Goal: Communication & Community: Answer question/provide support

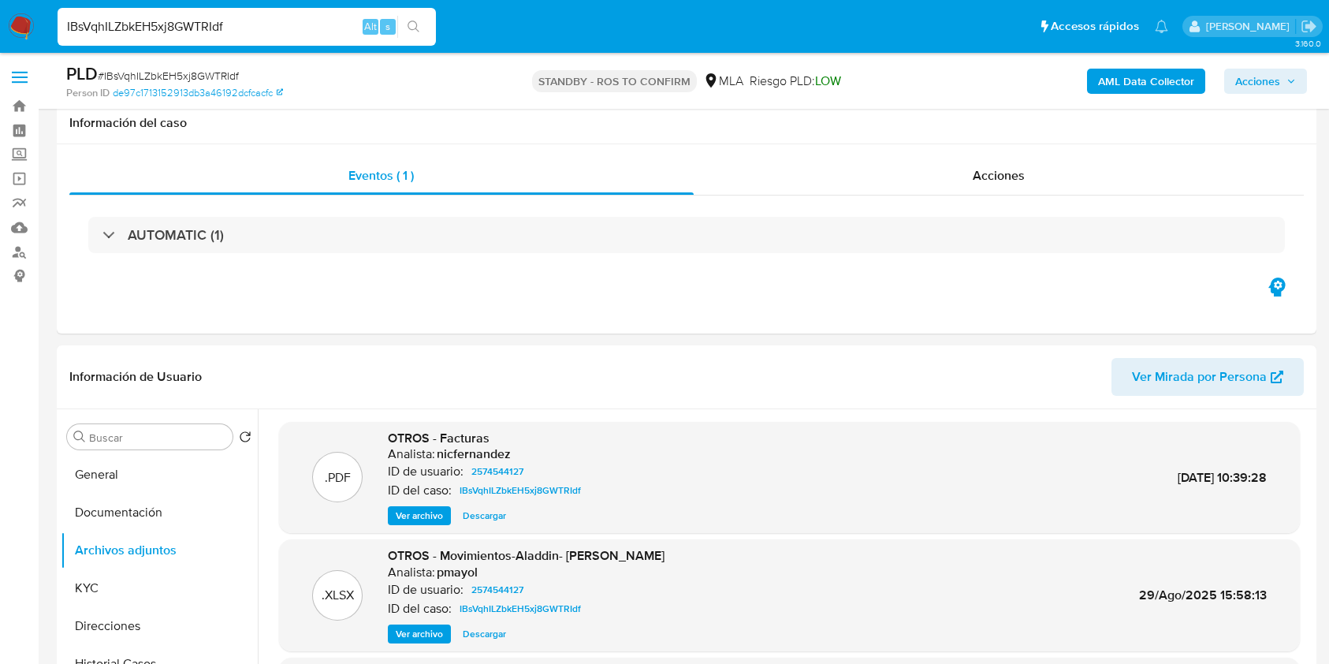
scroll to position [1262, 0]
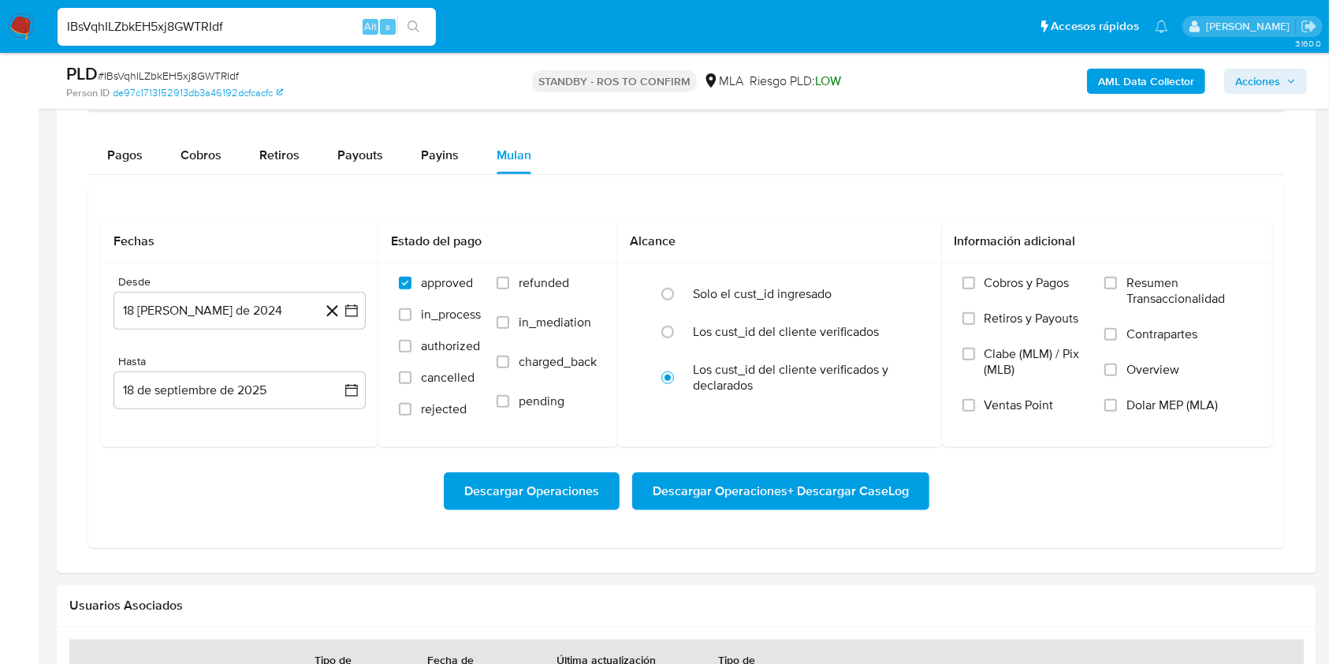
click at [25, 25] on img at bounding box center [21, 26] width 27 height 27
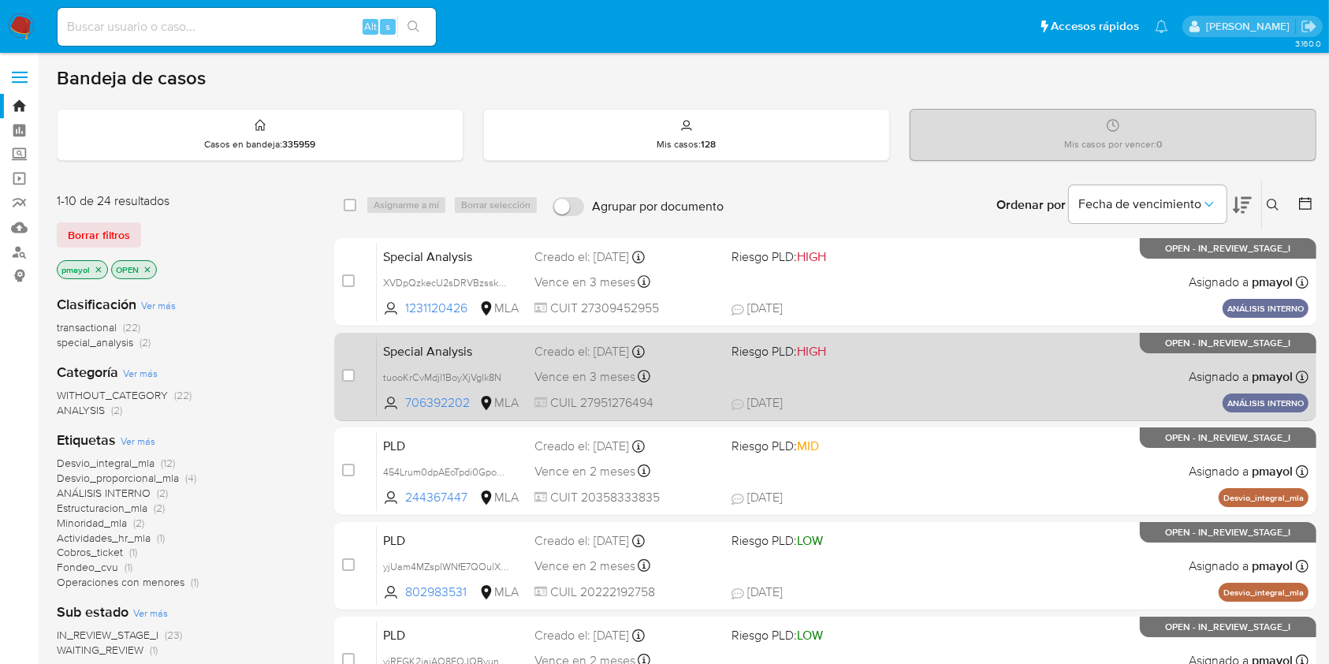
click at [811, 363] on div "Special Analysis tuooKrCvMdjl1BoyXjVglk8N 706392202 MLA Riesgo PLD: HIGH Creado…" at bounding box center [843, 377] width 932 height 80
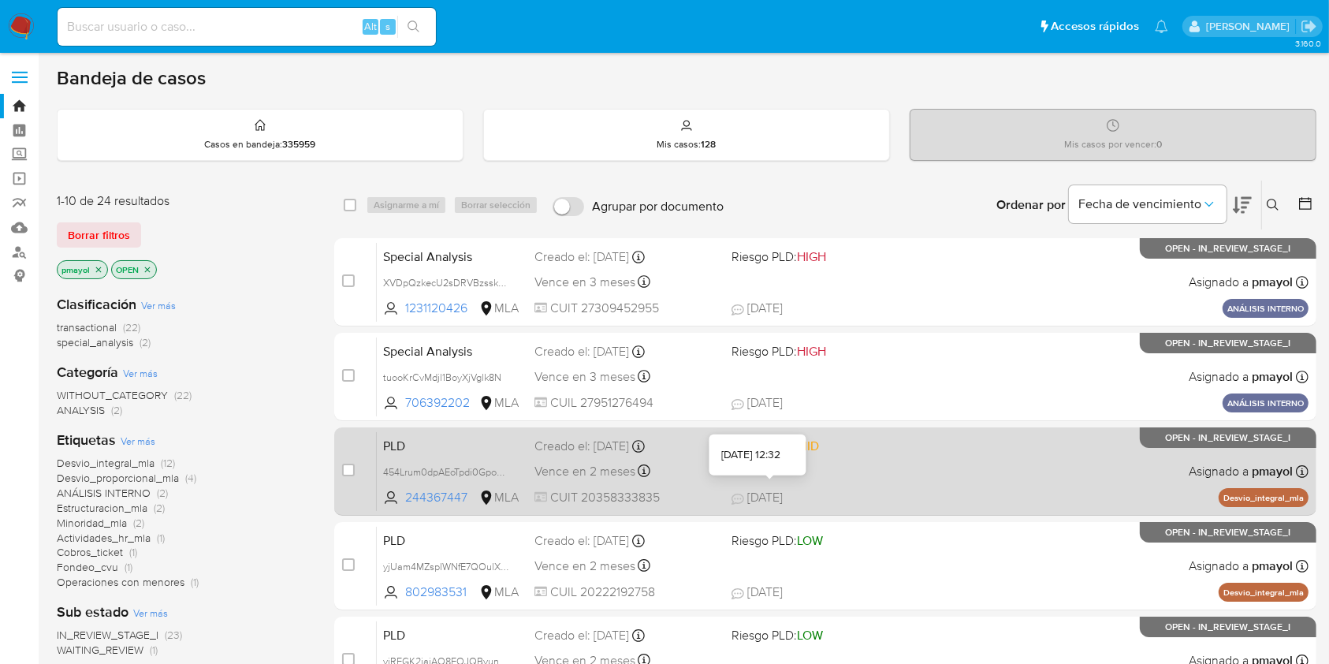
click at [776, 492] on span "17/09/2025" at bounding box center [757, 497] width 51 height 17
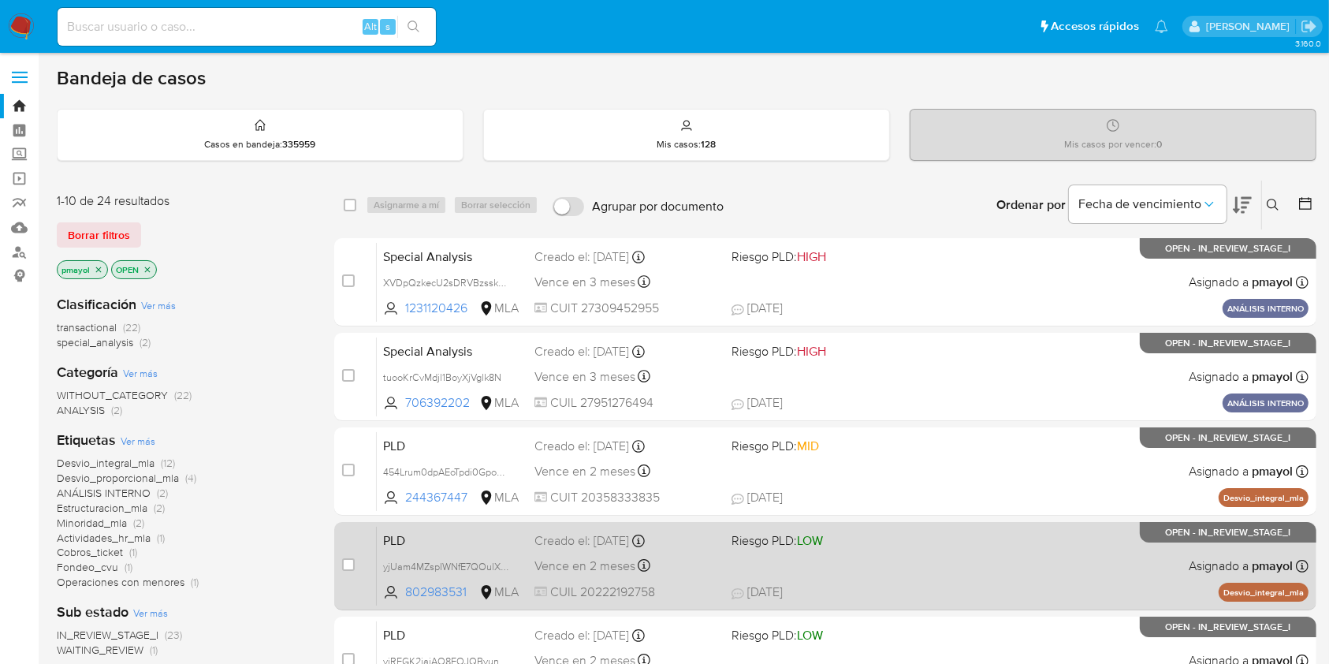
click at [692, 570] on div "Vence en 2 meses Vence el 29/11/2025 03:34:05" at bounding box center [627, 565] width 184 height 21
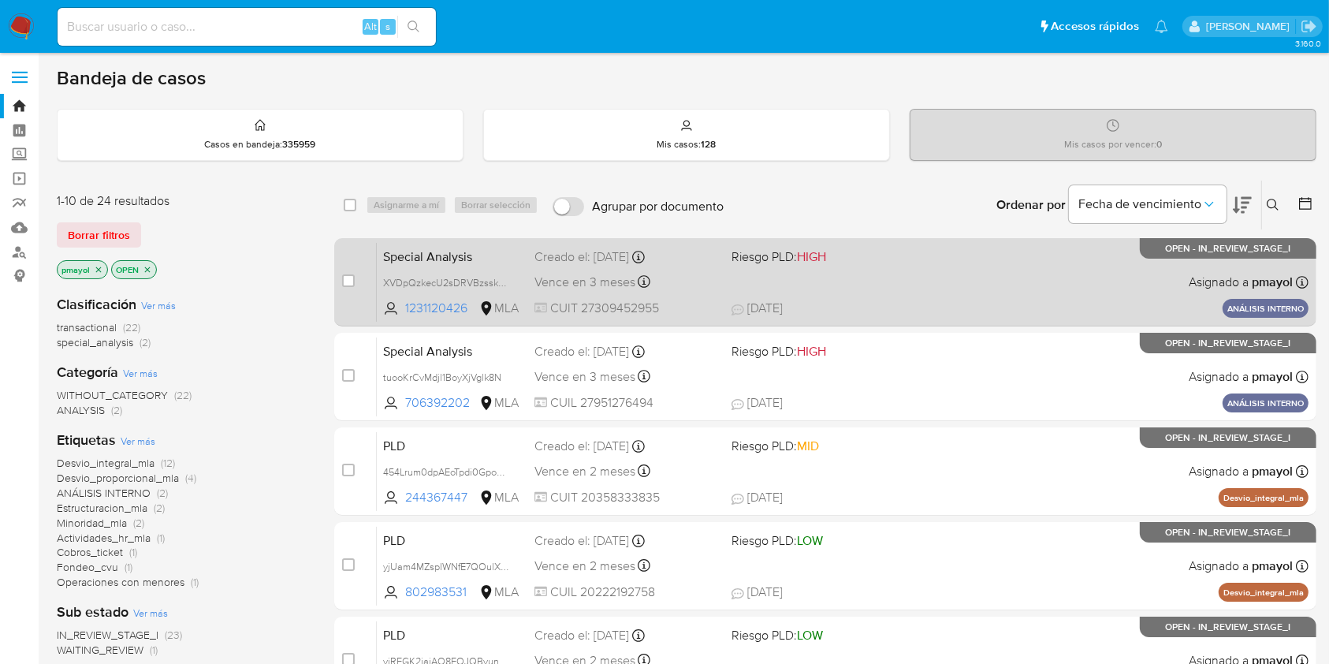
click at [895, 285] on div "Special Analysis XVDpQzkecU2sDRVBzsskOBd8 1231120426 MLA Riesgo PLD: HIGH Cread…" at bounding box center [843, 282] width 932 height 80
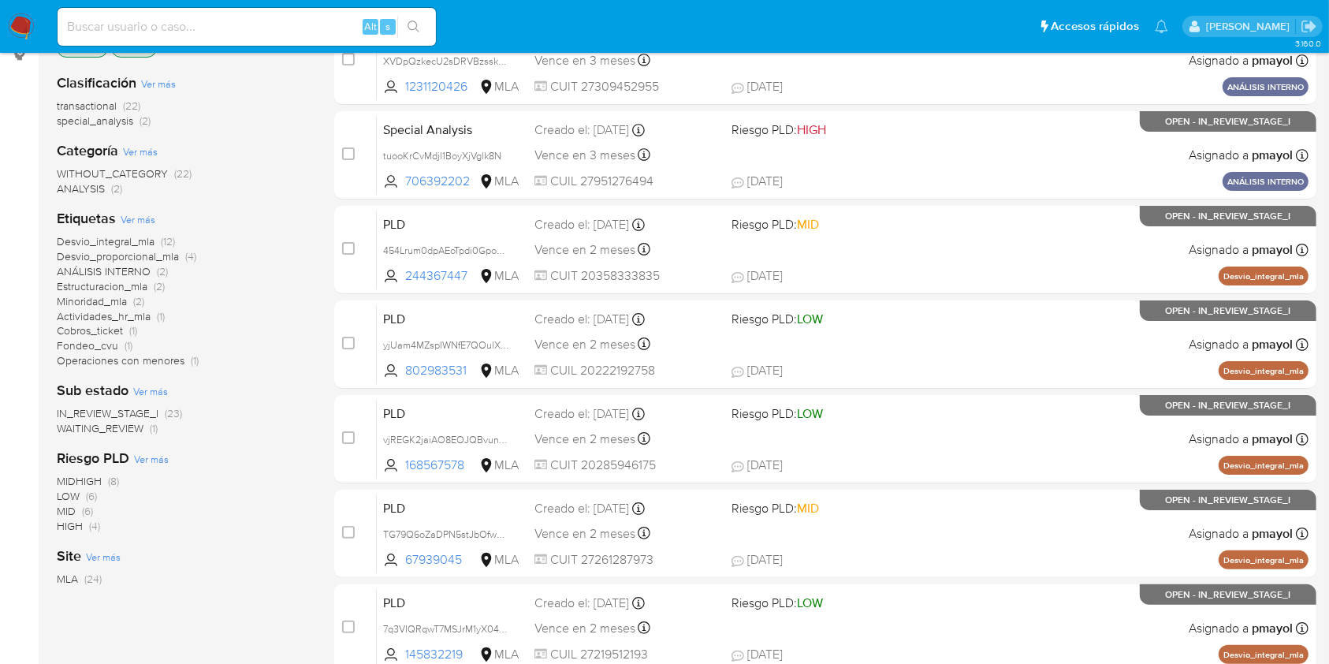
scroll to position [225, 0]
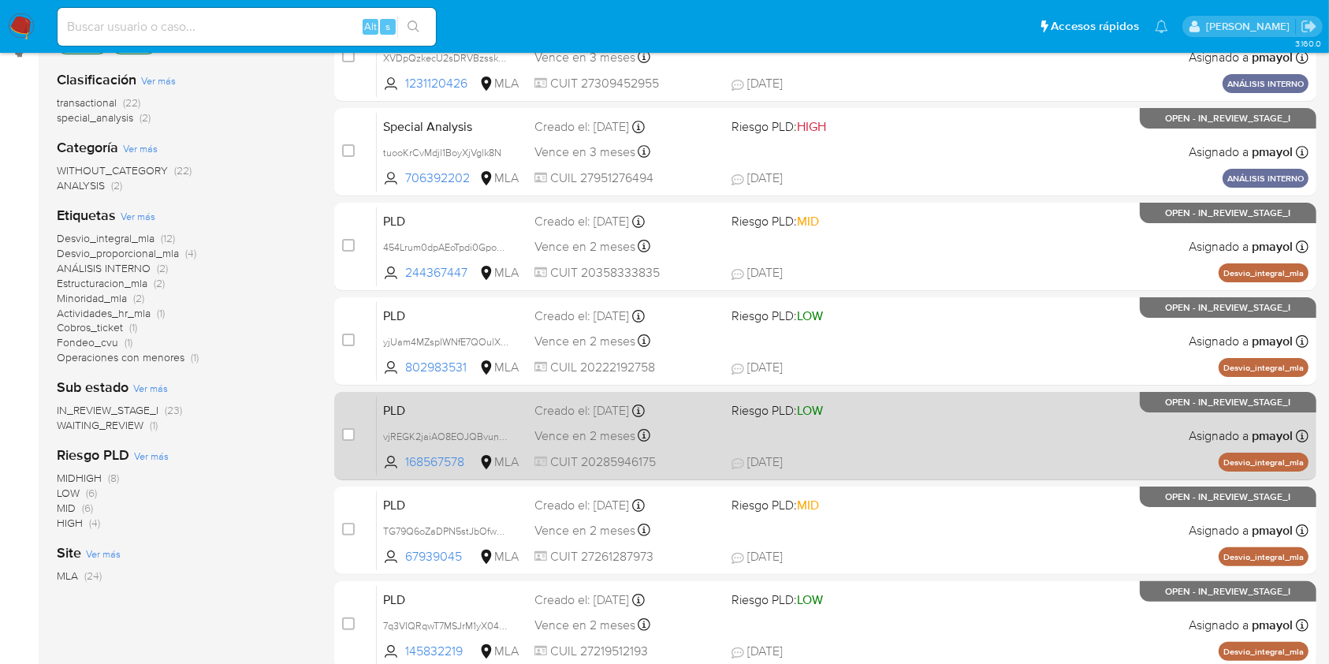
click at [945, 450] on div "PLD vjREGK2jaiAO8EOJQBvuncLW 168567578 MLA Riesgo PLD: LOW Creado el: 12/09/202…" at bounding box center [843, 436] width 932 height 80
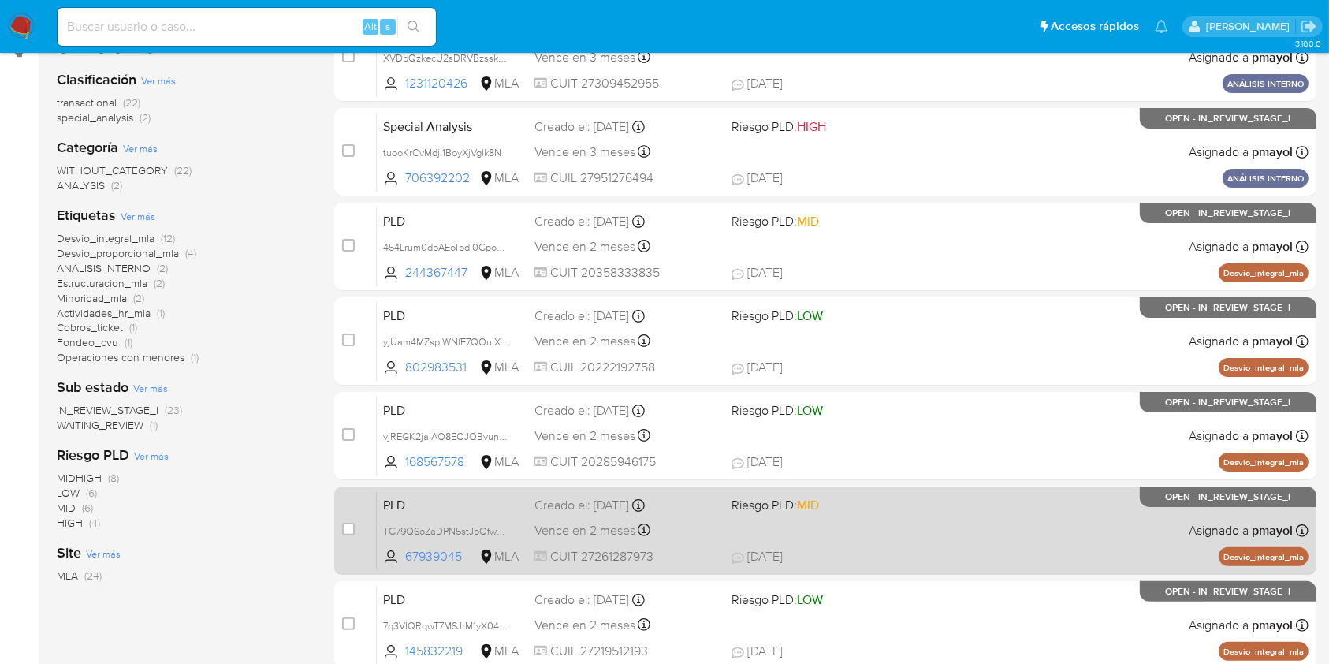
click at [895, 528] on span at bounding box center [824, 529] width 184 height 3
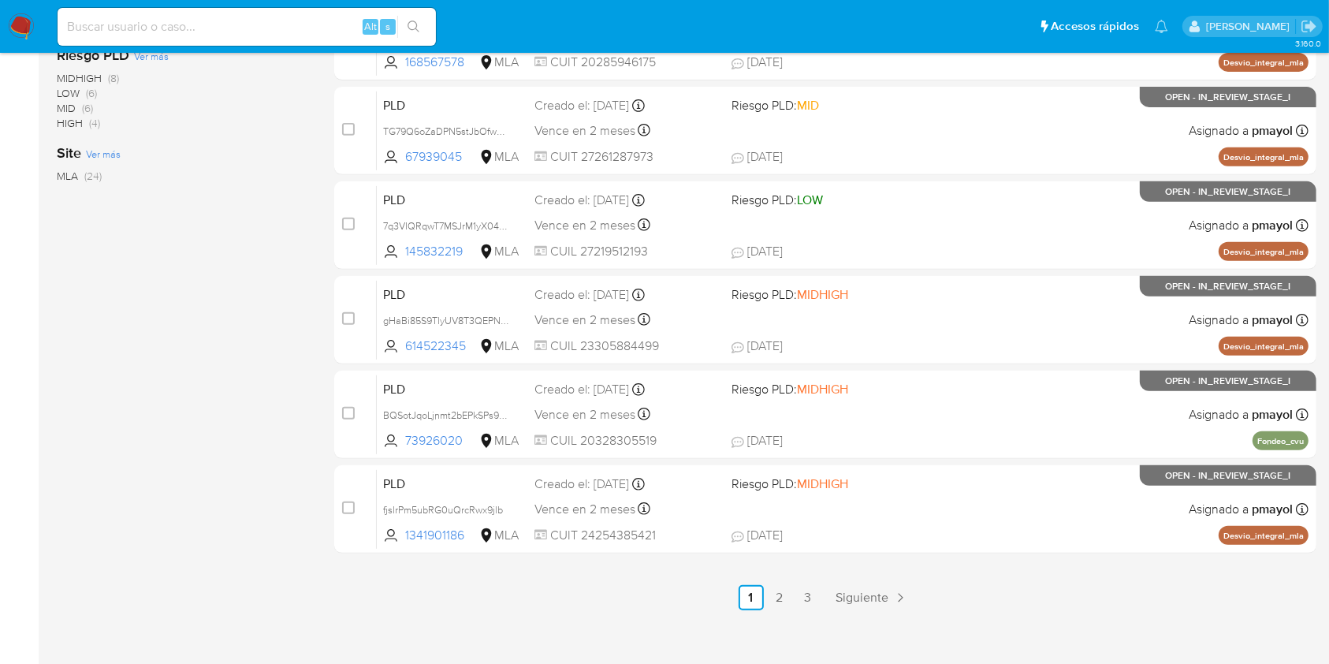
scroll to position [637, 0]
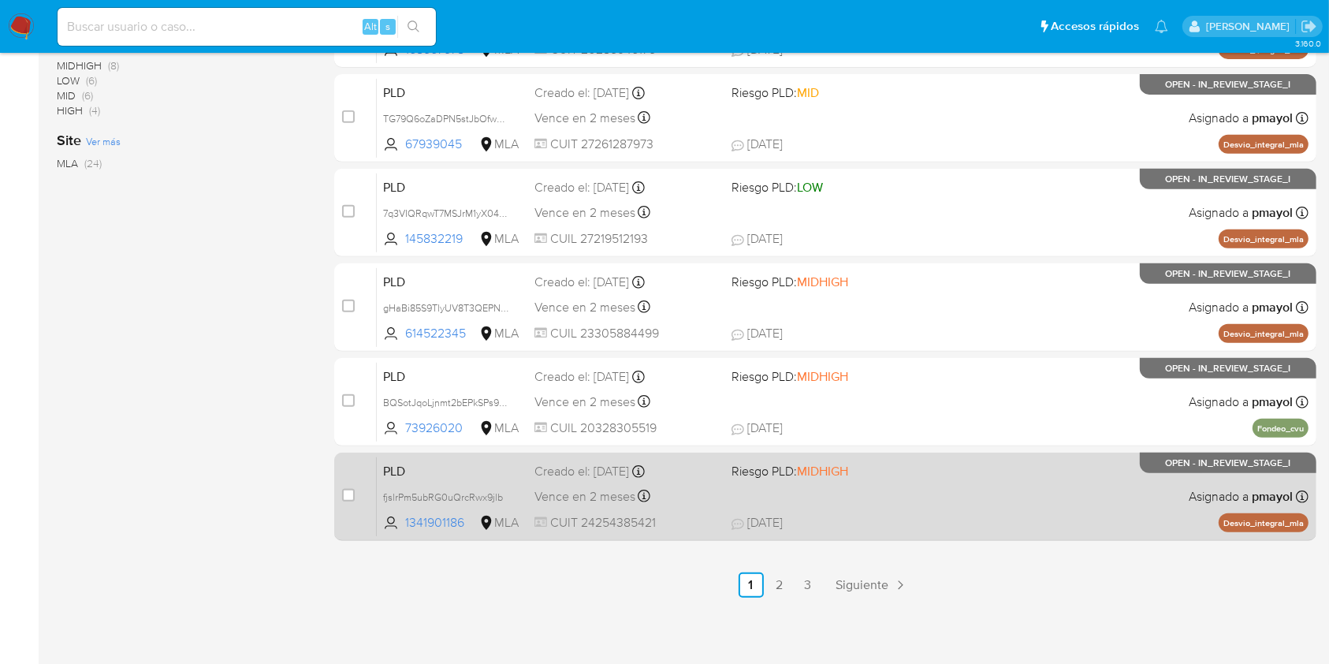
click at [845, 485] on div "PLD fjslrPm5ubRG0uQrcRwx9jlb 1341901186 MLA Riesgo PLD: MIDHIGH Creado el: 12/0…" at bounding box center [843, 497] width 932 height 80
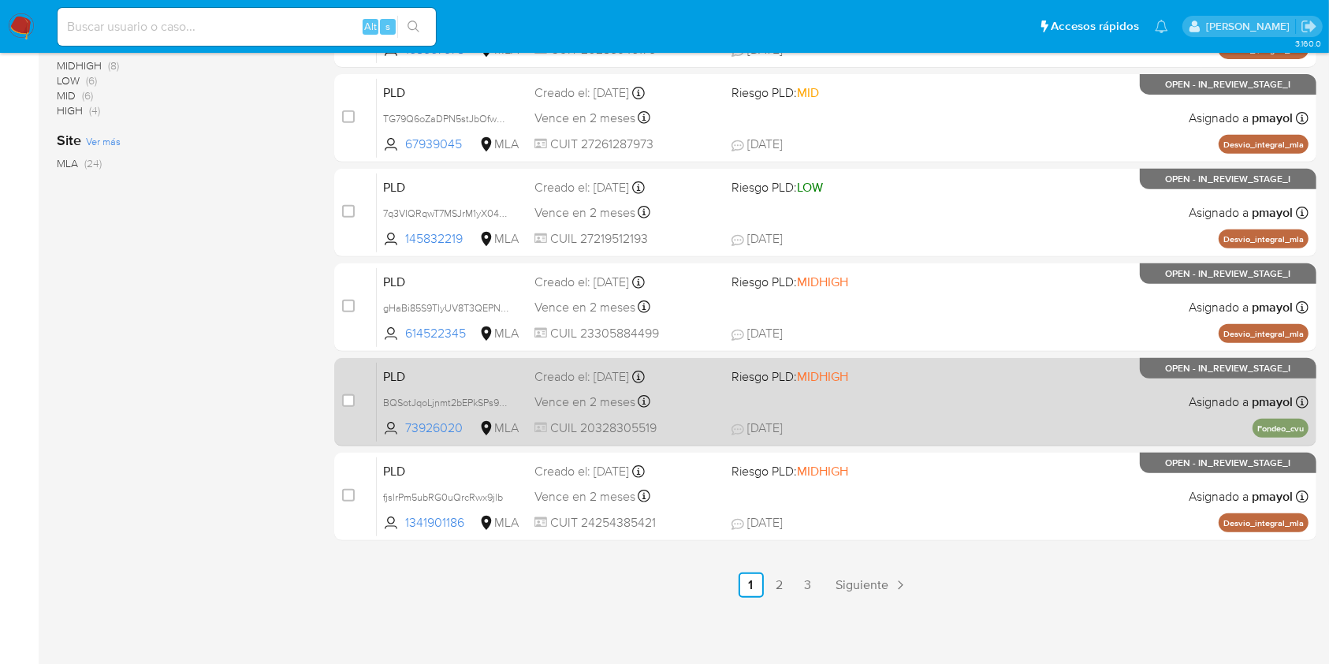
click at [920, 423] on span "17/09/2025 17/09/2025 11:43" at bounding box center [922, 427] width 381 height 17
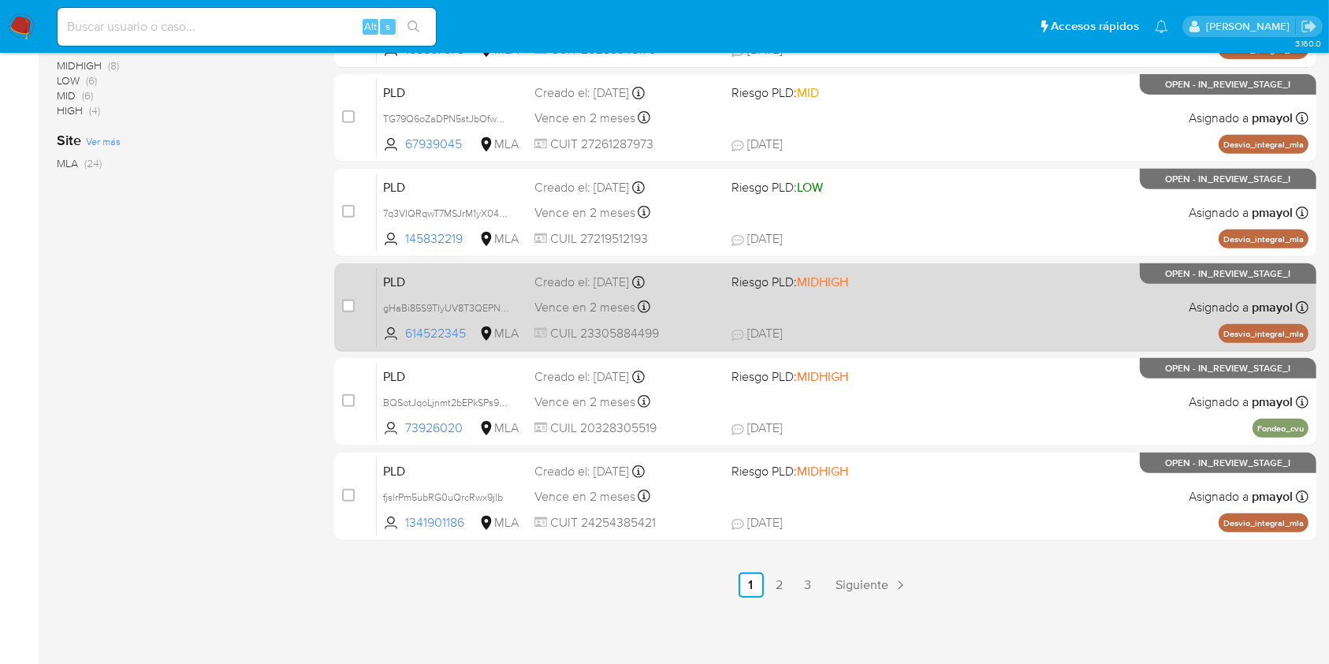
click at [906, 284] on span "Riesgo PLD: MIDHIGH" at bounding box center [824, 280] width 184 height 21
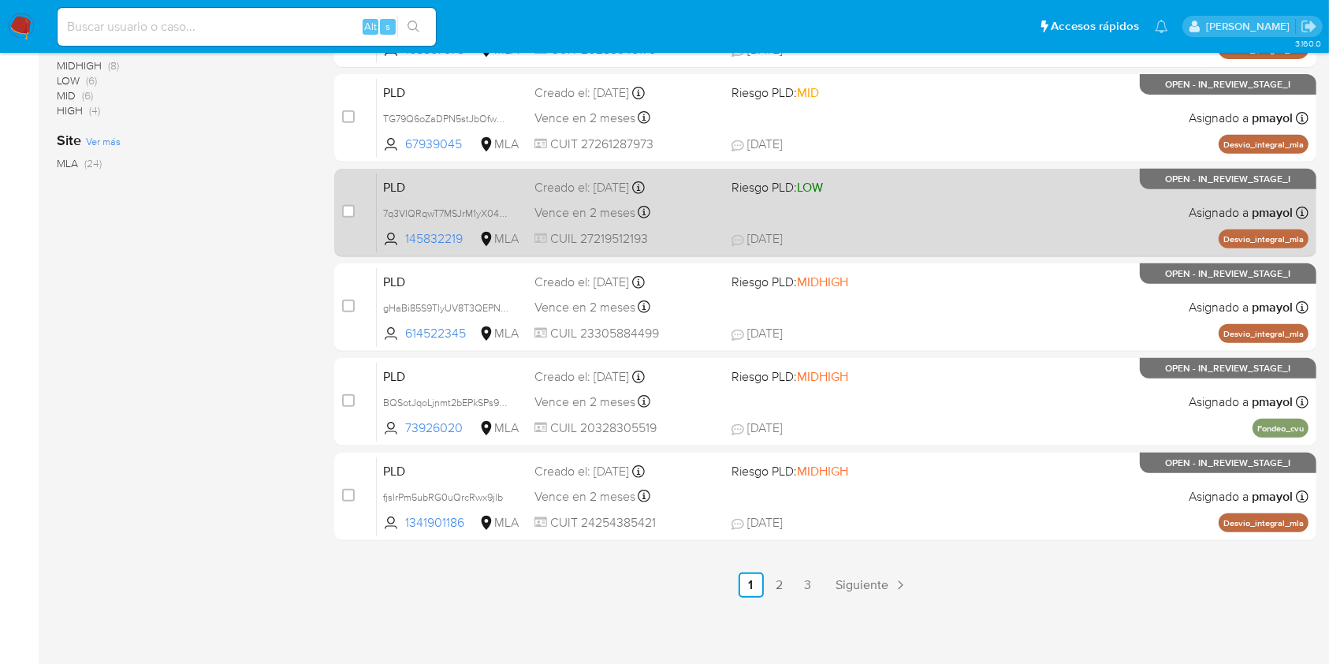
click at [838, 198] on div "PLD 7q3VIQRqwT7MSJrM1yX04Tjr 145832219 MLA Riesgo PLD: LOW Creado el: 12/09/202…" at bounding box center [843, 213] width 932 height 80
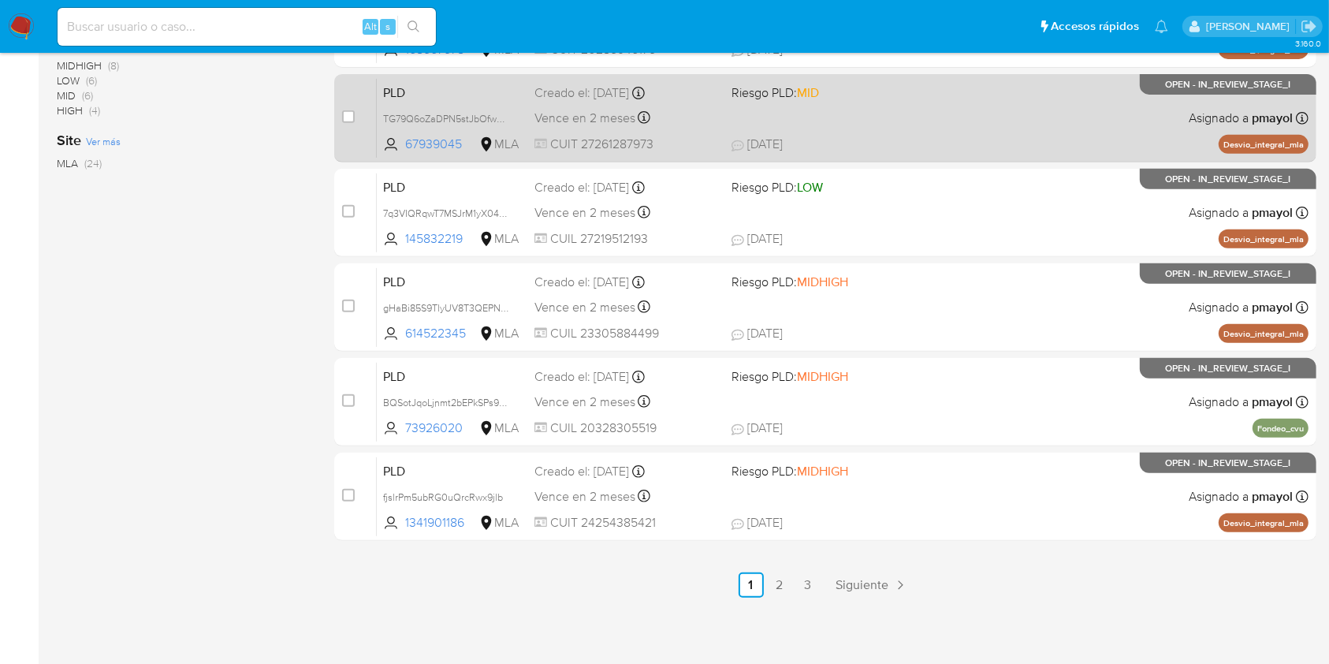
click at [792, 88] on span "Riesgo PLD: MID" at bounding box center [776, 92] width 88 height 17
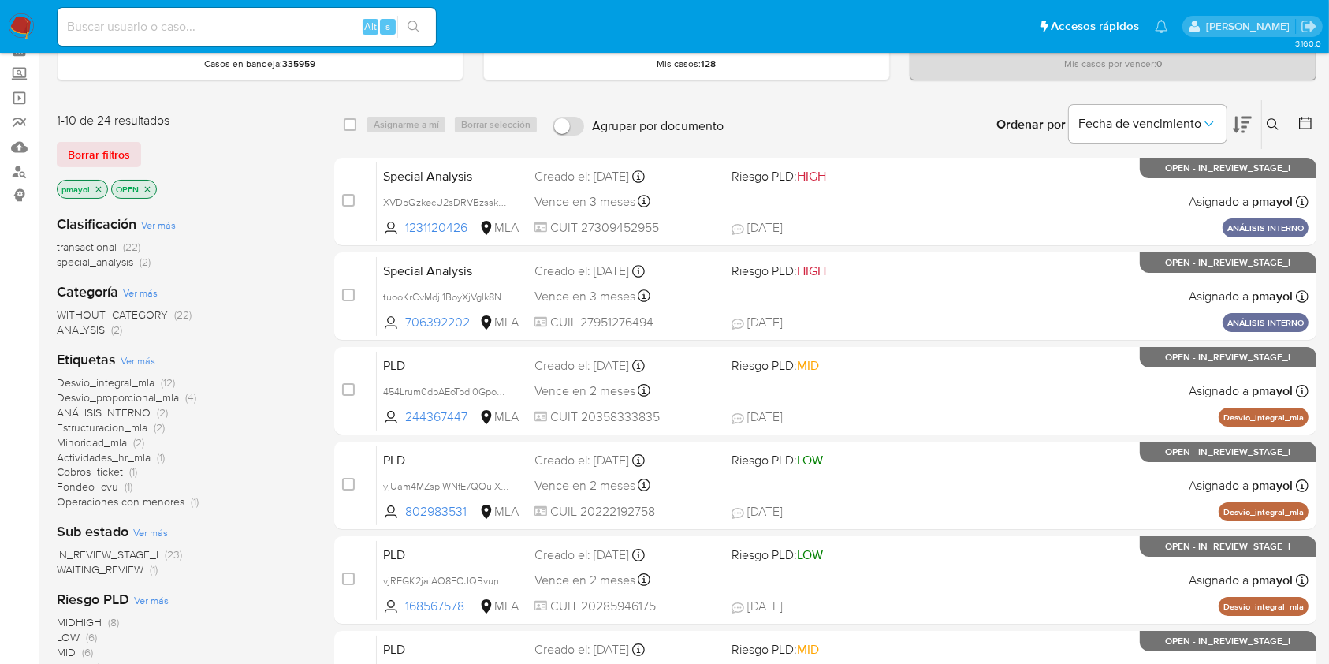
scroll to position [84, 0]
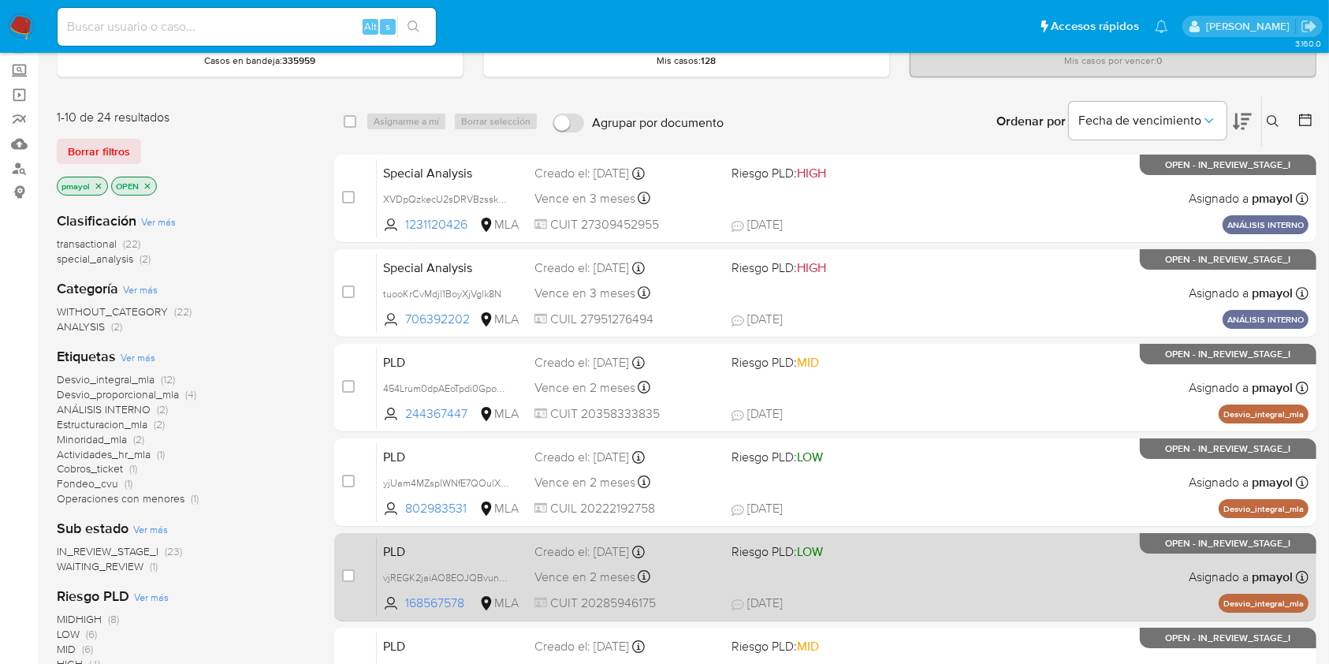
click at [926, 568] on div "PLD vjREGK2jaiAO8EOJQBvuncLW 168567578 MLA Riesgo PLD: LOW Creado el: 12/09/202…" at bounding box center [843, 577] width 932 height 80
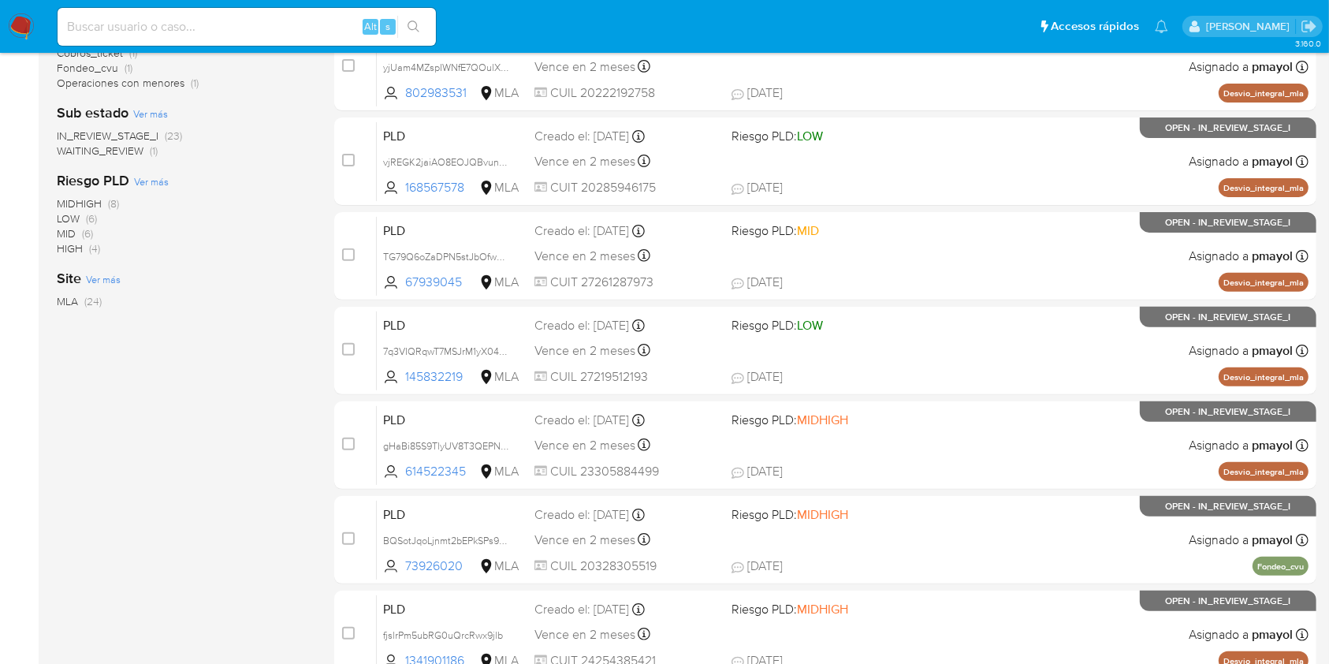
scroll to position [637, 0]
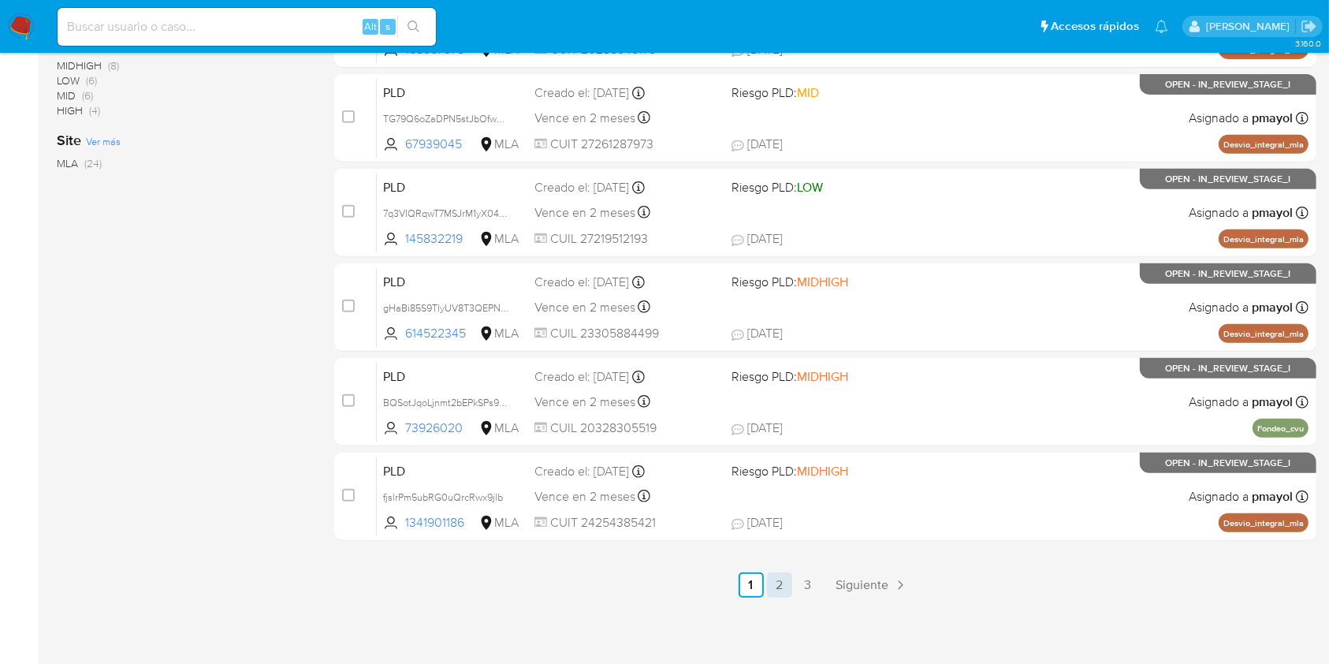
click at [774, 588] on link "2" at bounding box center [779, 584] width 25 height 25
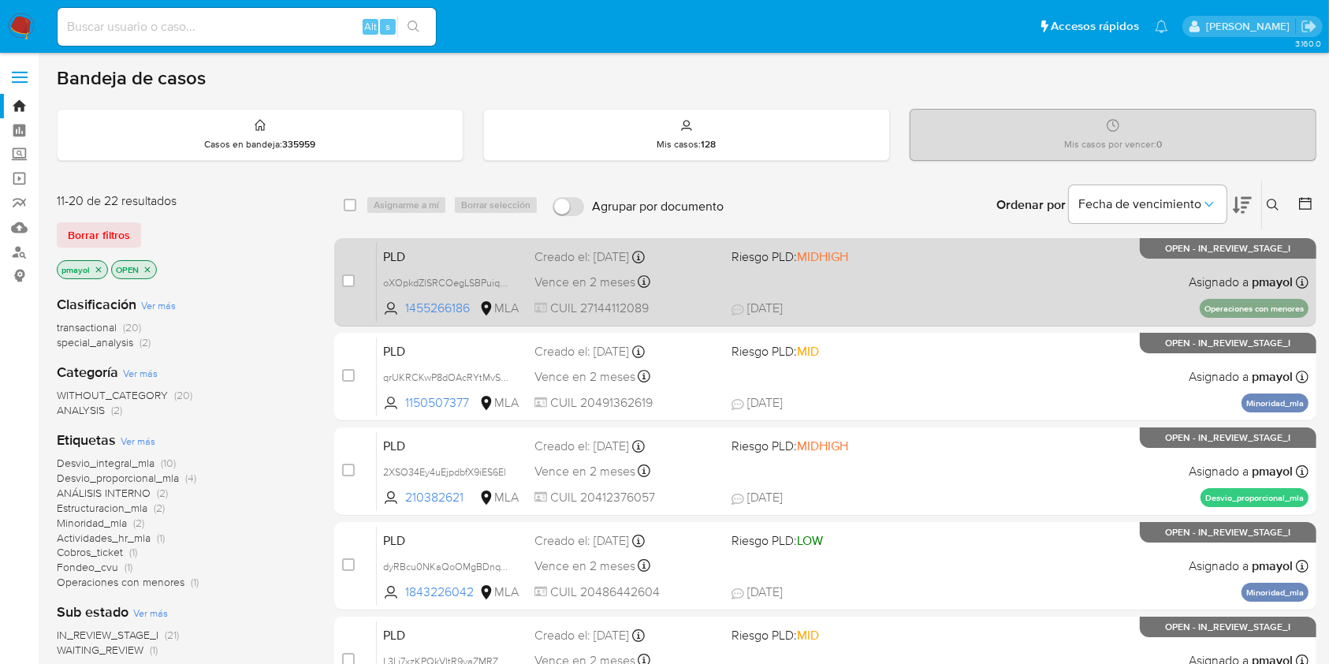
click at [882, 287] on div "PLD oXOpkdZlSRCOegLSBPuiqw6A 1455266186 MLA Riesgo PLD: MIDHIGH Creado el: 12/0…" at bounding box center [843, 282] width 932 height 80
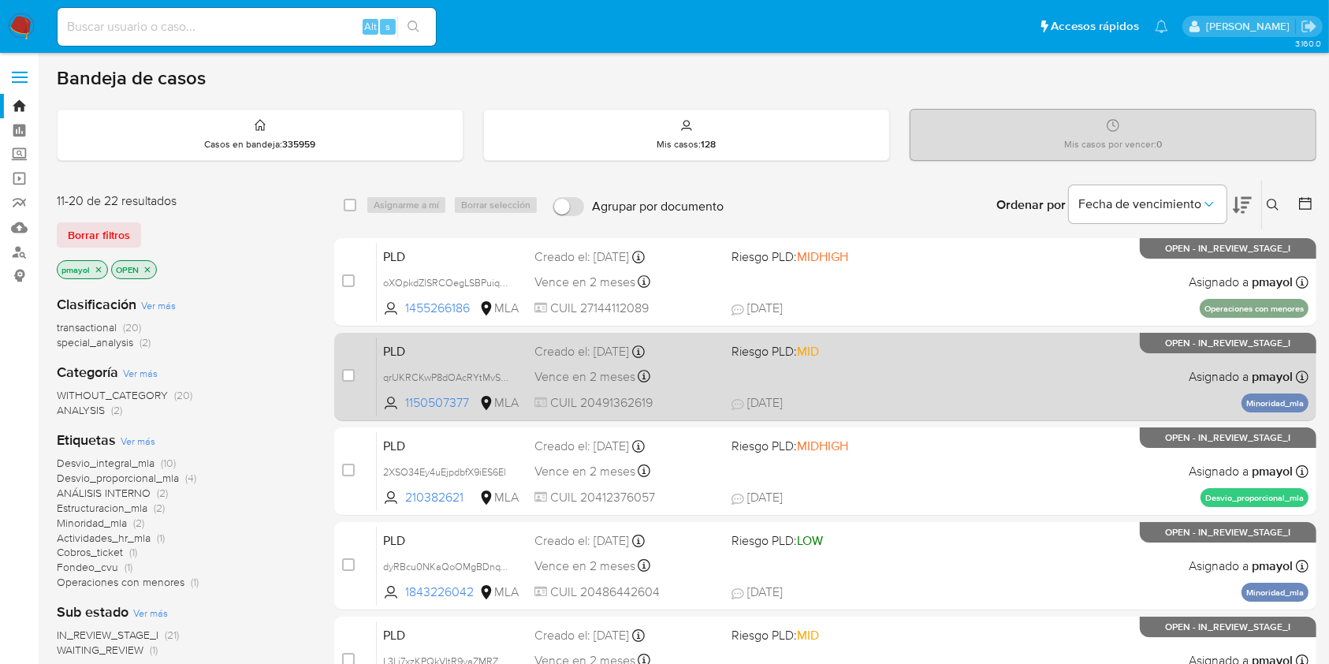
click at [727, 382] on div "PLD qrUKRCKwP8dOAcRYtMvSEAjE 1150507377 MLA Riesgo PLD: MID Creado el: 12/09/20…" at bounding box center [843, 377] width 932 height 80
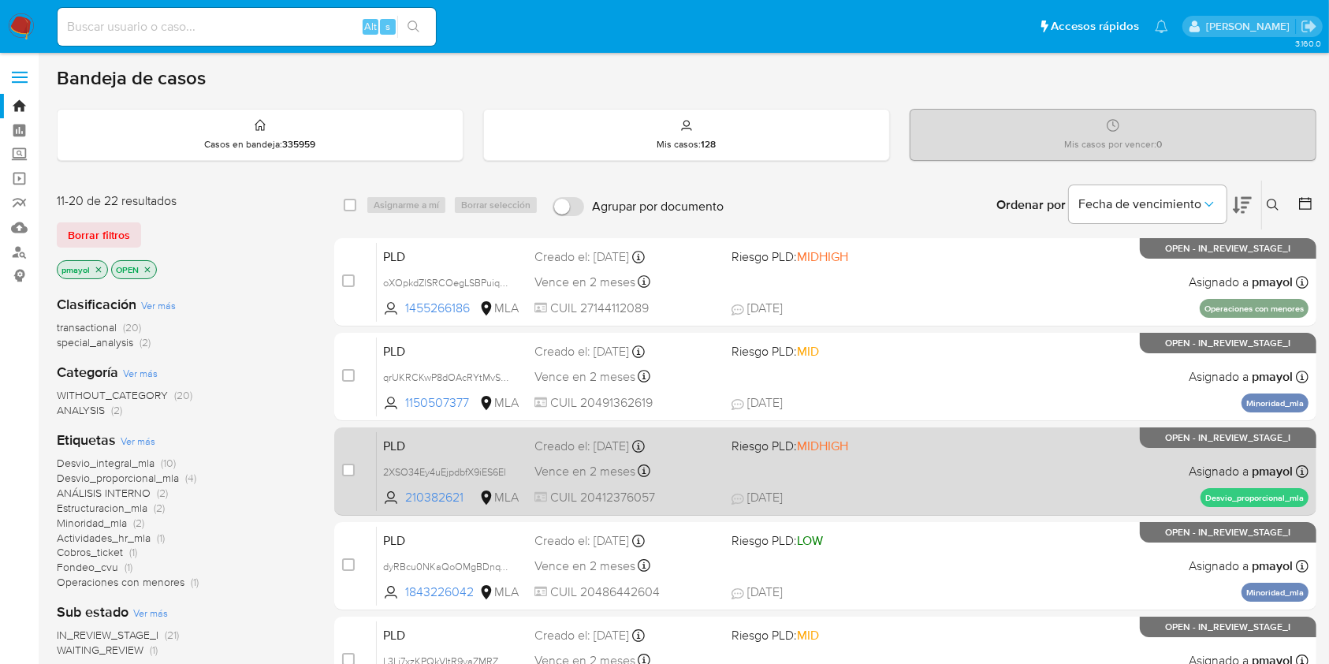
click at [688, 453] on div "Creado el: 12/09/2025 Creado el: 12/09/2025 03:26:06" at bounding box center [627, 446] width 184 height 17
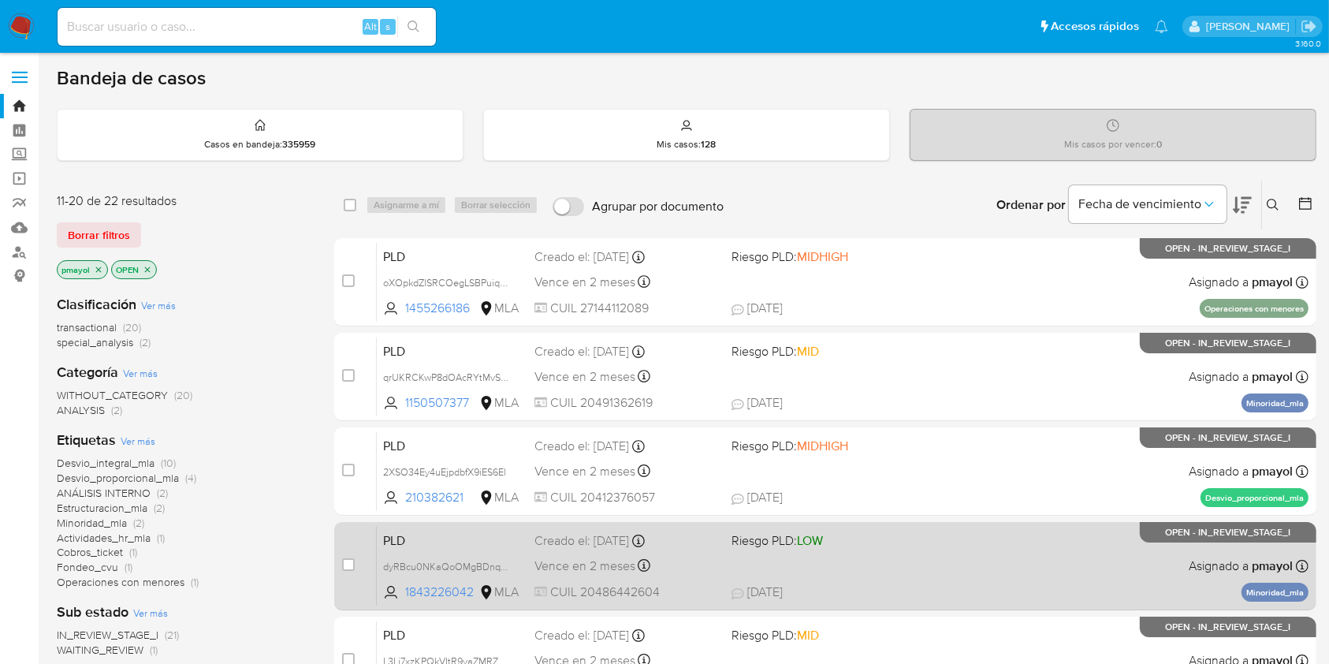
click at [699, 548] on div "PLD dyRBcu0NKaQoOMgBDnqYjgOh 1843226042 MLA Riesgo PLD: LOW Creado el: 12/09/20…" at bounding box center [843, 566] width 932 height 80
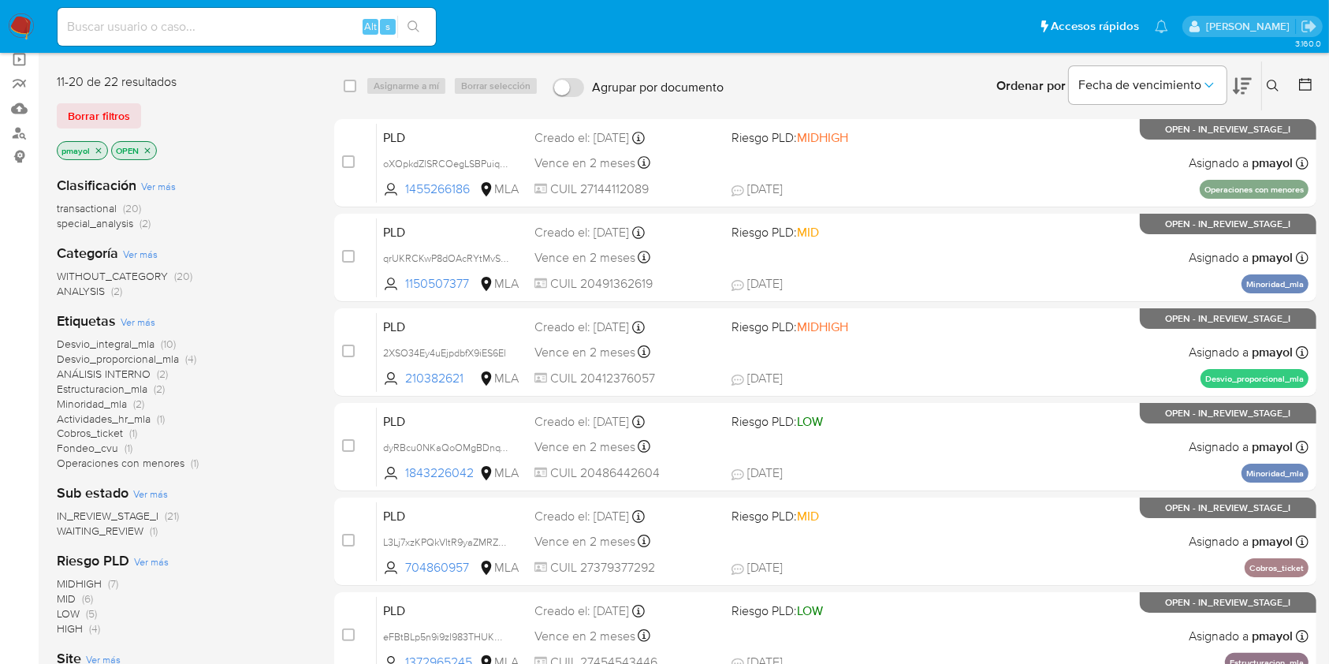
scroll to position [274, 0]
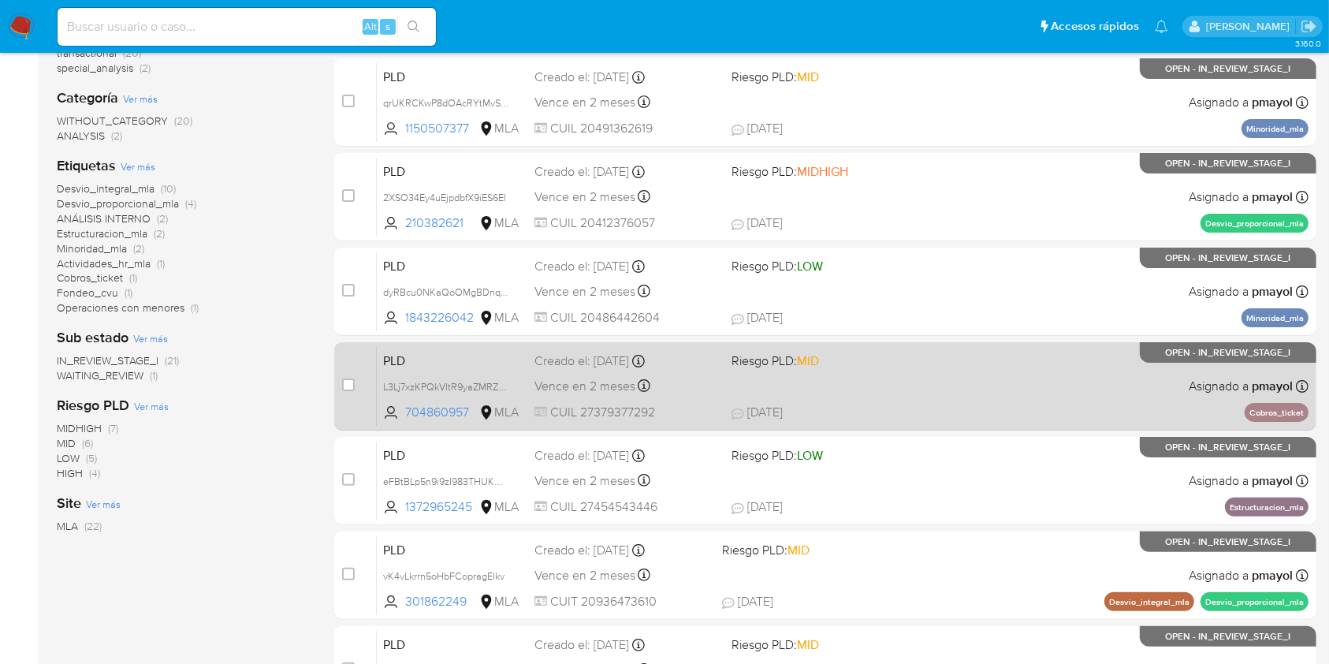
click at [949, 375] on div "PLD L3Lj7xzKPQkVItR9yaZMRZAq 704860957 MLA Riesgo PLD: MID Creado el: 12/09/202…" at bounding box center [843, 386] width 932 height 80
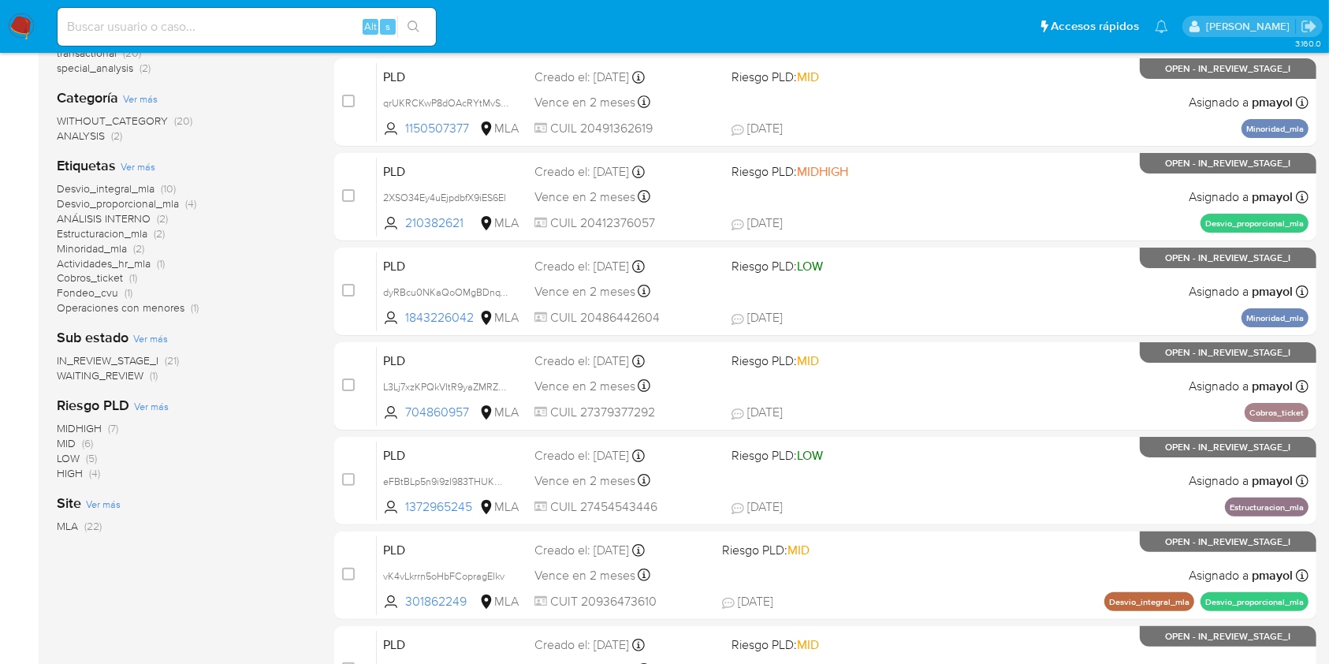
scroll to position [637, 0]
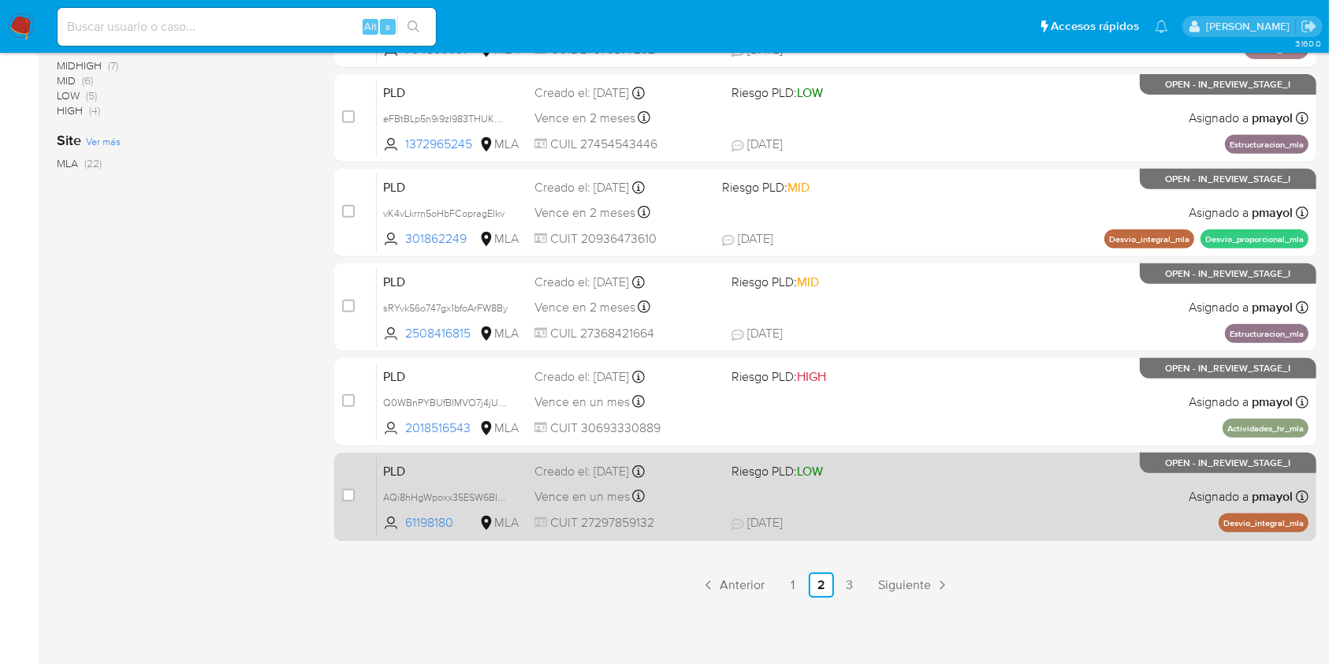
click at [918, 507] on div "PLD AQi8hHgWpoxx35ESW6BI5QxS 61198180 MLA Riesgo PLD: LOW Creado el: 12/08/2025…" at bounding box center [843, 497] width 932 height 80
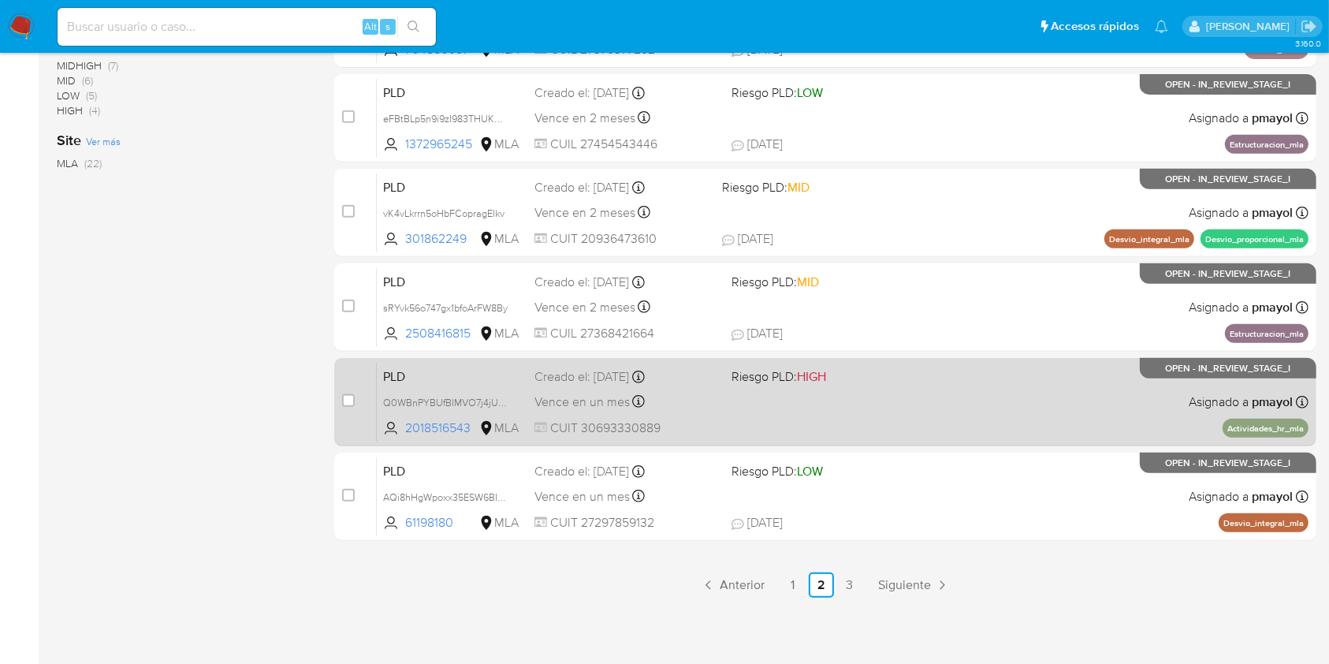
click at [875, 407] on div "PLD Q0WBnPYBUfBIMVO7j4jU8pno 2018516543 MLA Riesgo PLD: HIGH Creado el: 12/09/2…" at bounding box center [843, 402] width 932 height 80
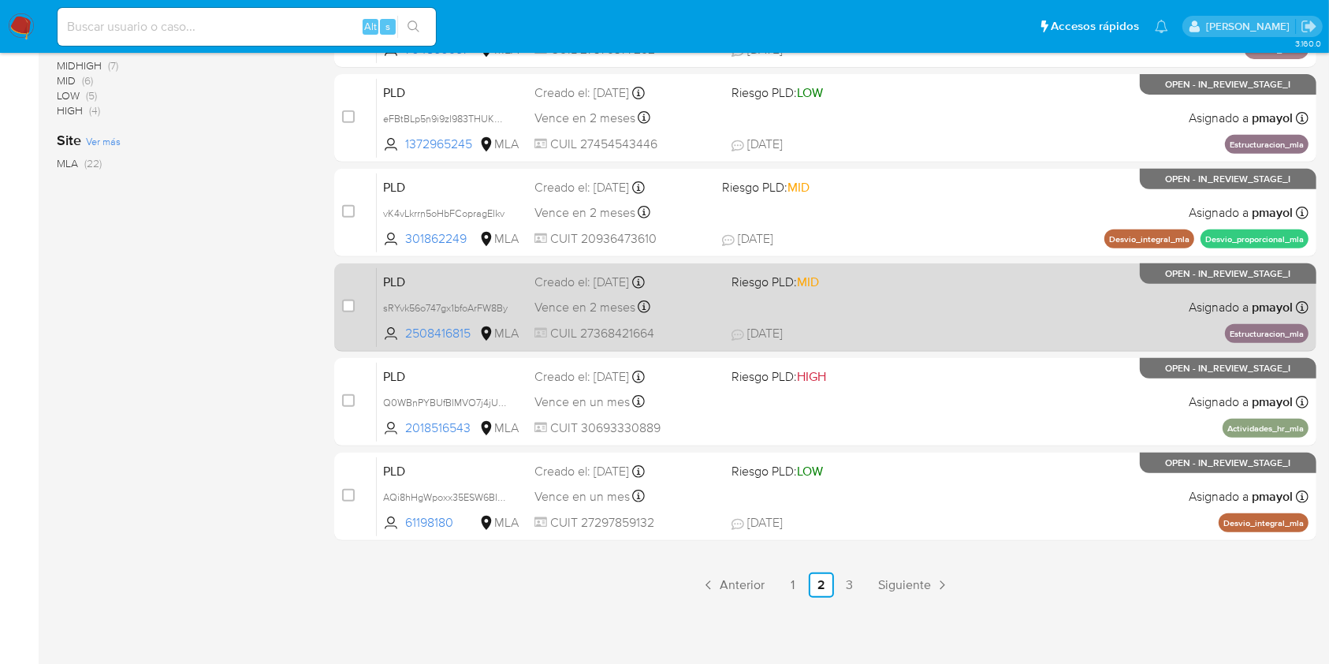
click at [904, 274] on span "Riesgo PLD: MID" at bounding box center [824, 280] width 184 height 21
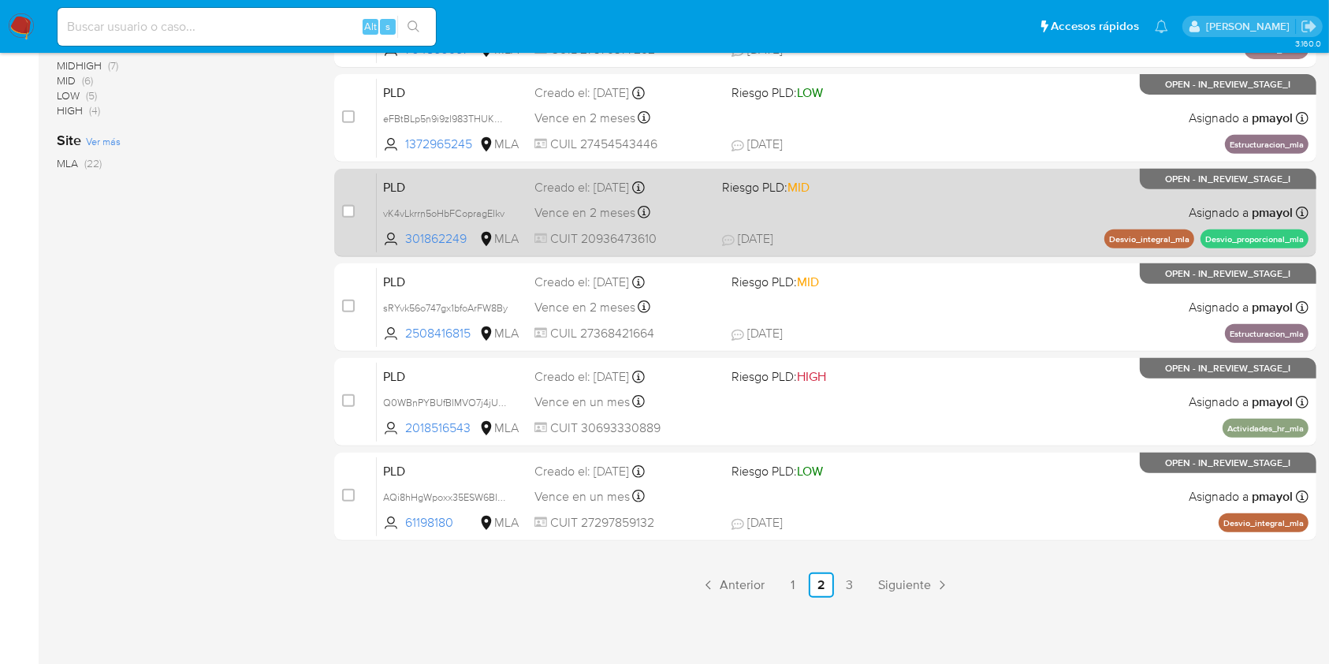
click at [906, 196] on div "PLD vK4vLkrrn5oHbFCopragEIkv 301862249 MLA Riesgo PLD: MID Creado el: 12/09/202…" at bounding box center [843, 213] width 932 height 80
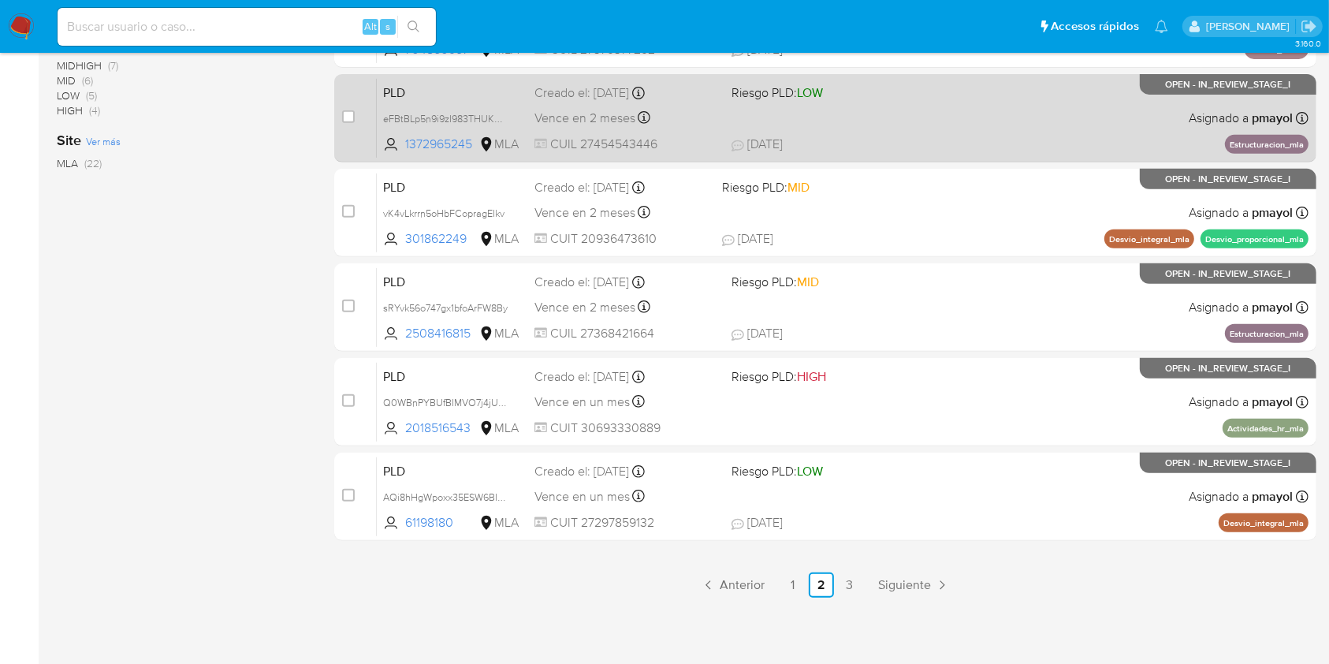
click at [876, 129] on div "PLD eFBtBLp5n9i9zI983THUKHxW 1372965245 MLA Riesgo PLD: LOW Creado el: 12/09/20…" at bounding box center [843, 118] width 932 height 80
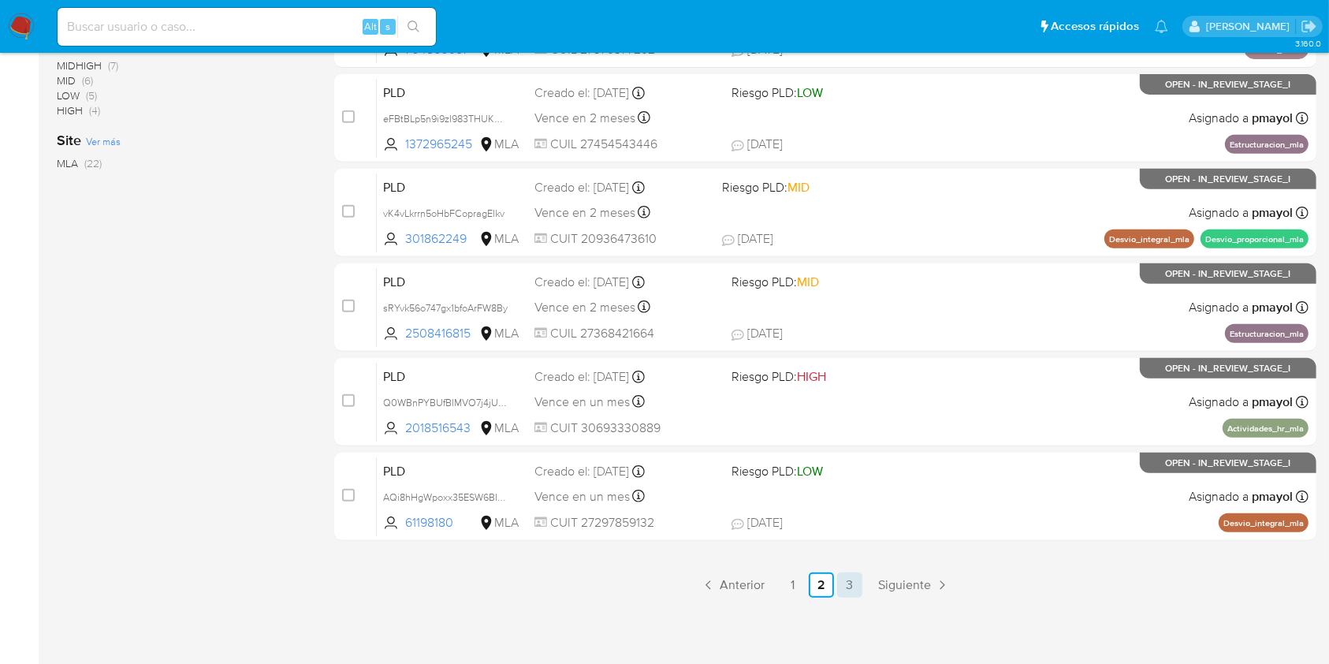
click at [854, 589] on link "3" at bounding box center [849, 584] width 25 height 25
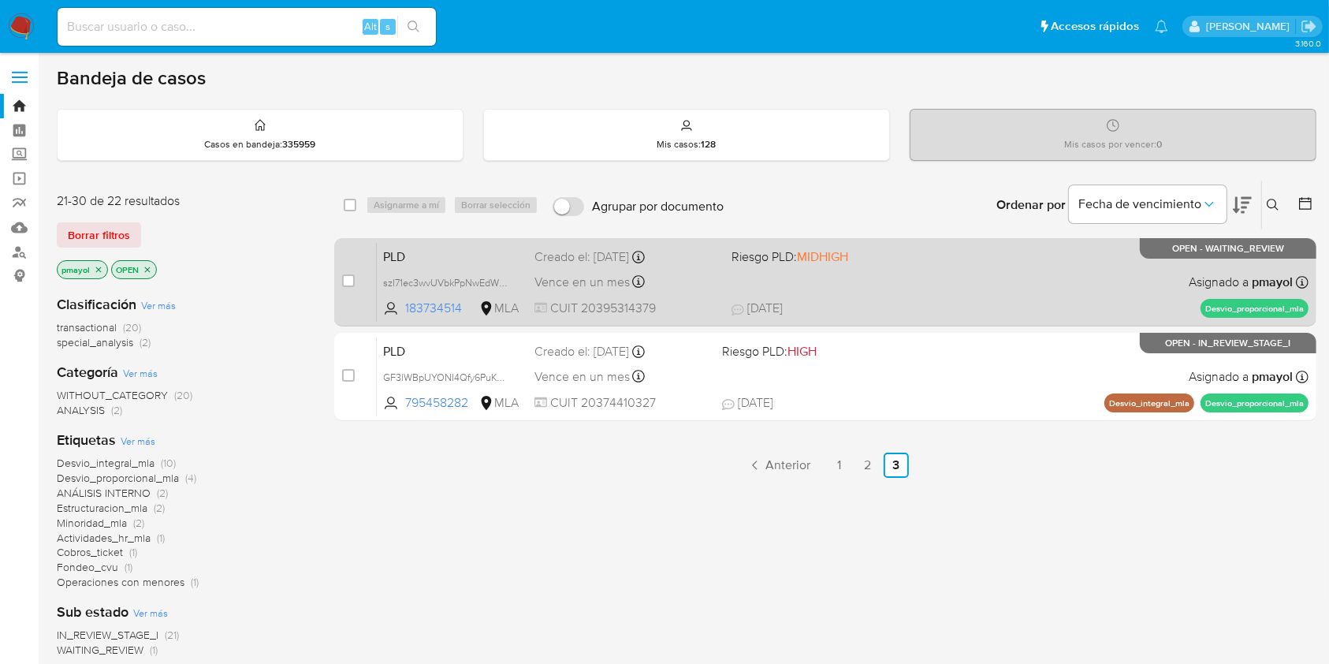
click at [921, 287] on div "PLD szI71ec3wvUVbkPpNwEdWYAv 183734514 MLA Riesgo PLD: MIDHIGH Creado el: 12/08…" at bounding box center [843, 282] width 932 height 80
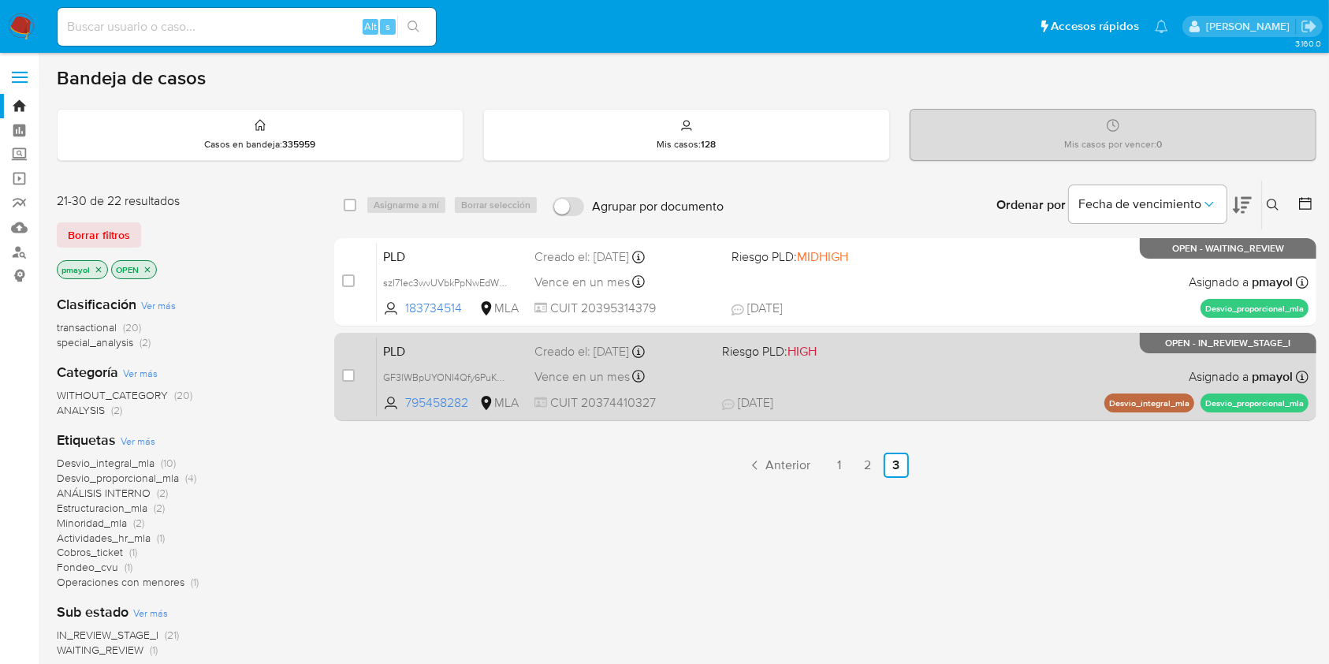
click at [898, 373] on div "PLD GF3lWBpUYONI4Qfy6PuKCGHK 795458282 MLA Riesgo PLD: HIGH Creado el: 12/08/20…" at bounding box center [843, 377] width 932 height 80
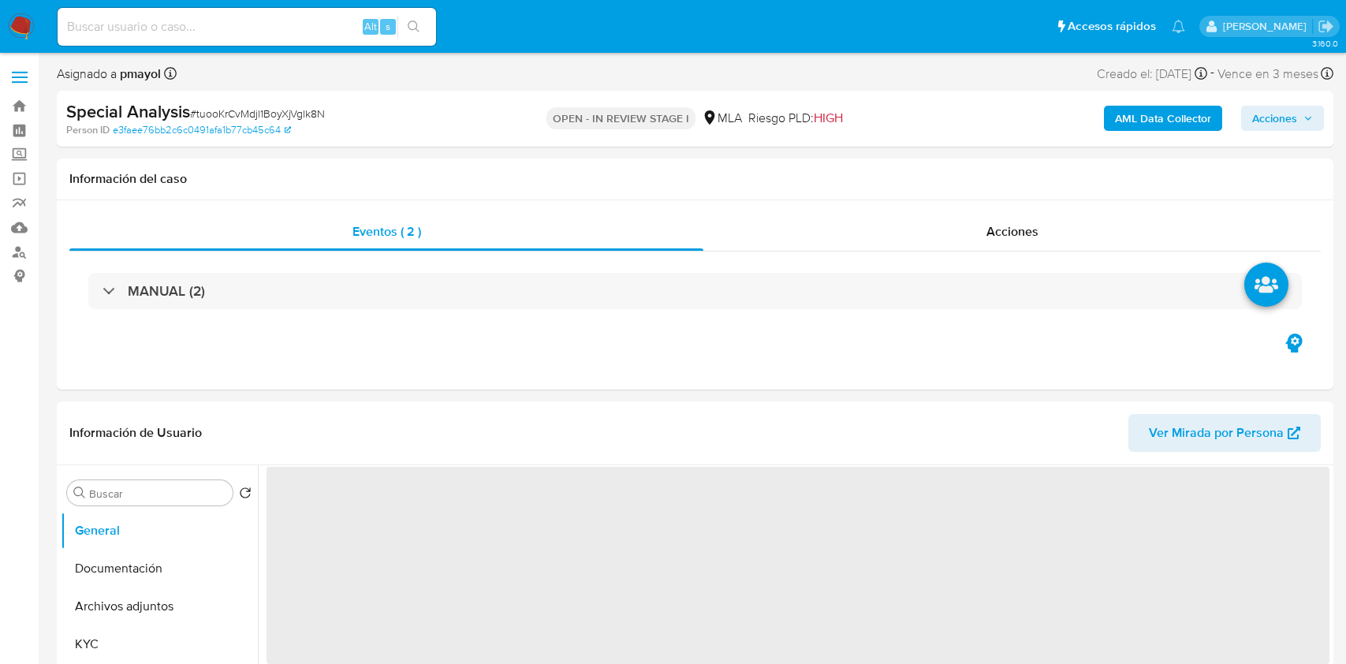
select select "10"
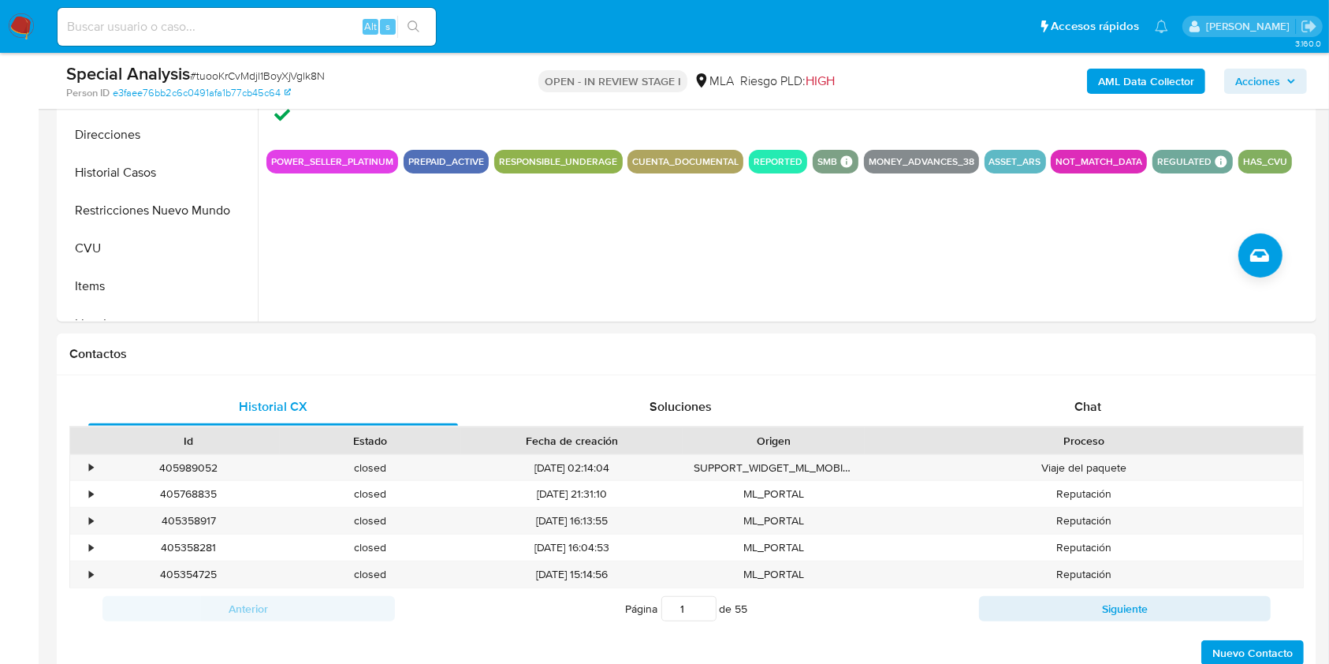
scroll to position [555, 0]
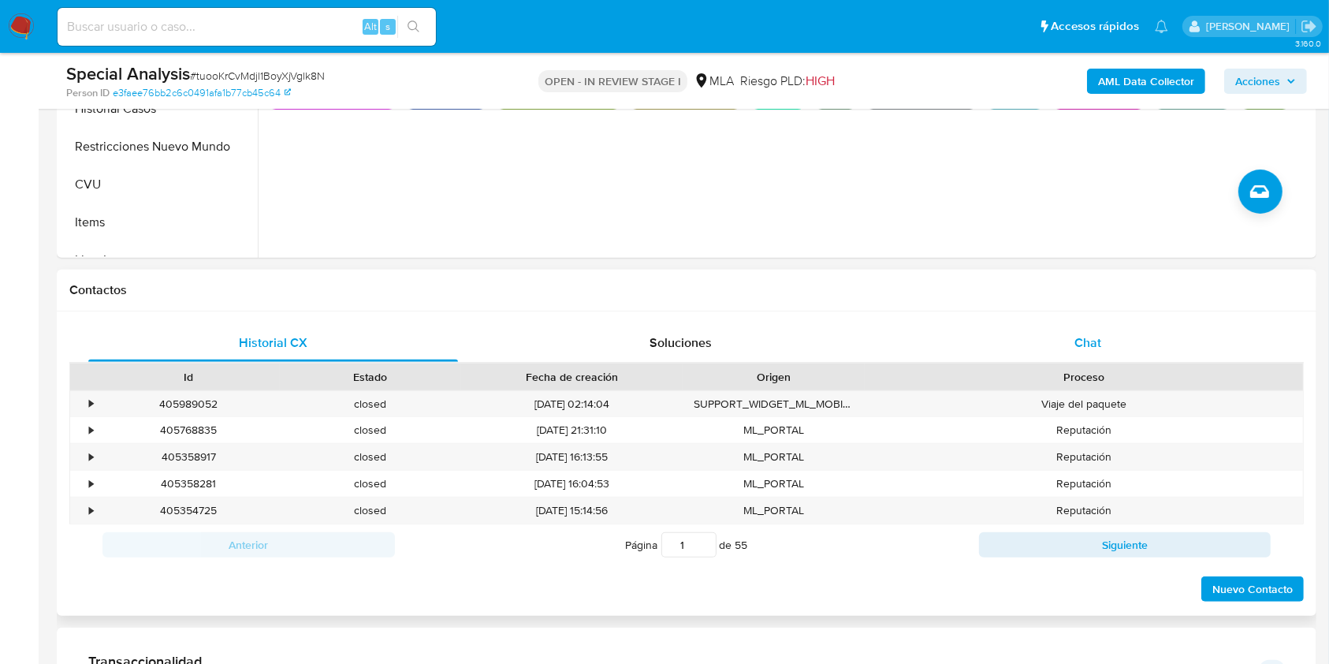
click at [1073, 350] on div "Chat" at bounding box center [1089, 343] width 370 height 38
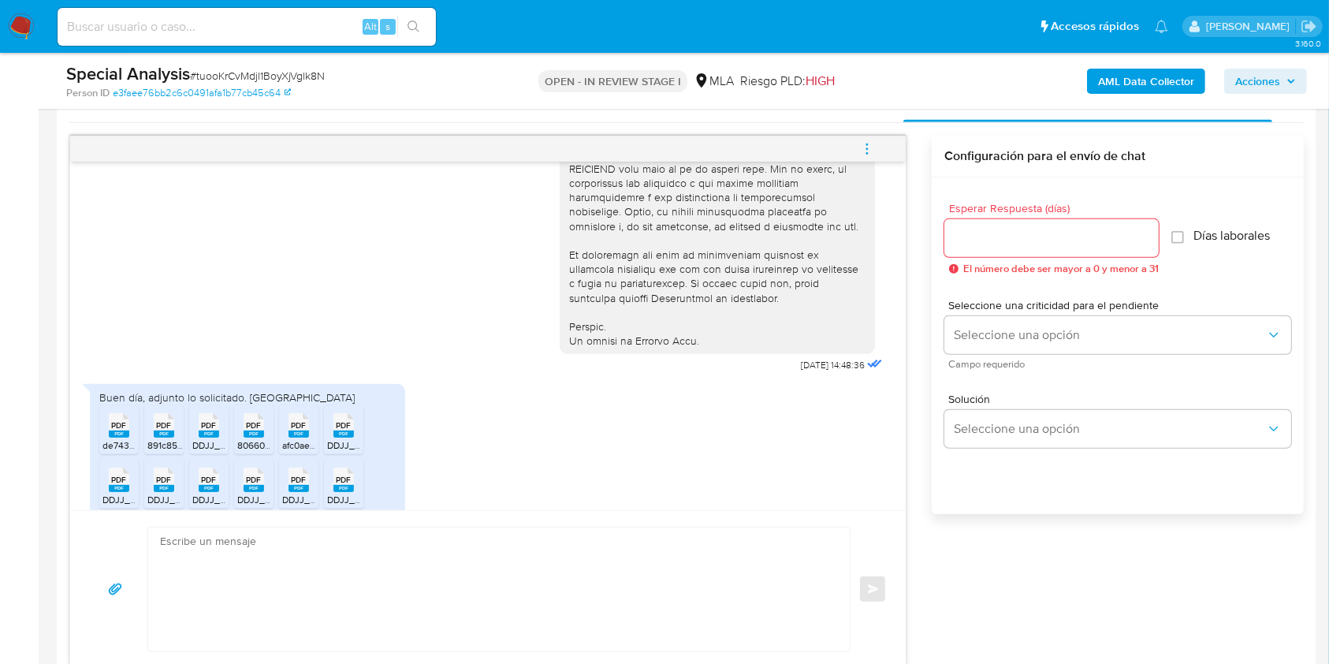
scroll to position [643, 0]
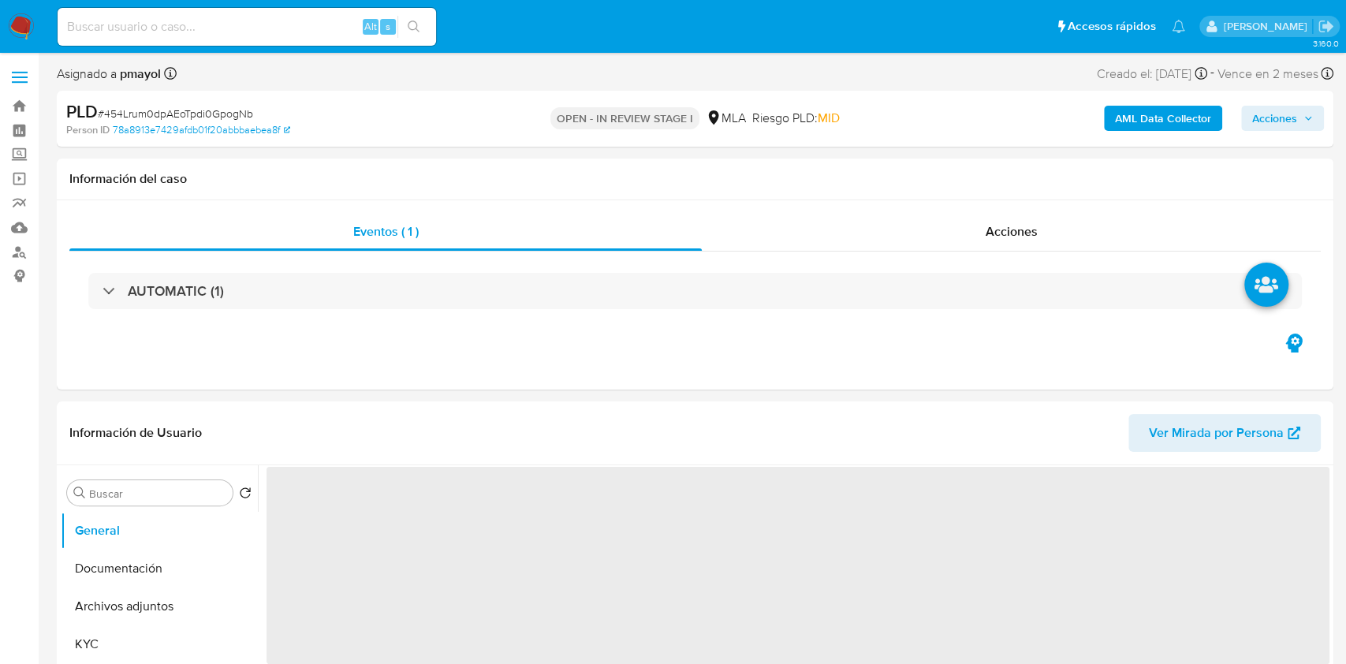
select select "10"
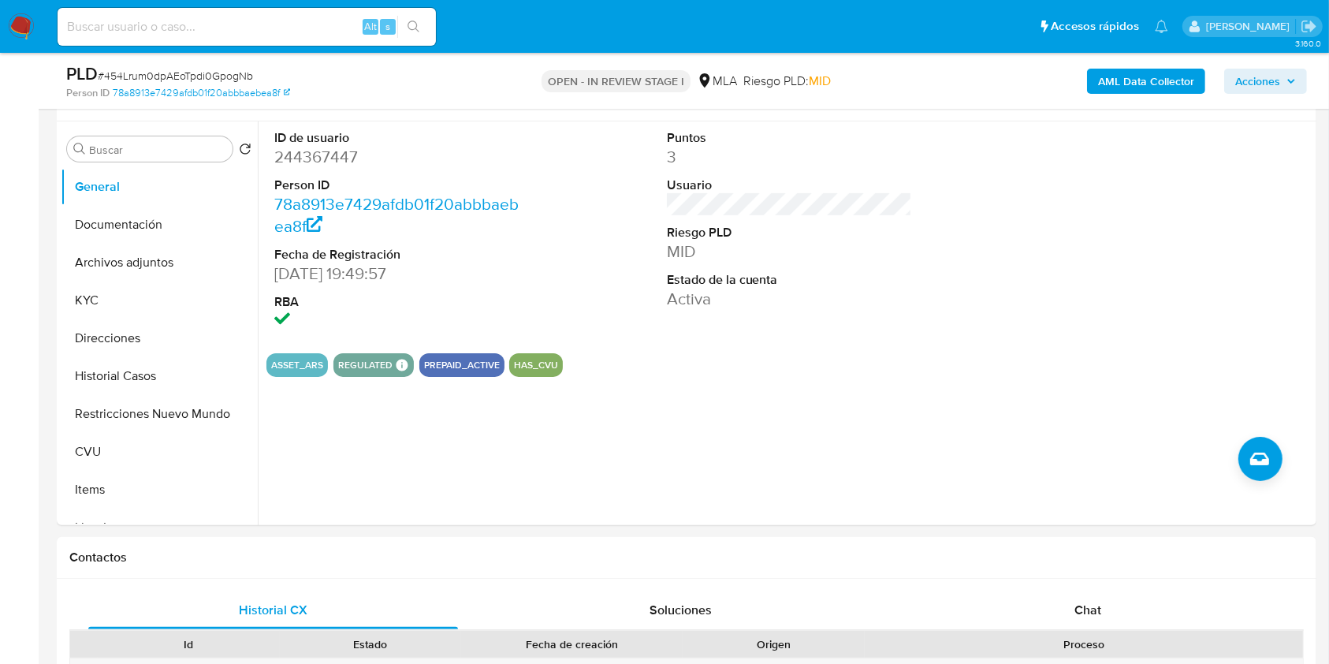
scroll to position [446, 0]
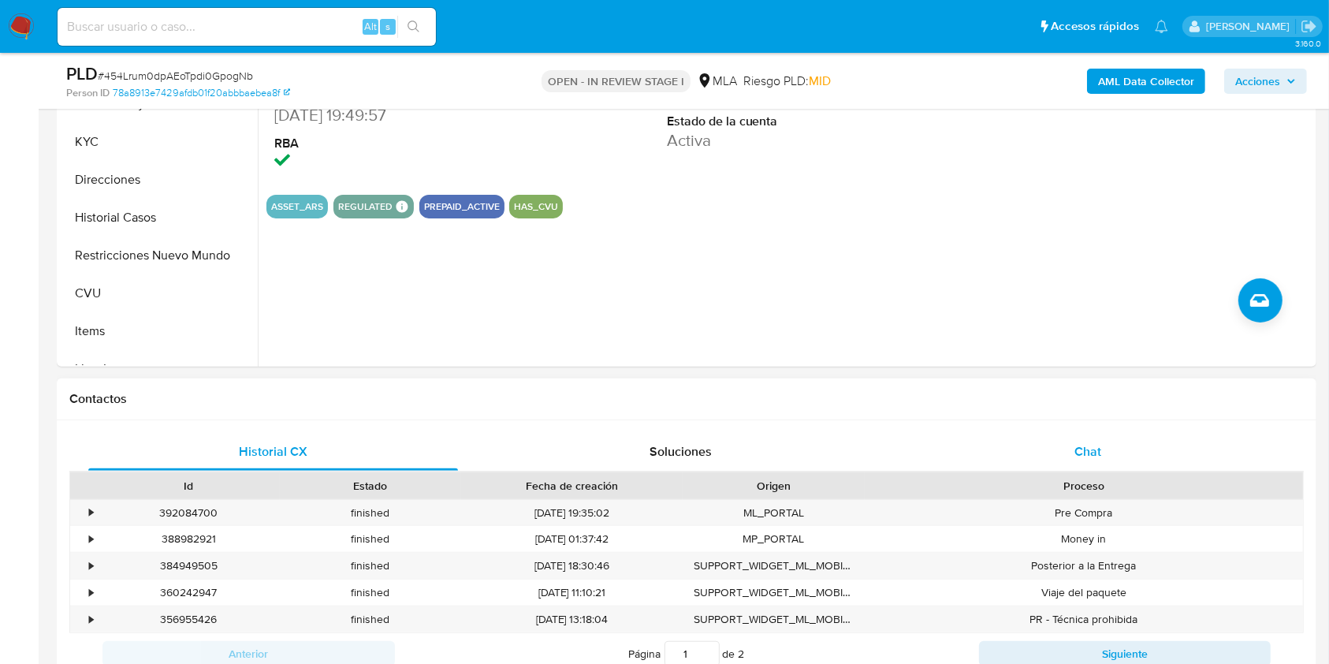
click at [1076, 436] on div "Chat" at bounding box center [1089, 452] width 370 height 38
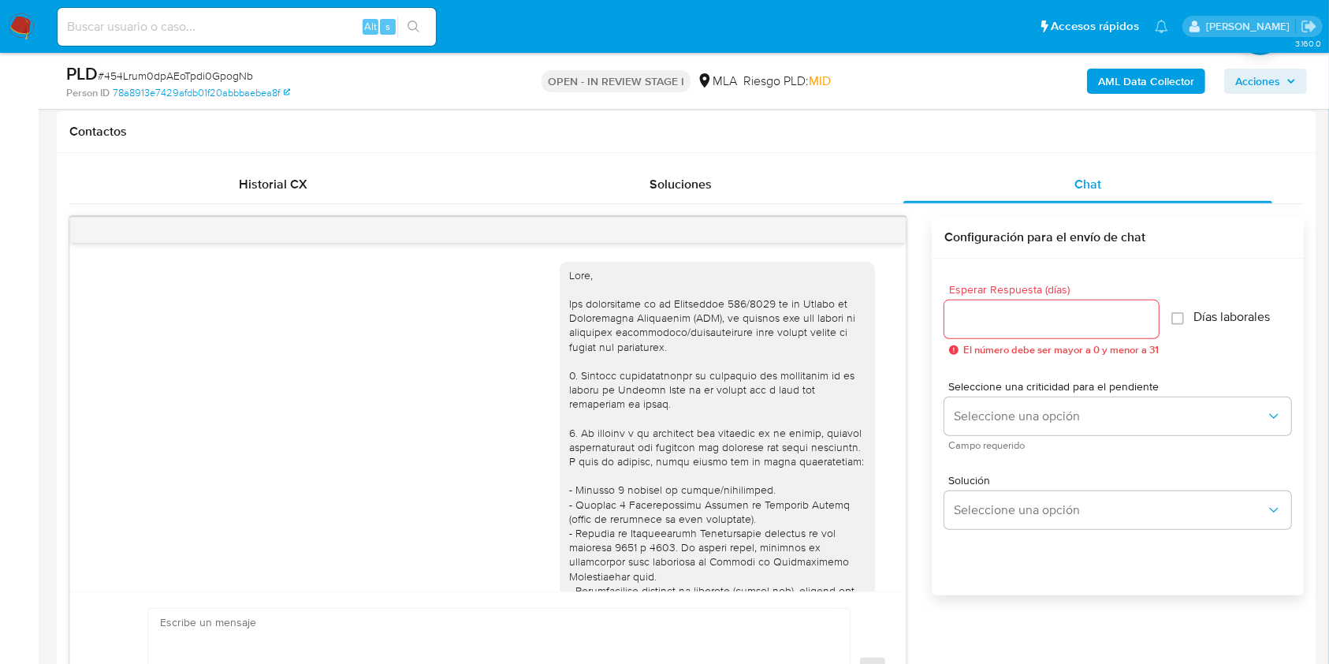
scroll to position [727, 0]
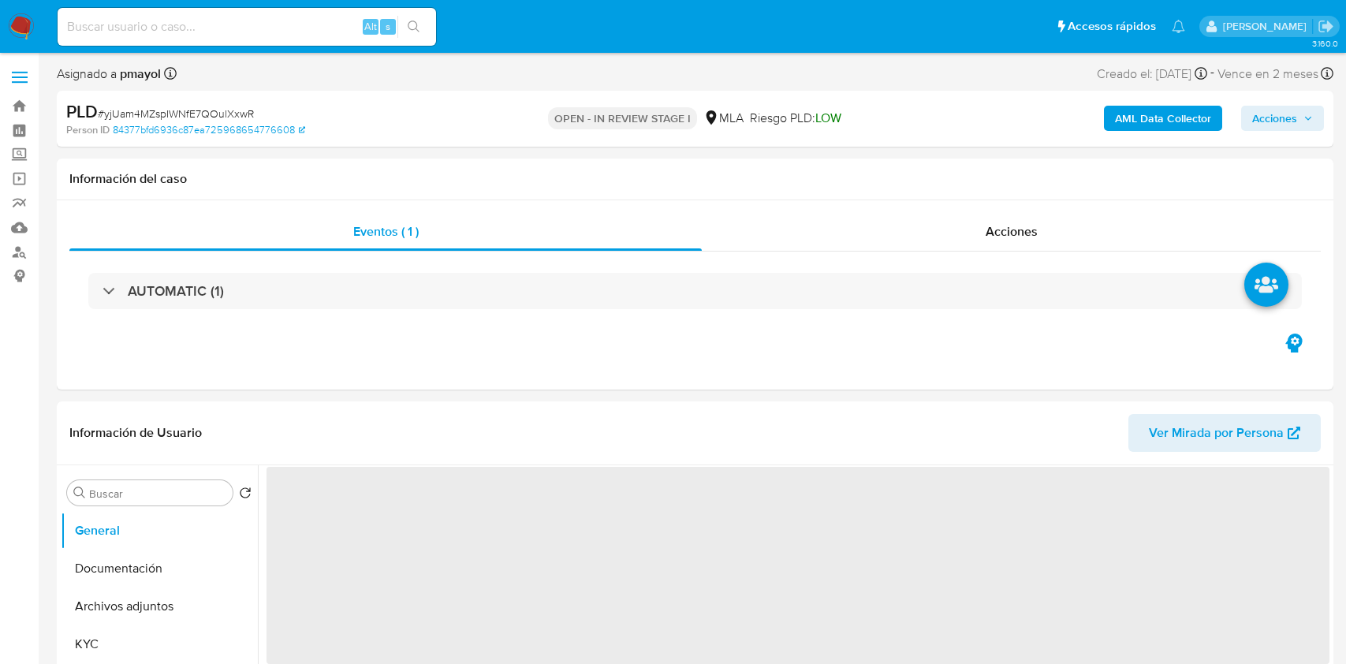
select select "10"
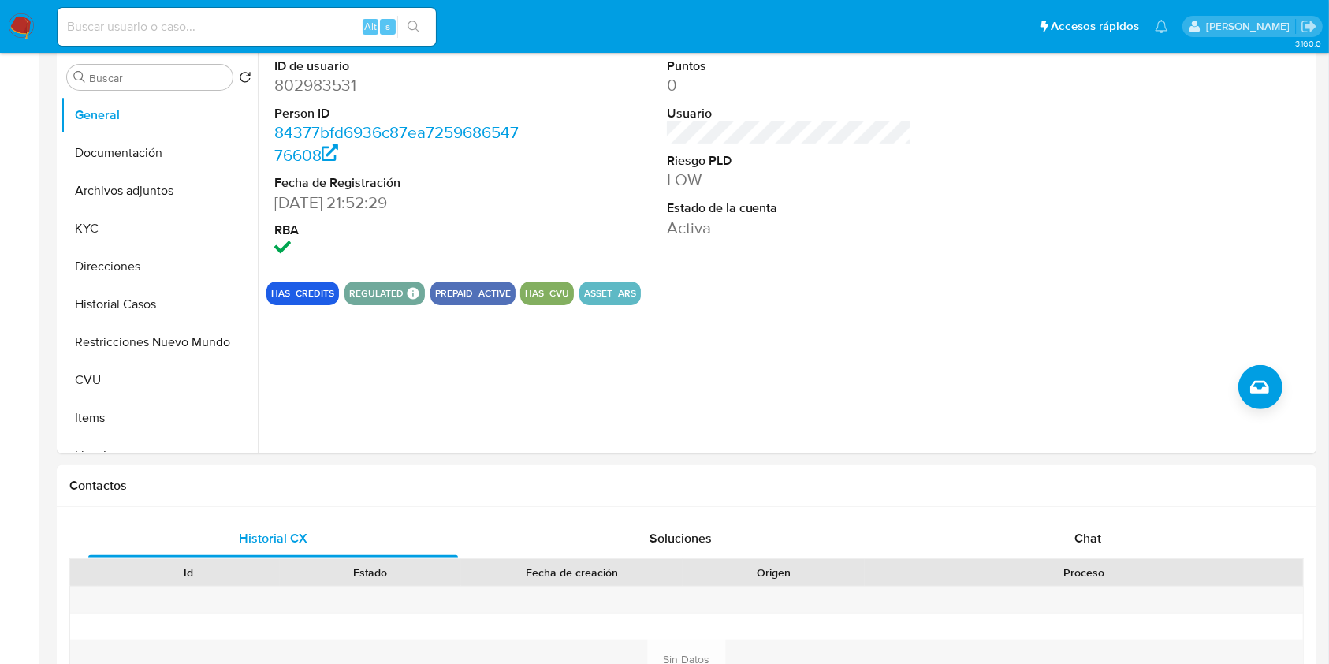
scroll to position [498, 0]
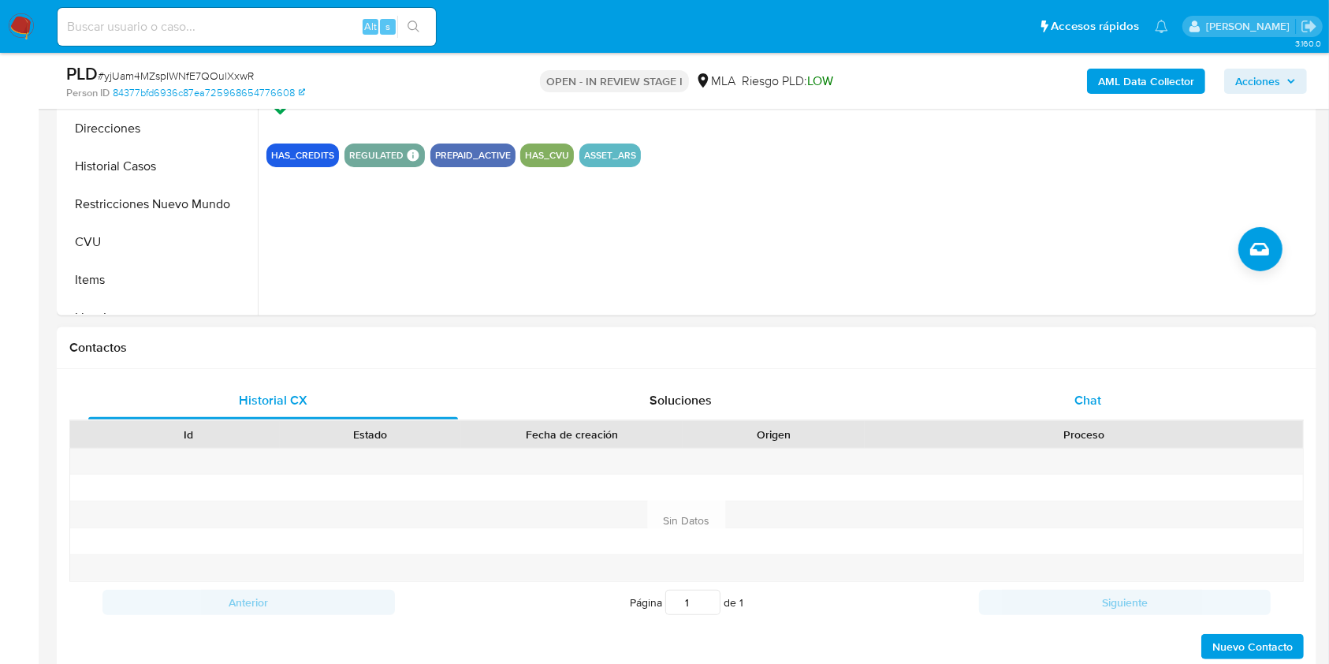
click at [1045, 408] on div "Chat" at bounding box center [1089, 401] width 370 height 38
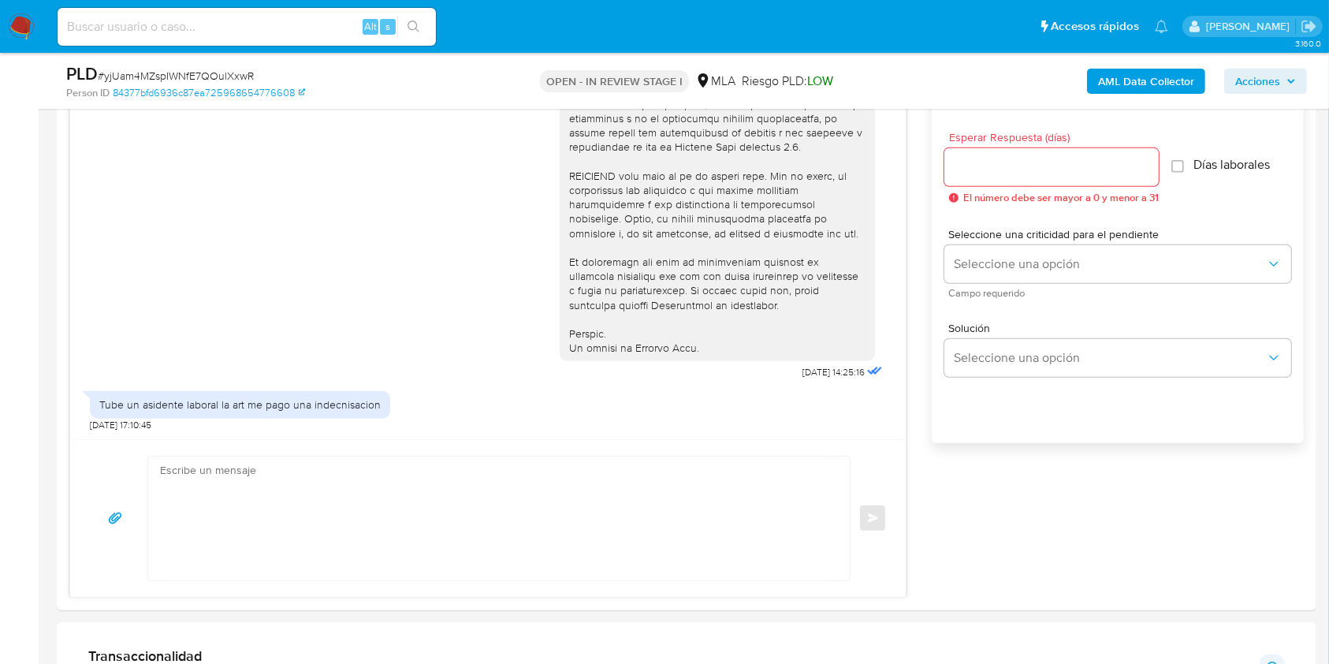
scroll to position [901, 0]
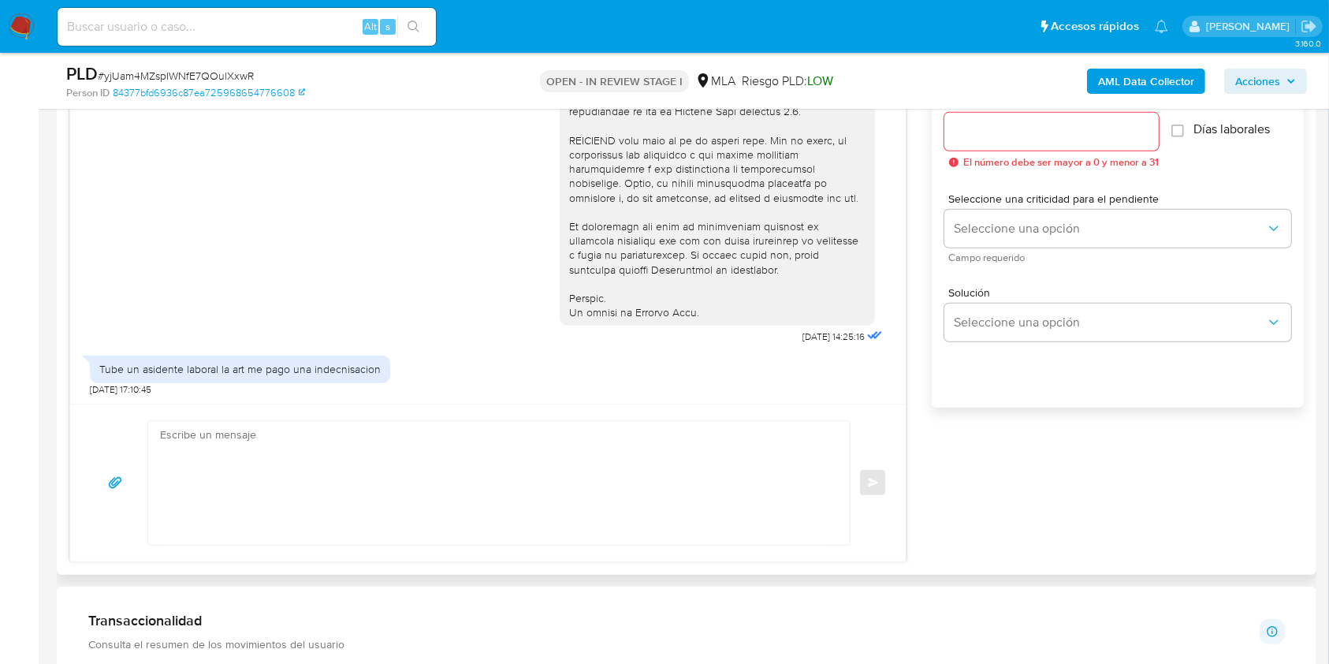
click at [502, 508] on textarea at bounding box center [495, 483] width 670 height 124
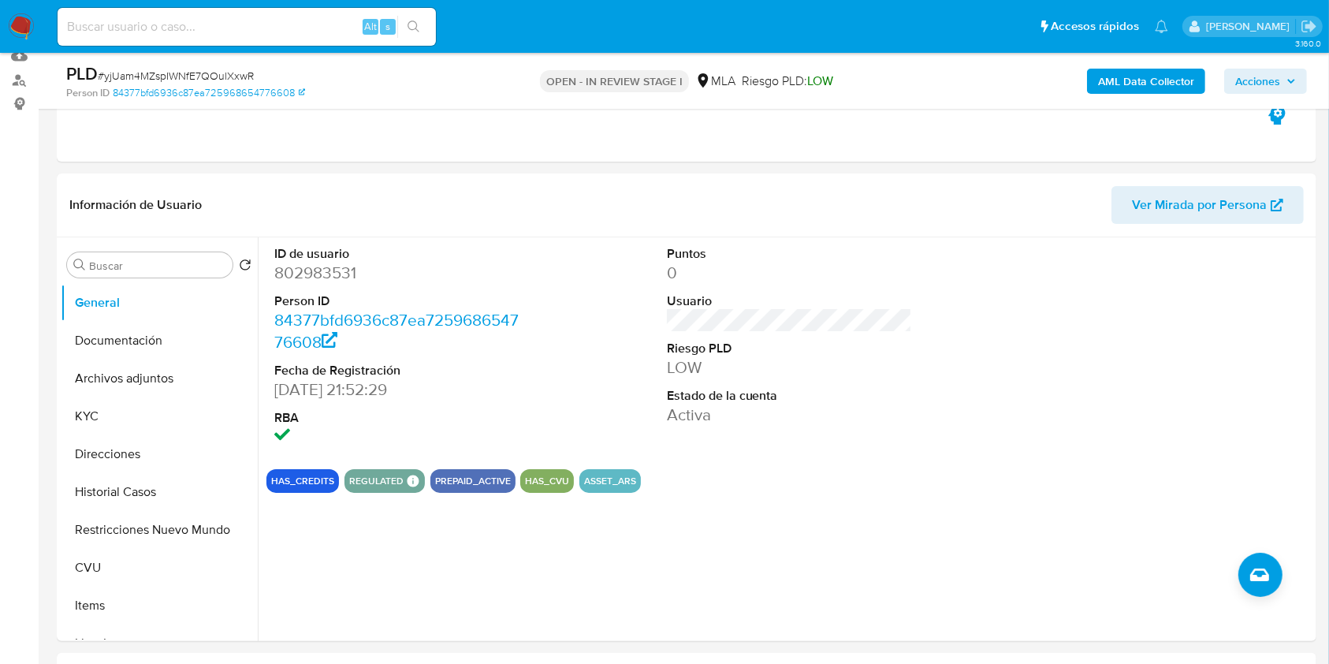
scroll to position [179, 0]
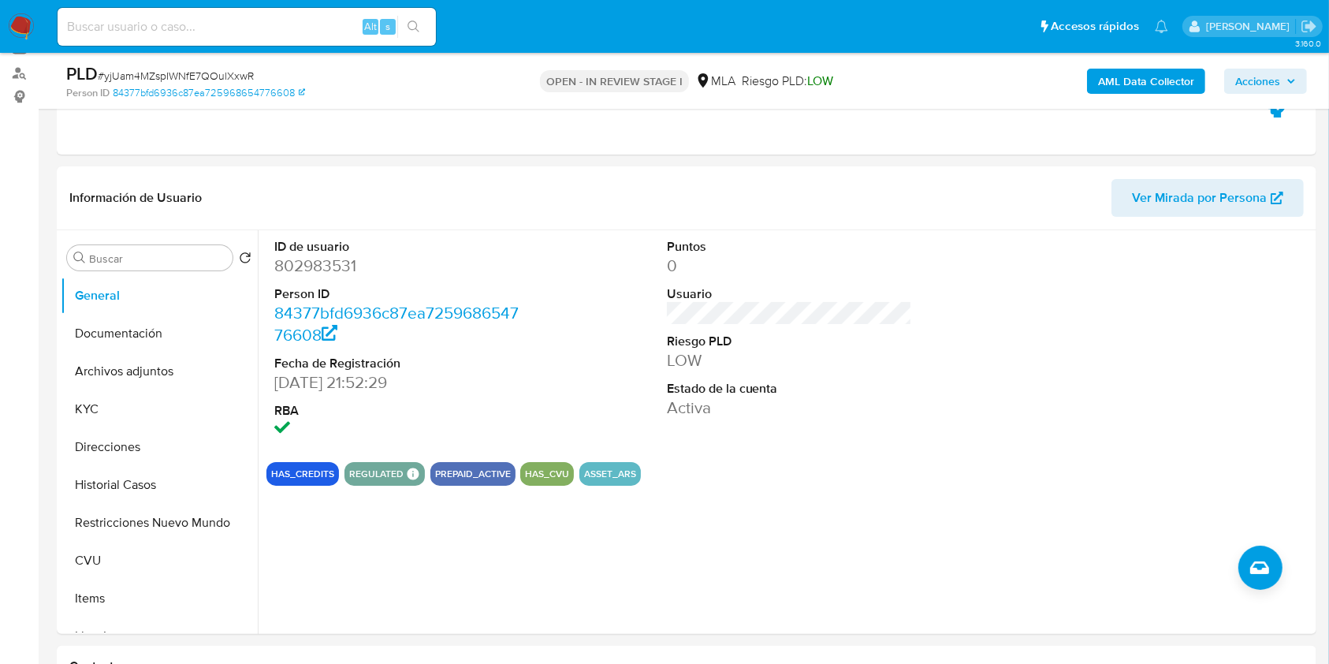
type textarea "Hola, Muchas gracias por tu respuesta. En función de la misma, solicitamos el e…"
click at [200, 69] on span "# yjUam4MZspIWNfE7QOulXxwR" at bounding box center [176, 76] width 156 height 16
copy span "yjUam4MZspIWNfE7QOulXxwR"
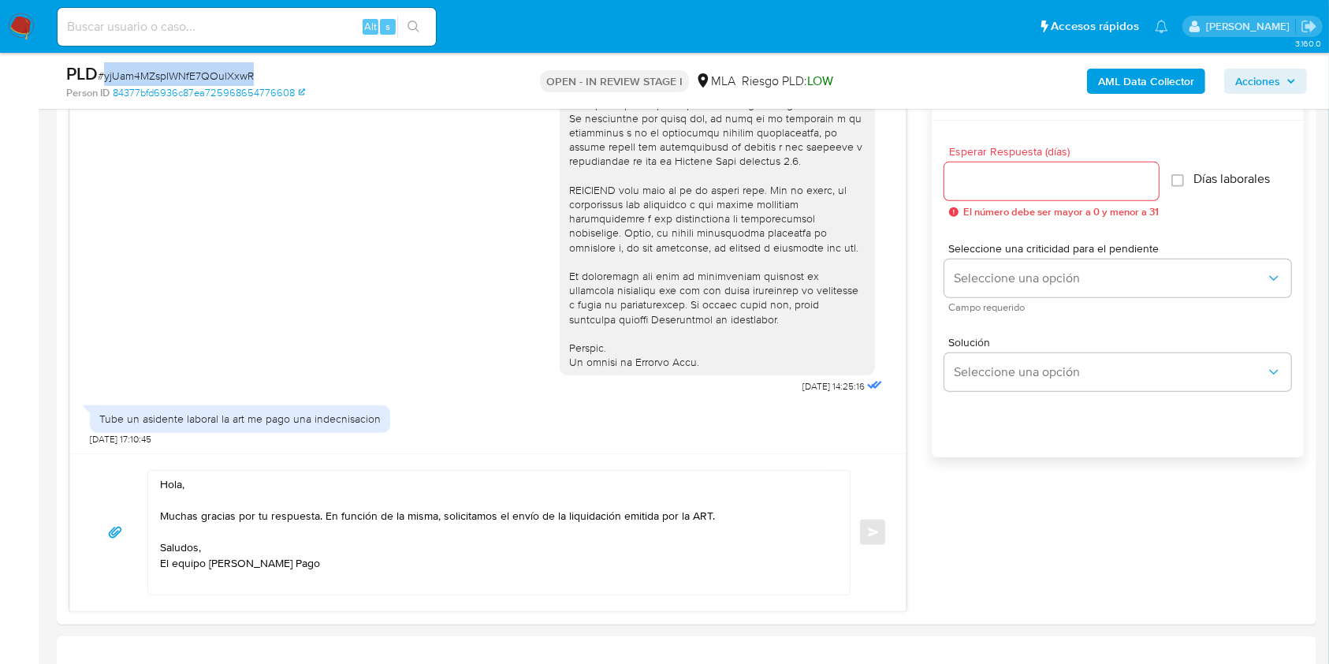
scroll to position [880, 0]
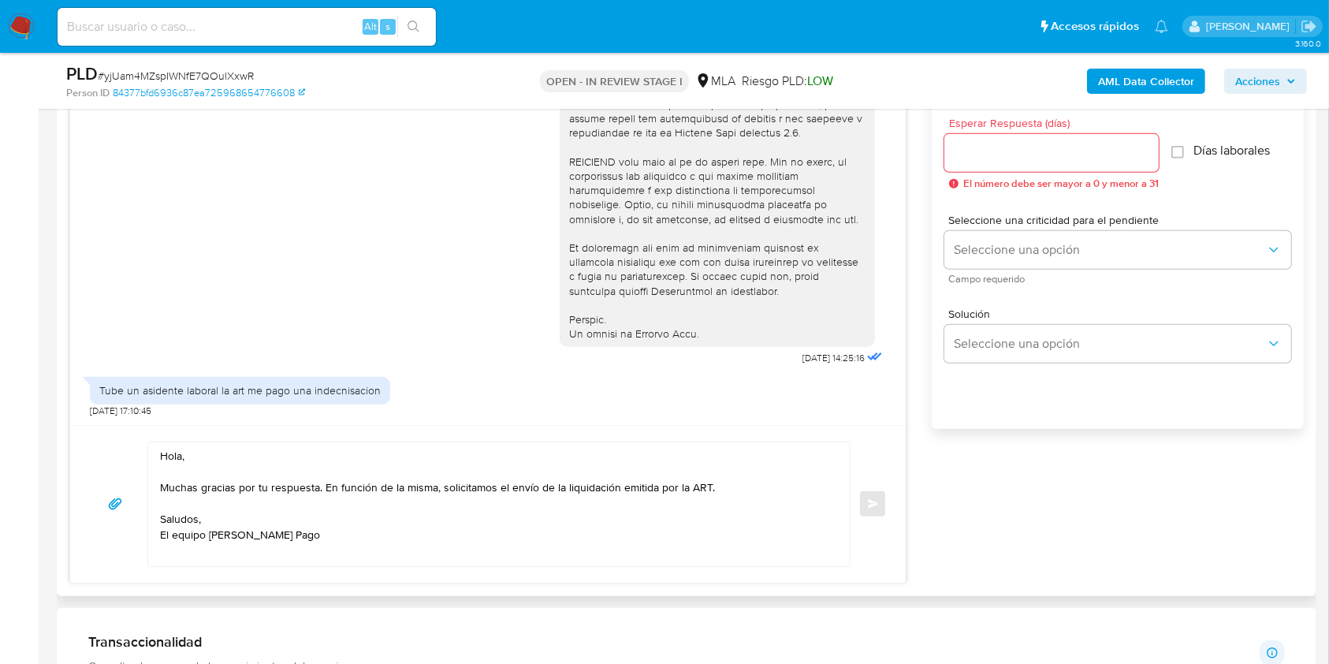
click at [1043, 144] on input "Esperar Respuesta (días)" at bounding box center [1052, 153] width 214 height 21
type input "1"
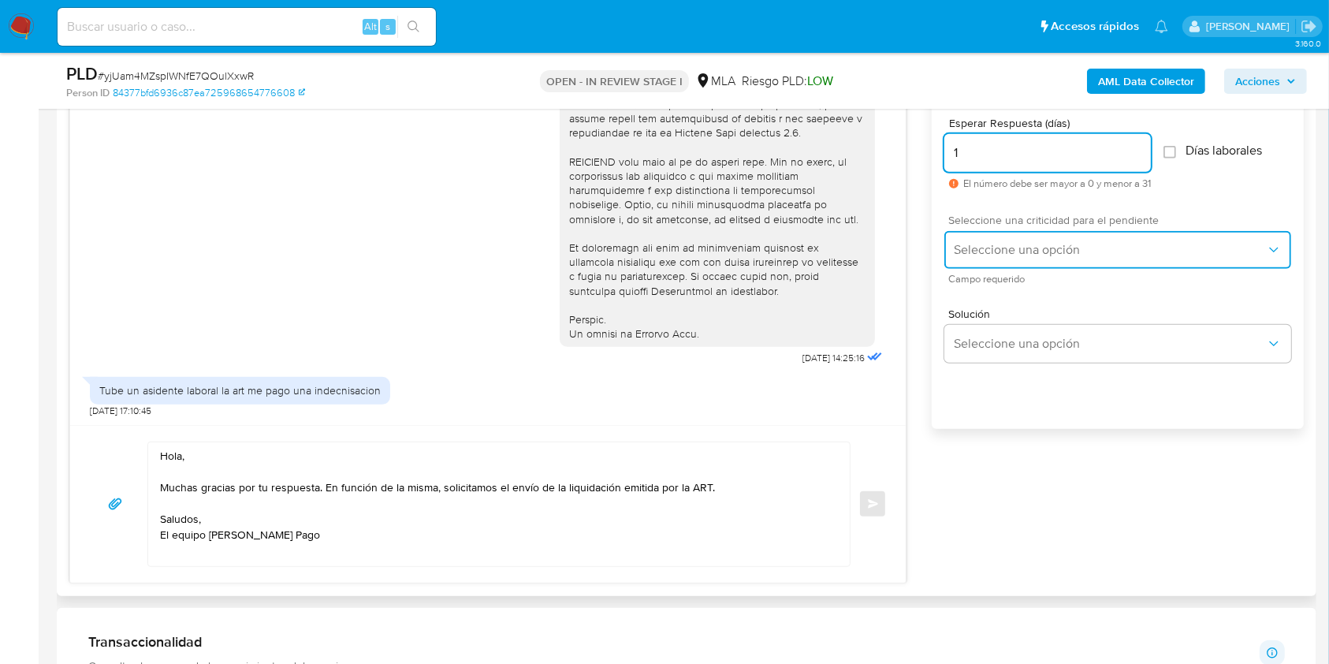
click at [979, 263] on button "Seleccione una opción" at bounding box center [1118, 250] width 347 height 38
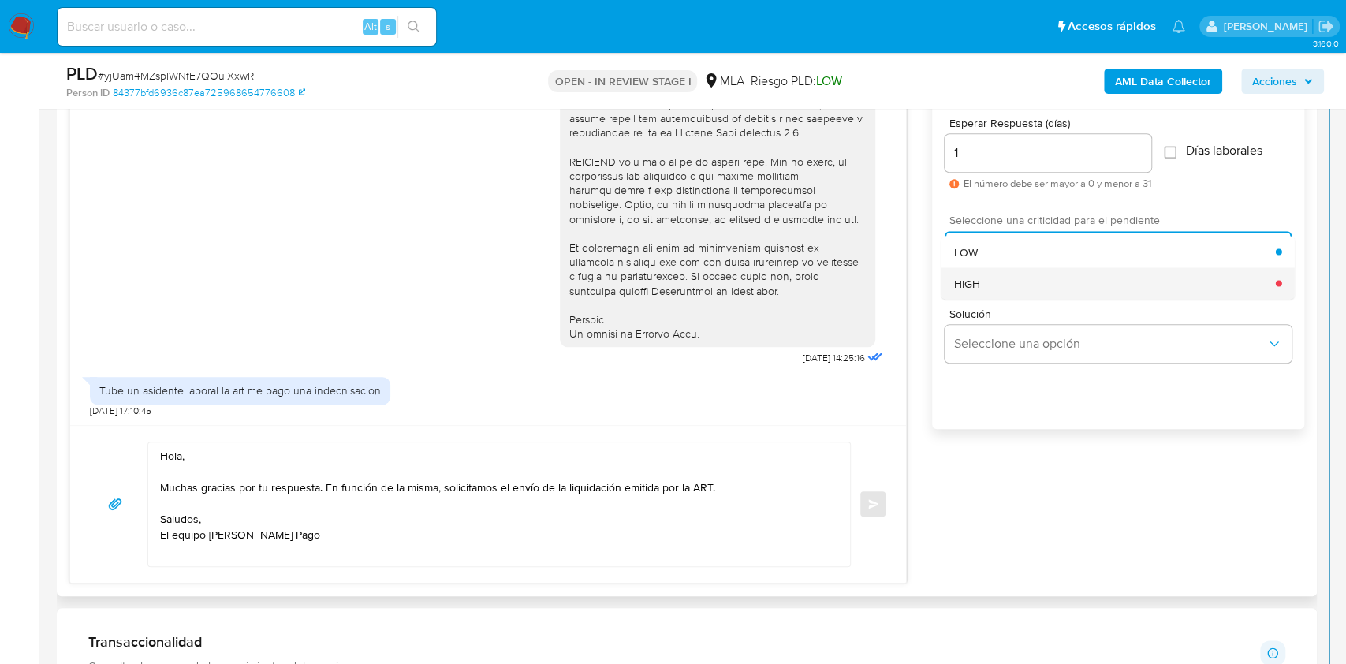
click at [976, 290] on div "HIGH" at bounding box center [1115, 283] width 322 height 32
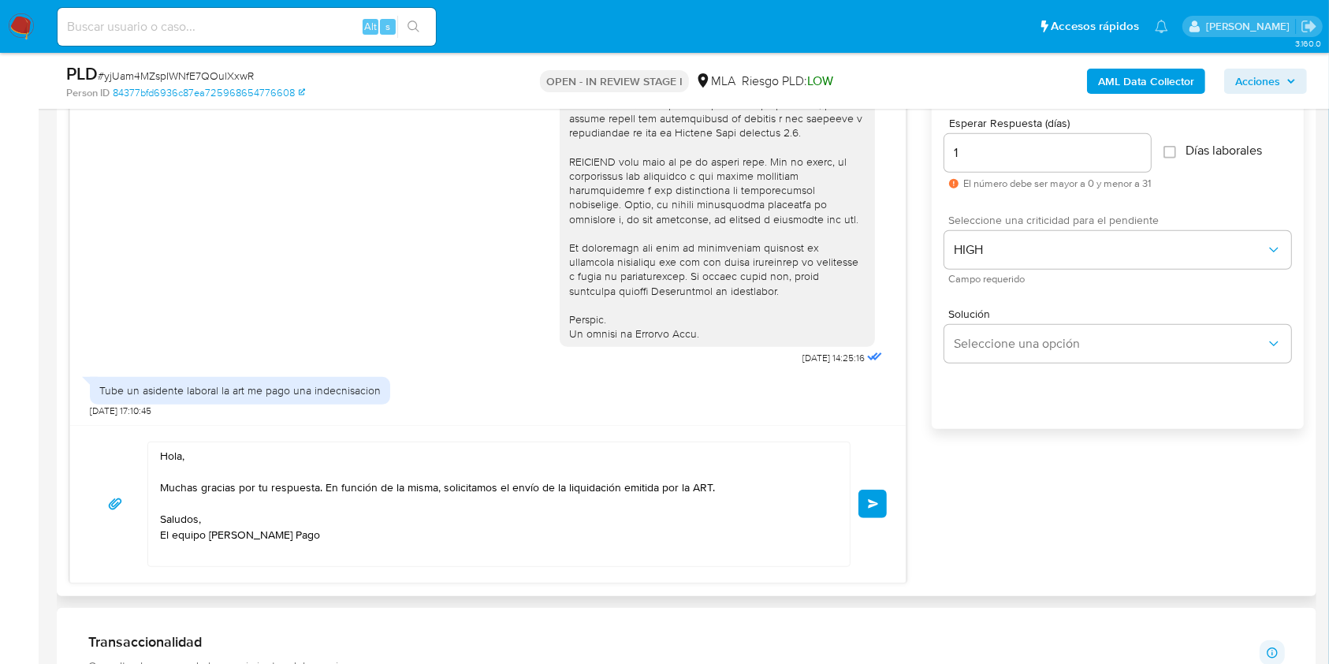
click at [859, 505] on button "Enviar" at bounding box center [873, 504] width 28 height 28
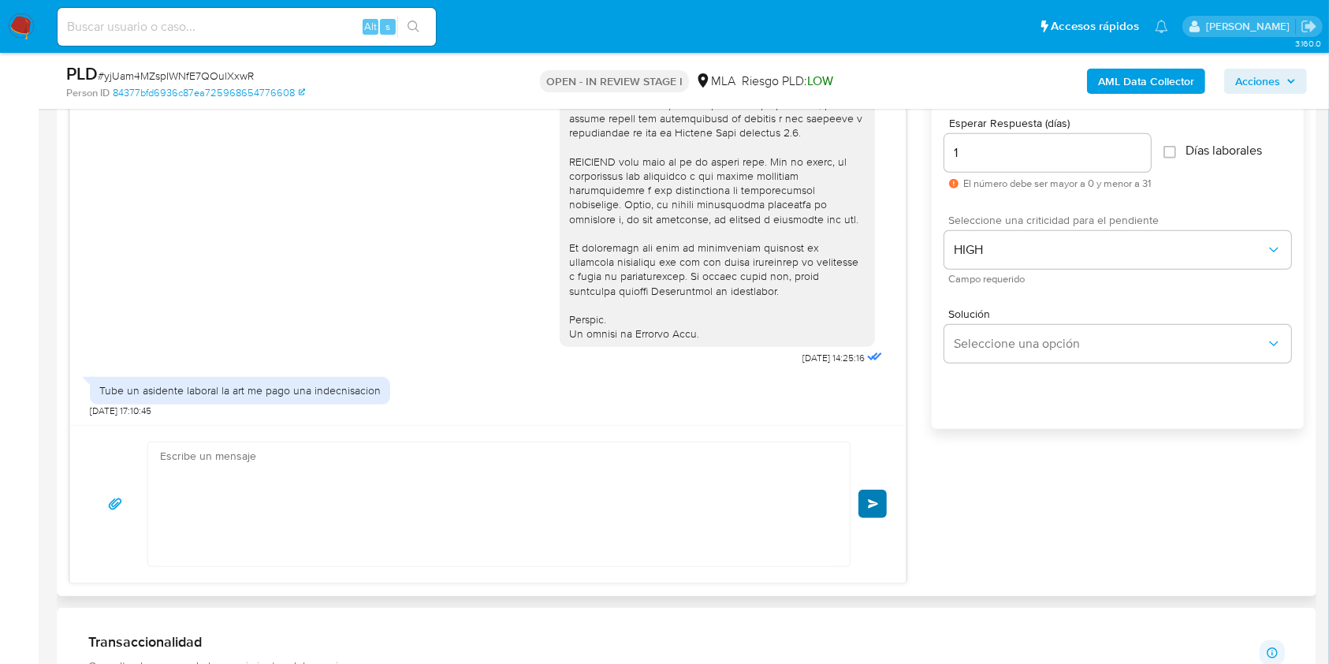
scroll to position [752, 0]
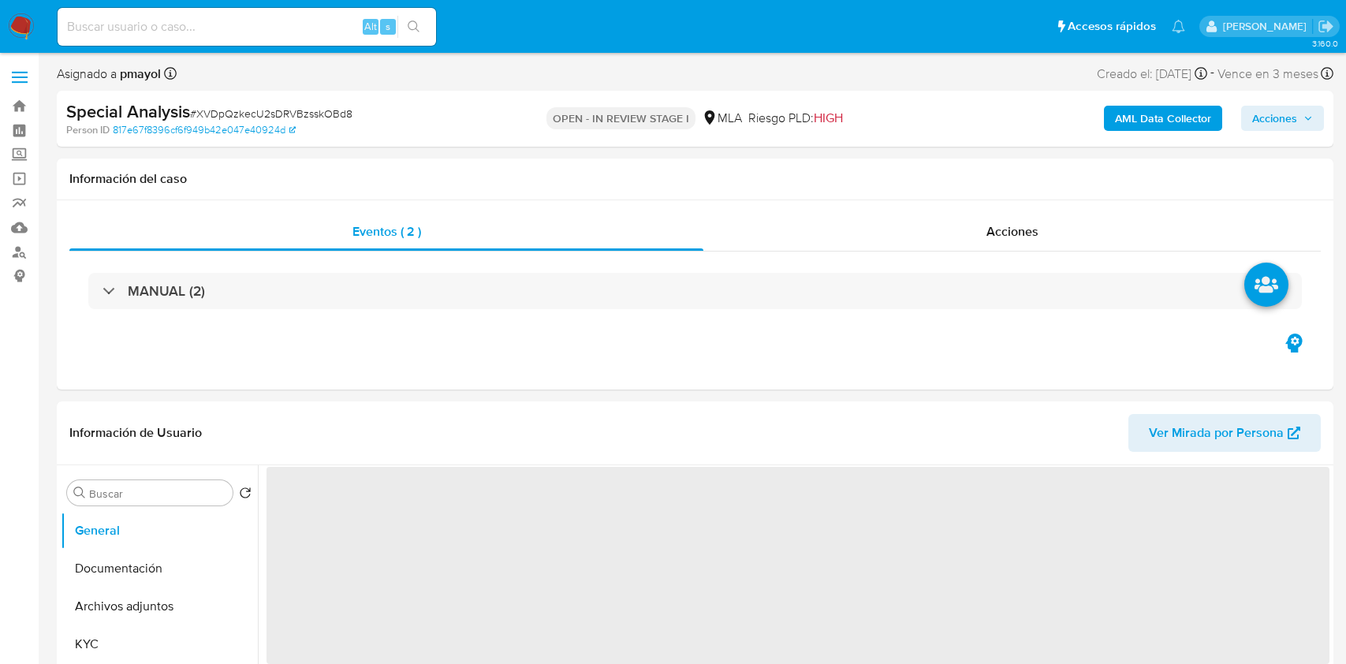
select select "10"
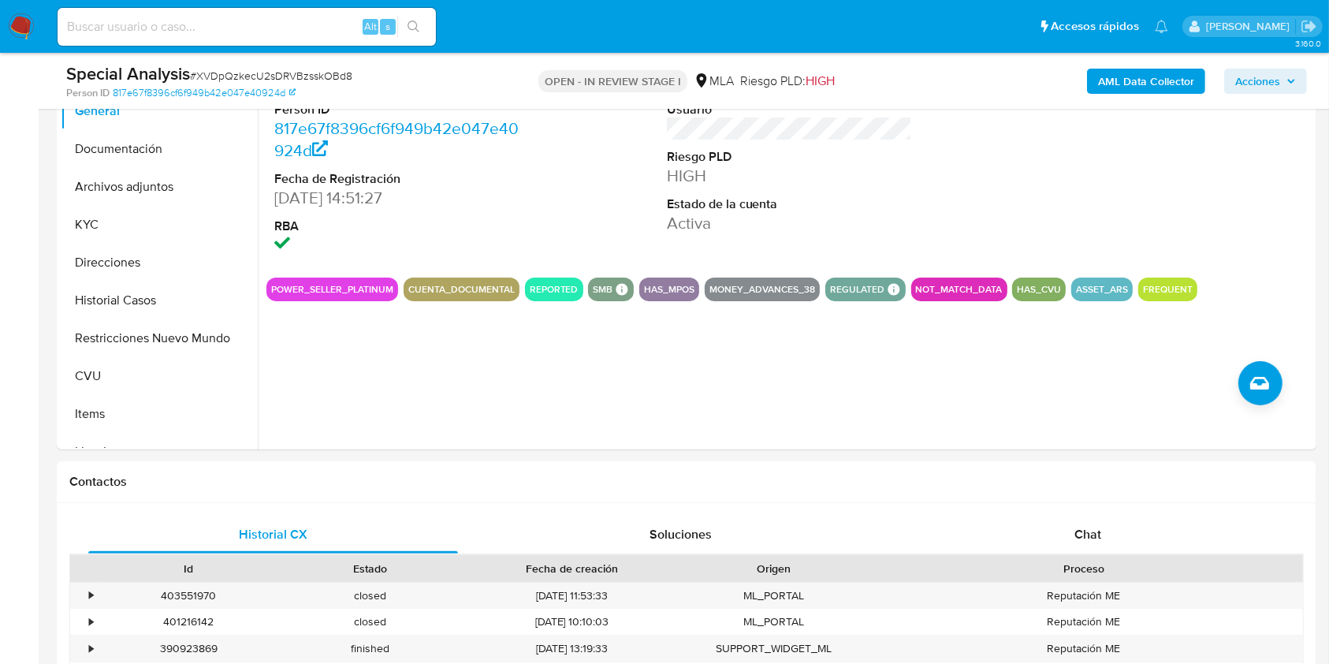
scroll to position [410, 0]
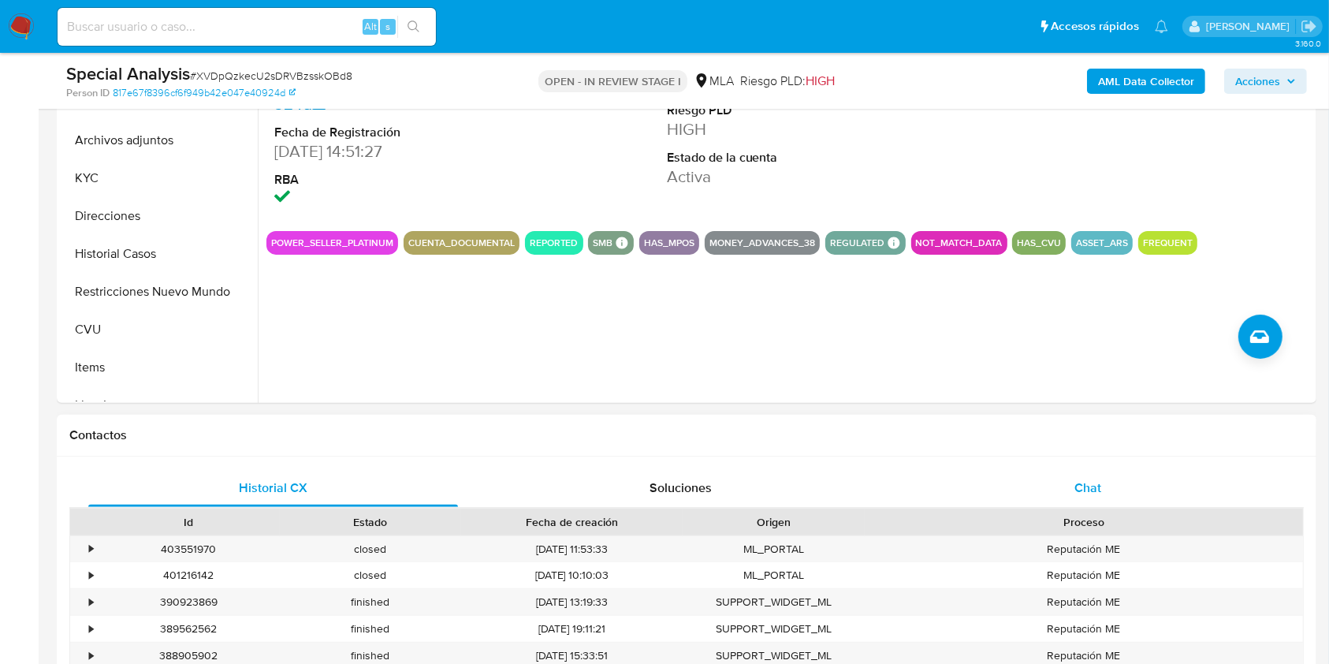
click at [1068, 494] on div "Chat" at bounding box center [1089, 488] width 370 height 38
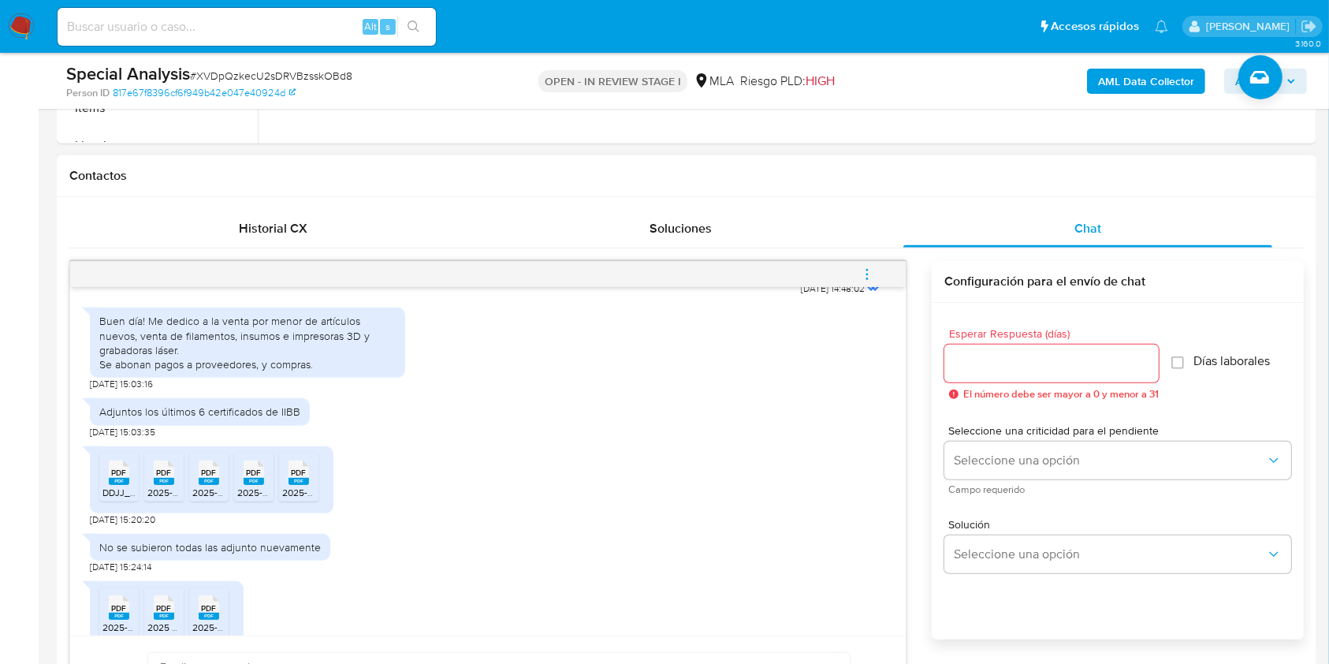
scroll to position [832, 0]
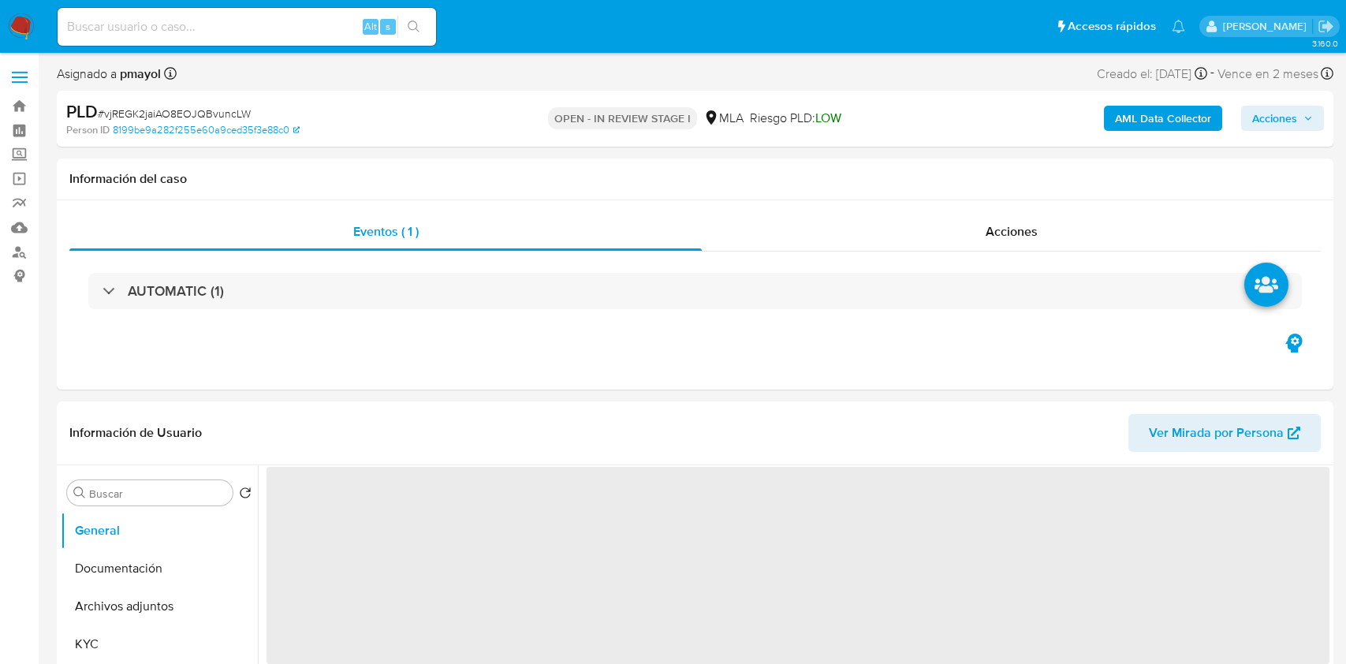
select select "10"
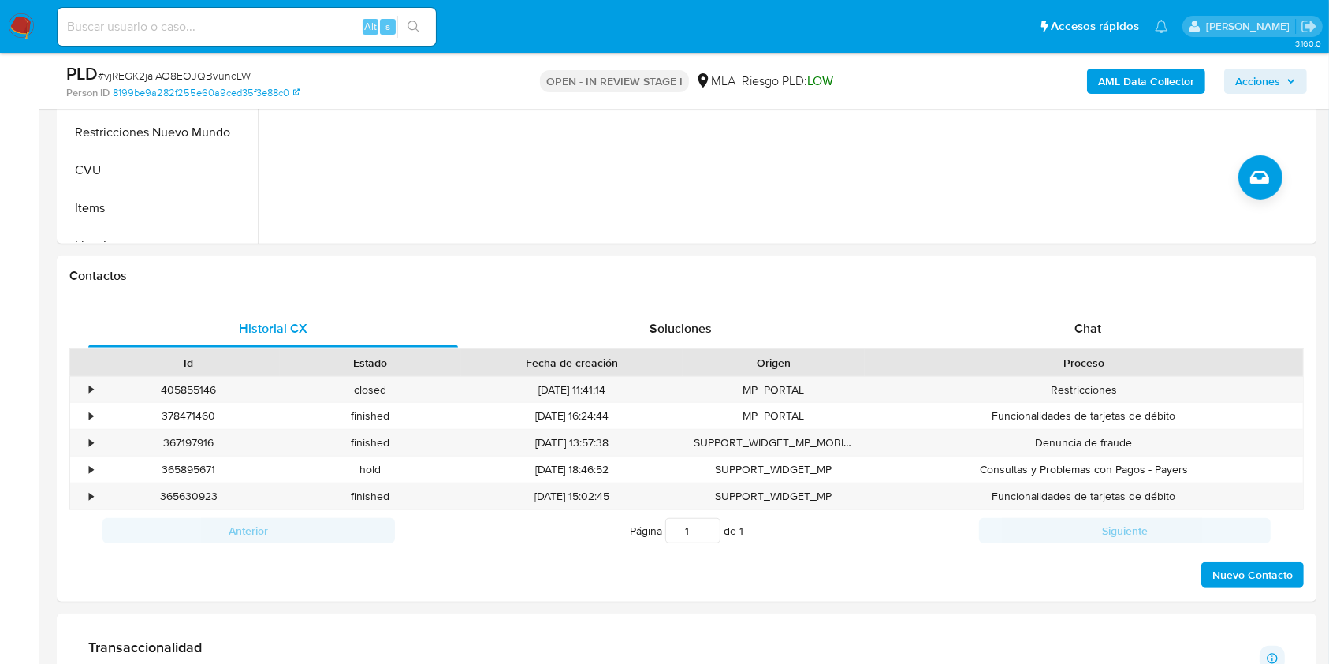
scroll to position [607, 0]
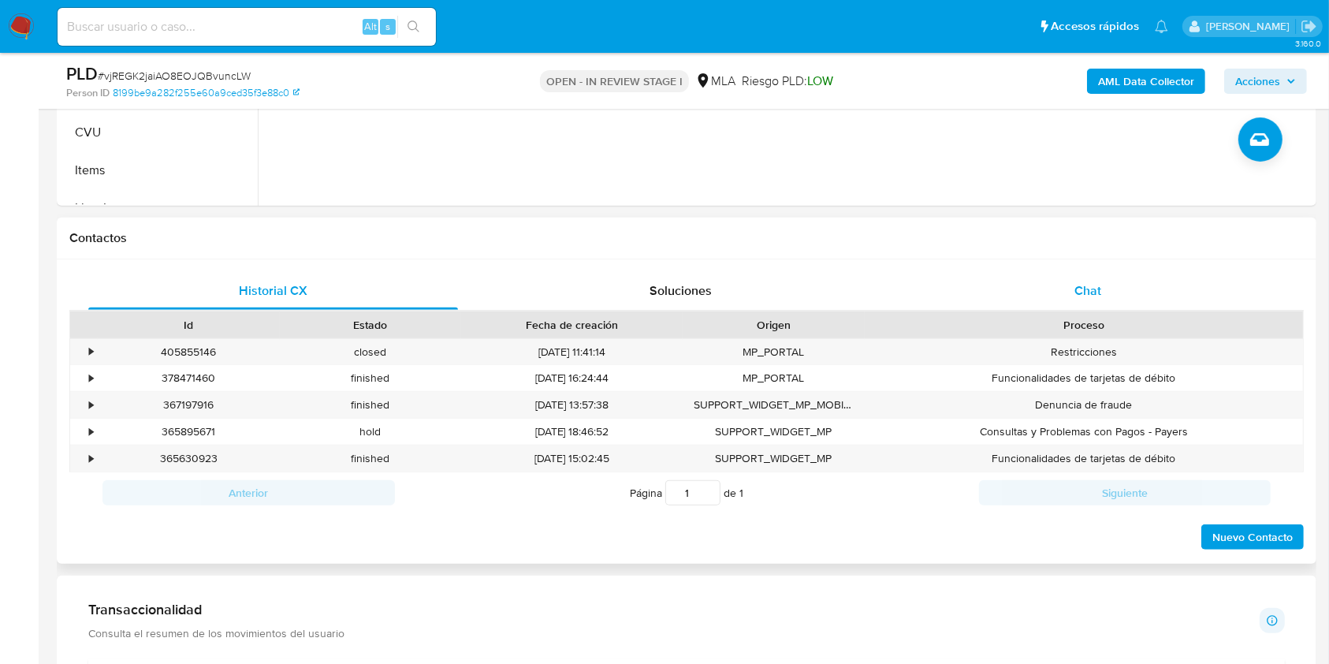
click at [1141, 286] on div "Chat" at bounding box center [1089, 291] width 370 height 38
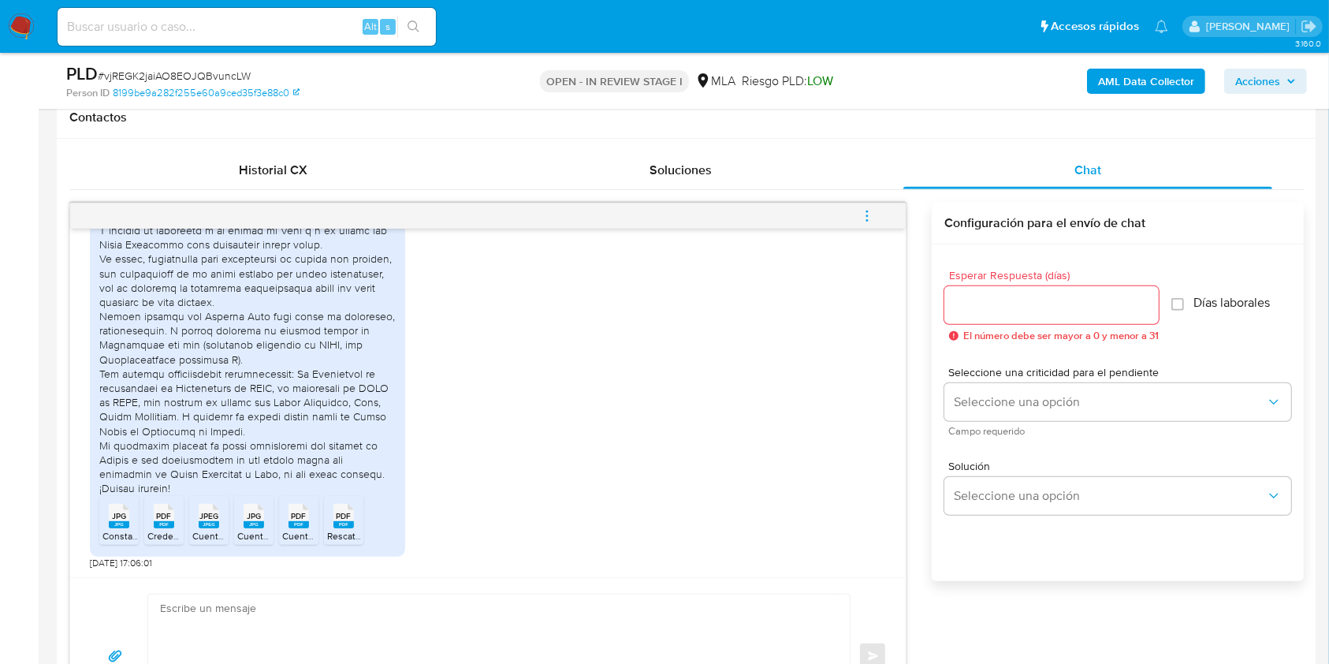
scroll to position [770, 0]
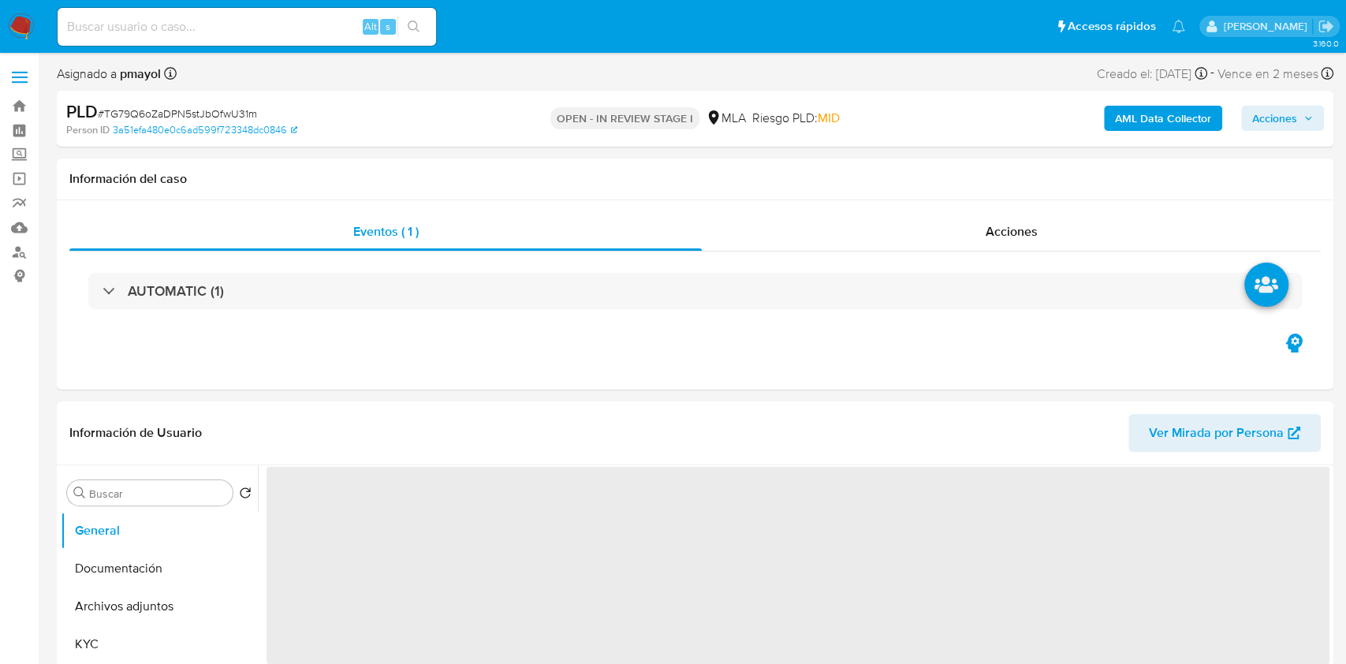
select select "10"
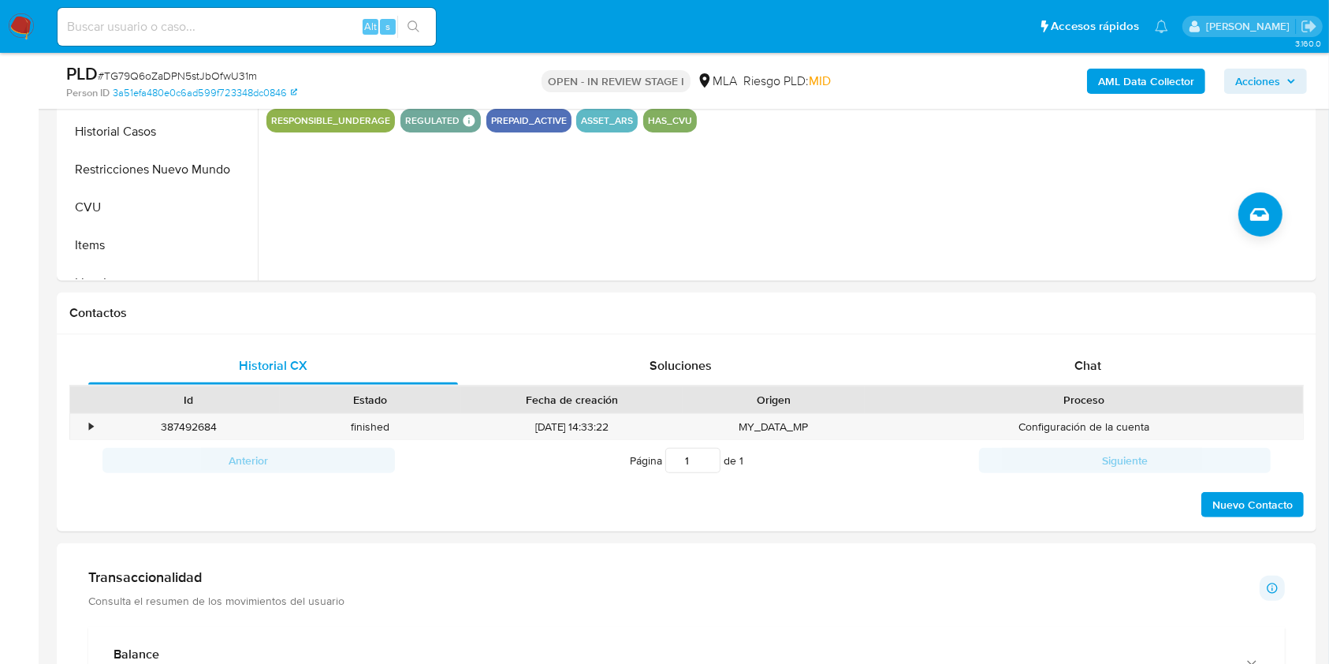
scroll to position [572, 0]
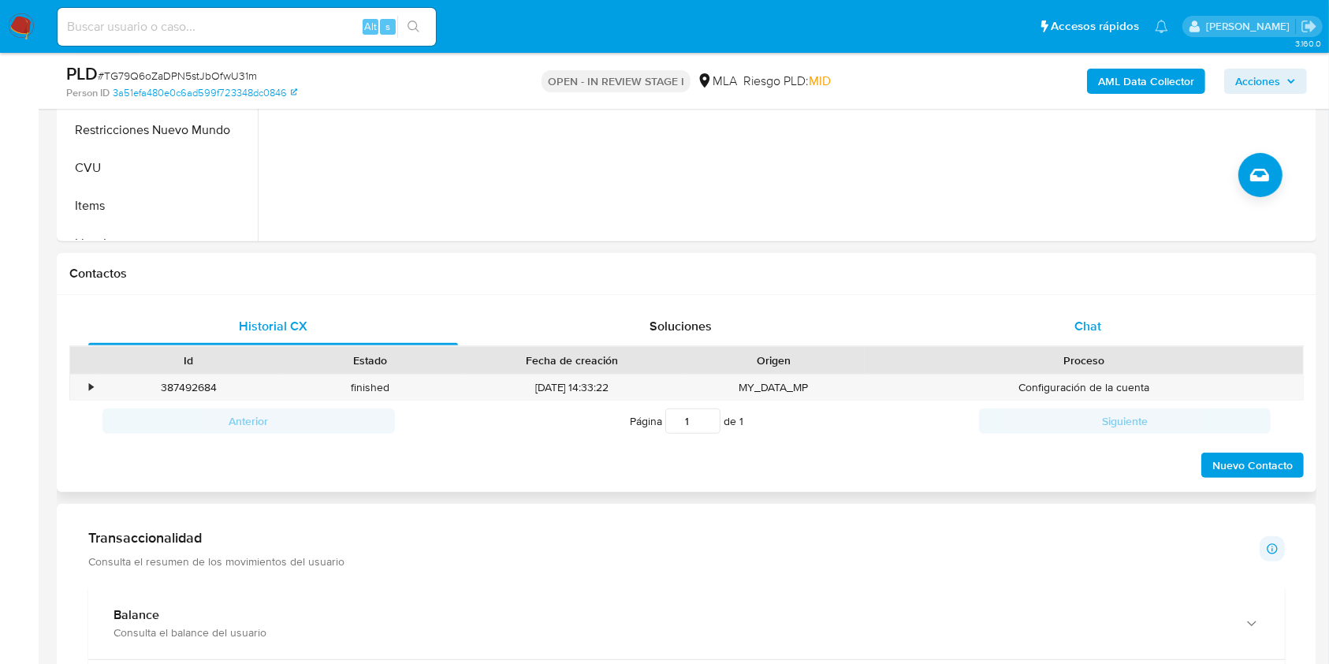
click at [1073, 330] on div "Chat" at bounding box center [1089, 327] width 370 height 38
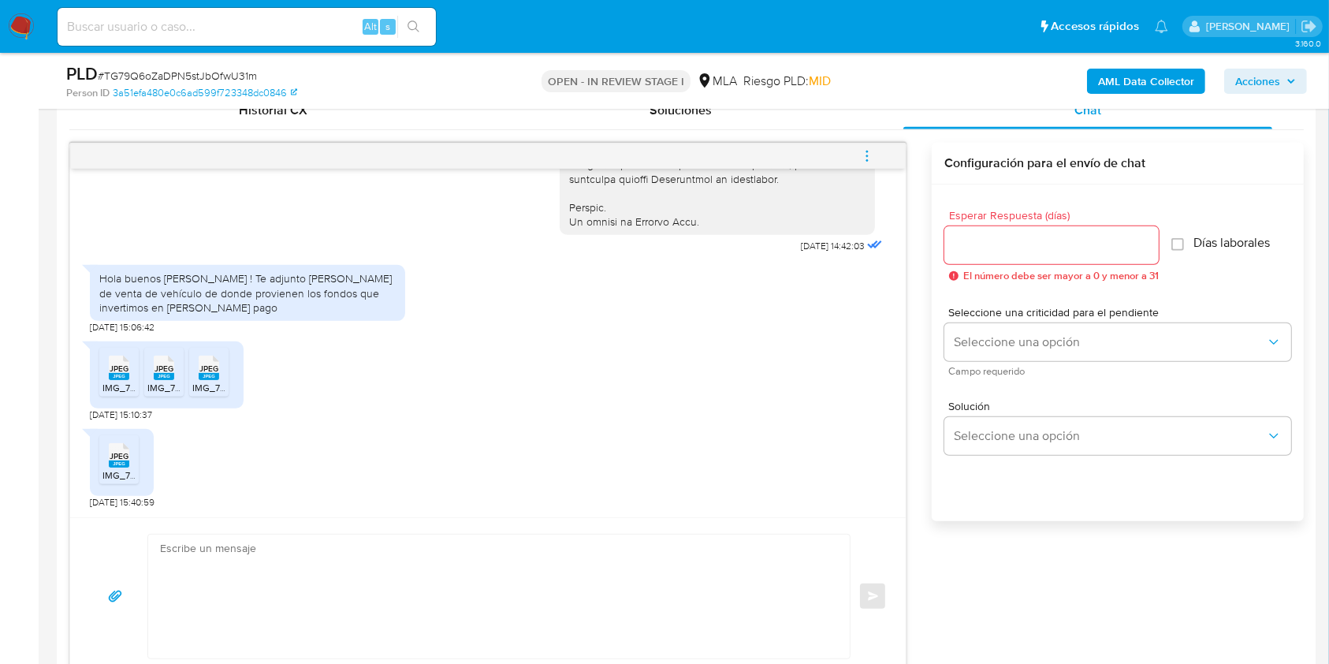
scroll to position [805, 0]
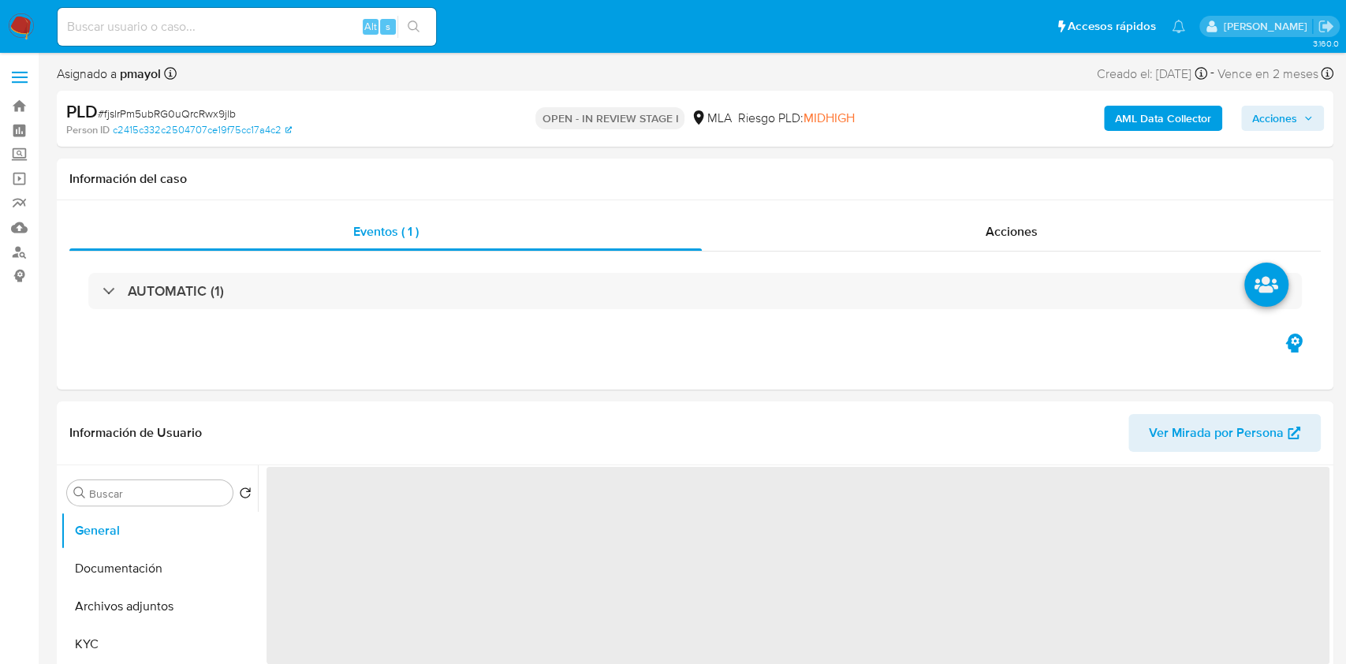
select select "10"
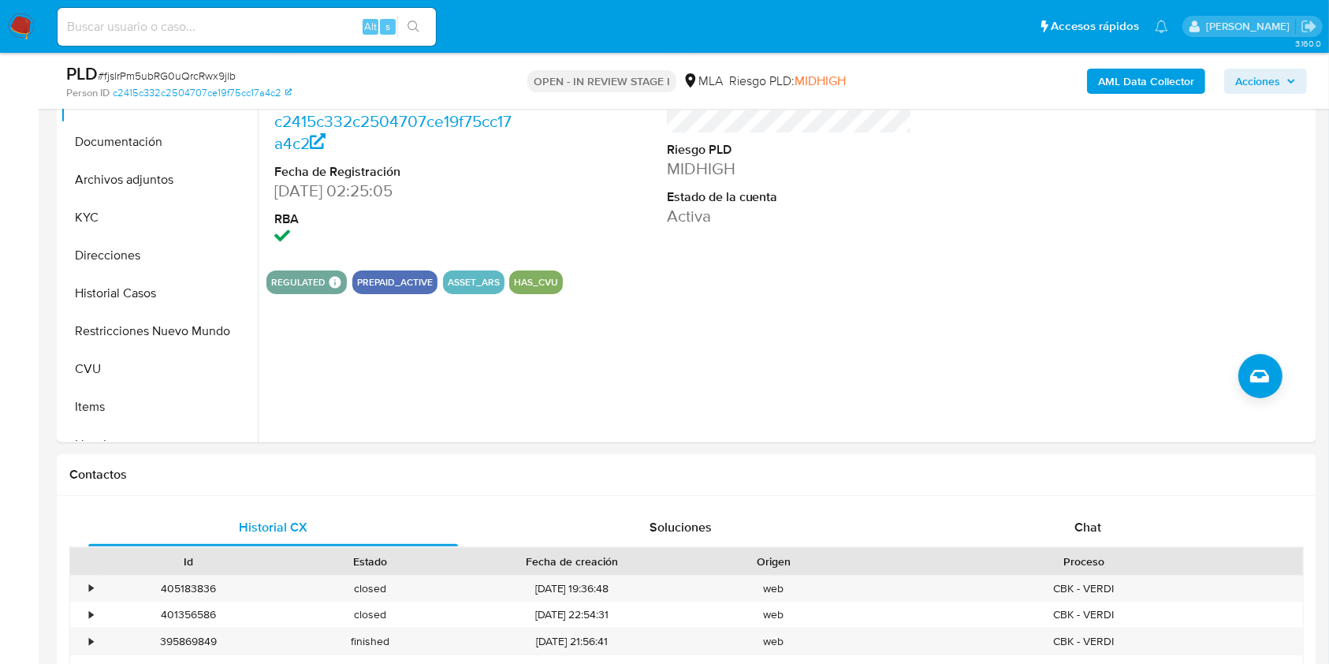
scroll to position [496, 0]
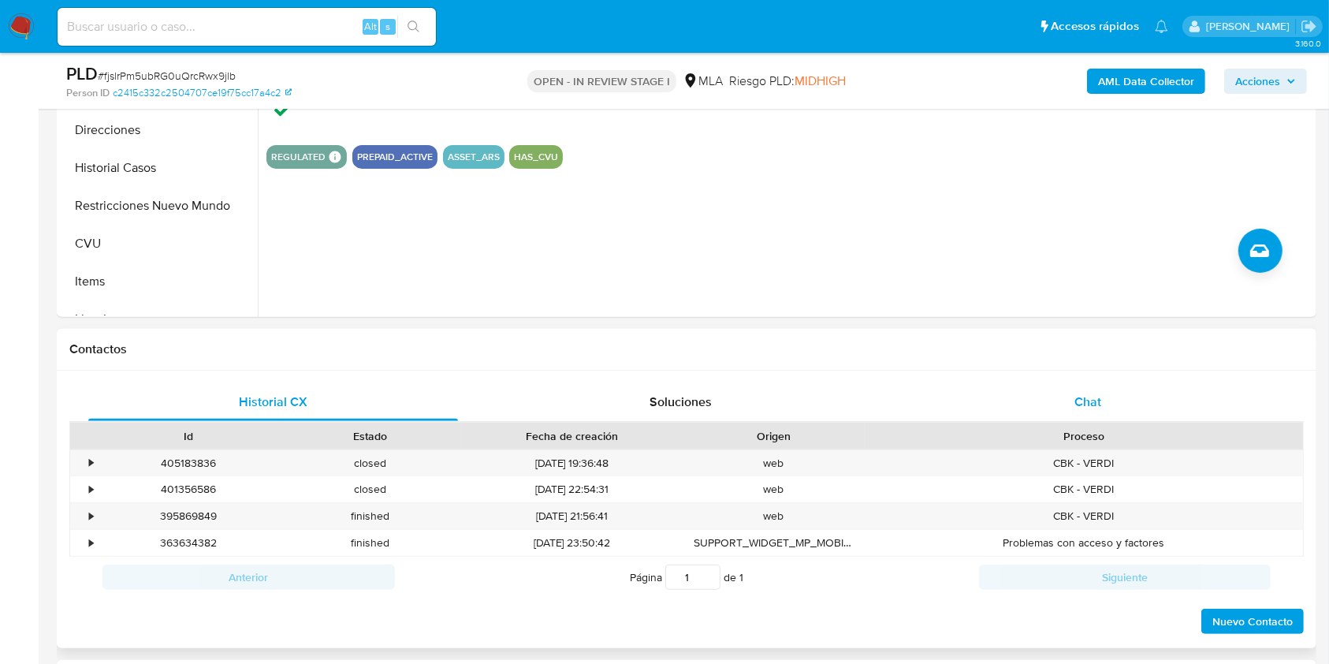
click at [1065, 388] on div "Chat" at bounding box center [1089, 402] width 370 height 38
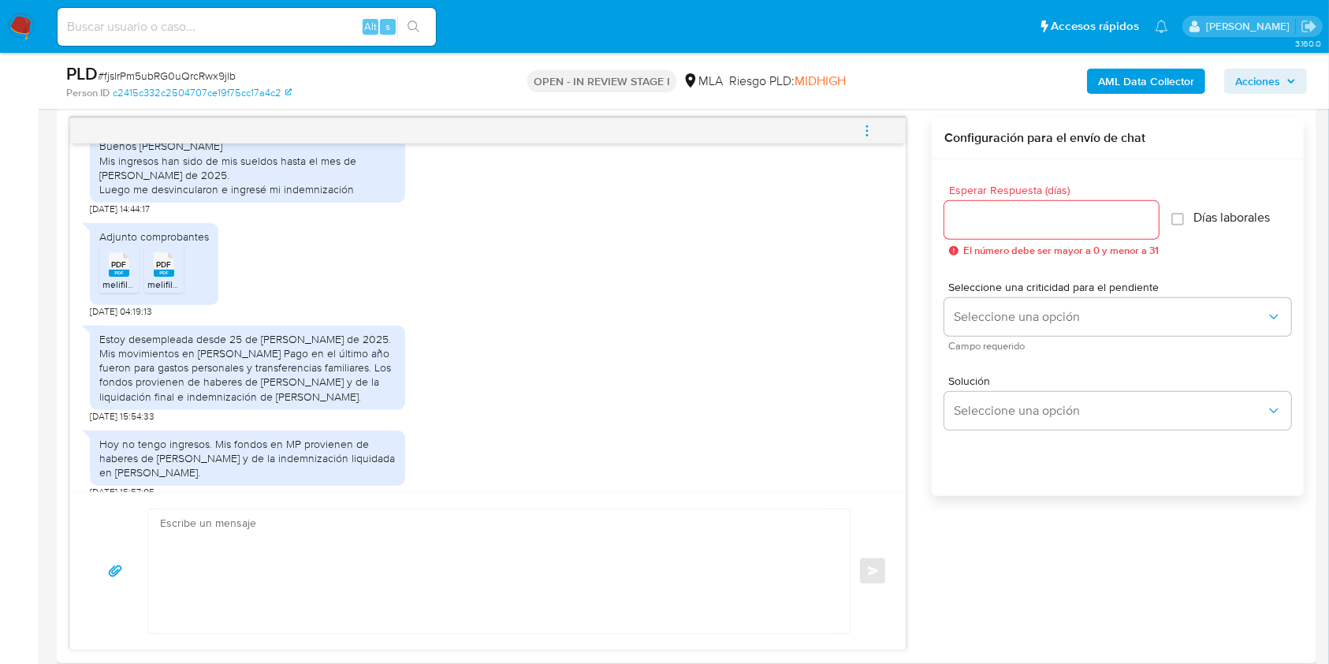
scroll to position [919, 0]
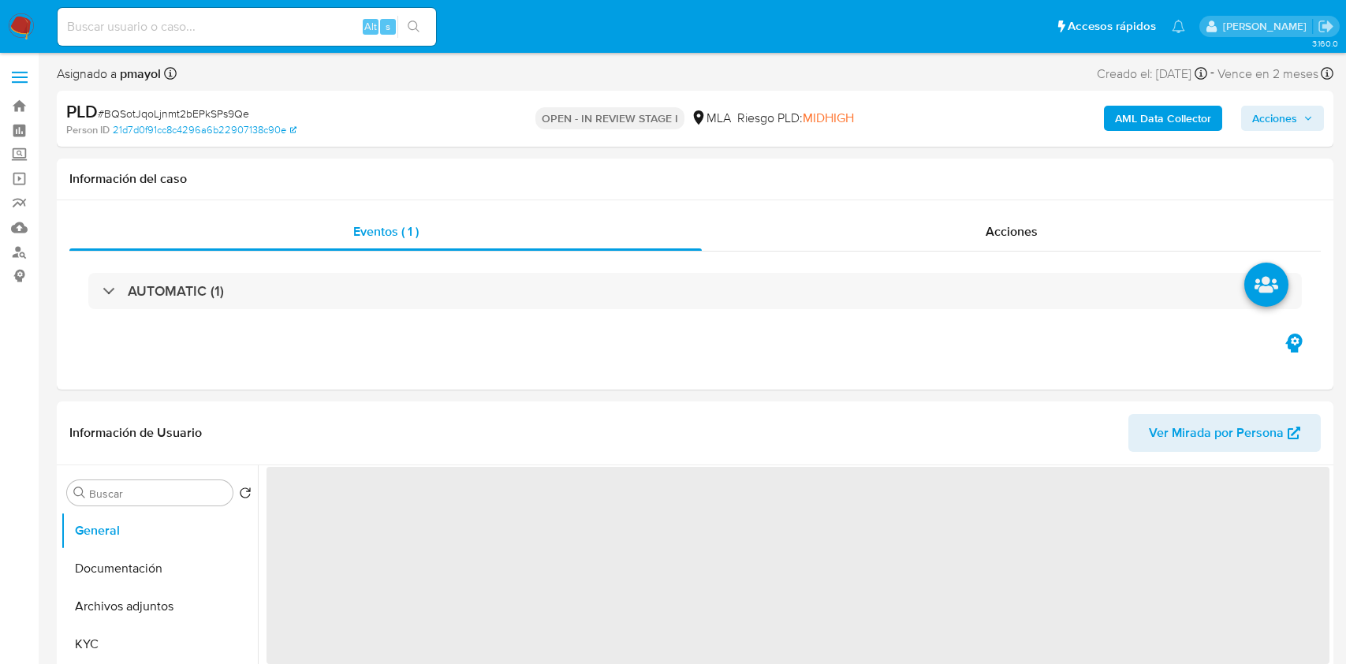
select select "10"
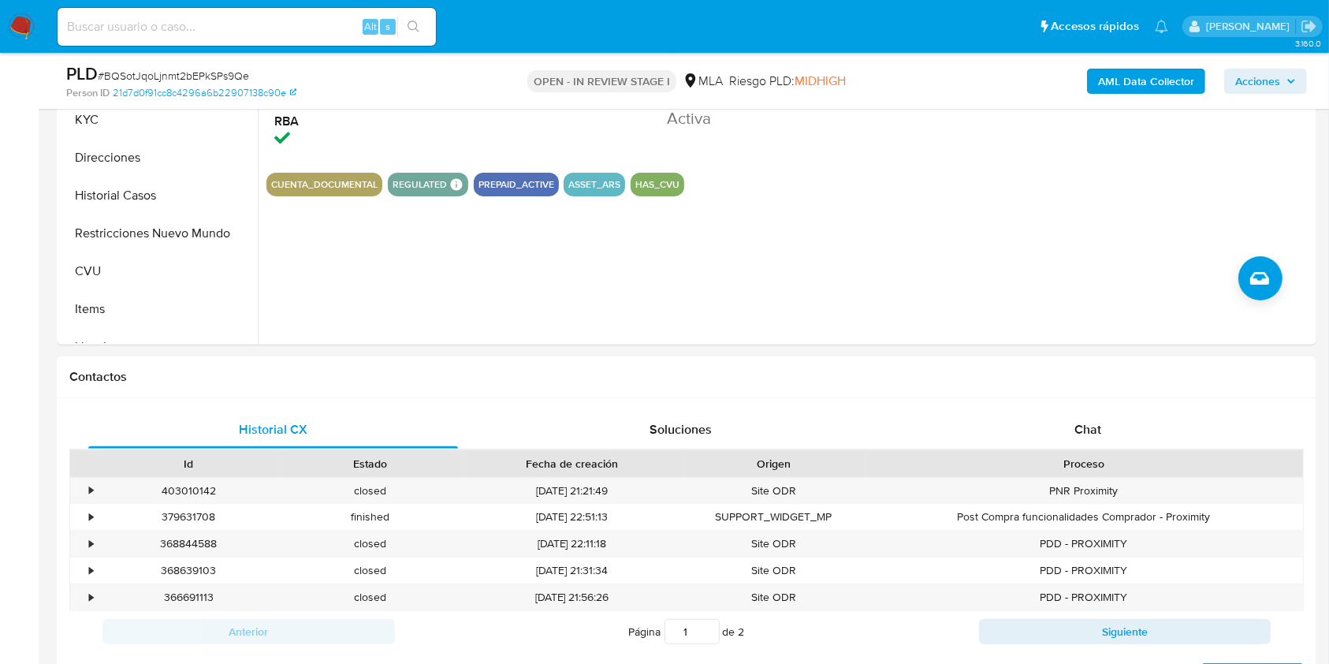
scroll to position [517, 0]
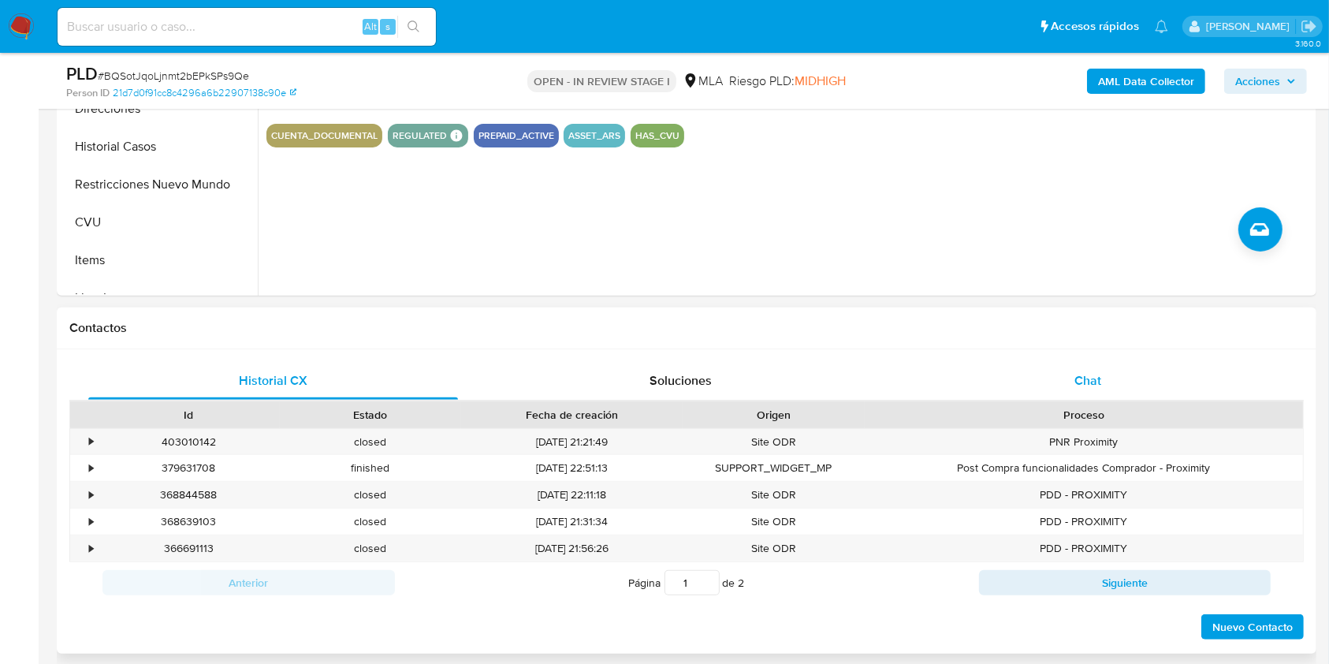
click at [1086, 379] on span "Chat" at bounding box center [1088, 380] width 27 height 18
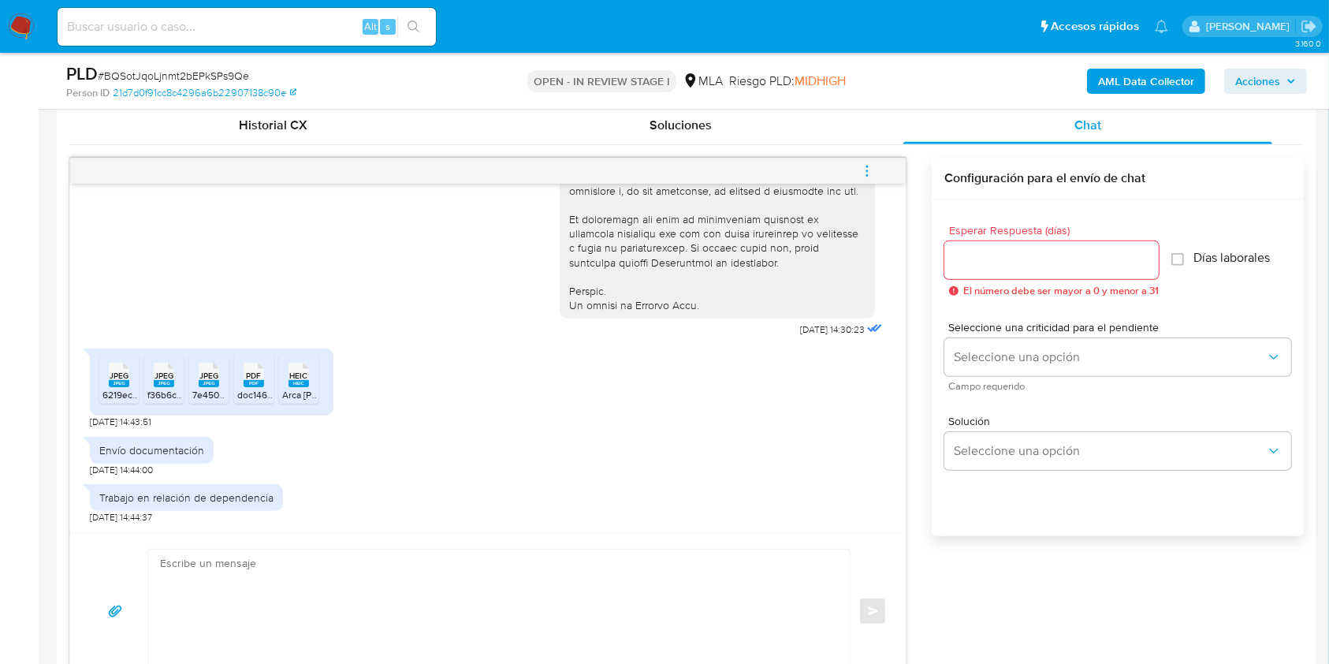
scroll to position [780, 0]
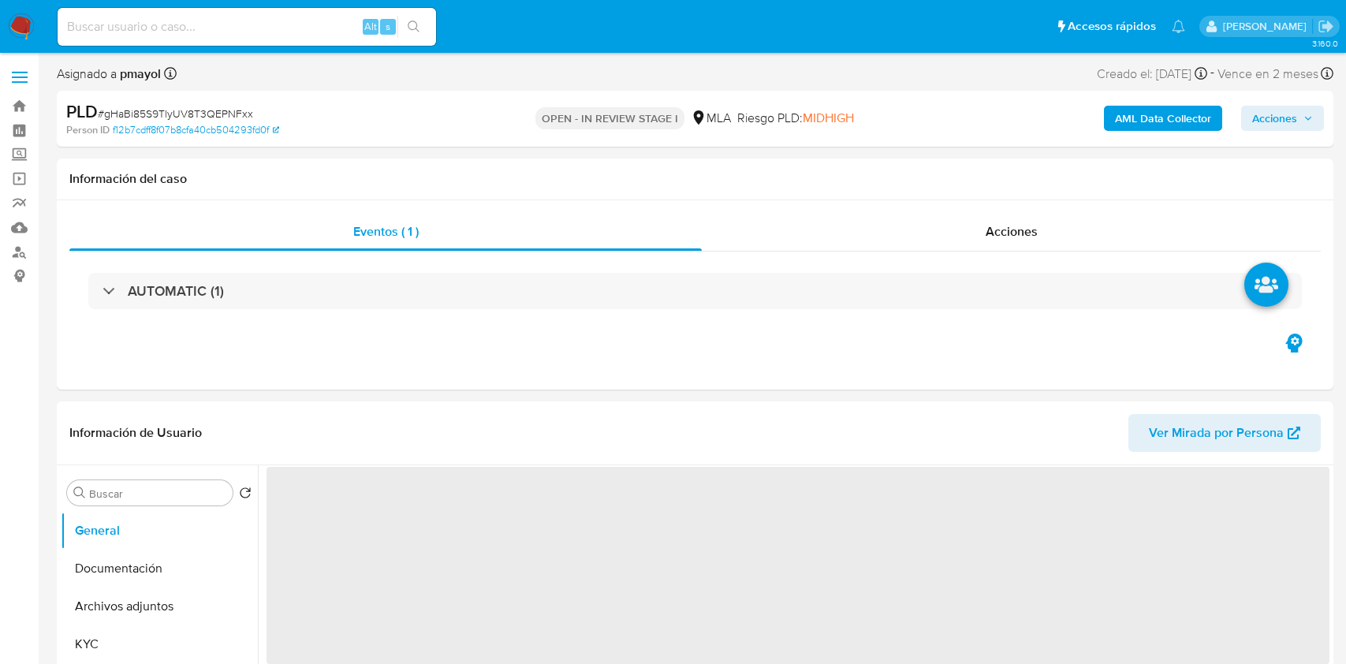
select select "10"
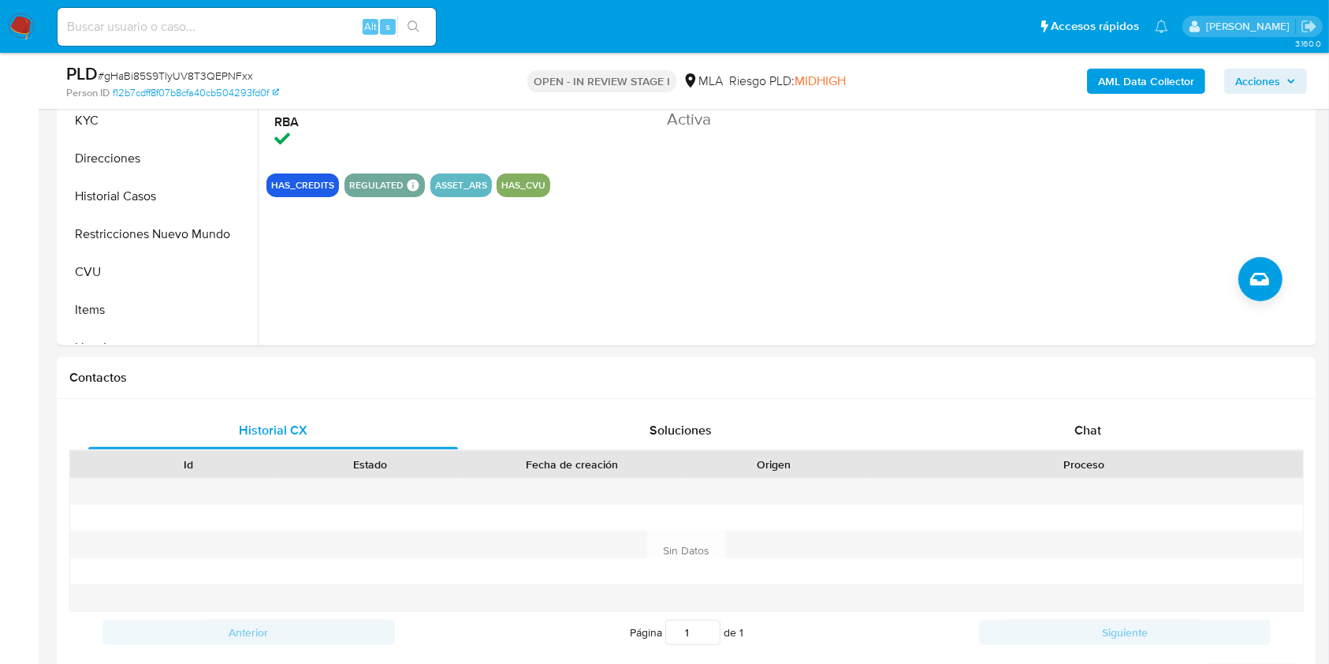
scroll to position [474, 0]
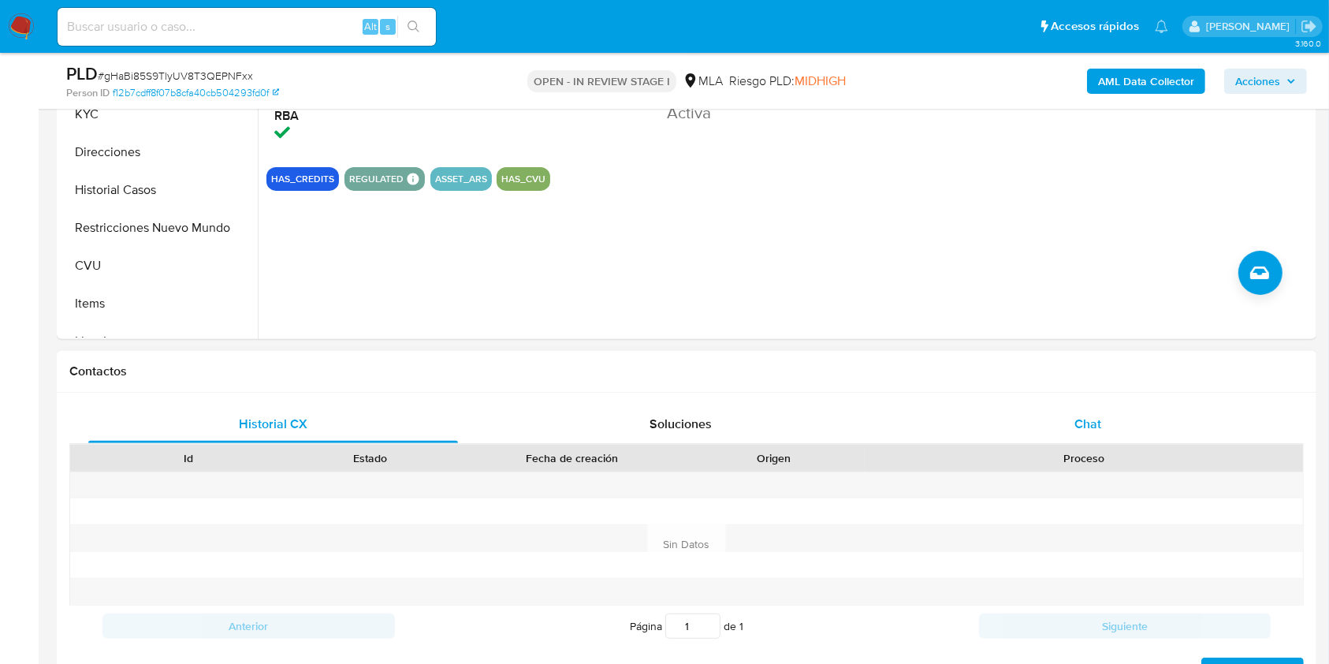
click at [1049, 412] on div "Chat" at bounding box center [1089, 424] width 370 height 38
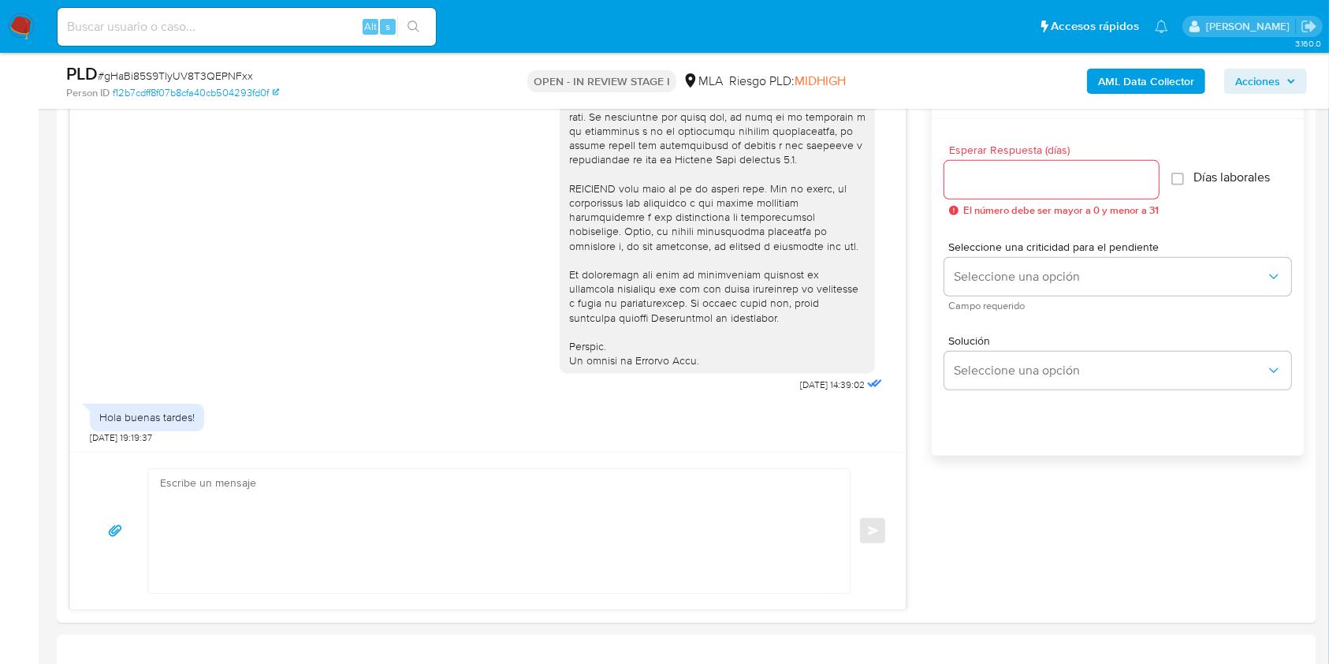
scroll to position [850, 0]
click at [517, 506] on textarea at bounding box center [495, 534] width 670 height 124
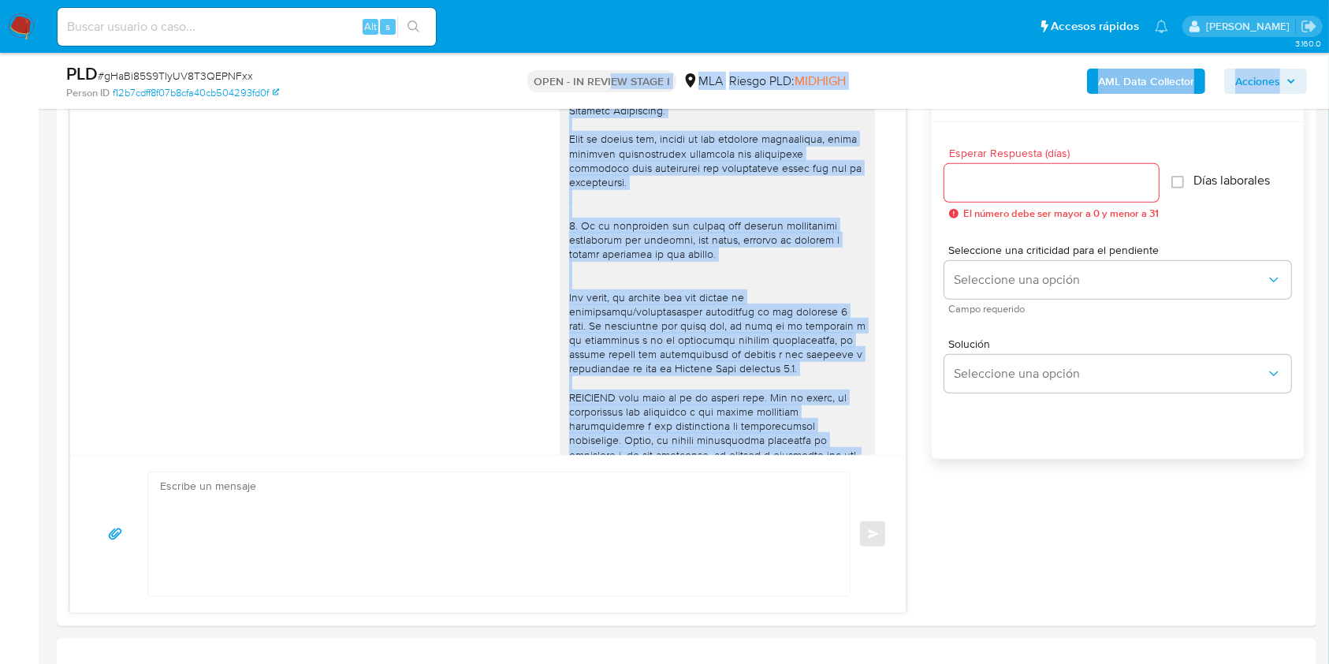
scroll to position [0, 0]
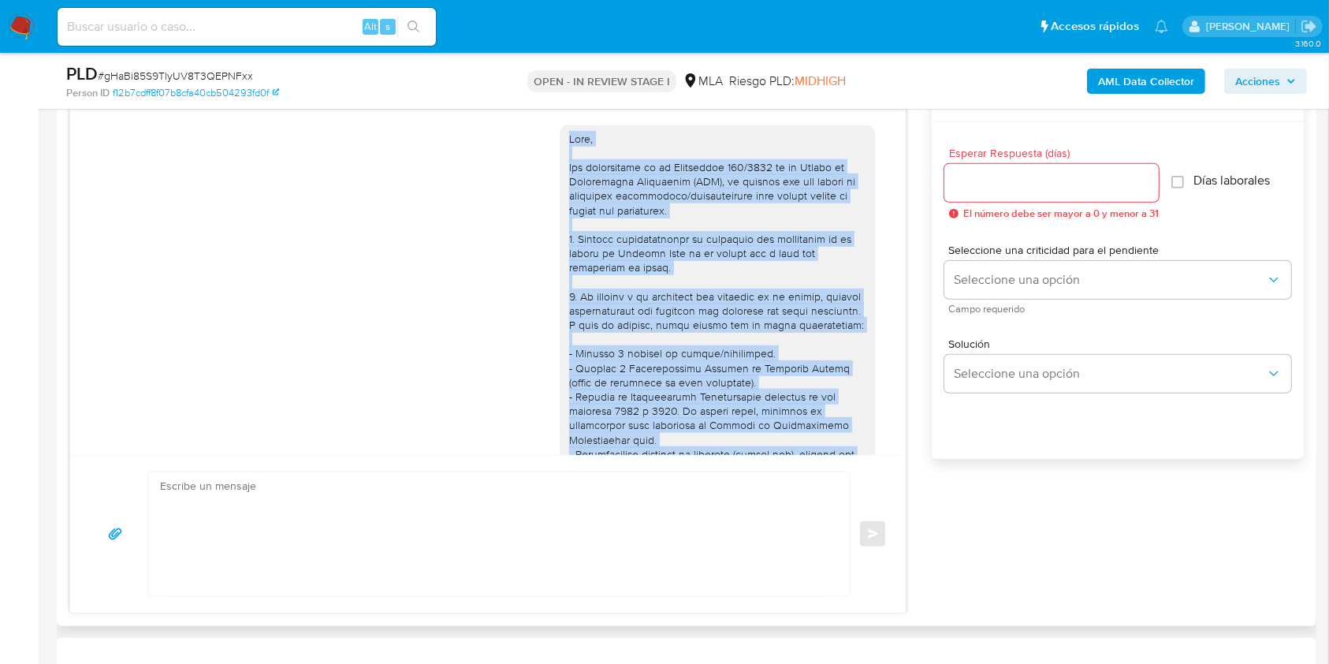
drag, startPoint x: 728, startPoint y: 367, endPoint x: 547, endPoint y: 134, distance: 295.1
click at [560, 134] on div at bounding box center [717, 540] width 315 height 830
copy div "Hola, Por disposición de la Resolución 200/2024 de la Unidad de Información Fin…"
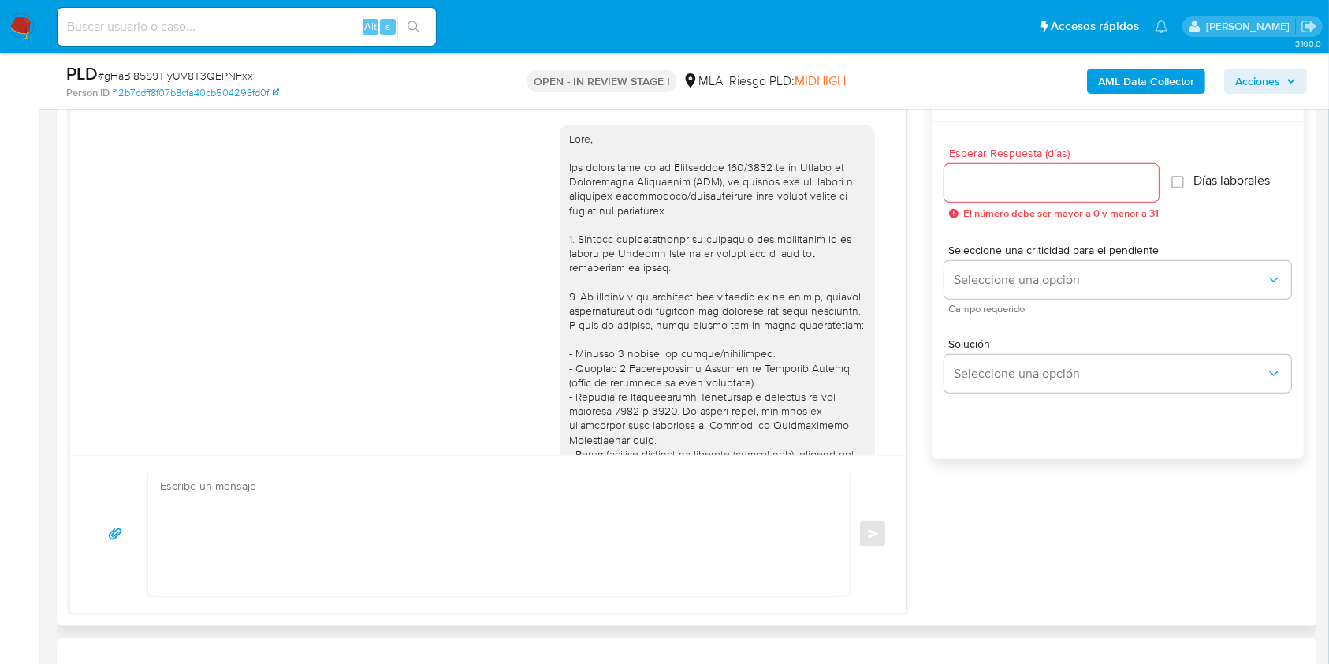
click at [580, 550] on textarea at bounding box center [495, 534] width 670 height 124
paste textarea "Hola, Por disposición de la Resolución 200/2024 de la Unidad de Información Fin…"
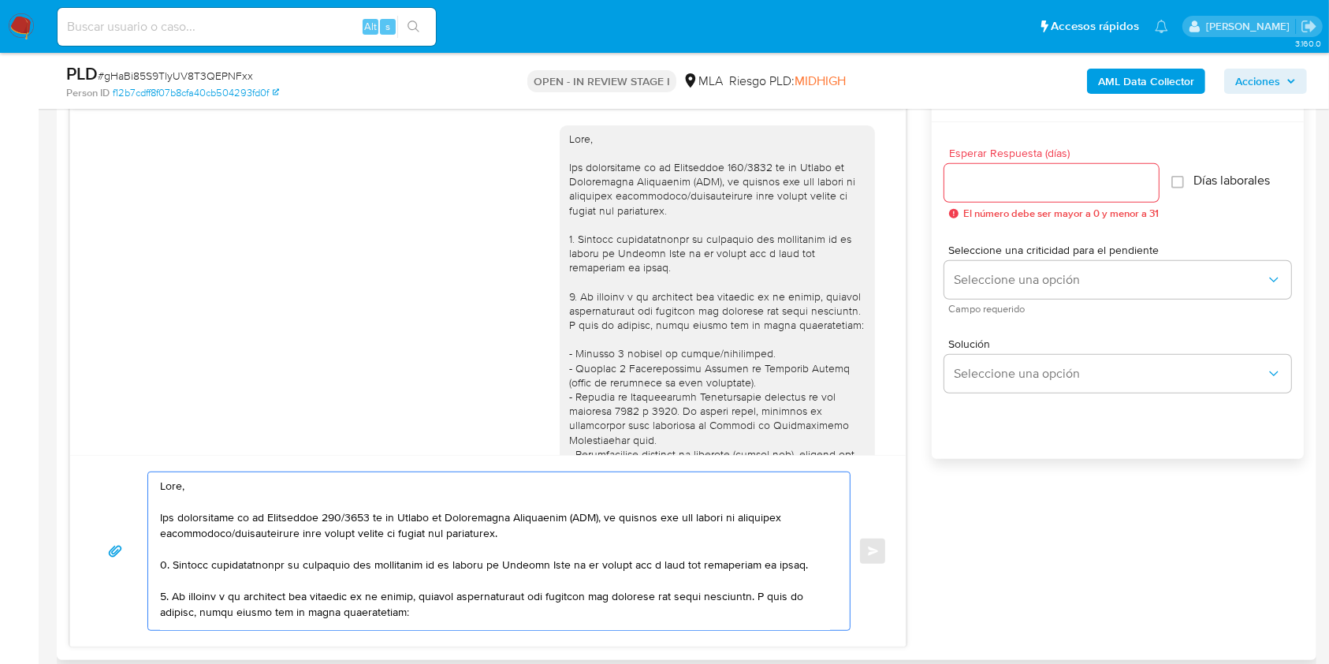
drag, startPoint x: 343, startPoint y: 611, endPoint x: 160, endPoint y: 382, distance: 292.8
click at [160, 382] on div "17/09/2025 14:39:02 Hola buenas tardes! 18/09/2025 19:19:37 Enviar" at bounding box center [487, 363] width 837 height 567
type textarea "El equipo de Mercado Pago."
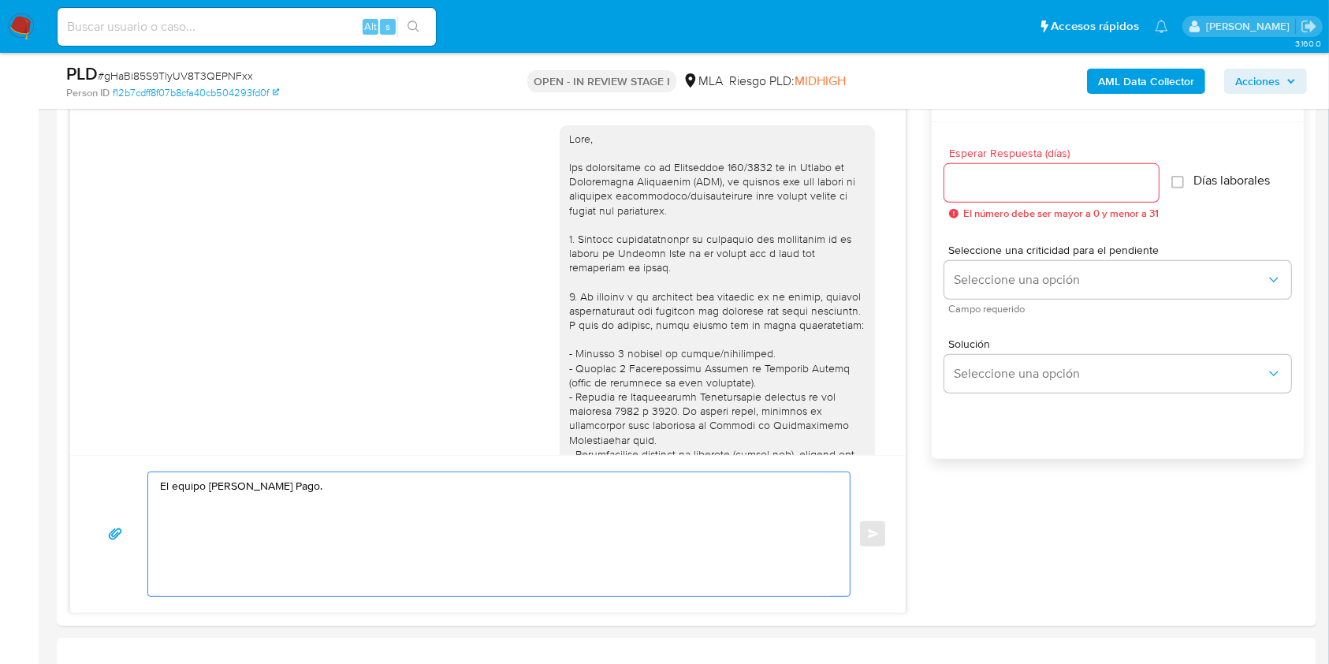
drag, startPoint x: 335, startPoint y: 526, endPoint x: 45, endPoint y: 518, distance: 290.3
paste textarea "Hola, Esperamos que te encuentres muy bien. Te consultamos si tuviste oportunid…"
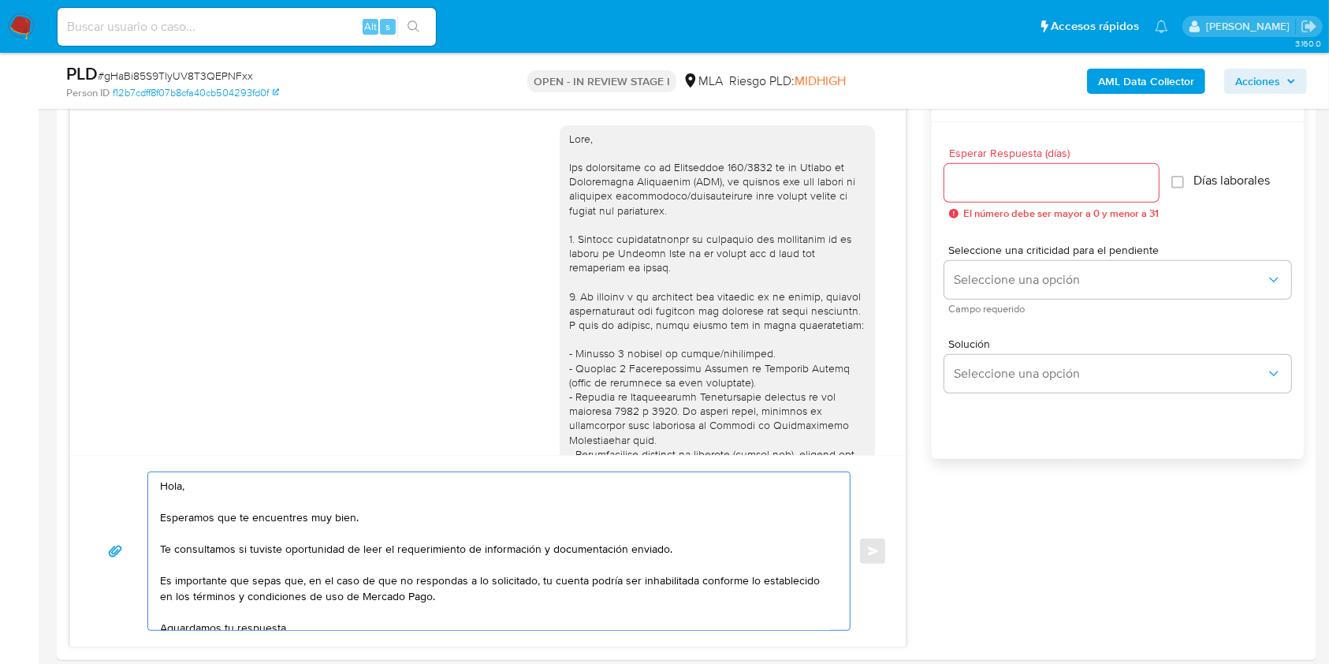
scroll to position [73, 0]
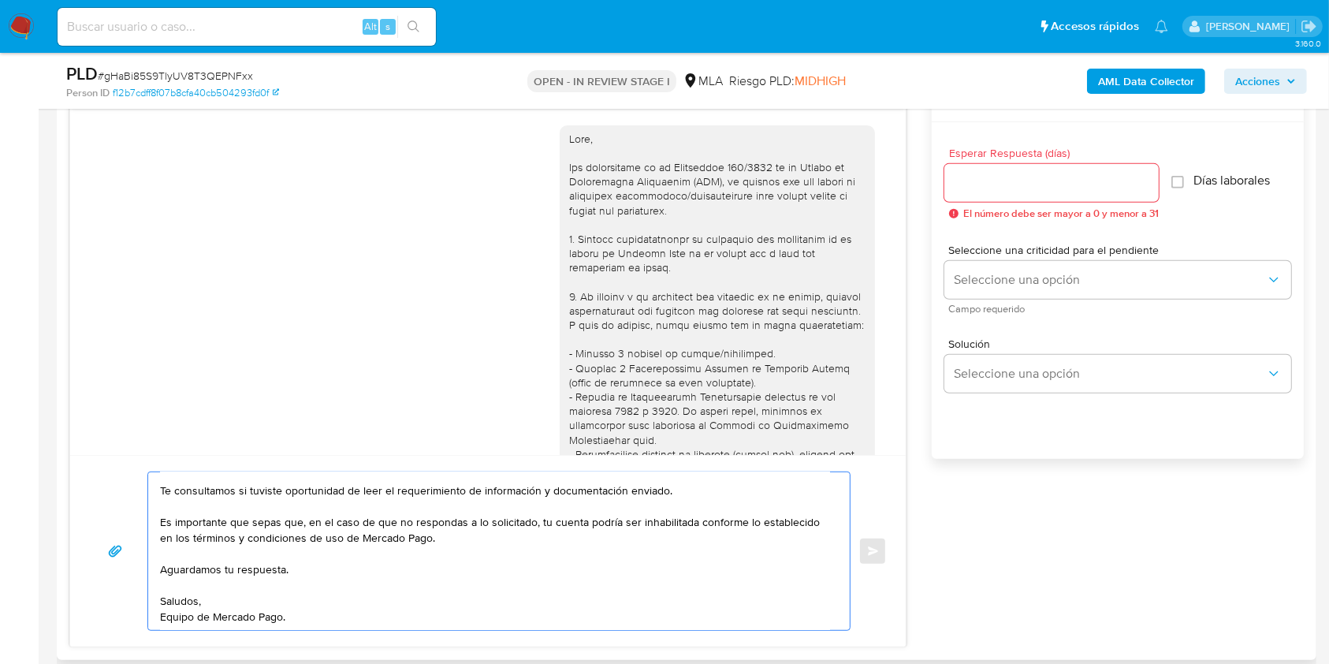
click at [366, 523] on textarea "Hola, Esperamos que te encuentres muy bien. Te consultamos si tuviste oportunid…" at bounding box center [495, 551] width 670 height 158
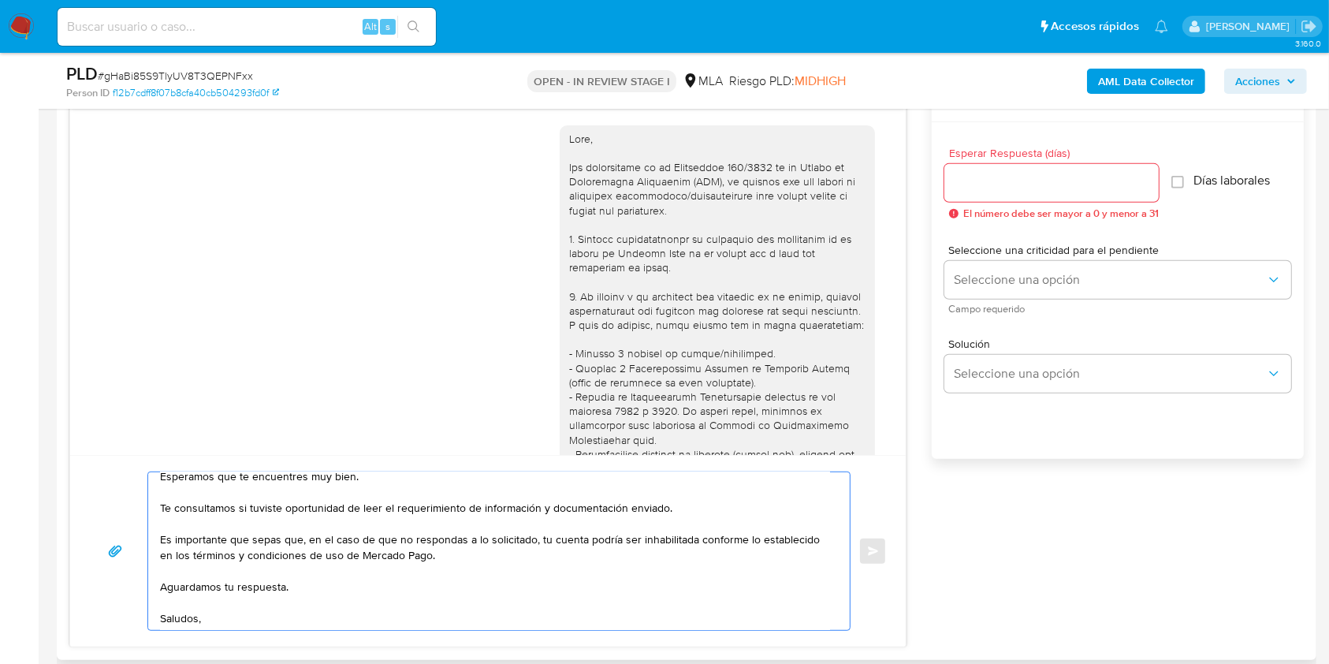
scroll to position [57, 0]
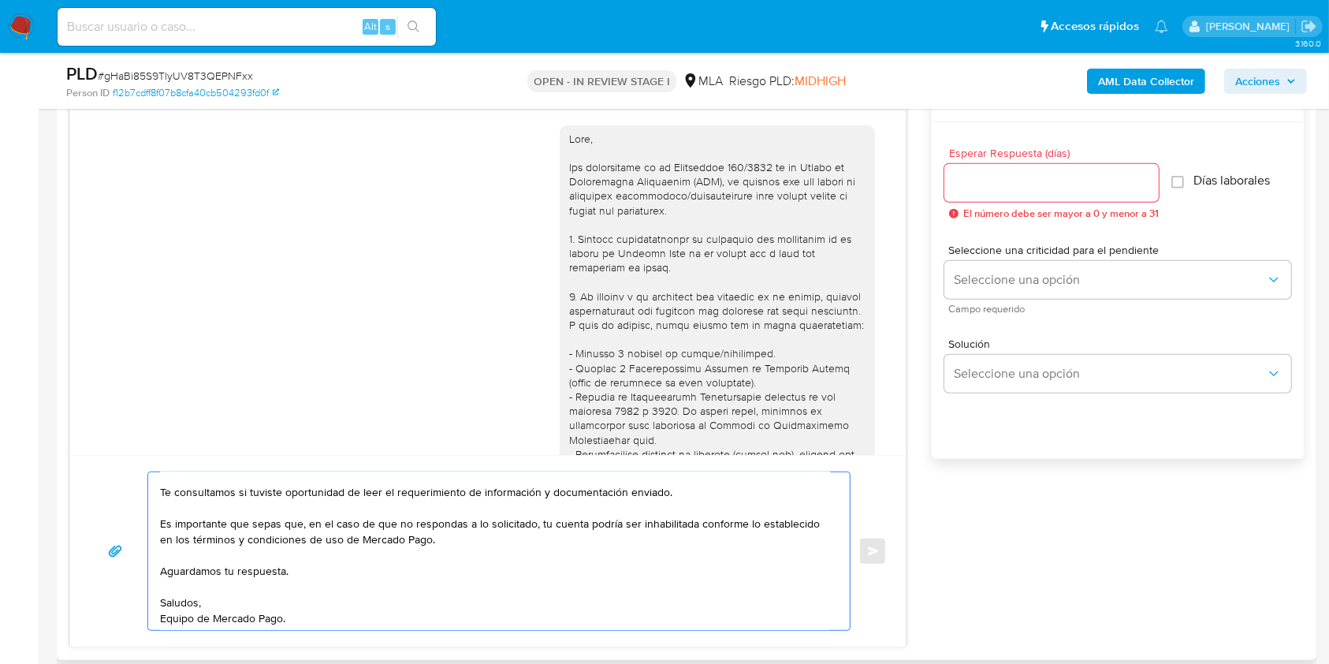
type textarea "Hola, Esperamos que te encuentres muy bien. Te consultamos si tuviste oportunid…"
click at [993, 173] on input "Esperar Respuesta (días)" at bounding box center [1052, 183] width 214 height 21
type input "1"
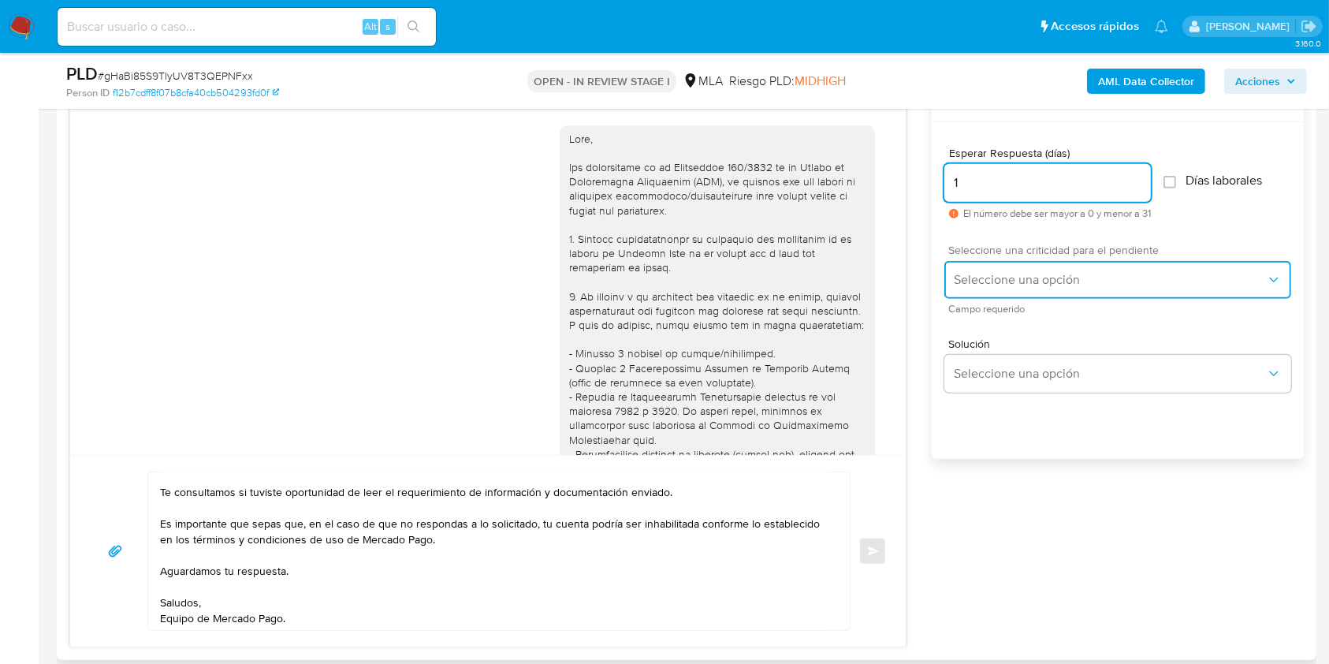
click at [993, 277] on span "Seleccione una opción" at bounding box center [1110, 280] width 312 height 16
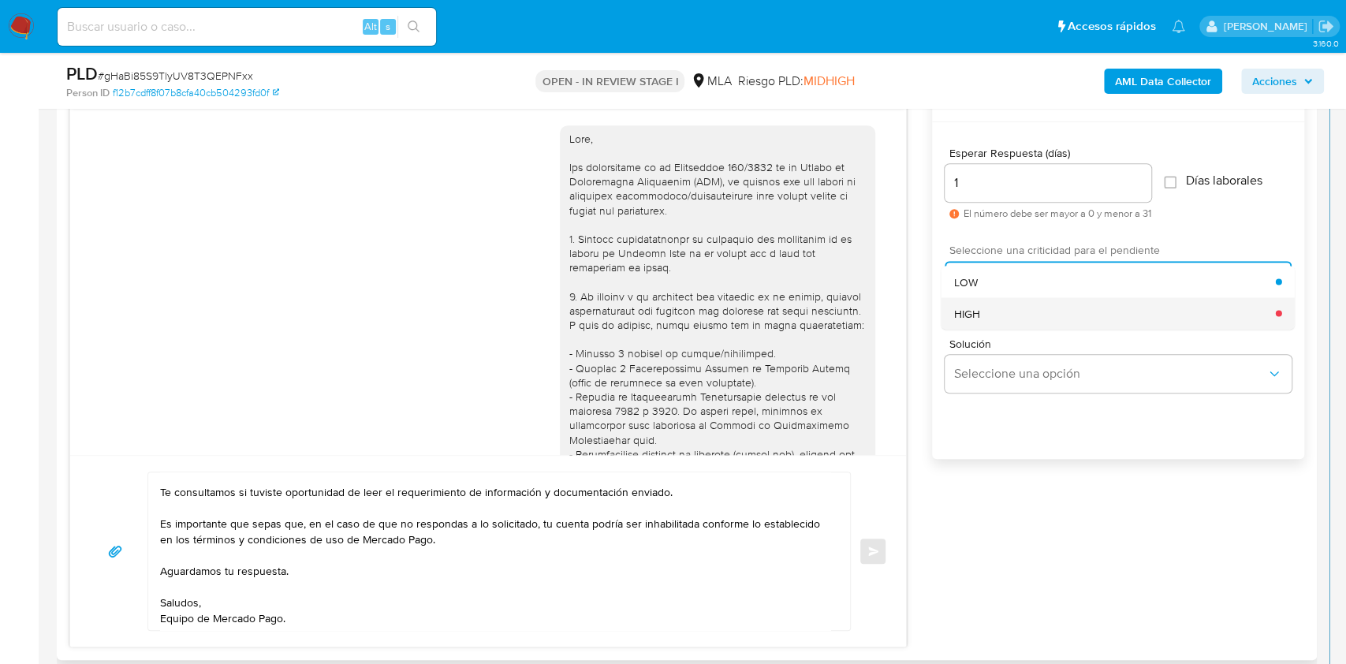
click at [987, 308] on div "HIGH" at bounding box center [1115, 313] width 322 height 32
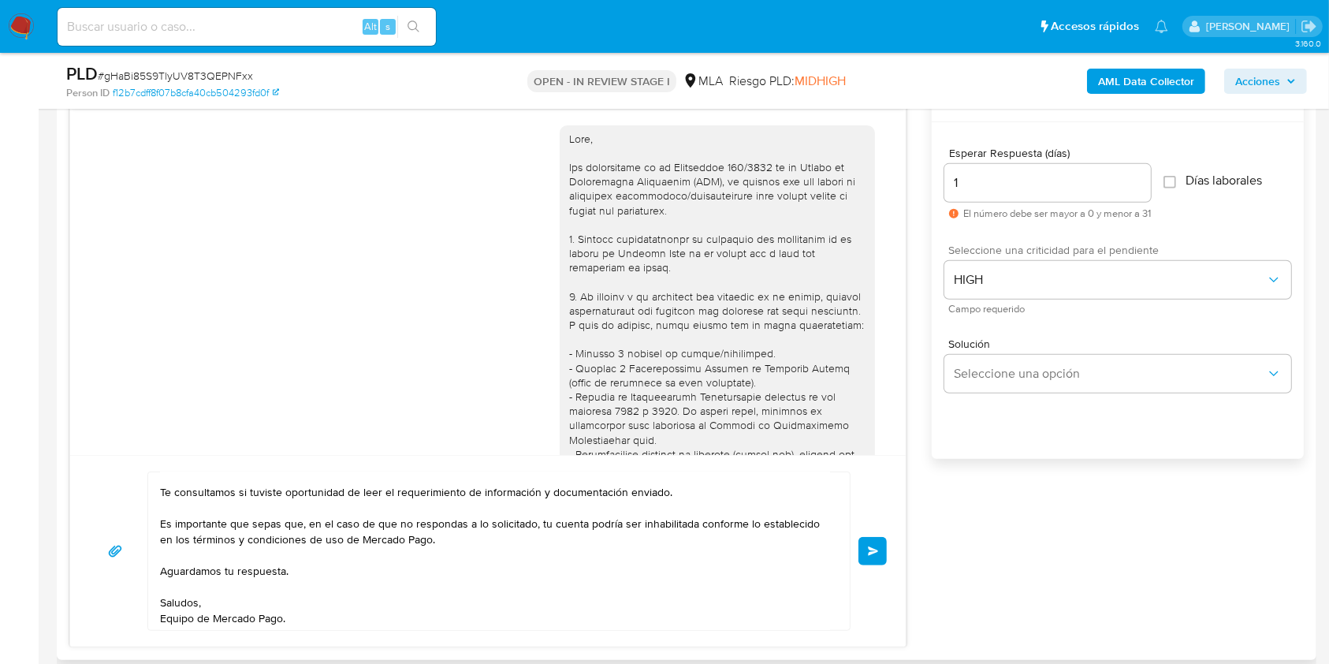
click at [871, 552] on span "Enviar" at bounding box center [873, 550] width 11 height 9
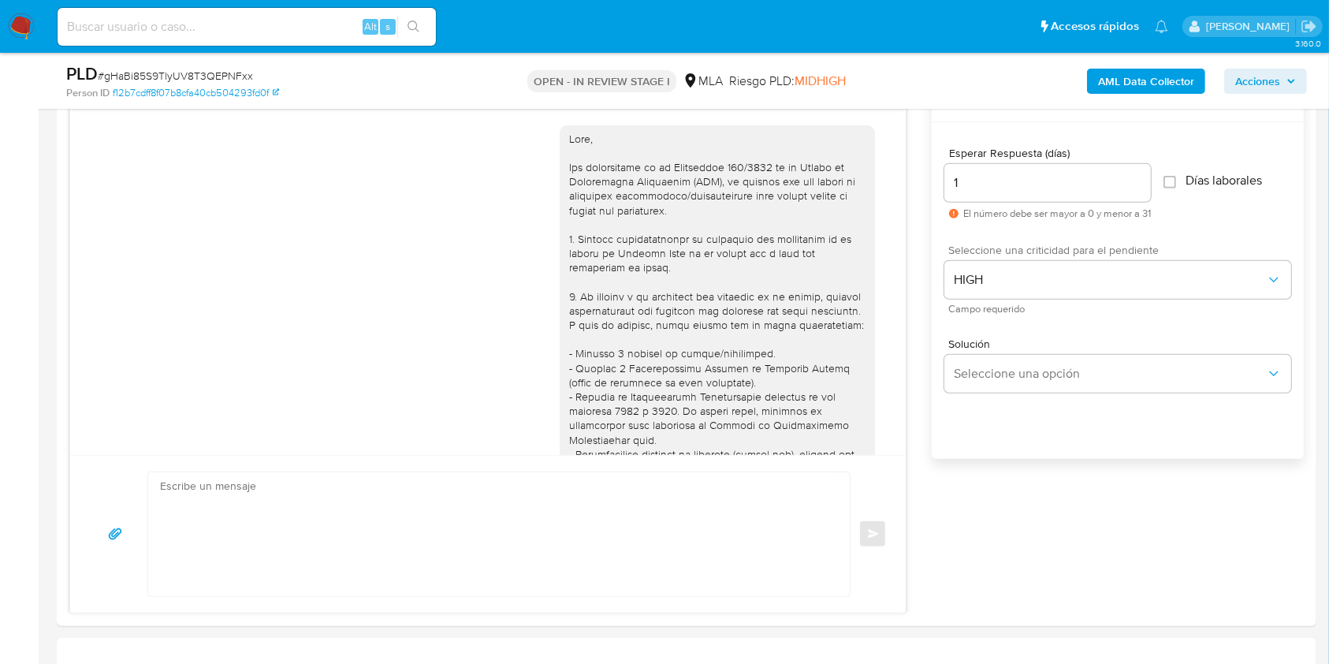
scroll to position [882, 0]
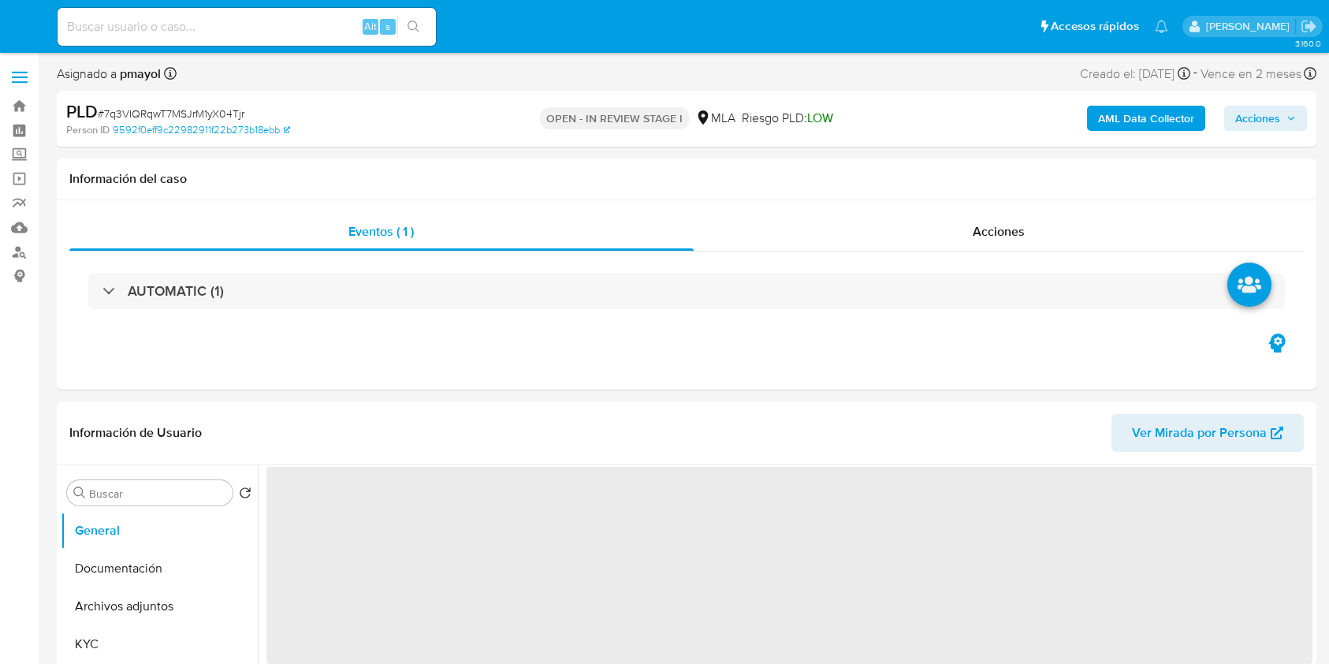
select select "10"
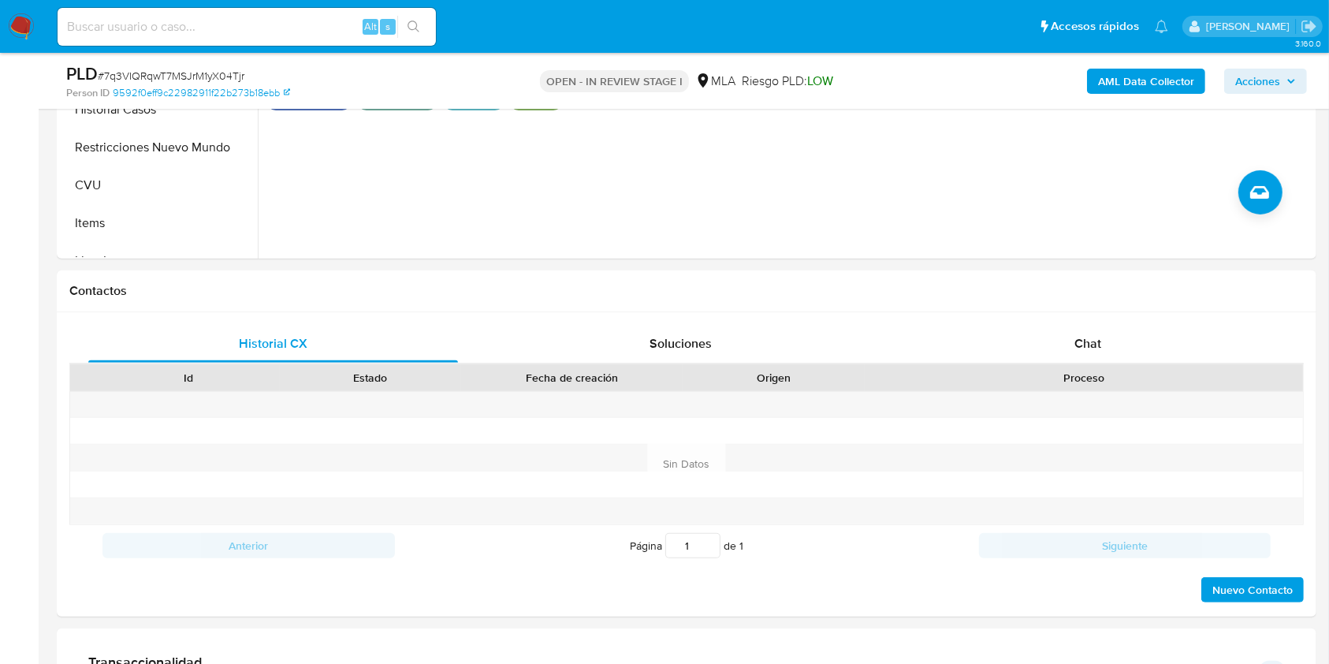
scroll to position [569, 0]
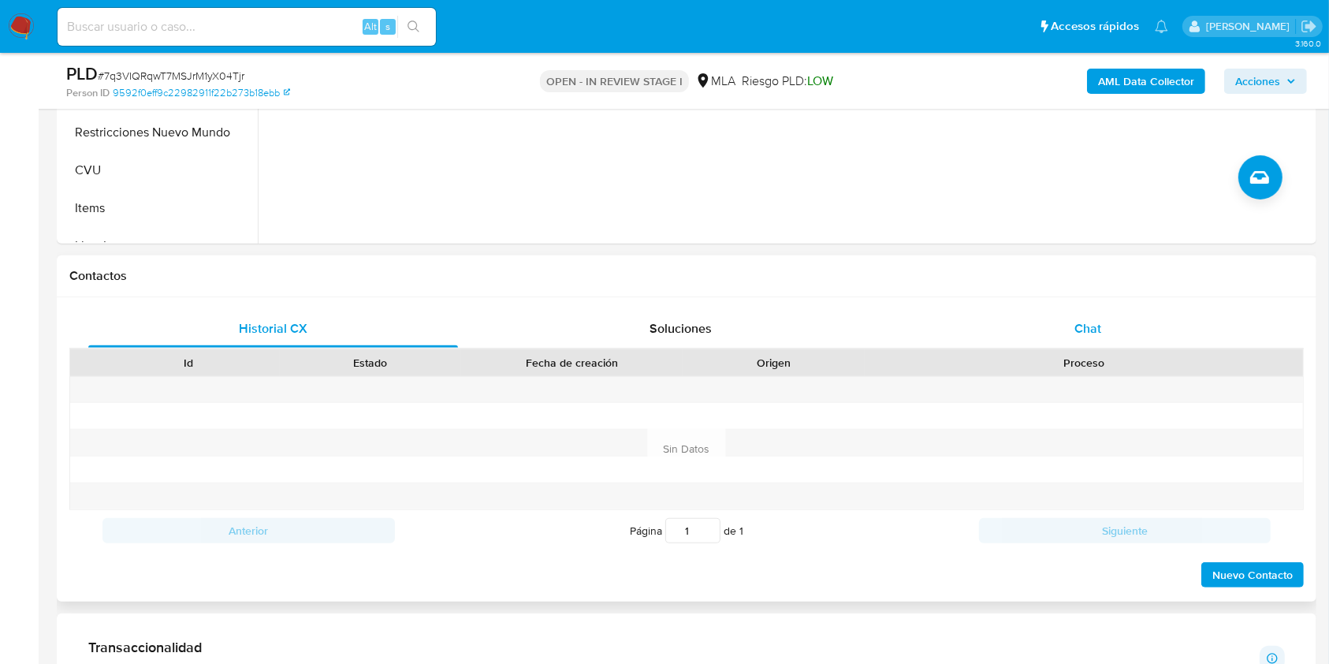
click at [1135, 324] on div "Chat" at bounding box center [1089, 329] width 370 height 38
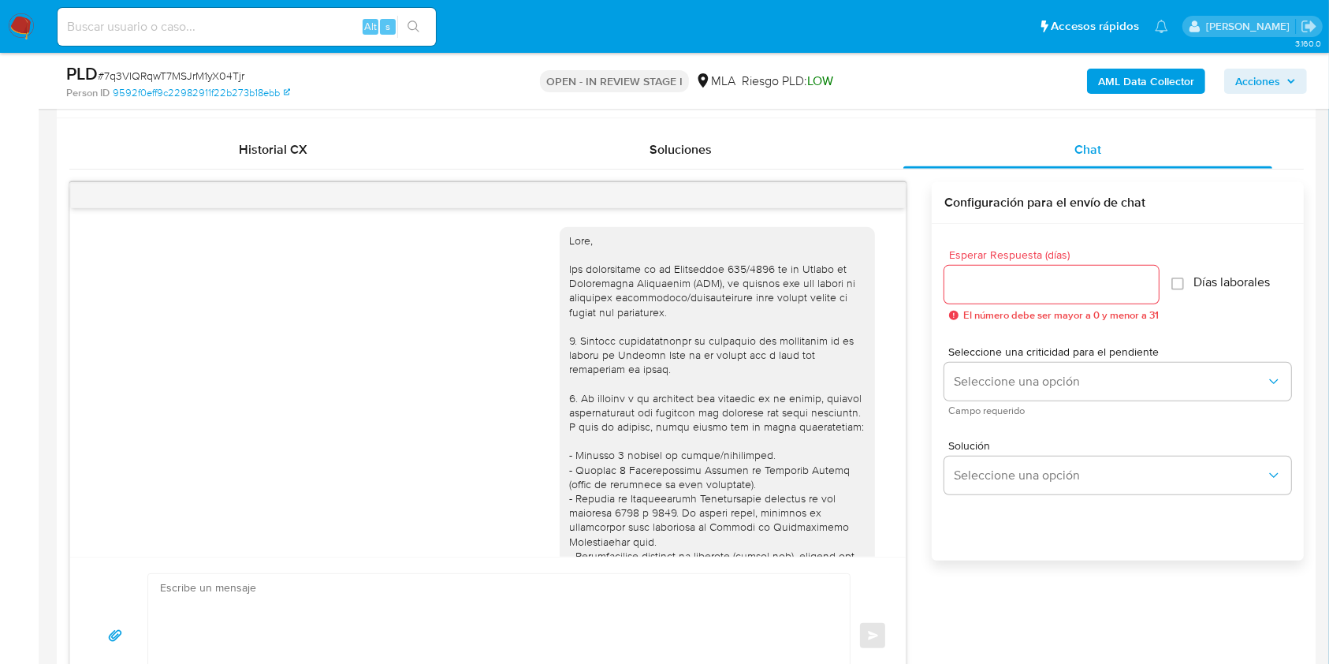
scroll to position [709, 0]
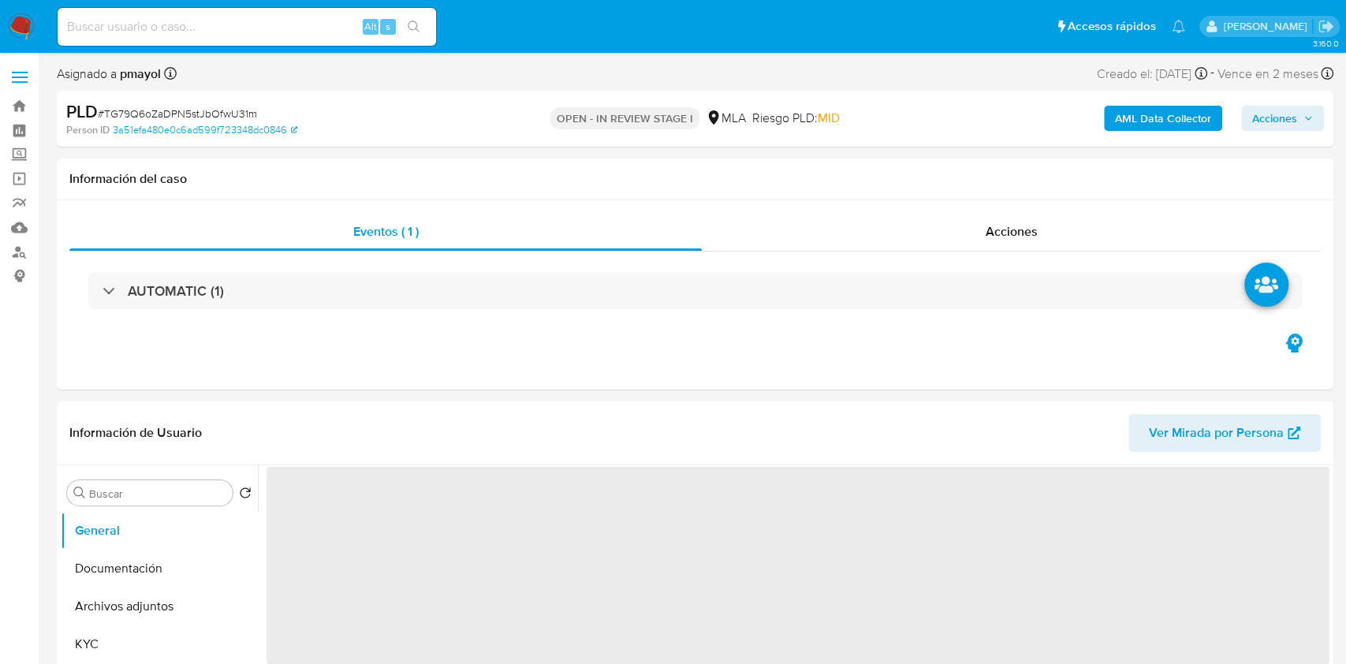
select select "10"
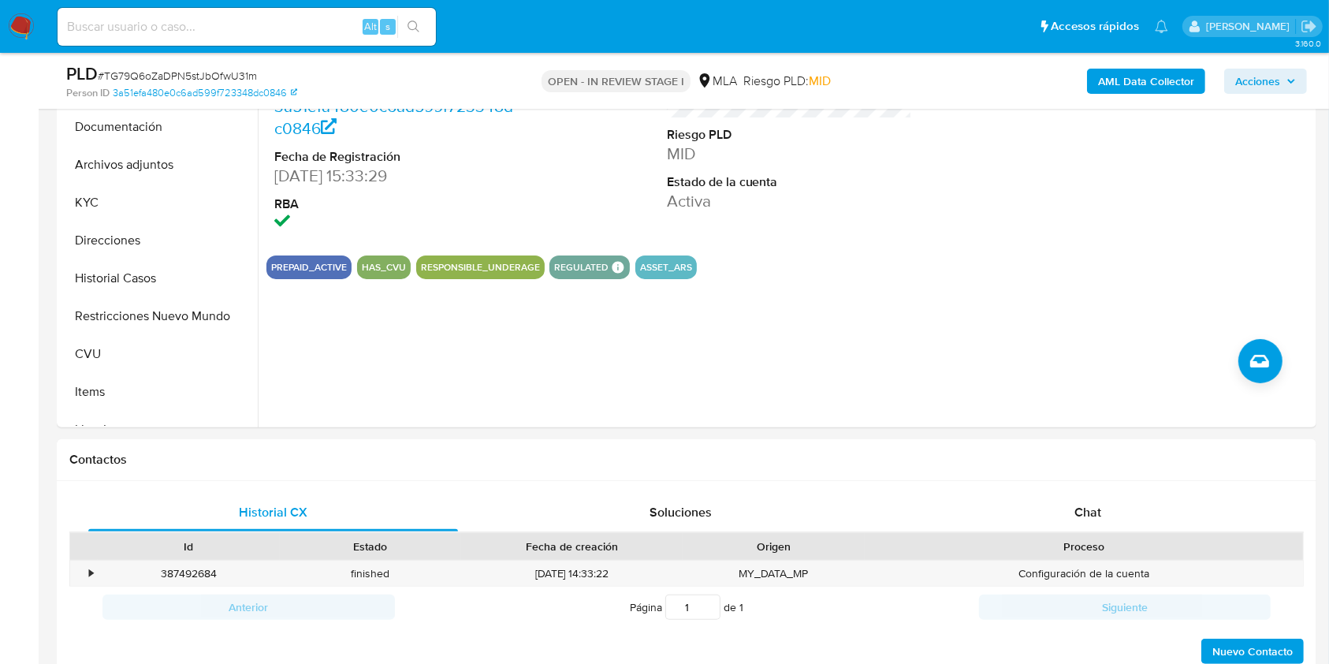
scroll to position [446, 0]
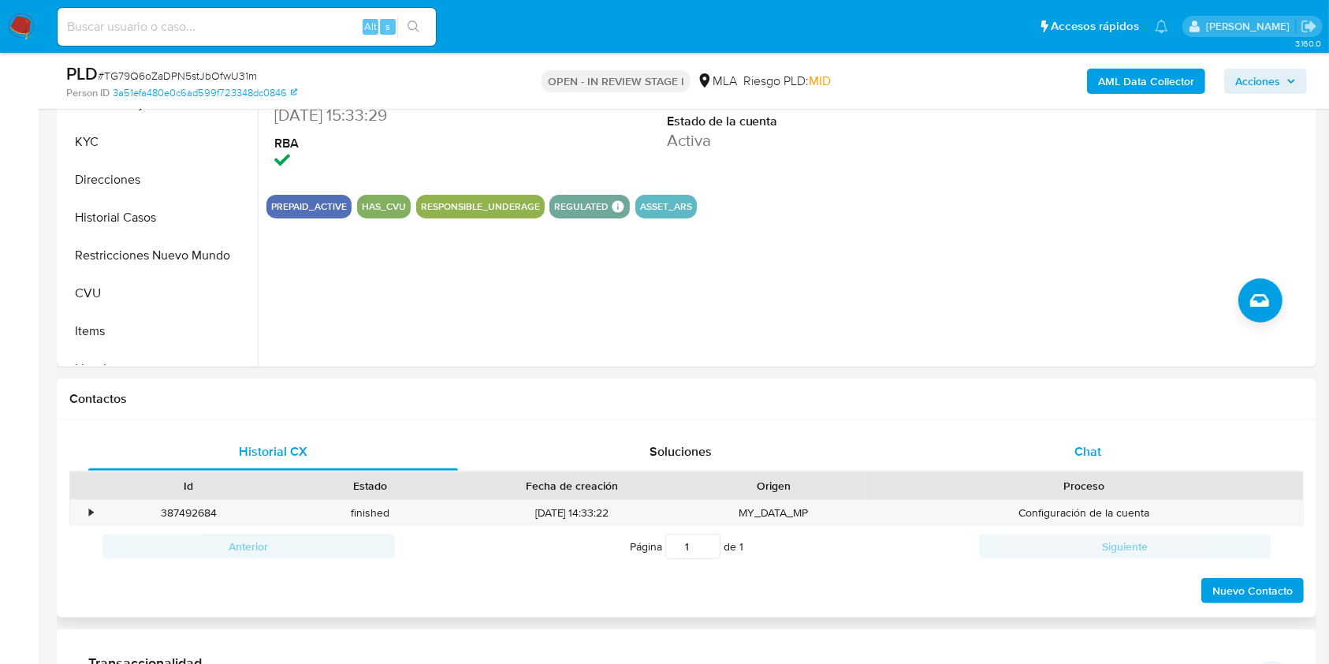
click at [1057, 465] on div "Chat" at bounding box center [1089, 452] width 370 height 38
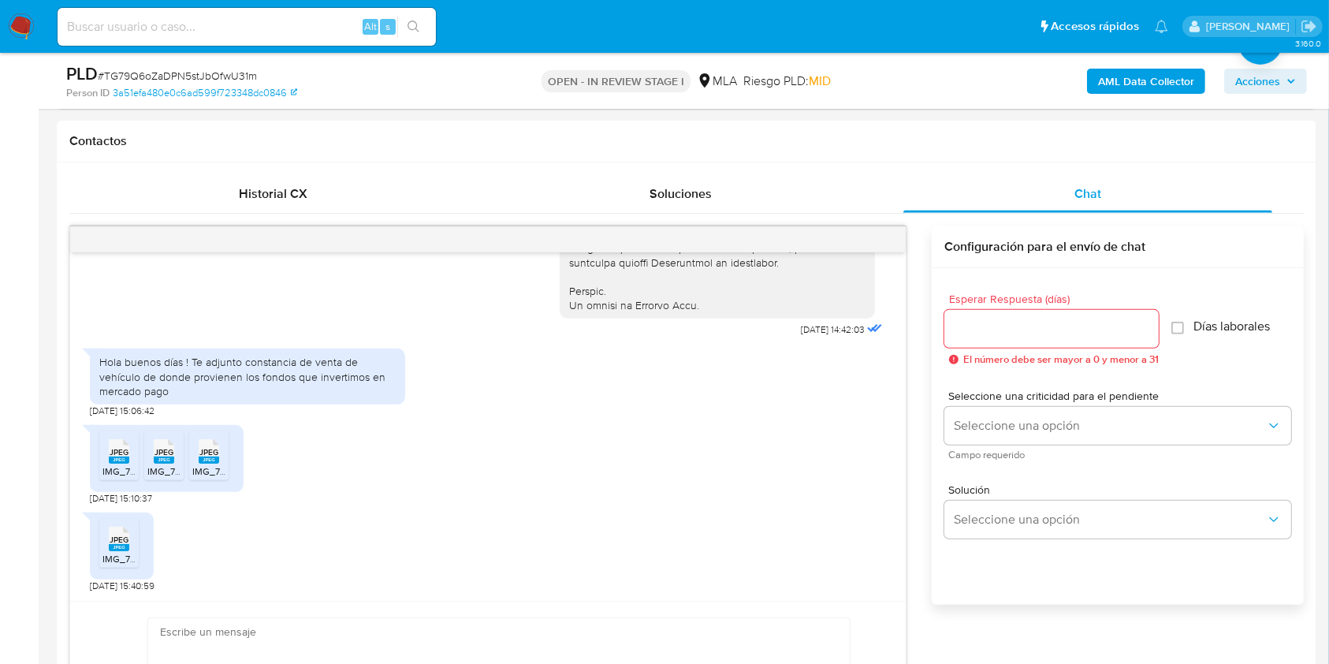
scroll to position [721, 0]
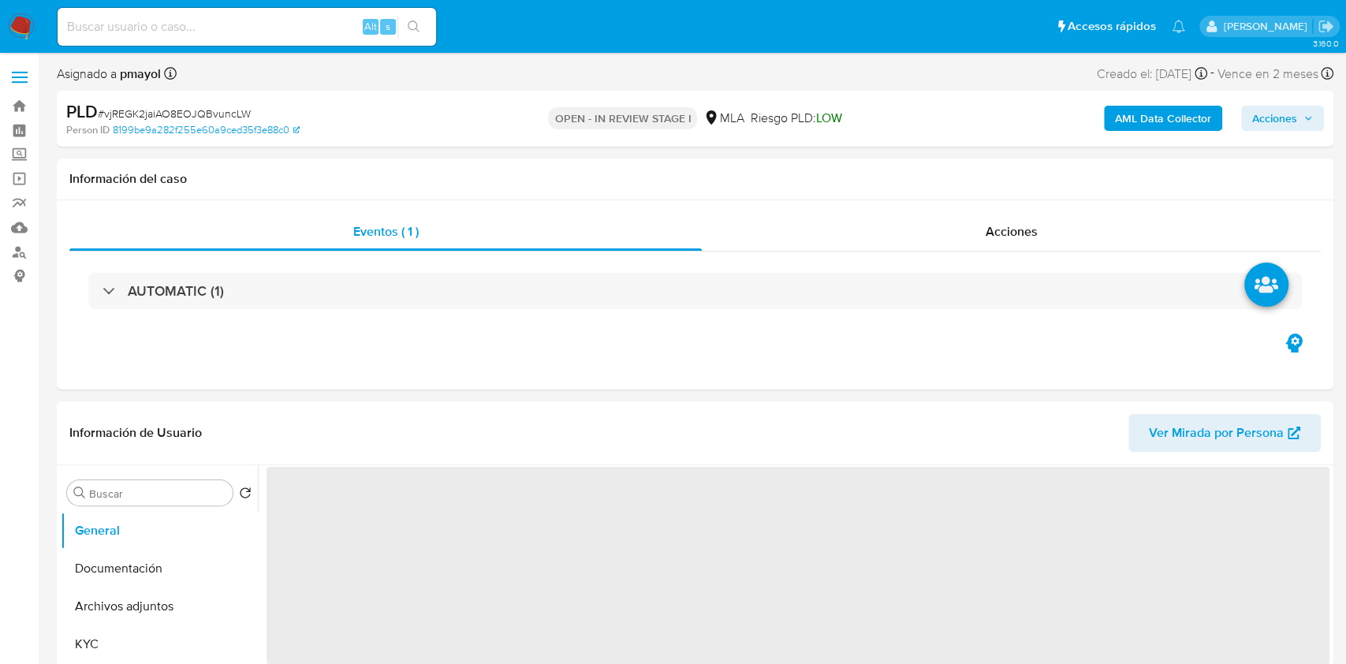
select select "10"
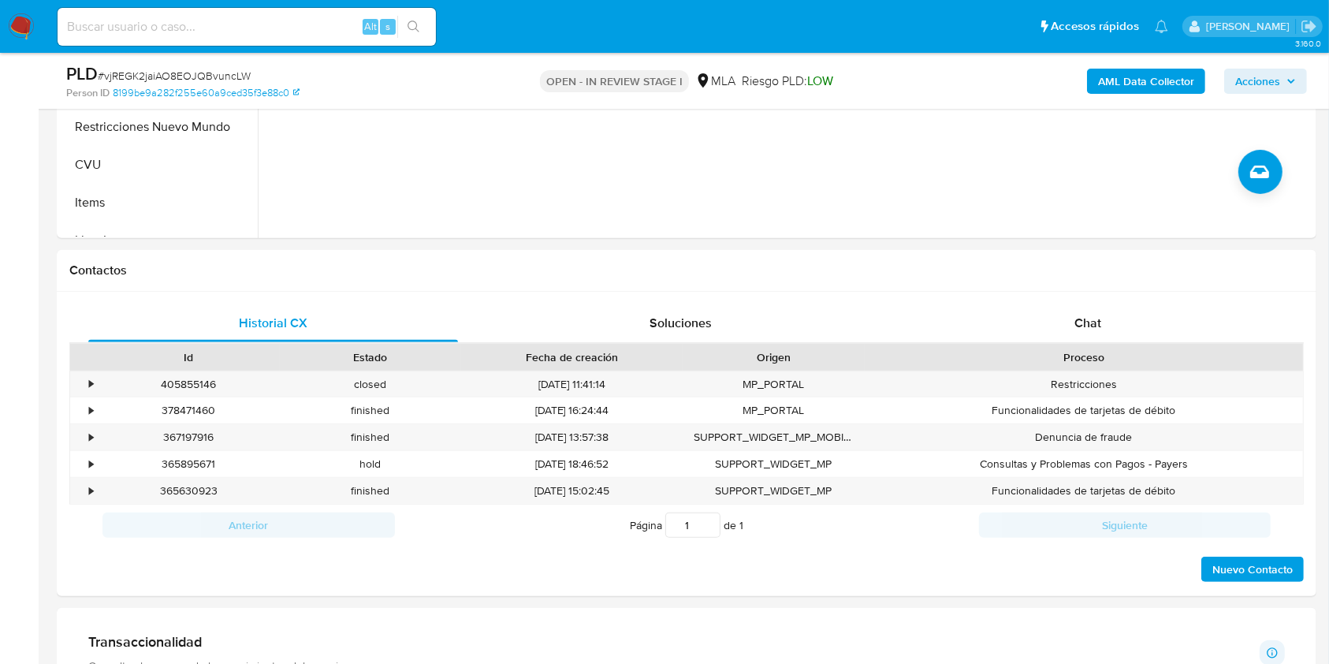
scroll to position [643, 0]
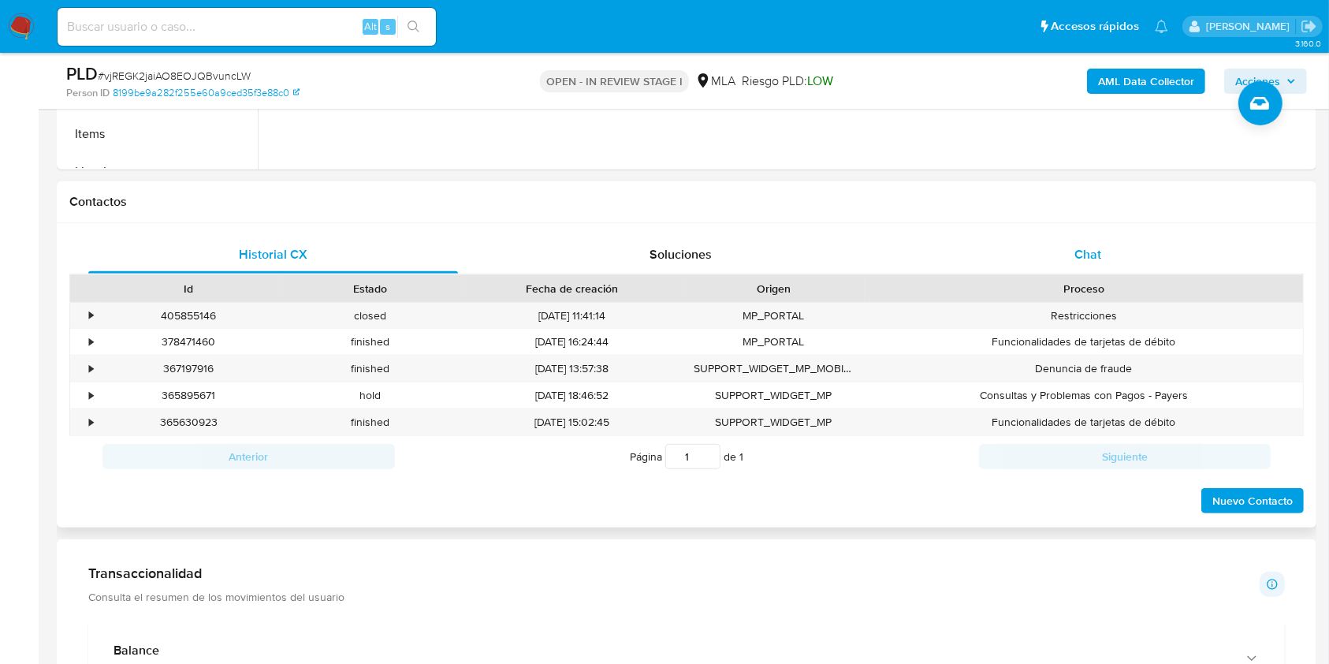
click at [1116, 266] on div "Chat" at bounding box center [1089, 255] width 370 height 38
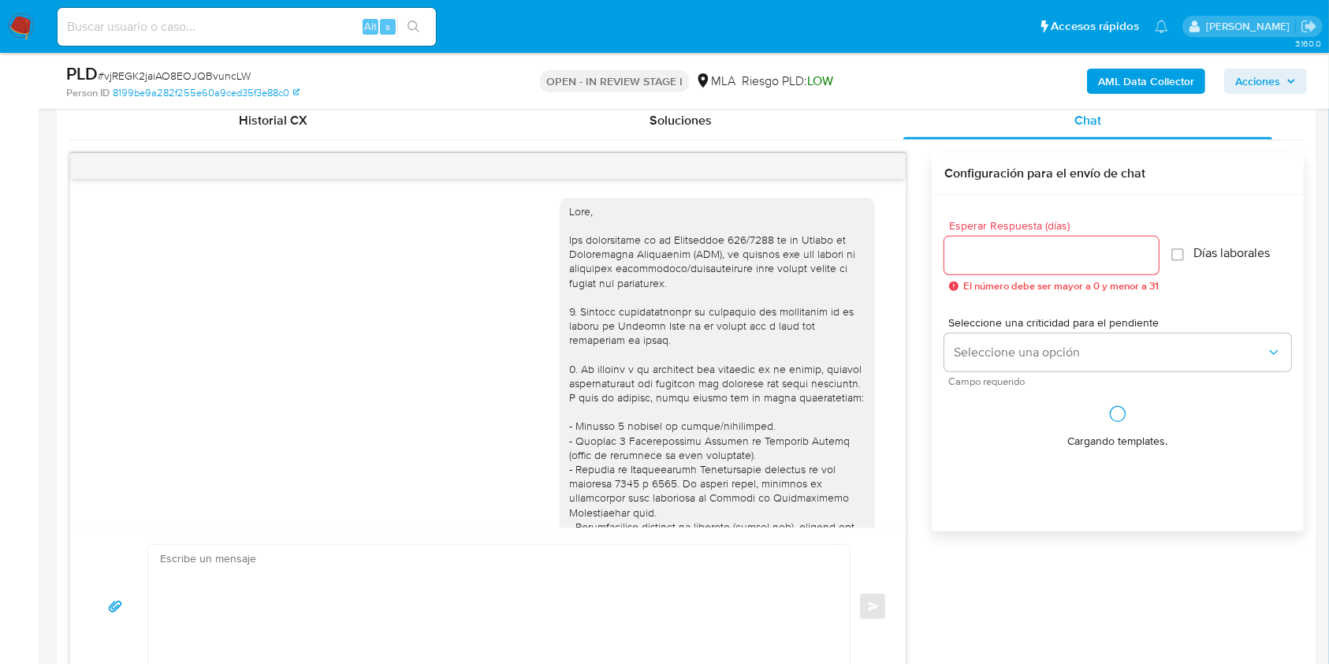
scroll to position [1301, 0]
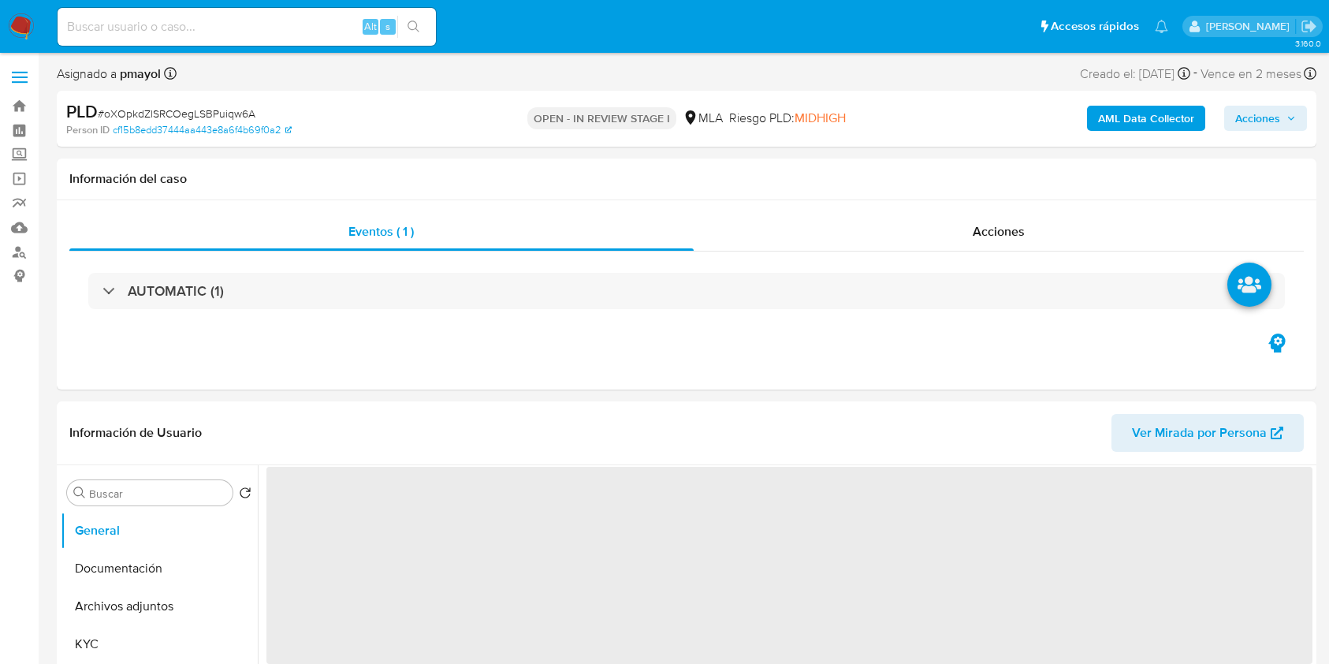
select select "10"
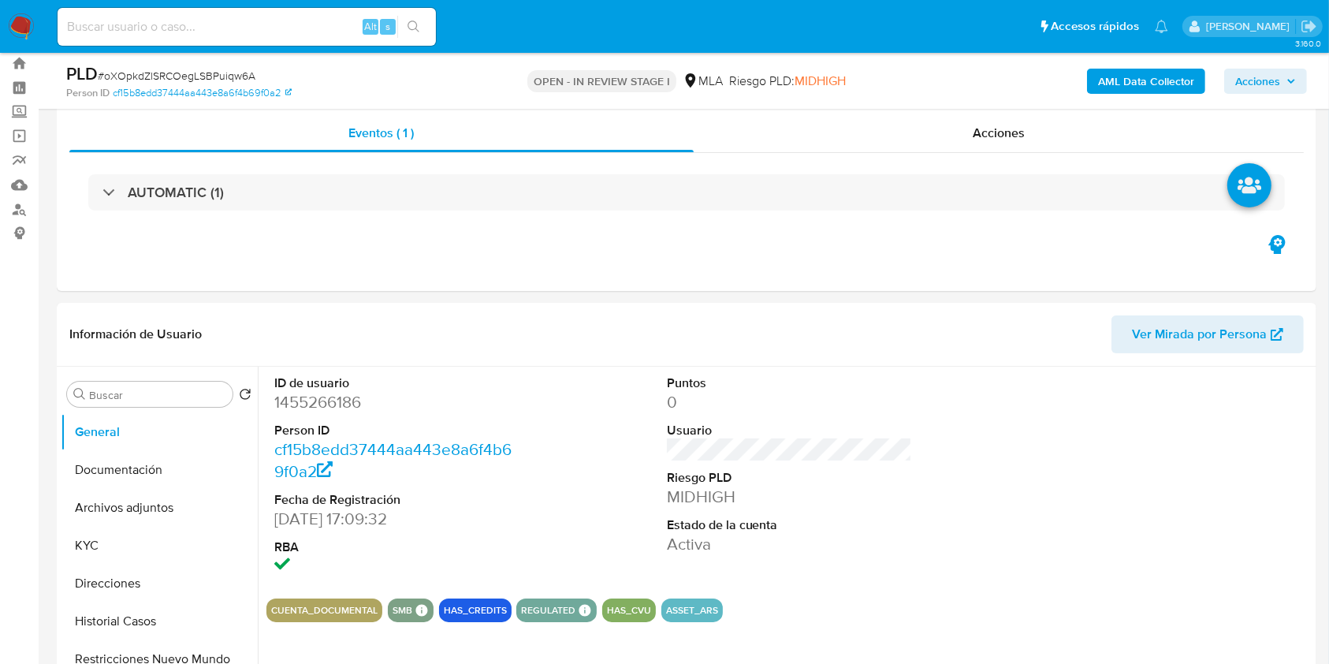
scroll to position [580, 0]
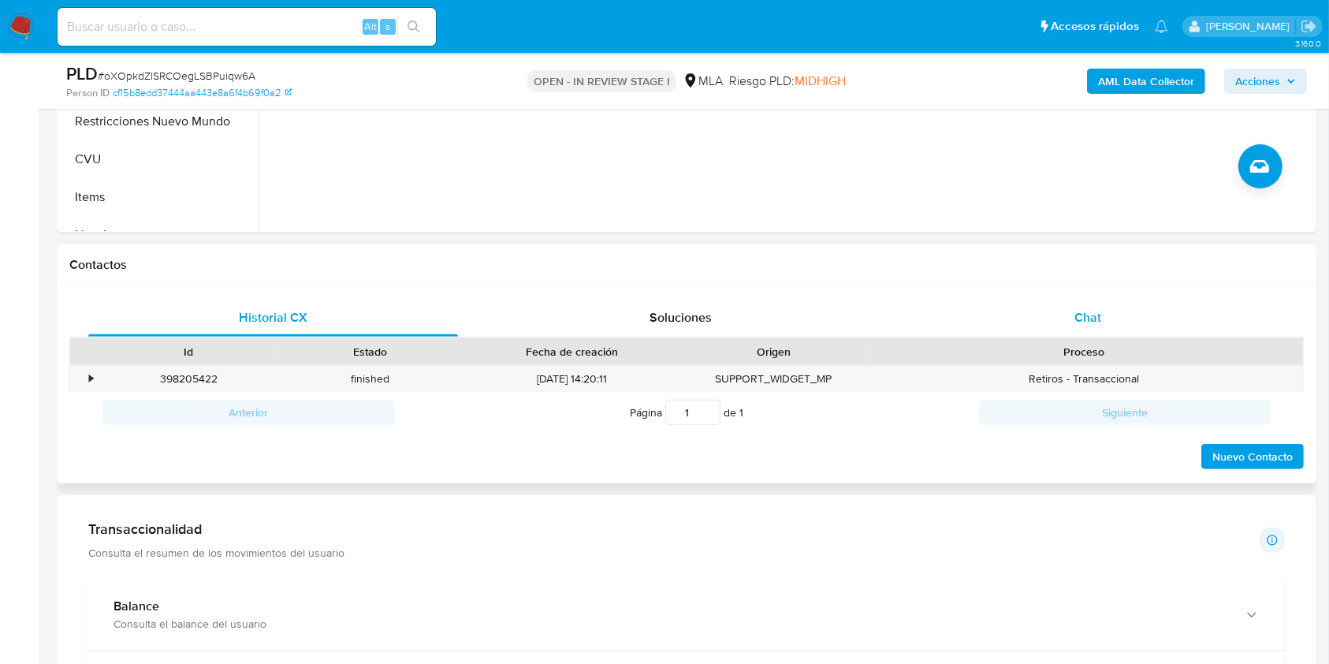
click at [1061, 319] on div "Chat" at bounding box center [1089, 318] width 370 height 38
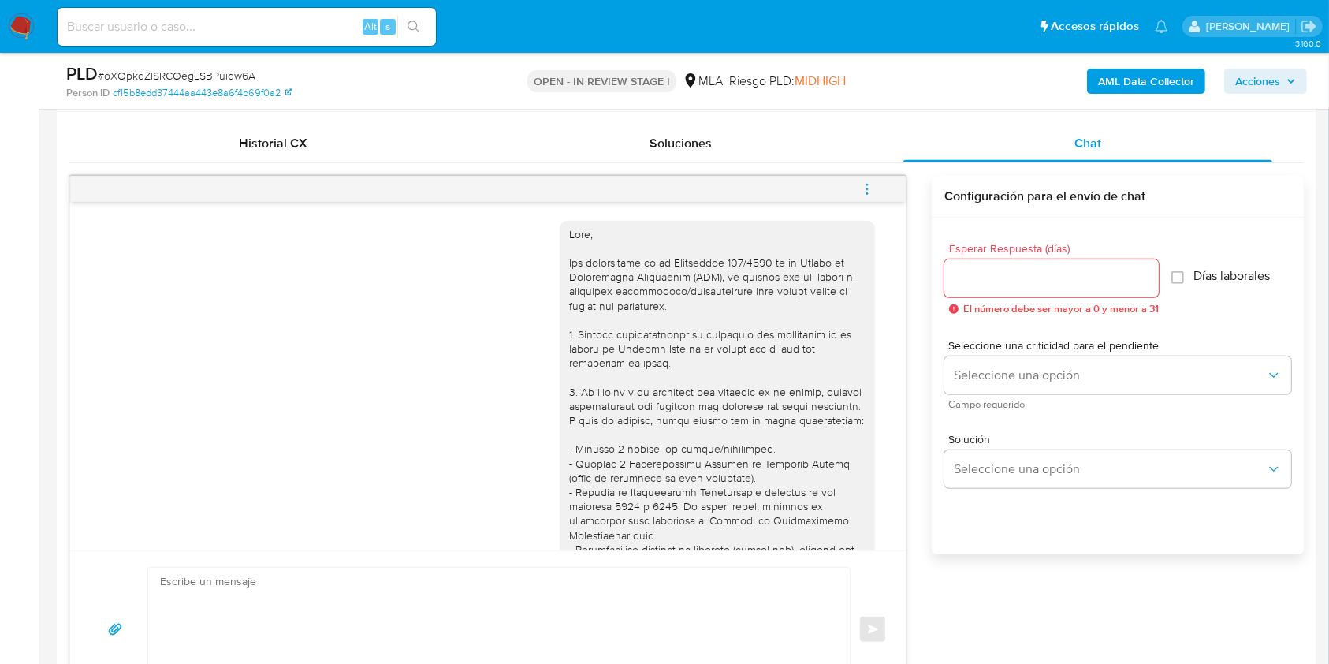
scroll to position [781, 0]
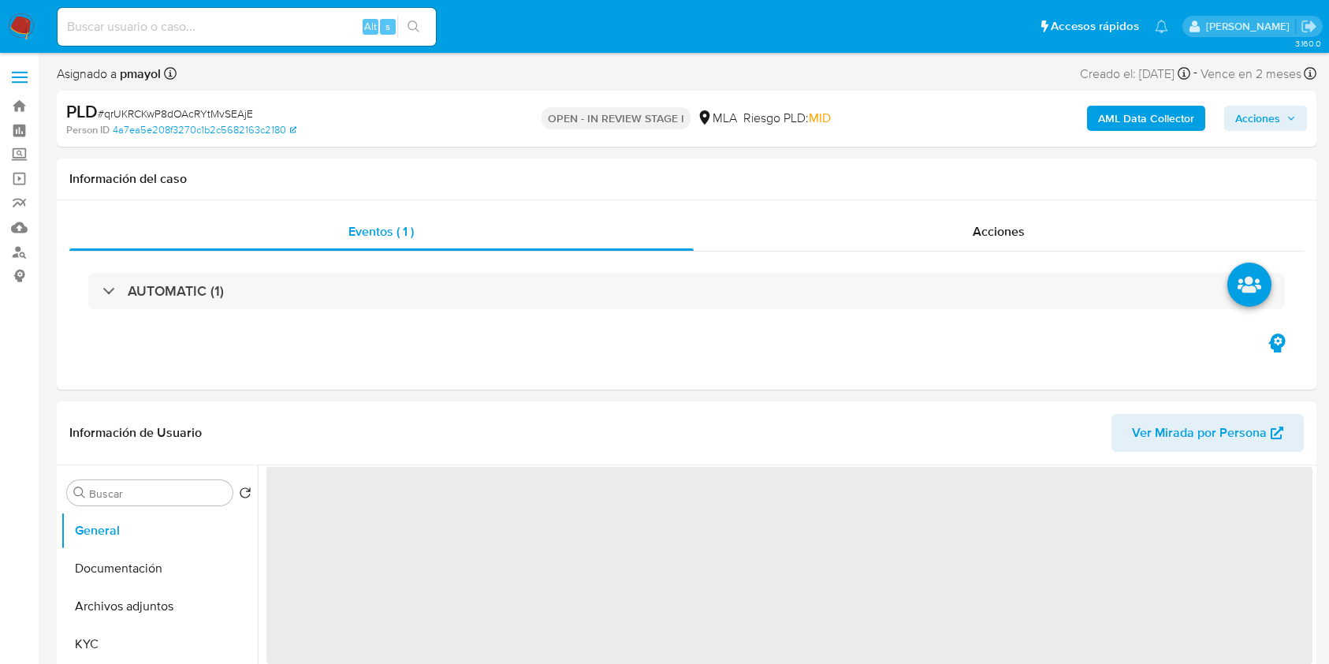
select select "10"
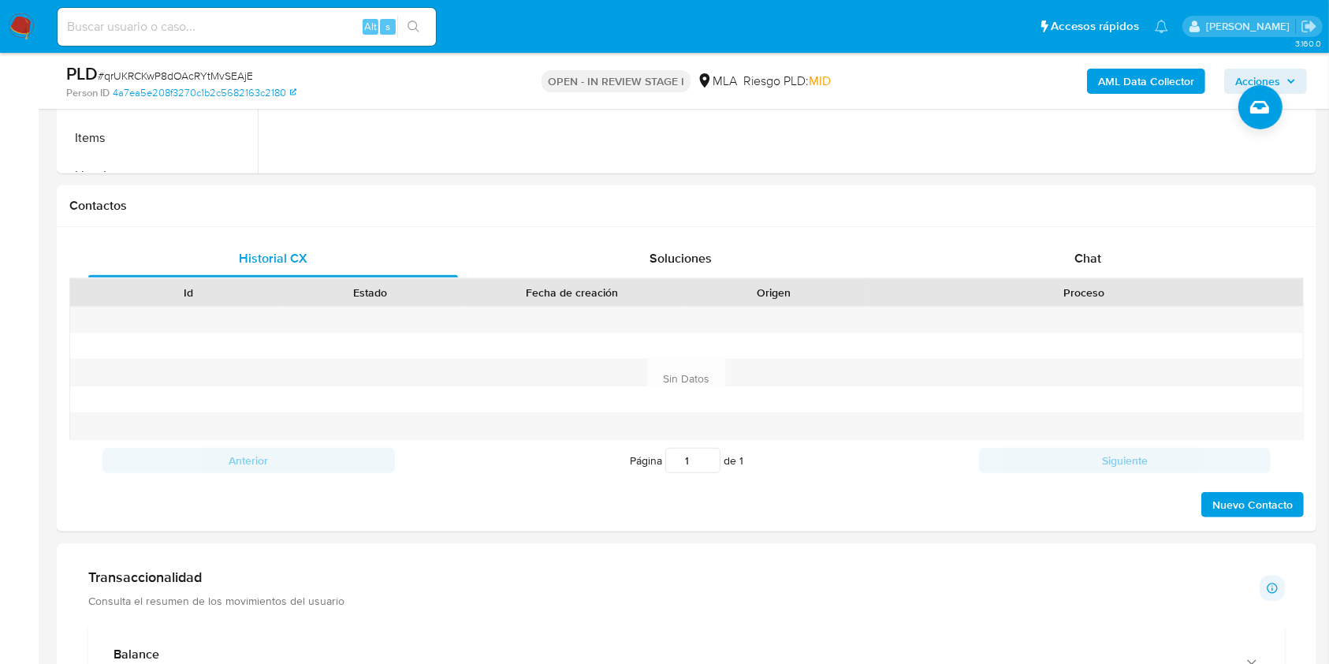
scroll to position [658, 0]
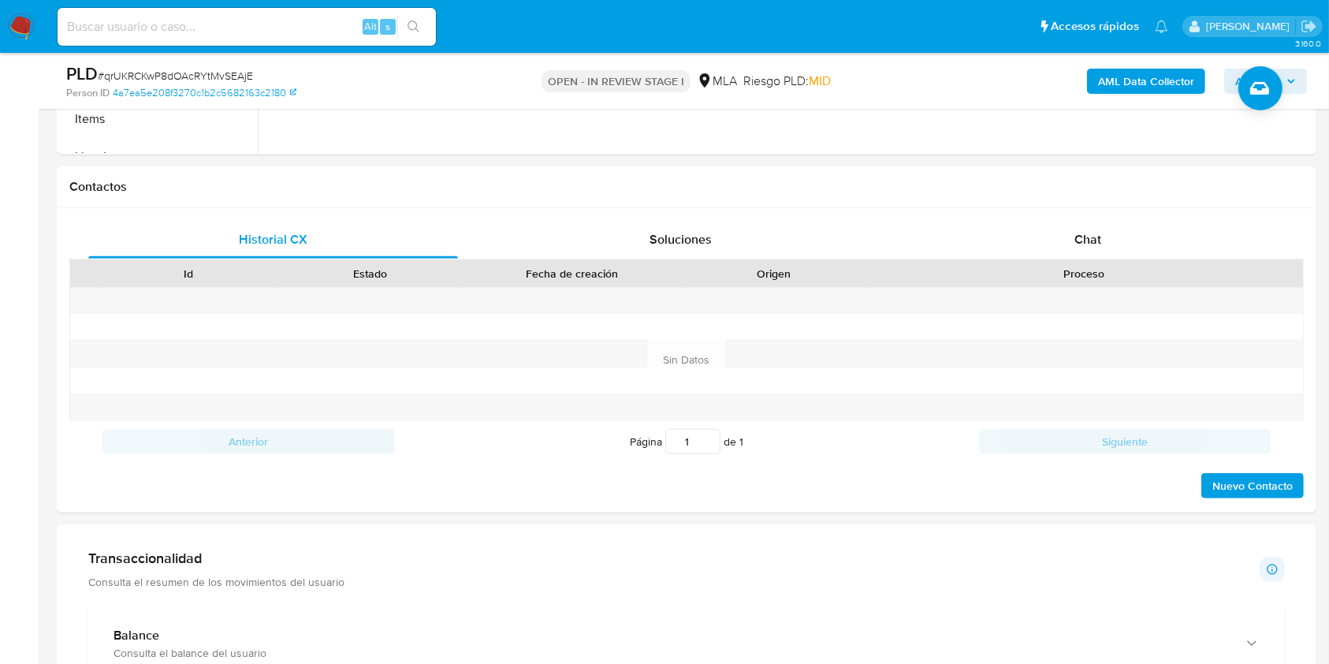
click at [1134, 231] on div "Chat" at bounding box center [1089, 240] width 370 height 38
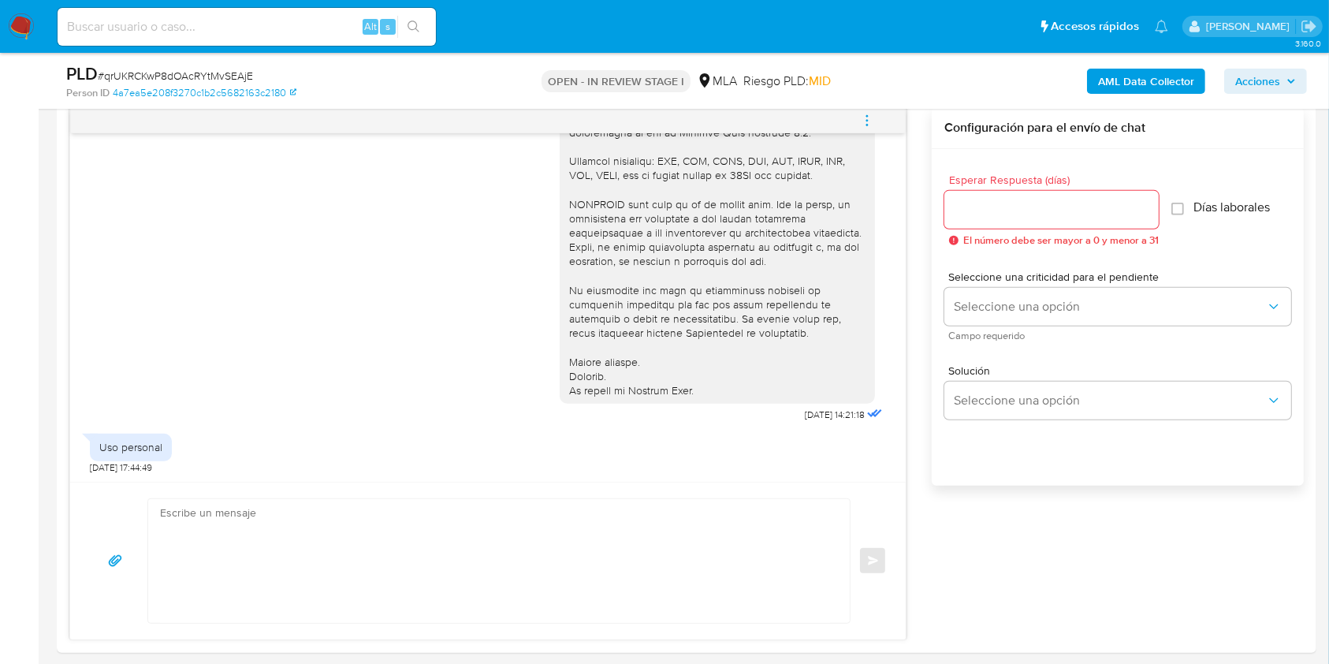
scroll to position [837, 0]
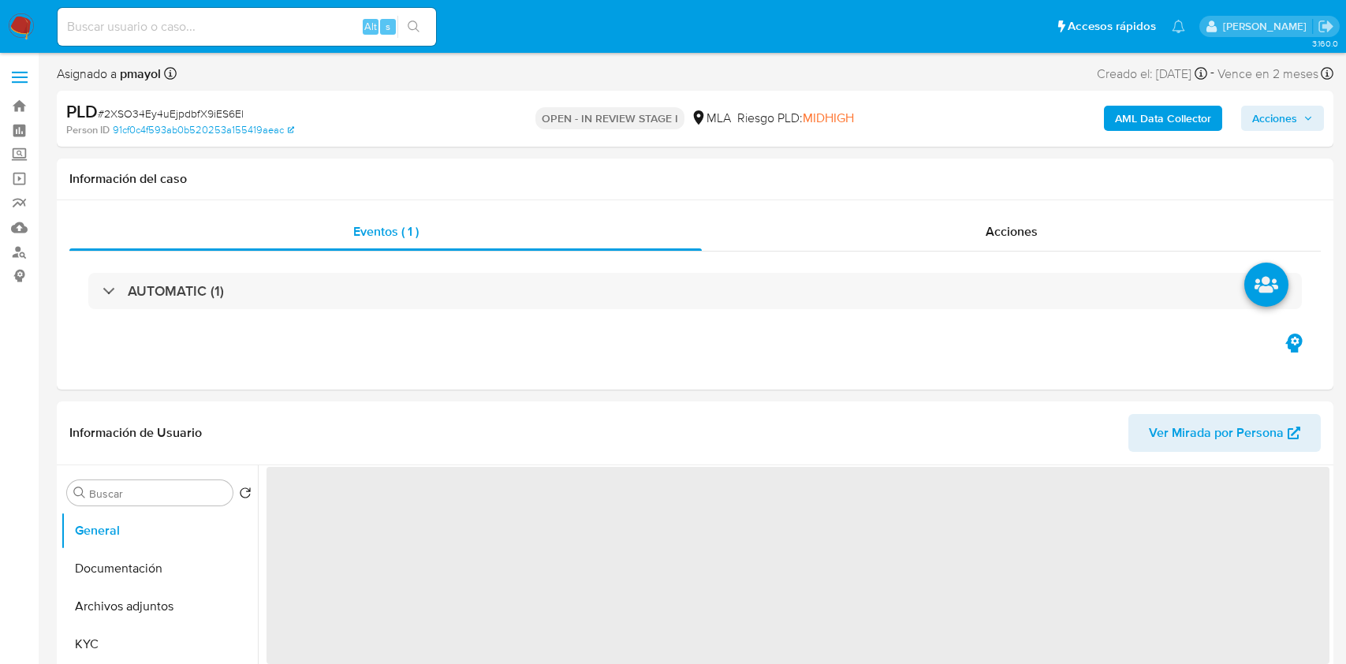
select select "10"
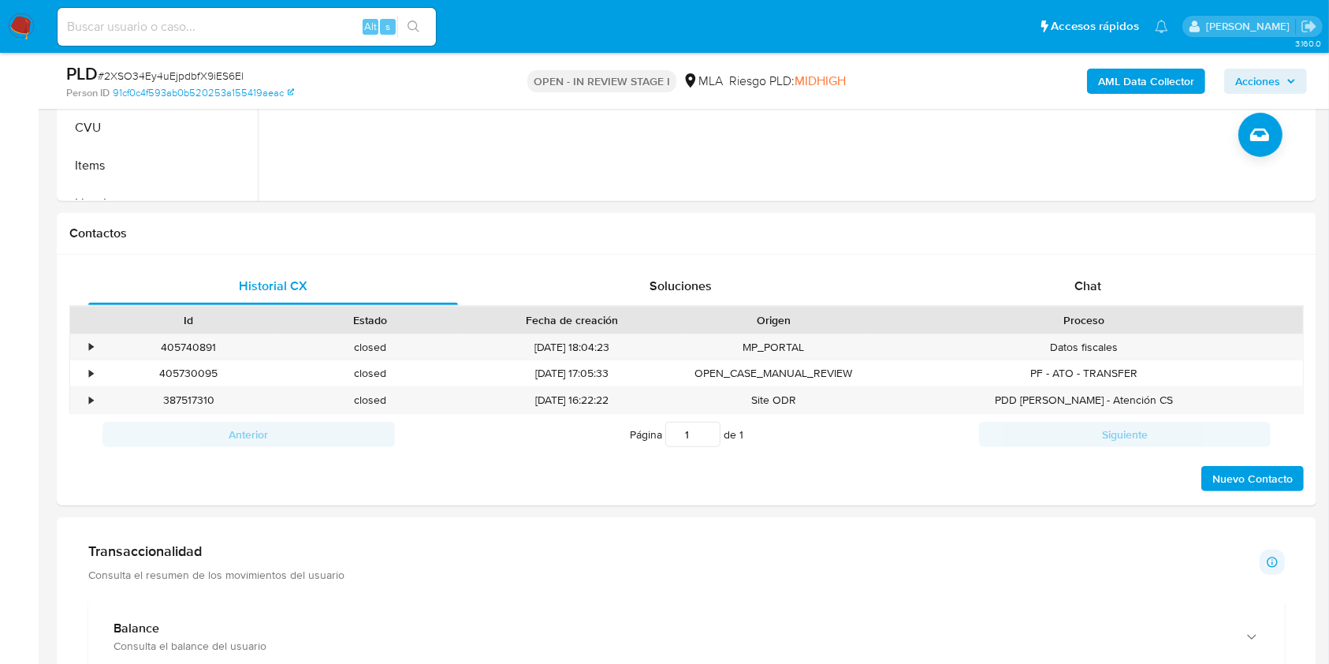
scroll to position [670, 0]
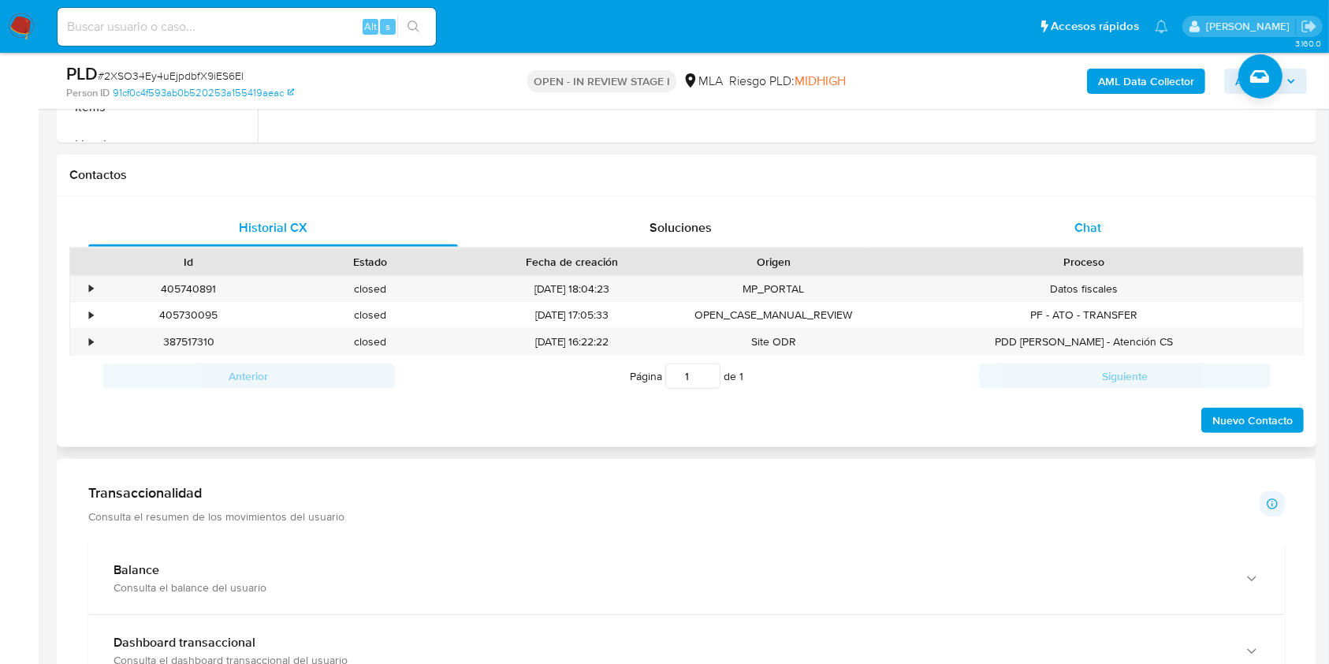
click at [1108, 222] on div "Chat" at bounding box center [1089, 228] width 370 height 38
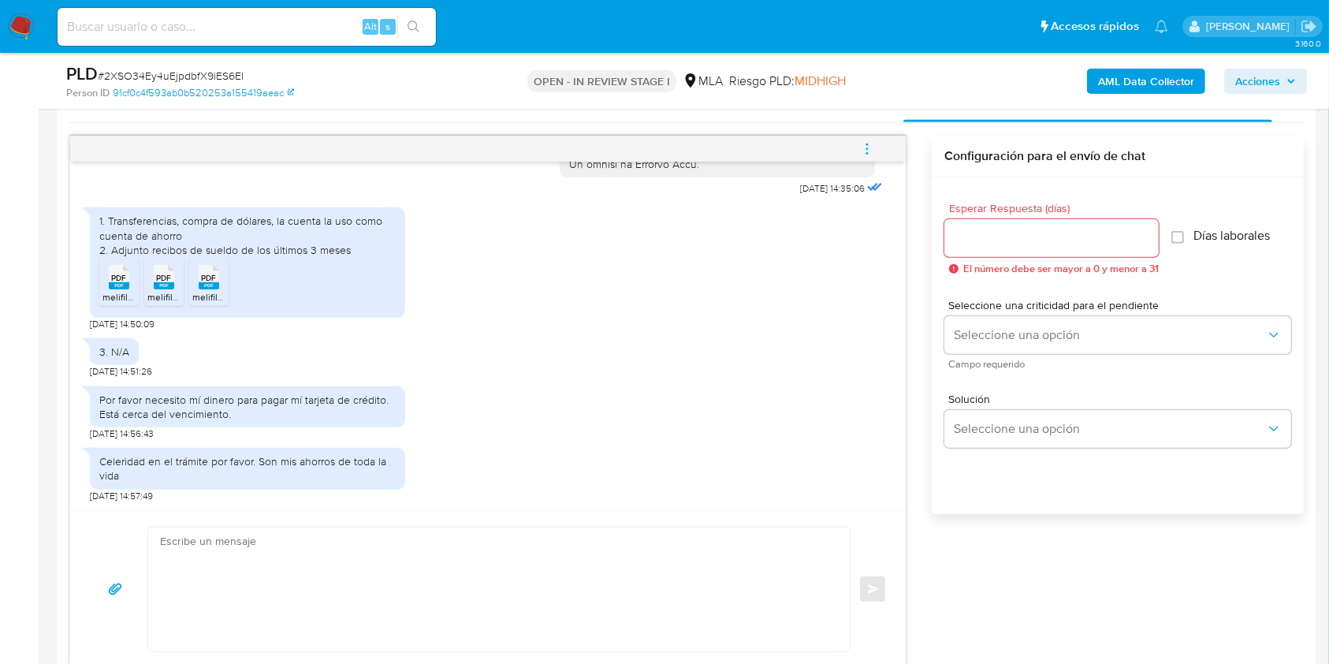
scroll to position [801, 0]
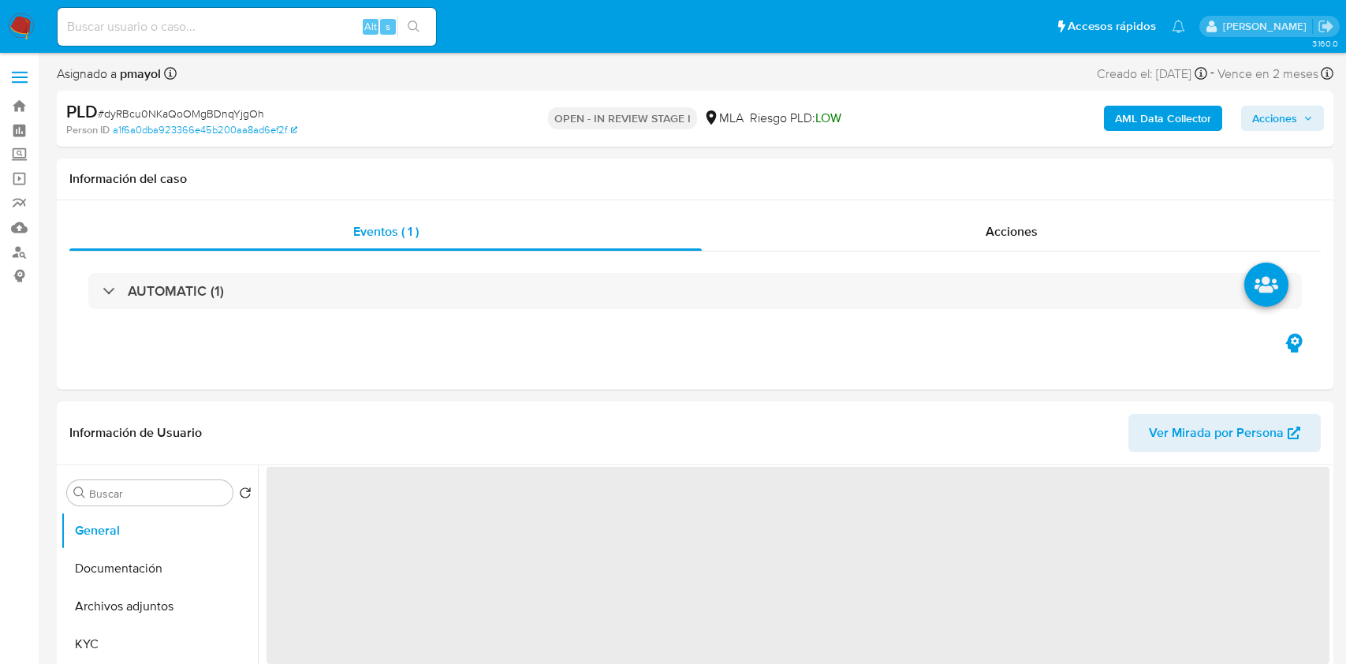
select select "10"
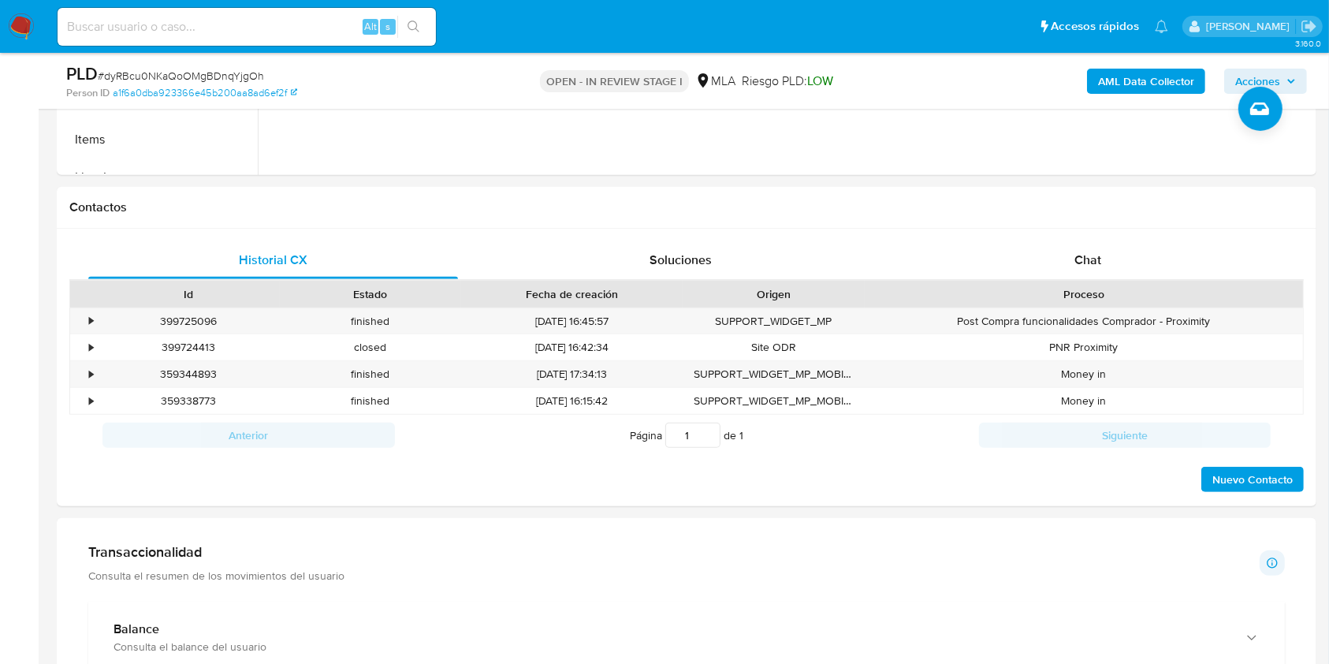
scroll to position [673, 0]
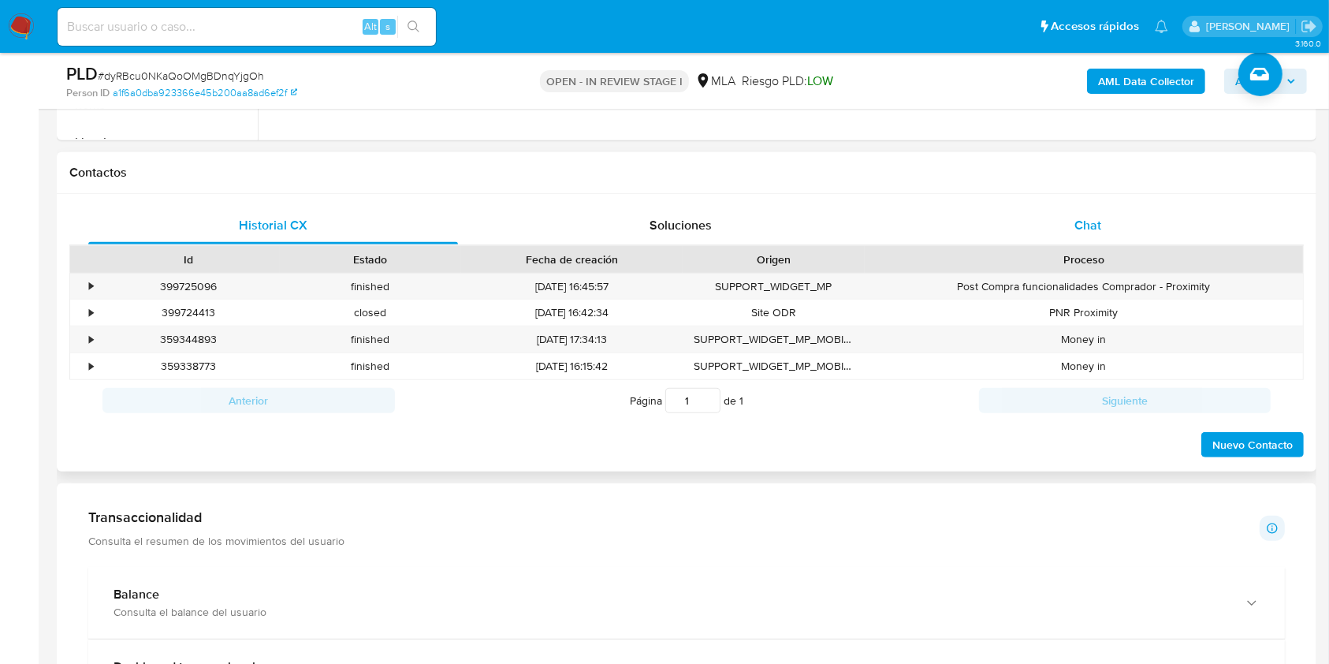
click at [1109, 240] on div "Chat" at bounding box center [1089, 226] width 370 height 38
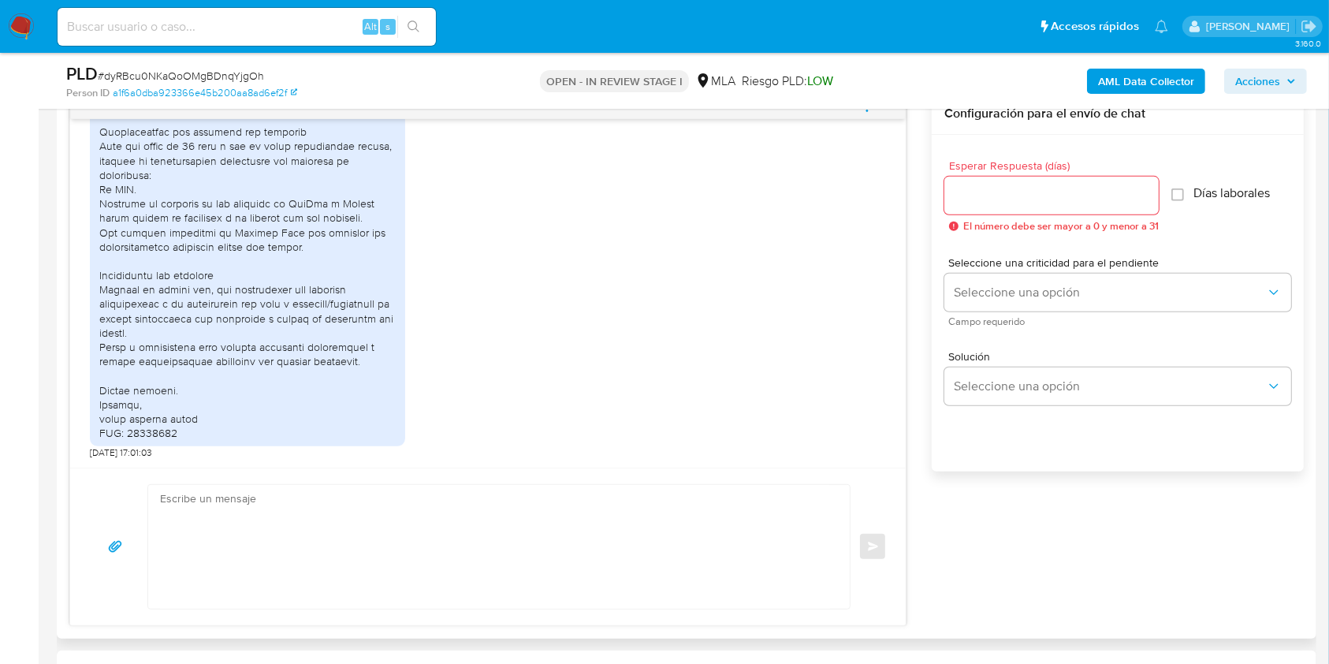
scroll to position [951, 0]
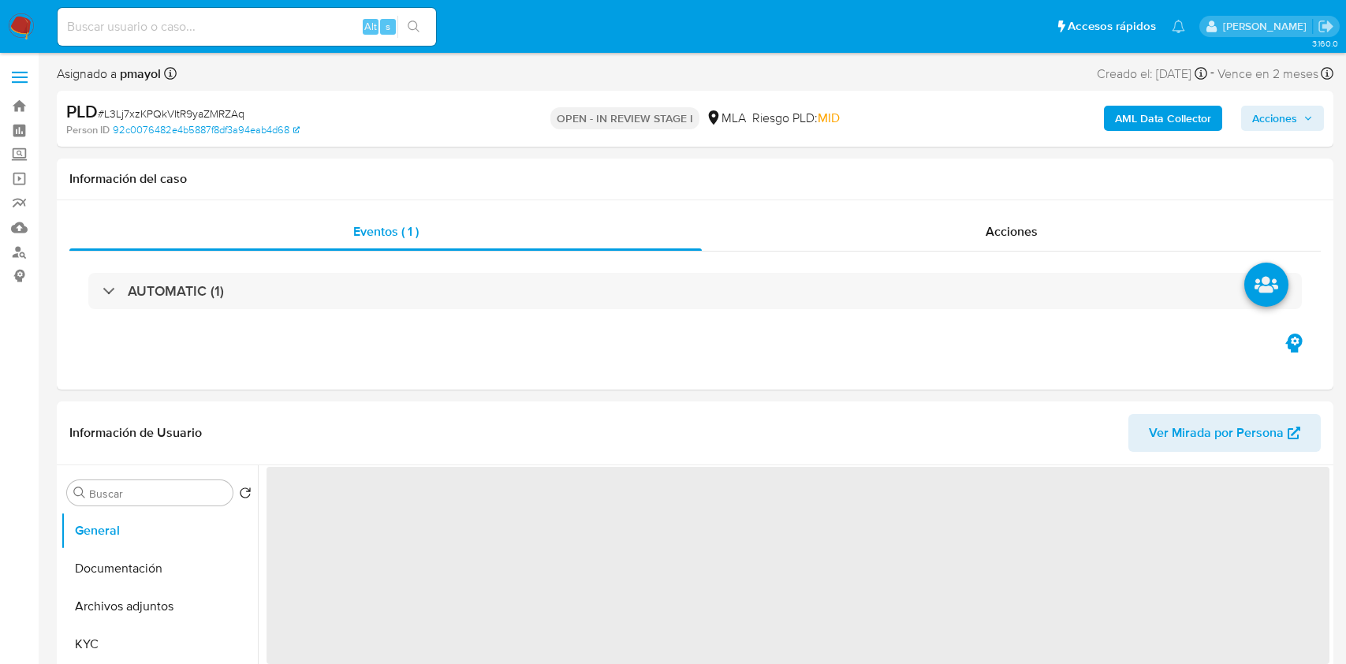
select select "10"
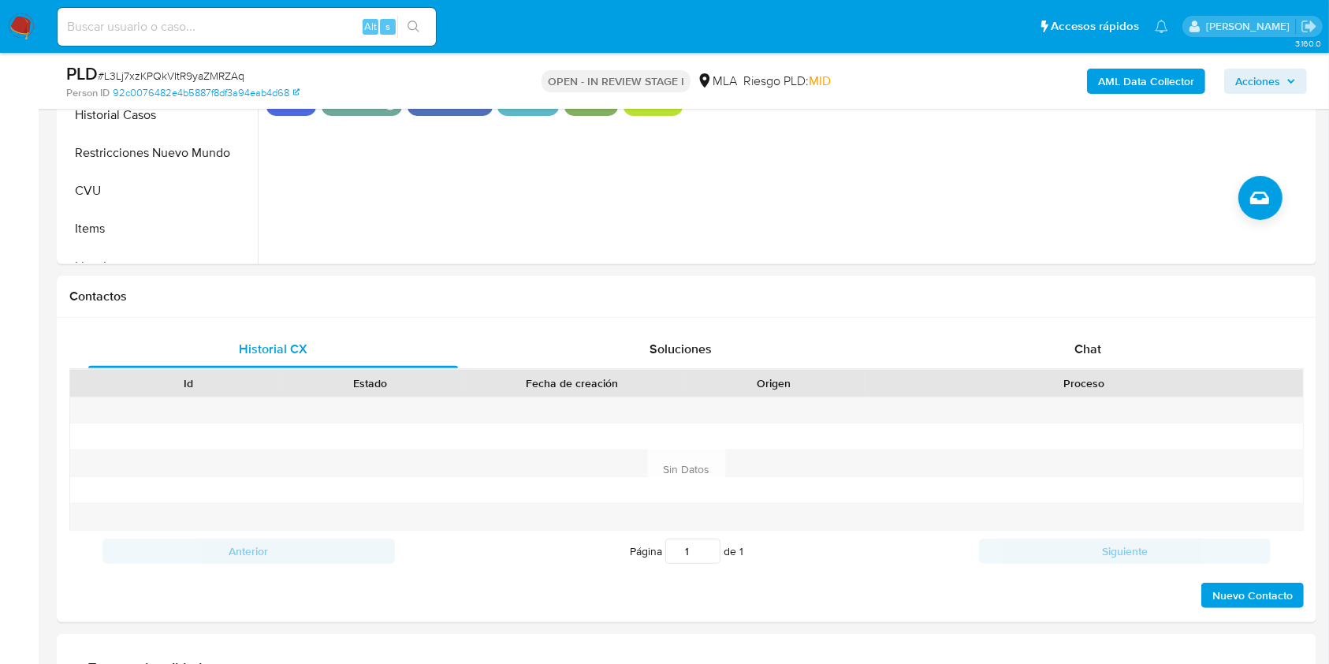
scroll to position [568, 0]
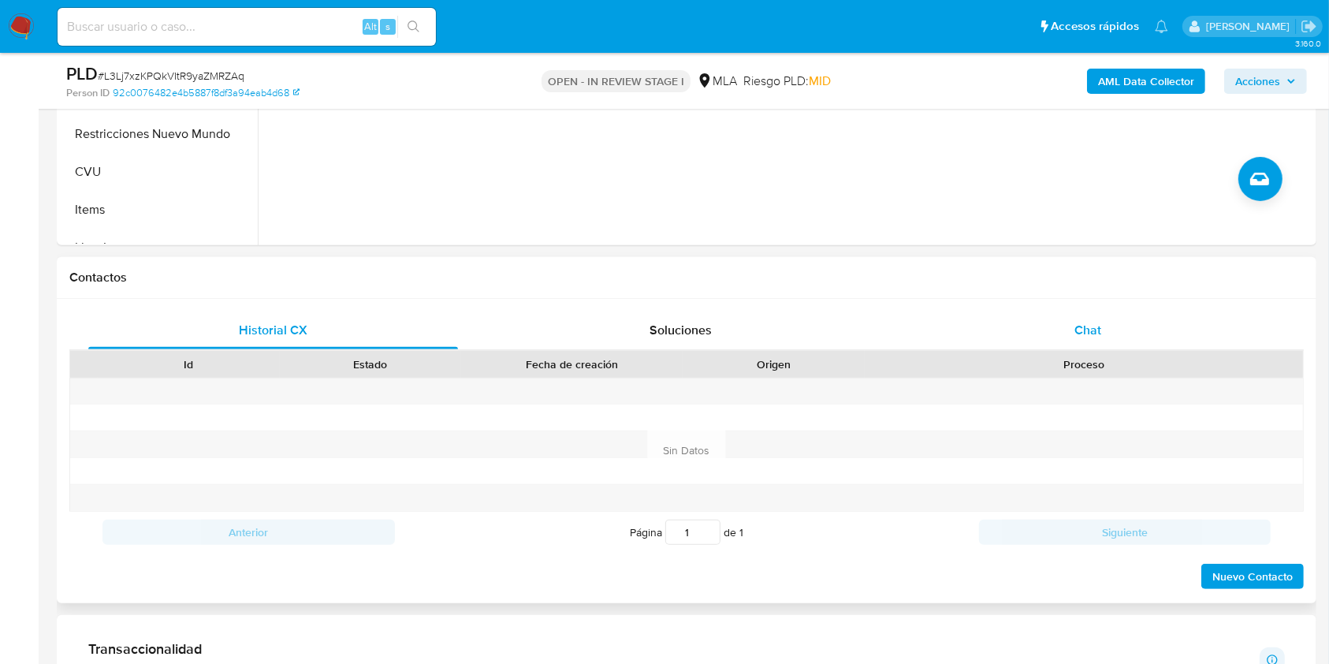
click at [1089, 325] on span "Chat" at bounding box center [1088, 330] width 27 height 18
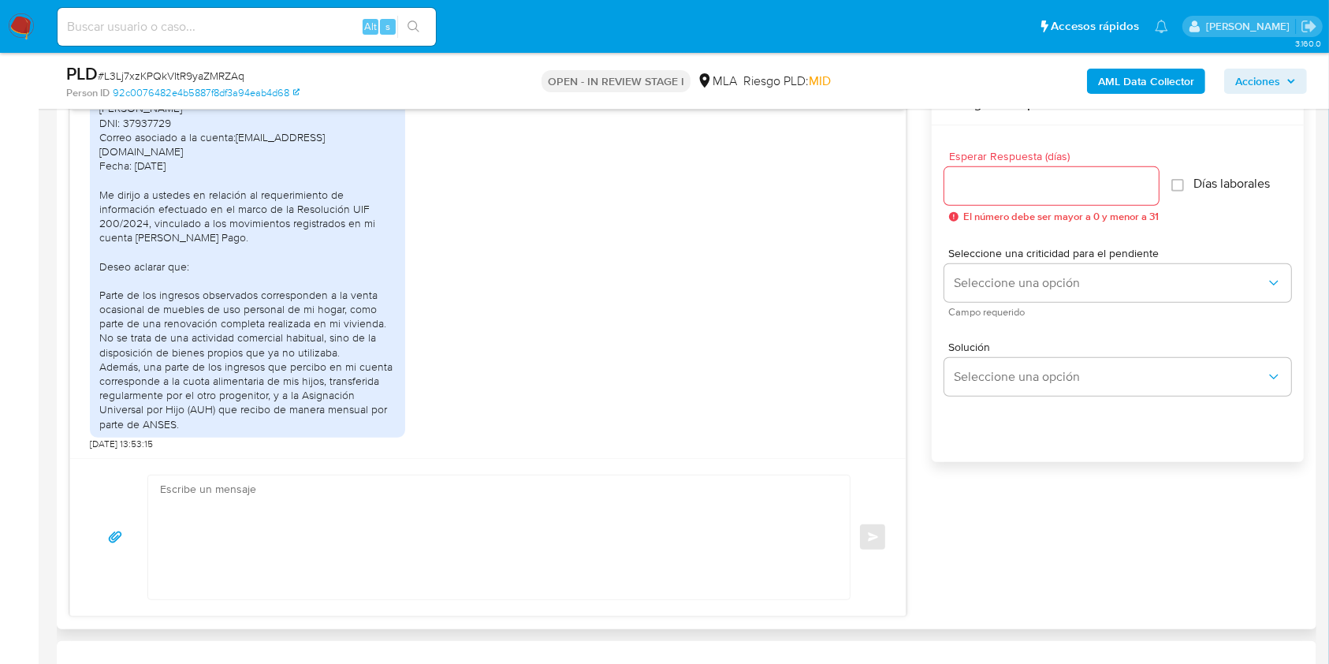
scroll to position [908, 0]
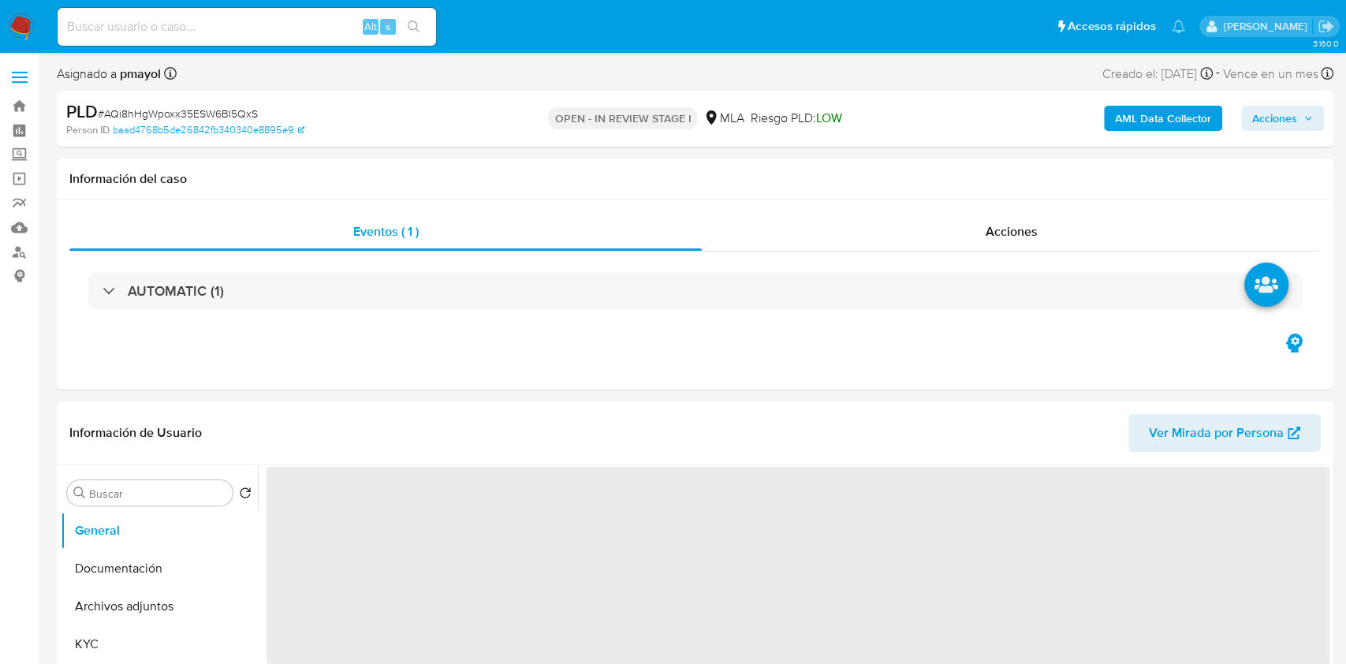
select select "10"
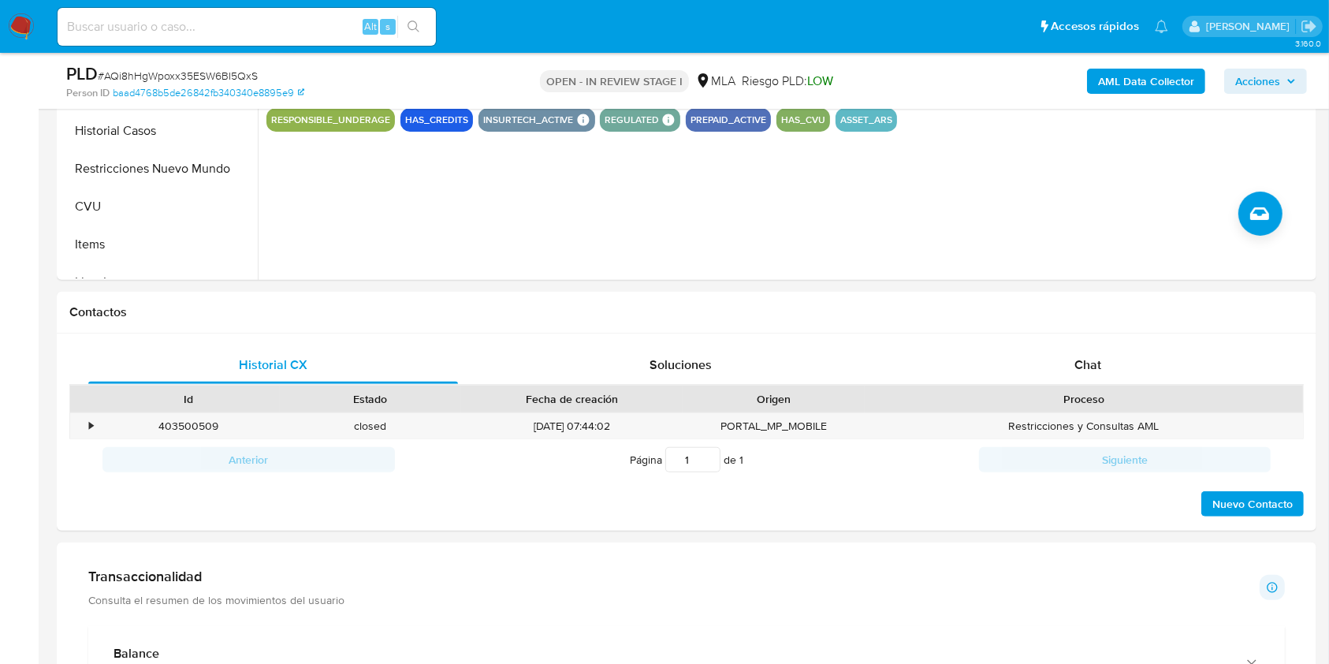
scroll to position [599, 0]
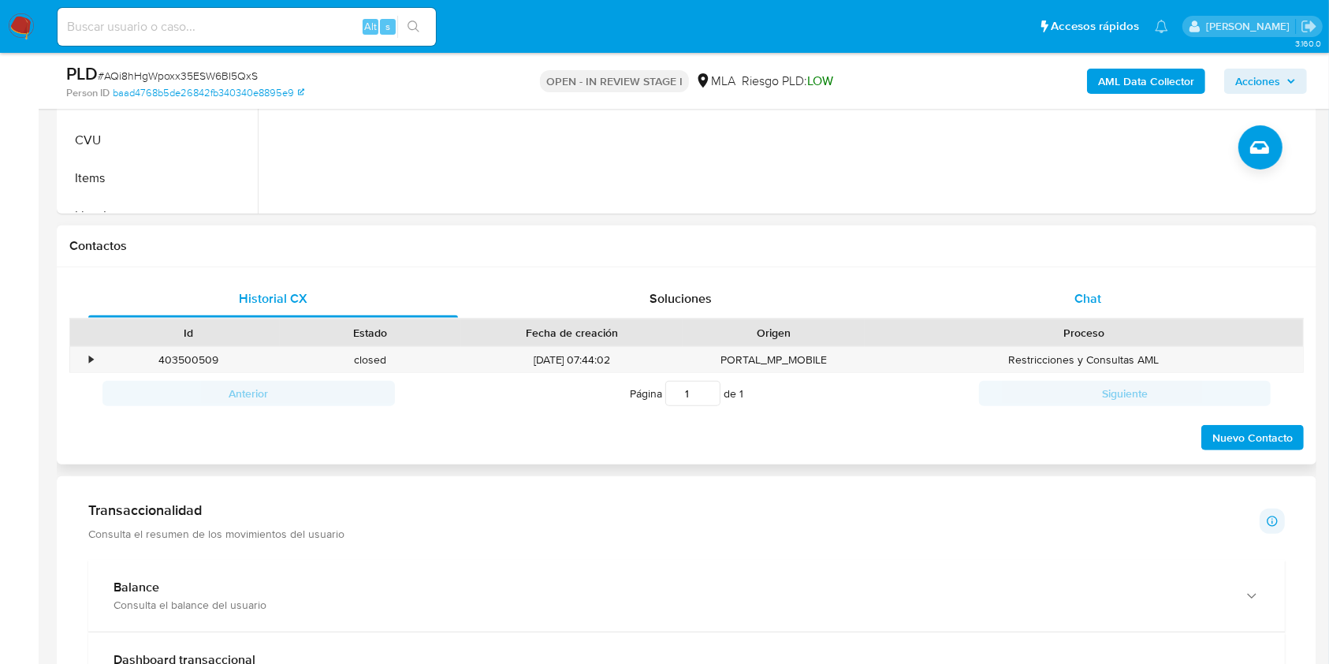
click at [1076, 311] on div "Chat" at bounding box center [1089, 299] width 370 height 38
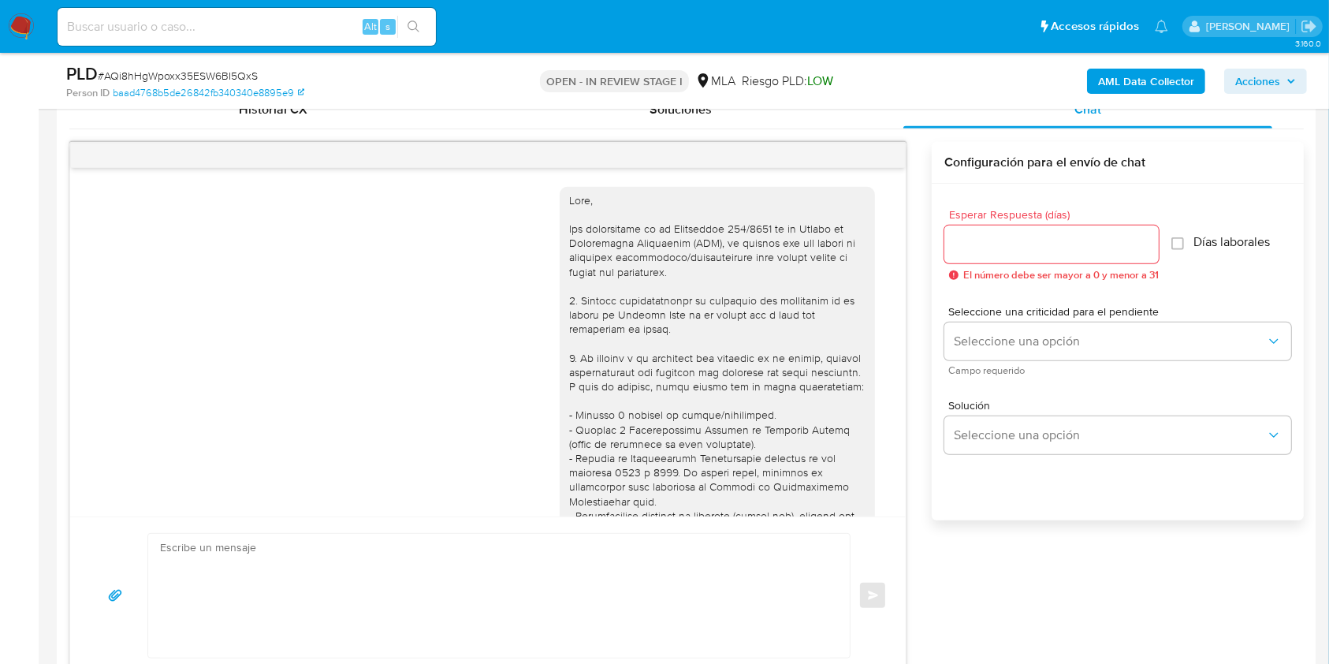
scroll to position [1653, 0]
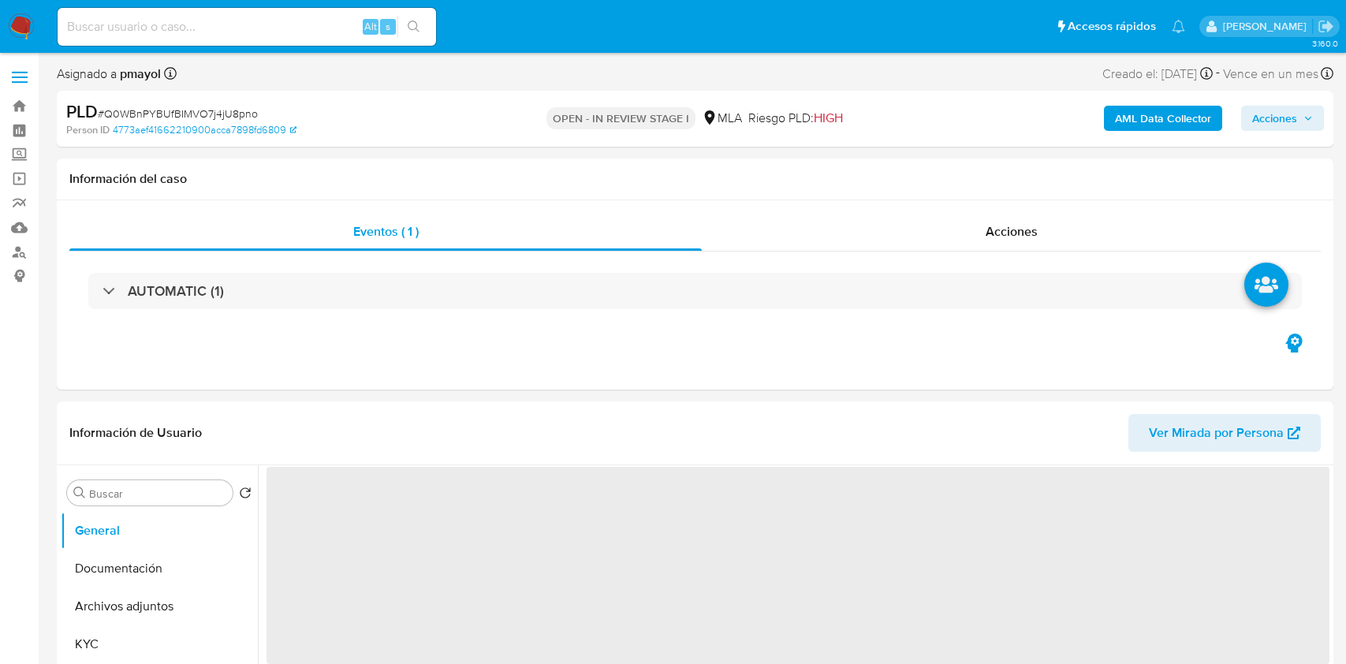
select select "10"
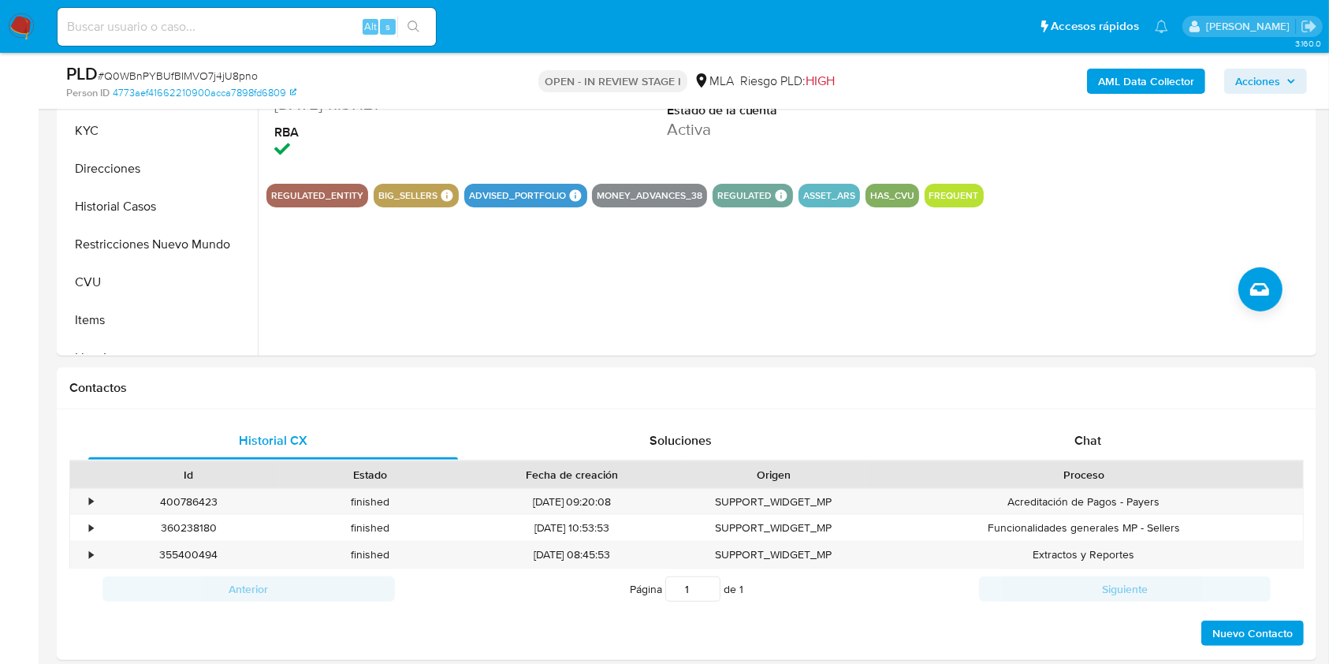
scroll to position [596, 0]
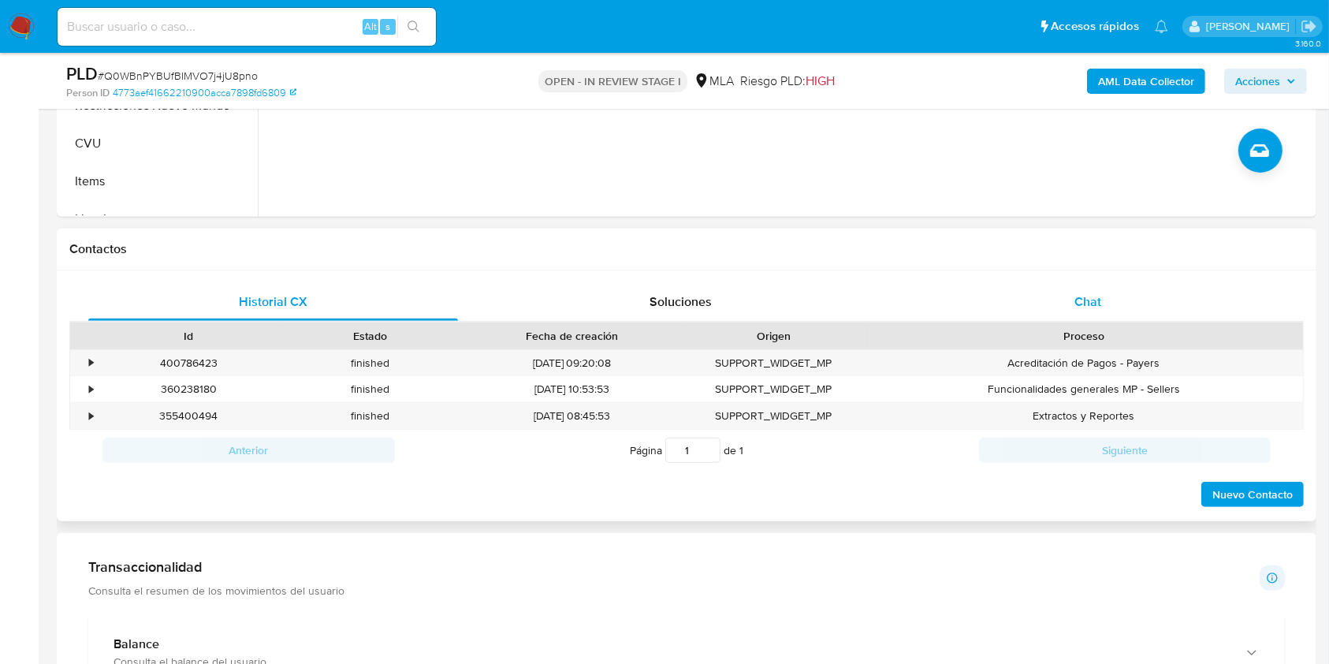
click at [1031, 285] on div "Chat" at bounding box center [1089, 302] width 370 height 38
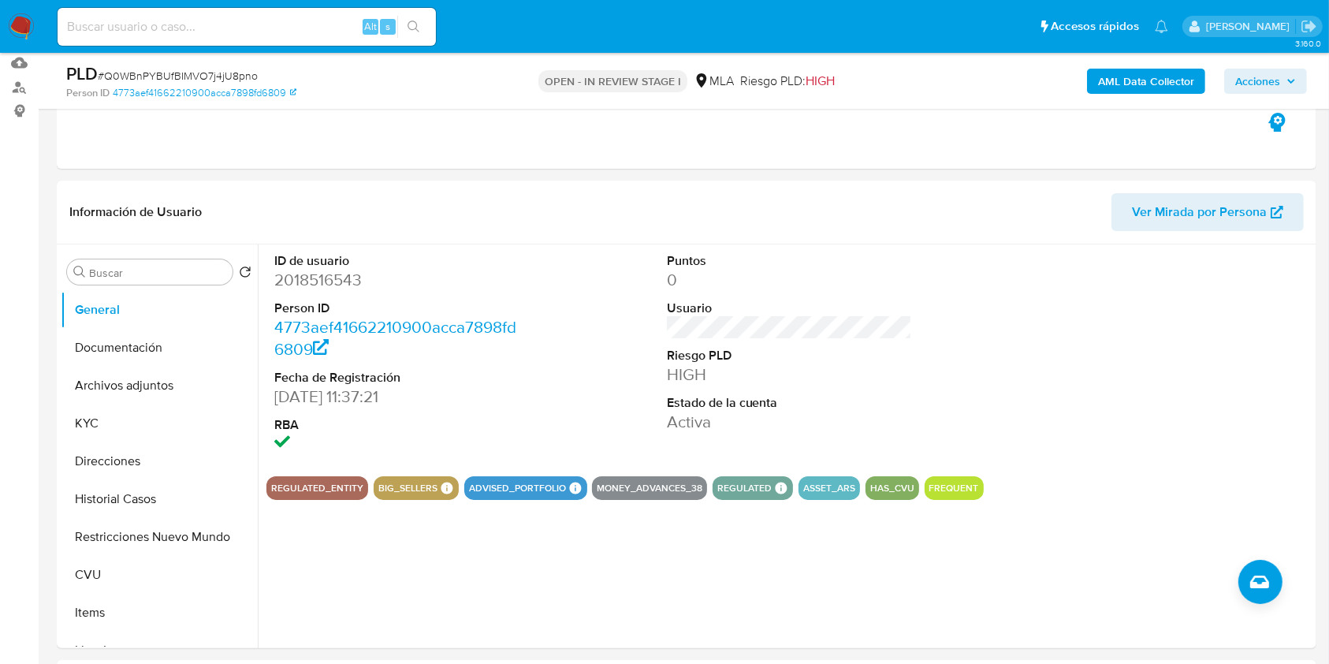
scroll to position [179, 0]
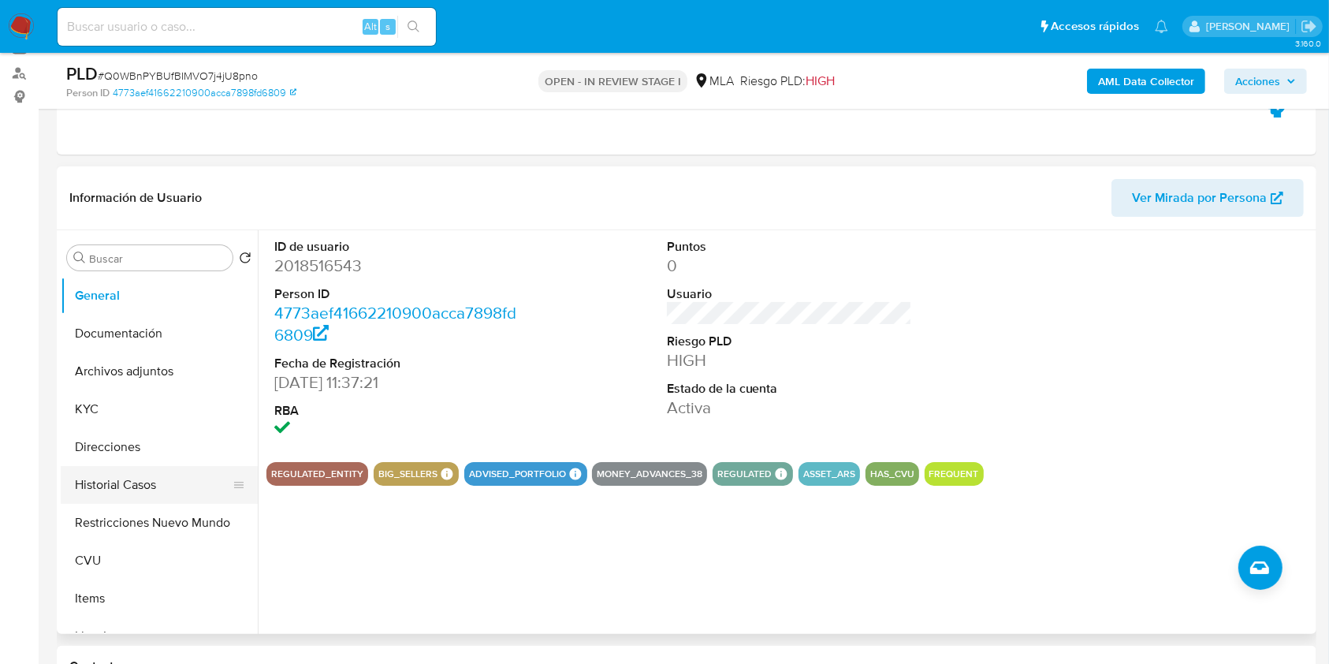
click at [130, 481] on button "Historial Casos" at bounding box center [153, 485] width 185 height 38
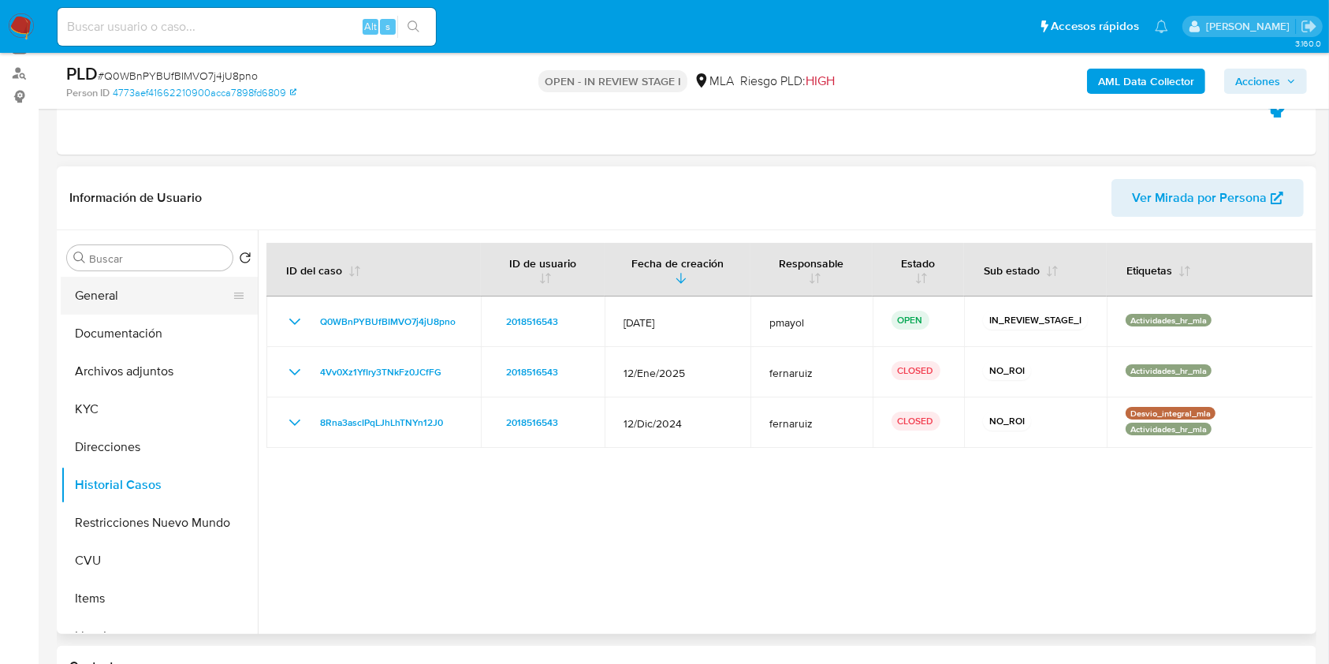
click at [109, 306] on button "General" at bounding box center [153, 296] width 185 height 38
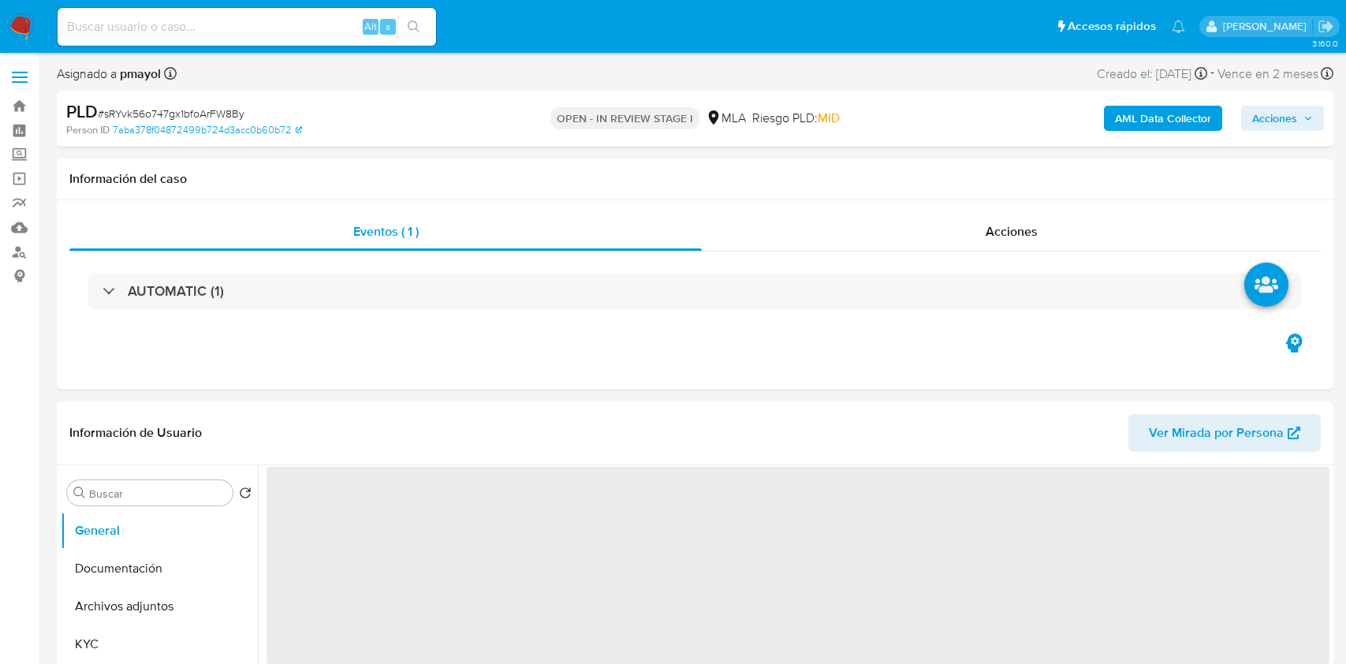
select select "10"
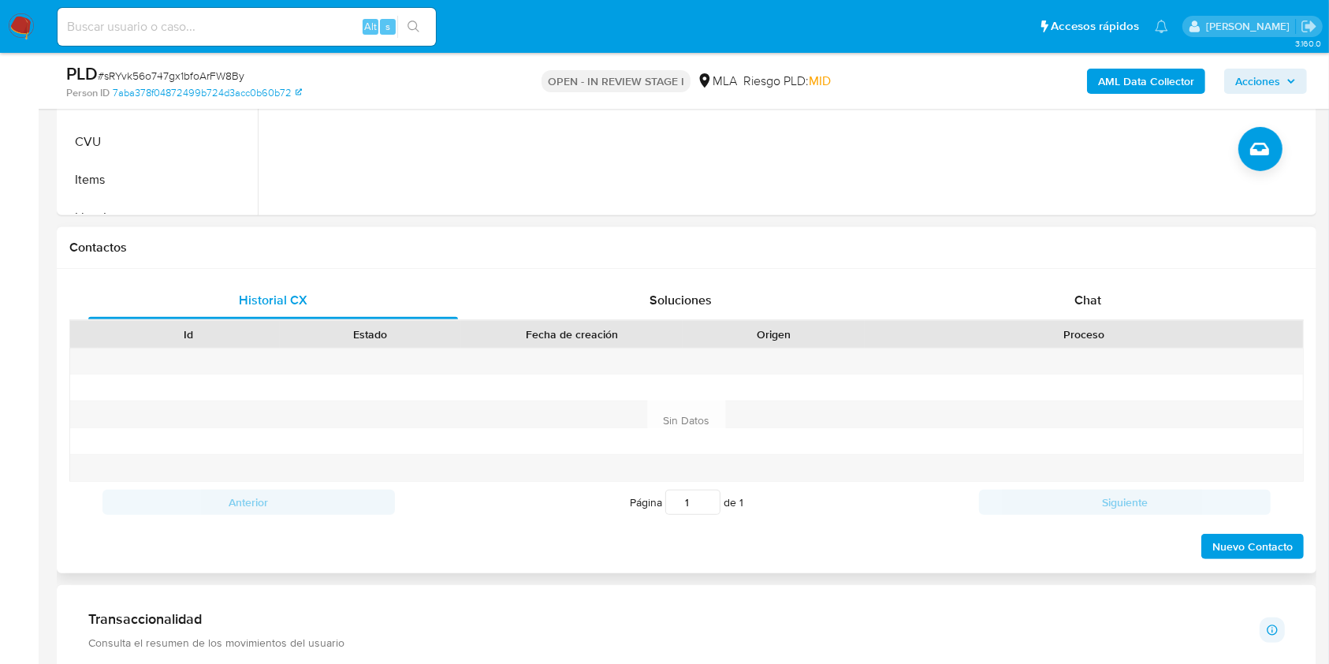
scroll to position [621, 0]
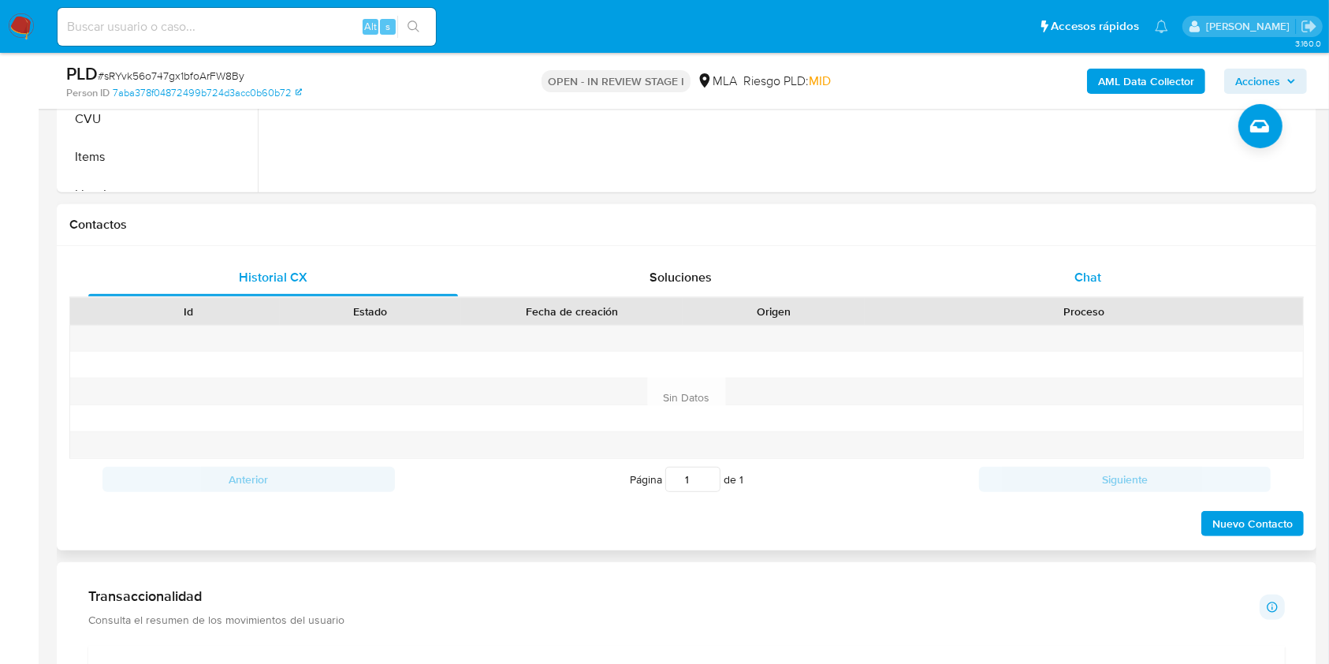
click at [1062, 287] on div "Chat" at bounding box center [1089, 278] width 370 height 38
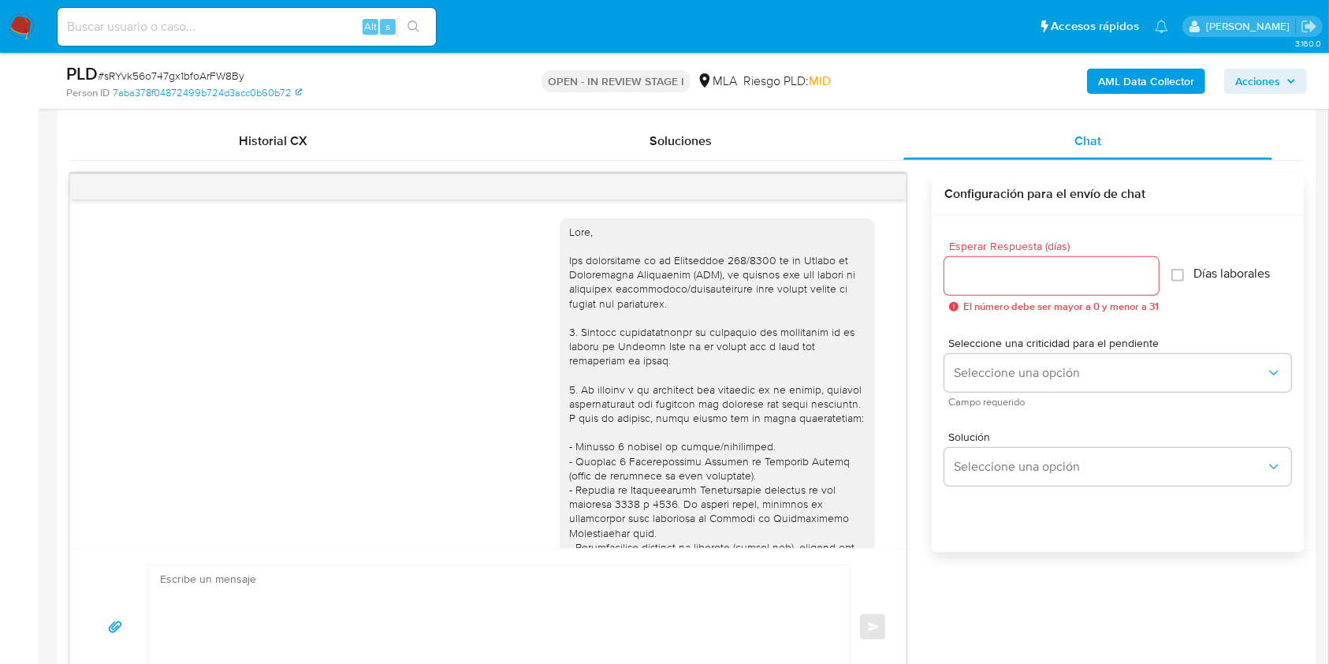
scroll to position [669, 0]
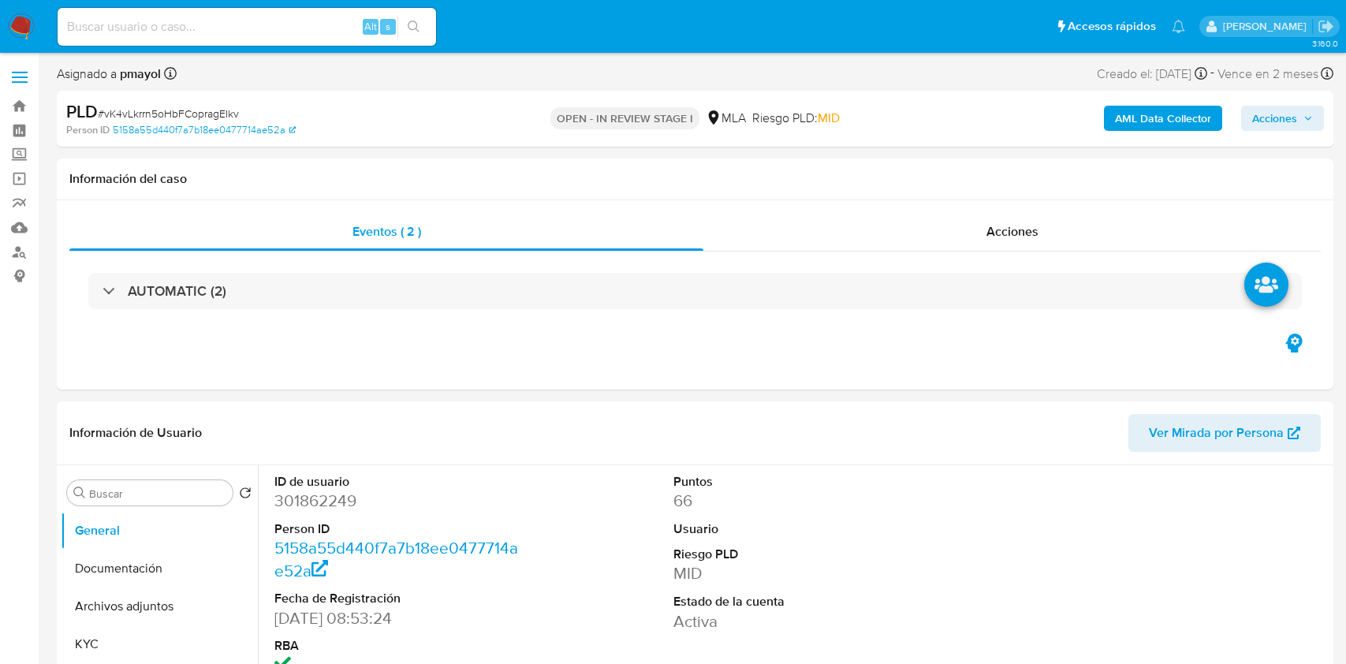
select select "10"
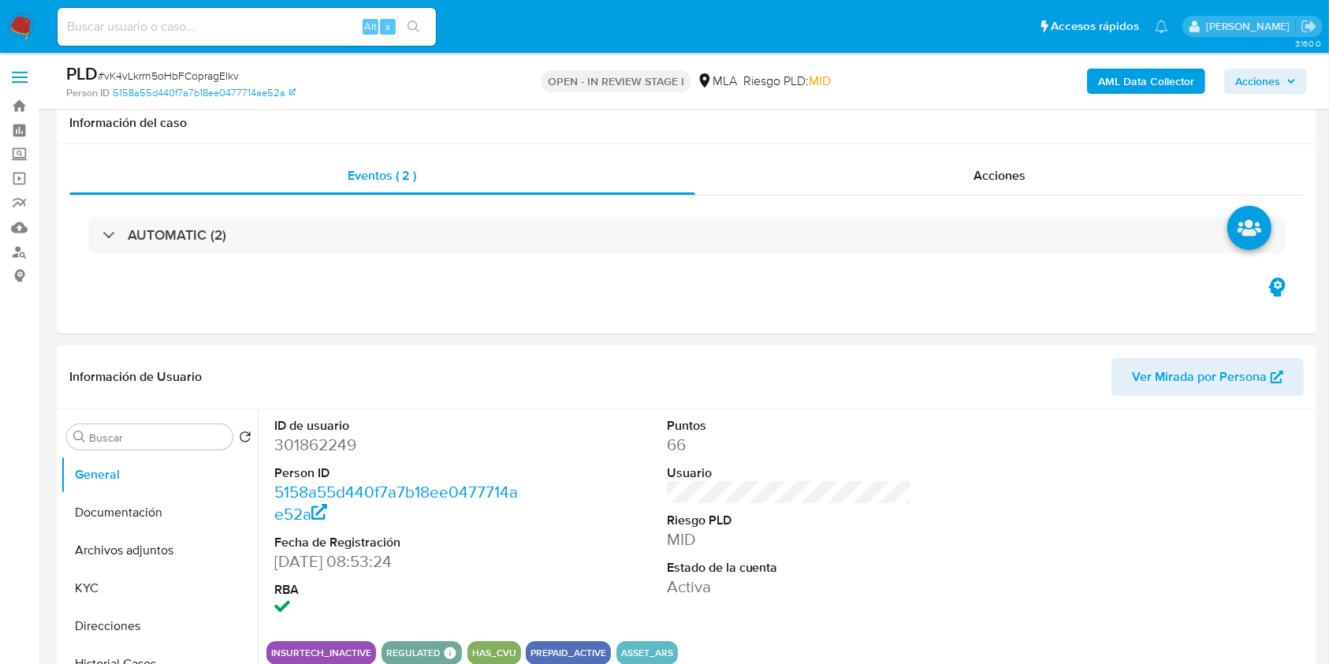
scroll to position [460, 0]
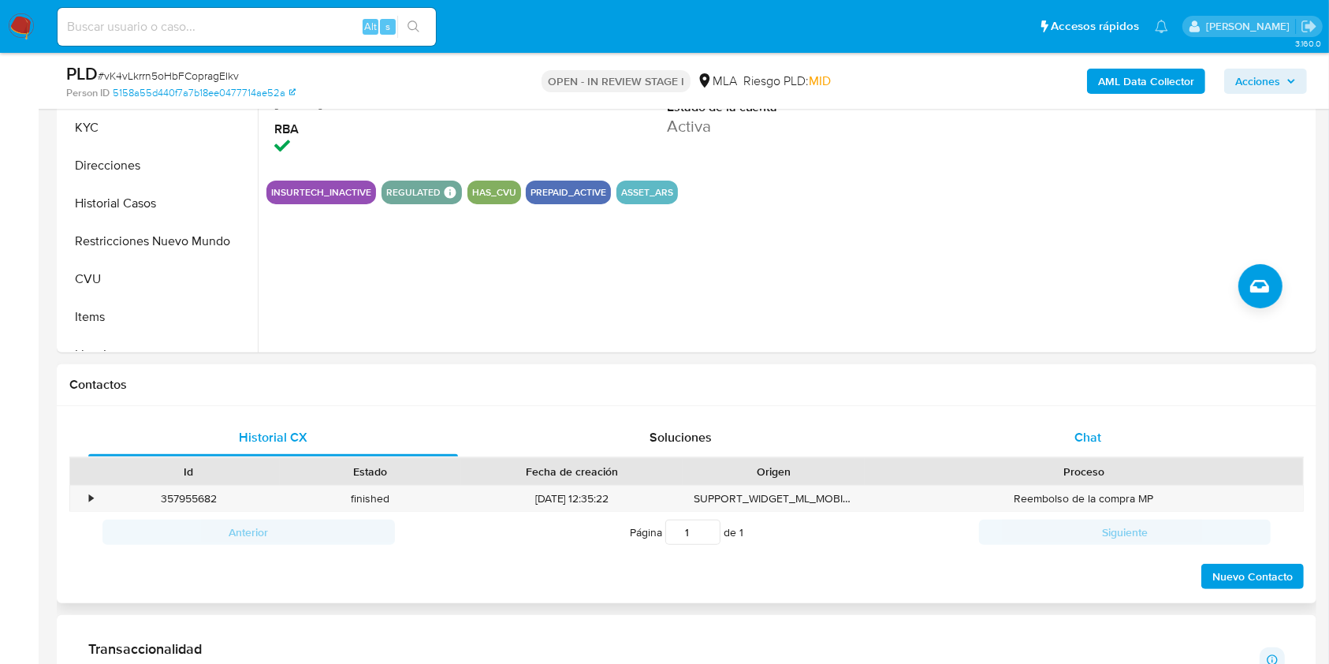
click at [1079, 445] on span "Chat" at bounding box center [1088, 437] width 27 height 18
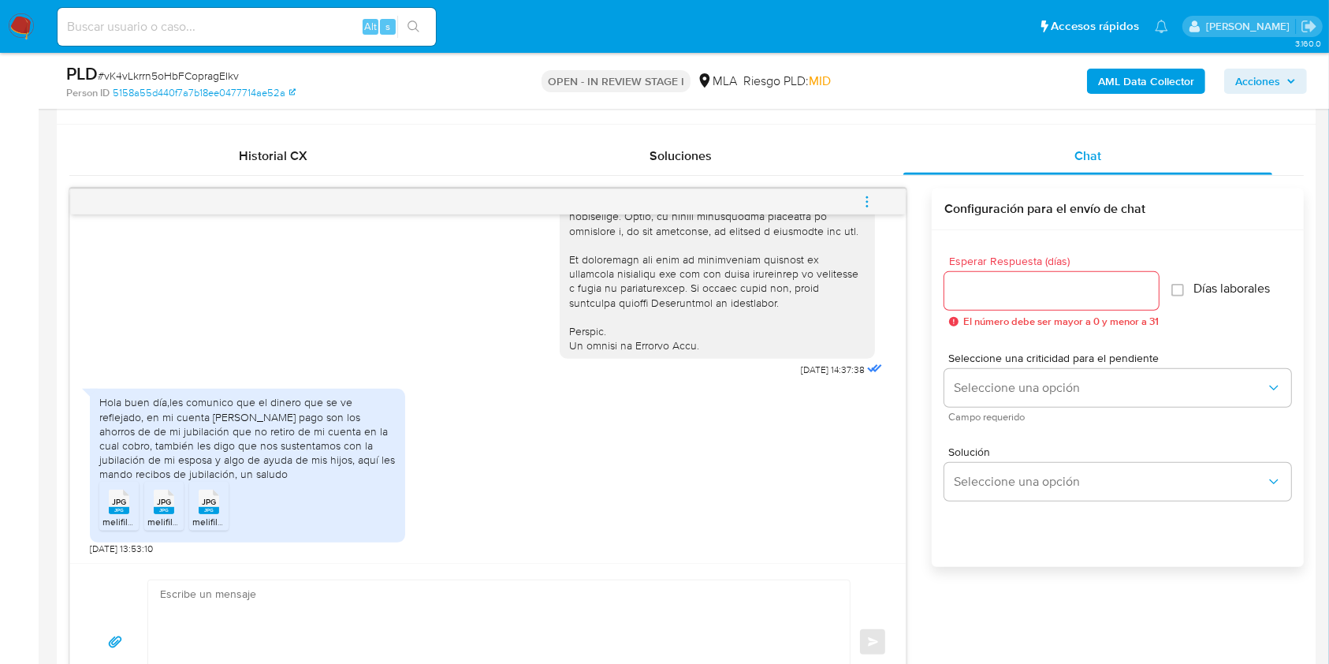
scroll to position [731, 0]
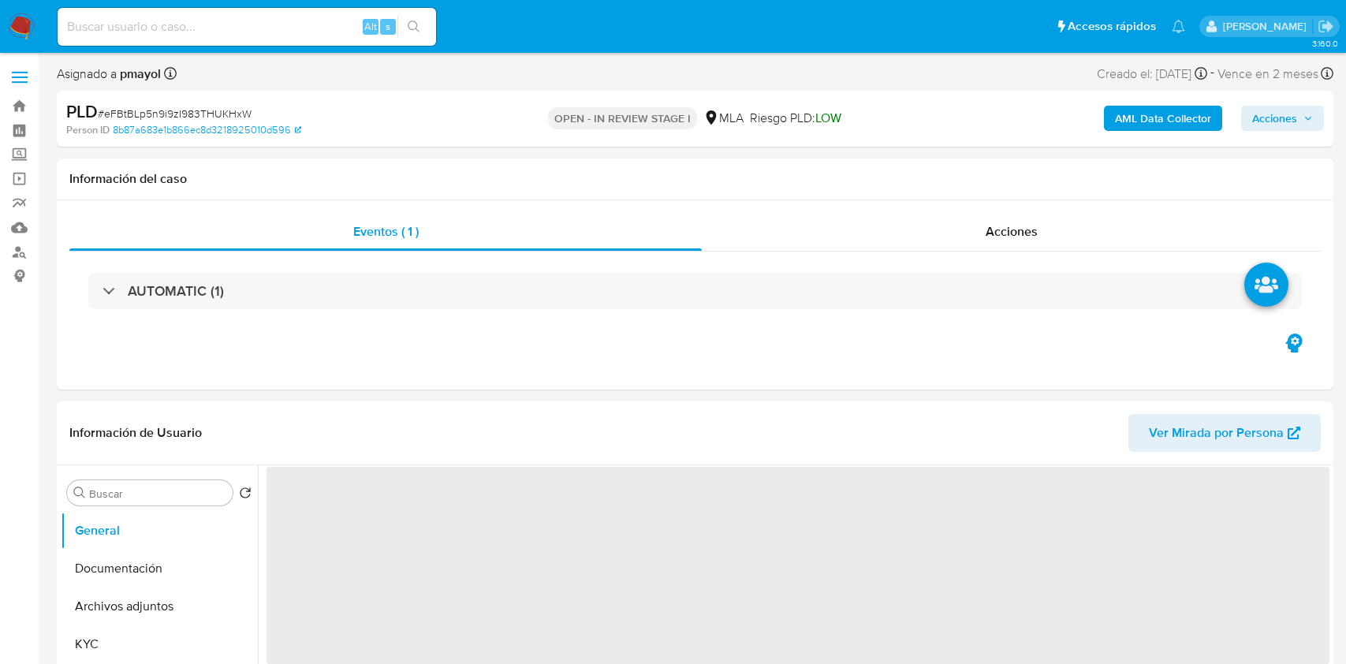
select select "10"
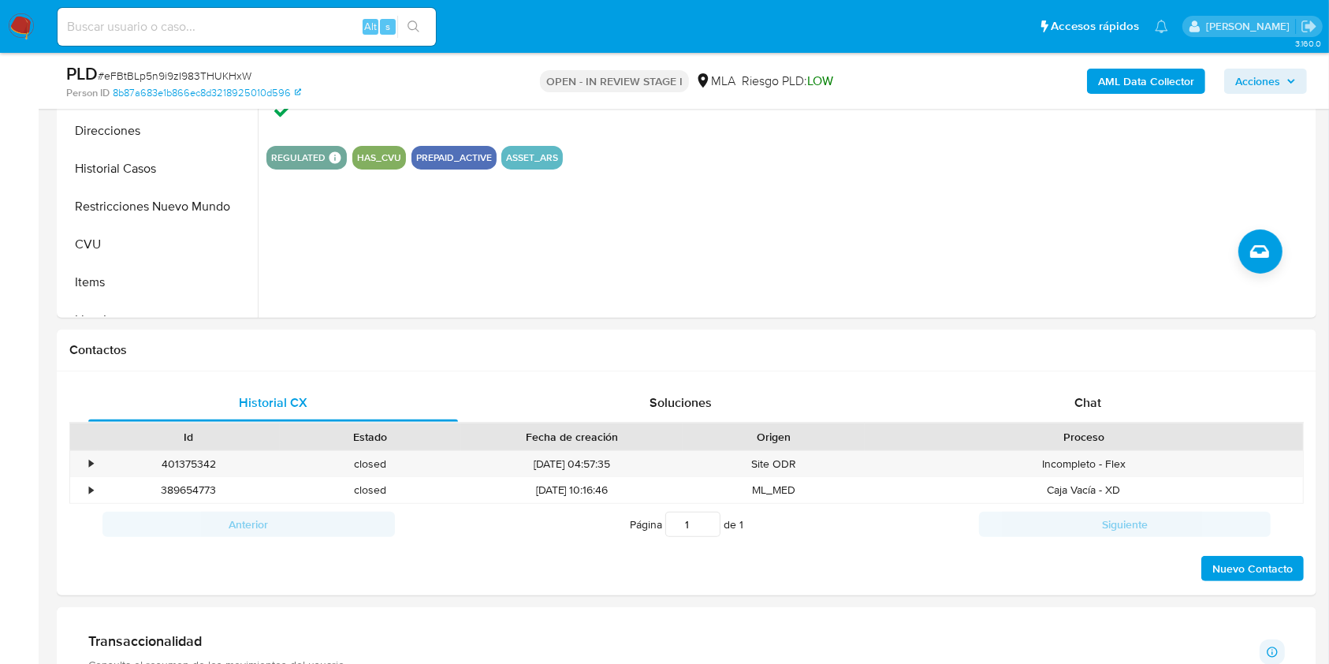
scroll to position [501, 0]
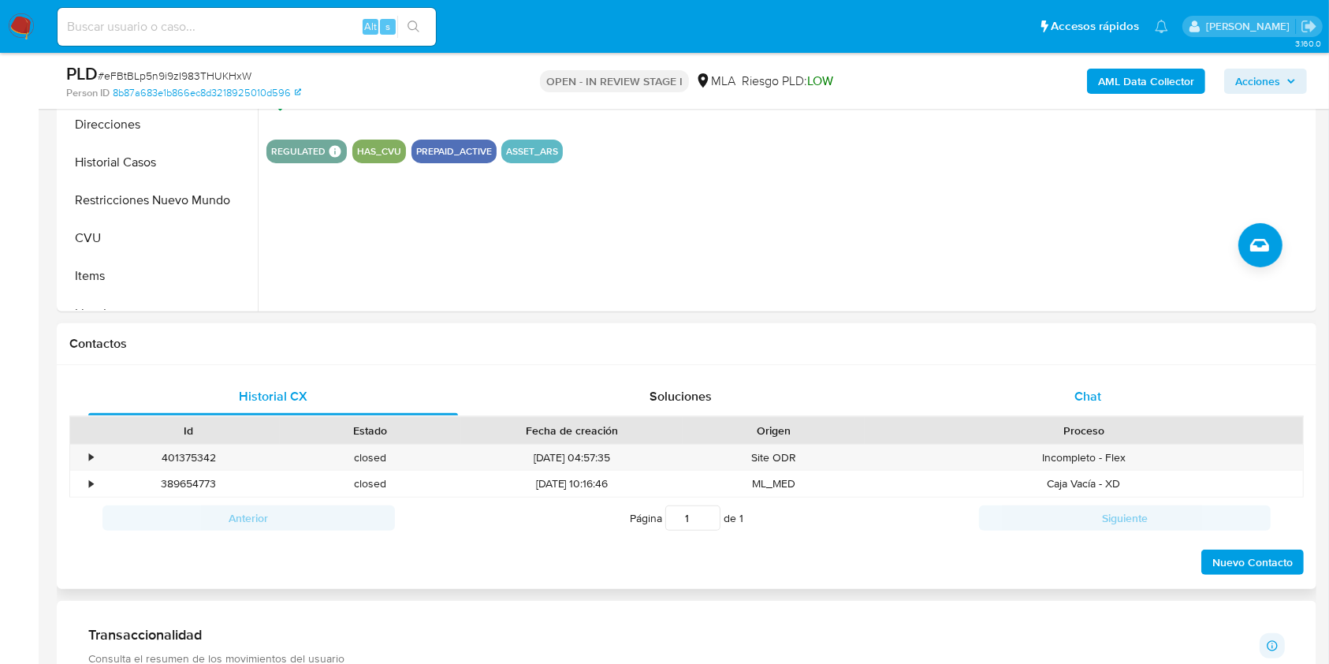
click at [1083, 408] on div "Chat" at bounding box center [1089, 397] width 370 height 38
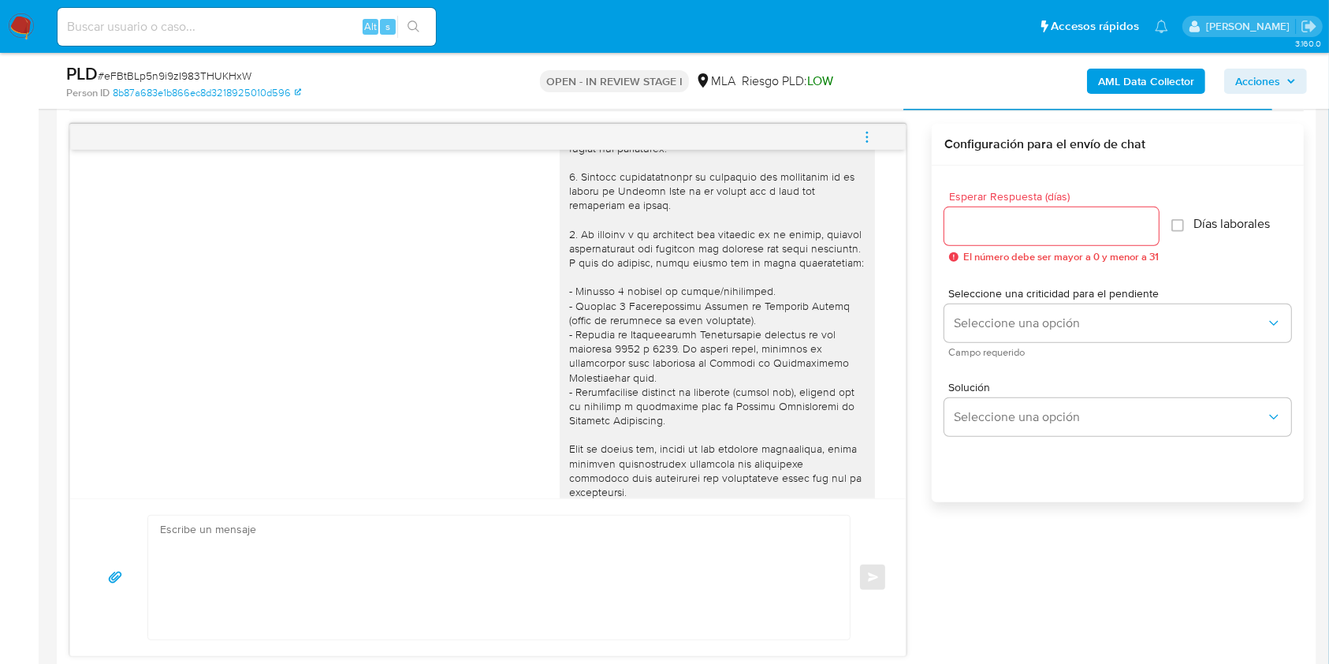
scroll to position [0, 0]
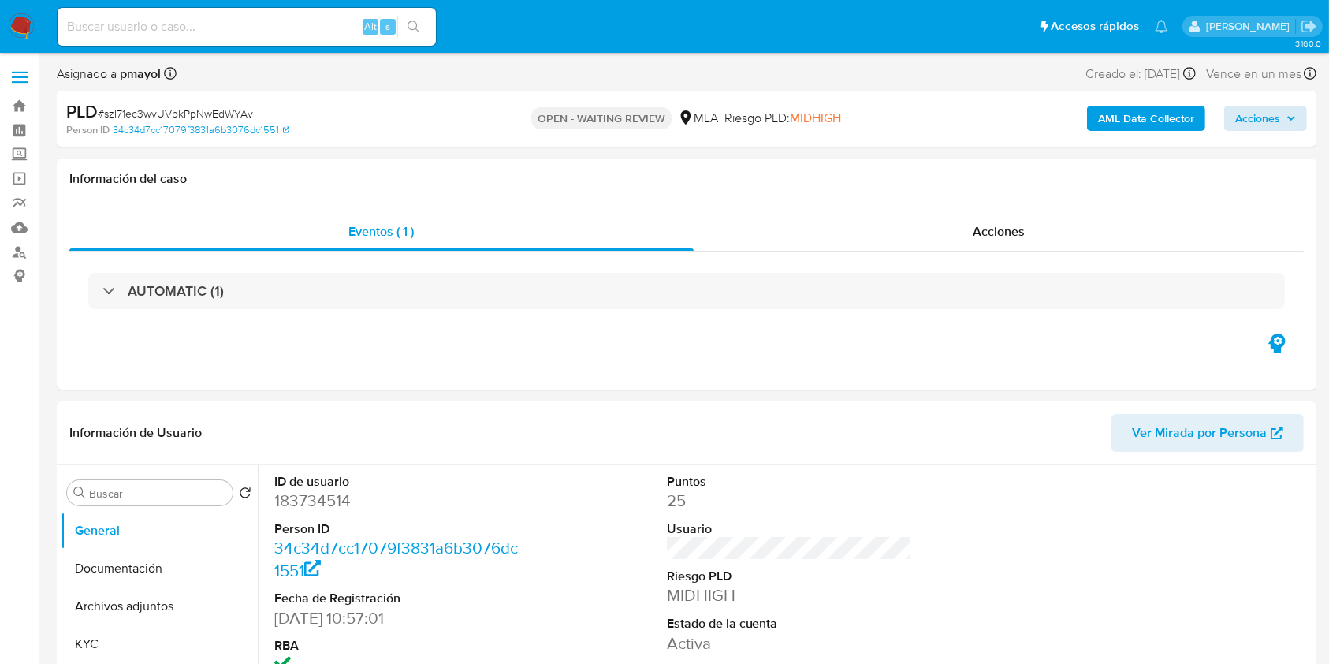
select select "10"
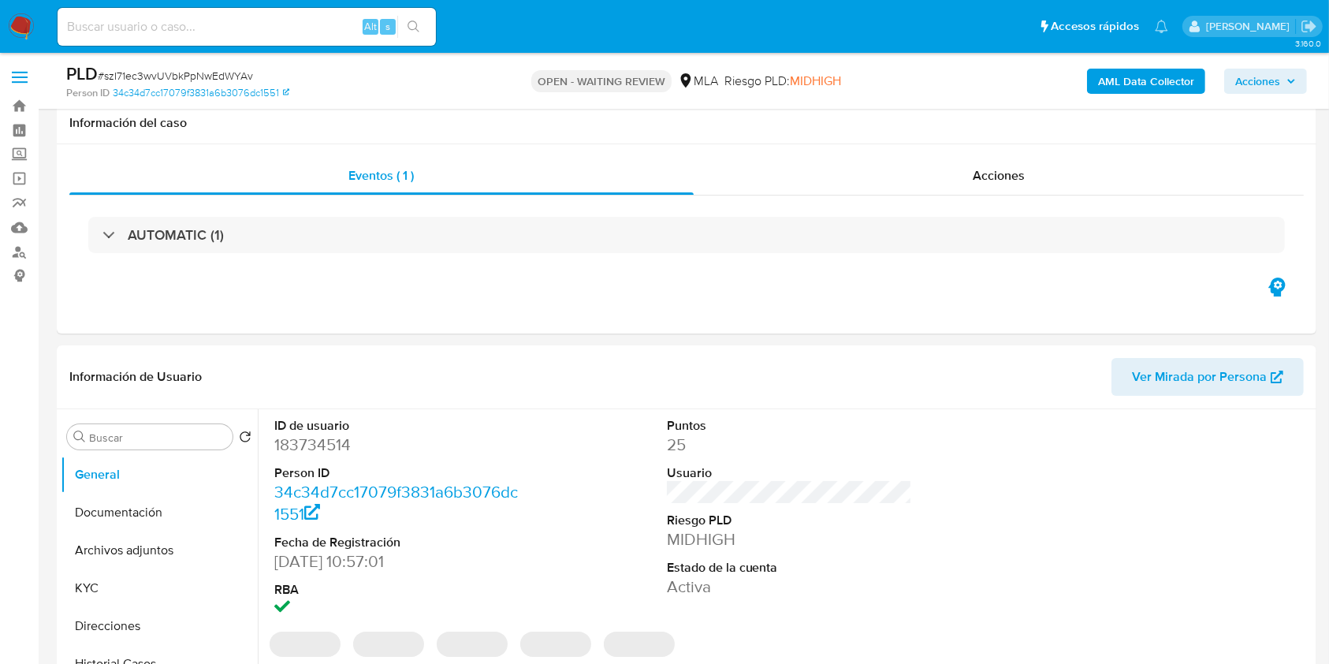
scroll to position [409, 0]
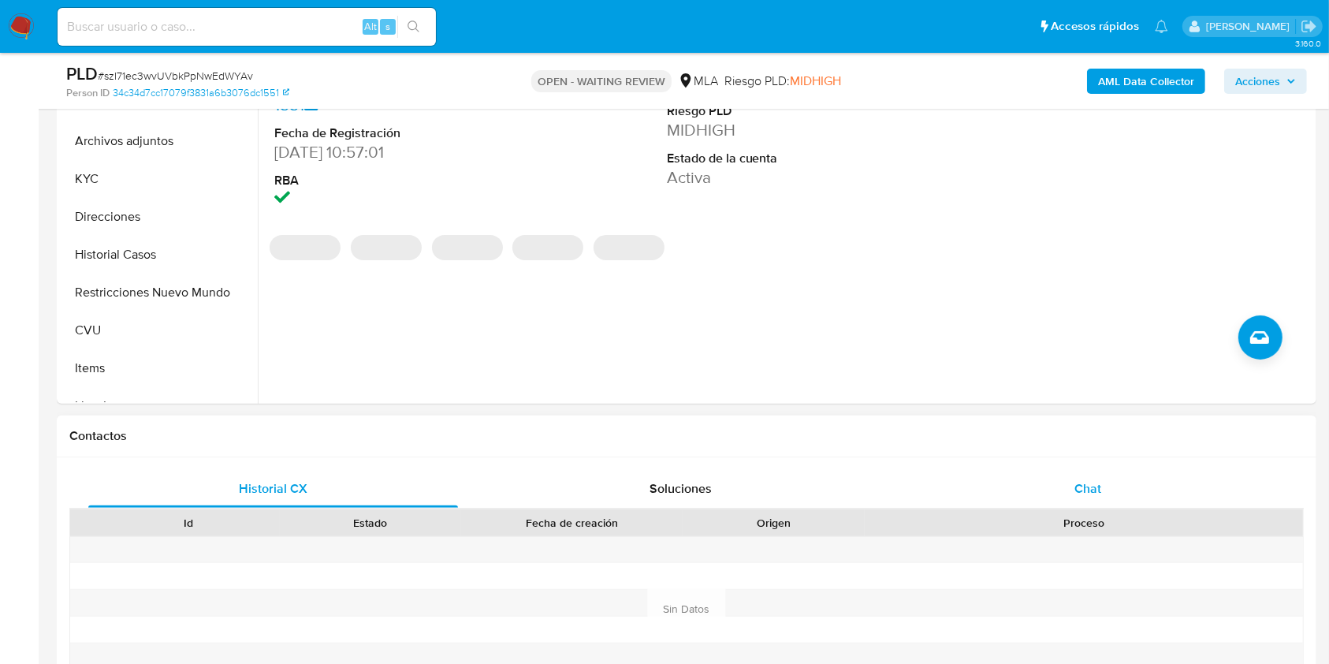
click at [1094, 491] on span "Chat" at bounding box center [1088, 488] width 27 height 18
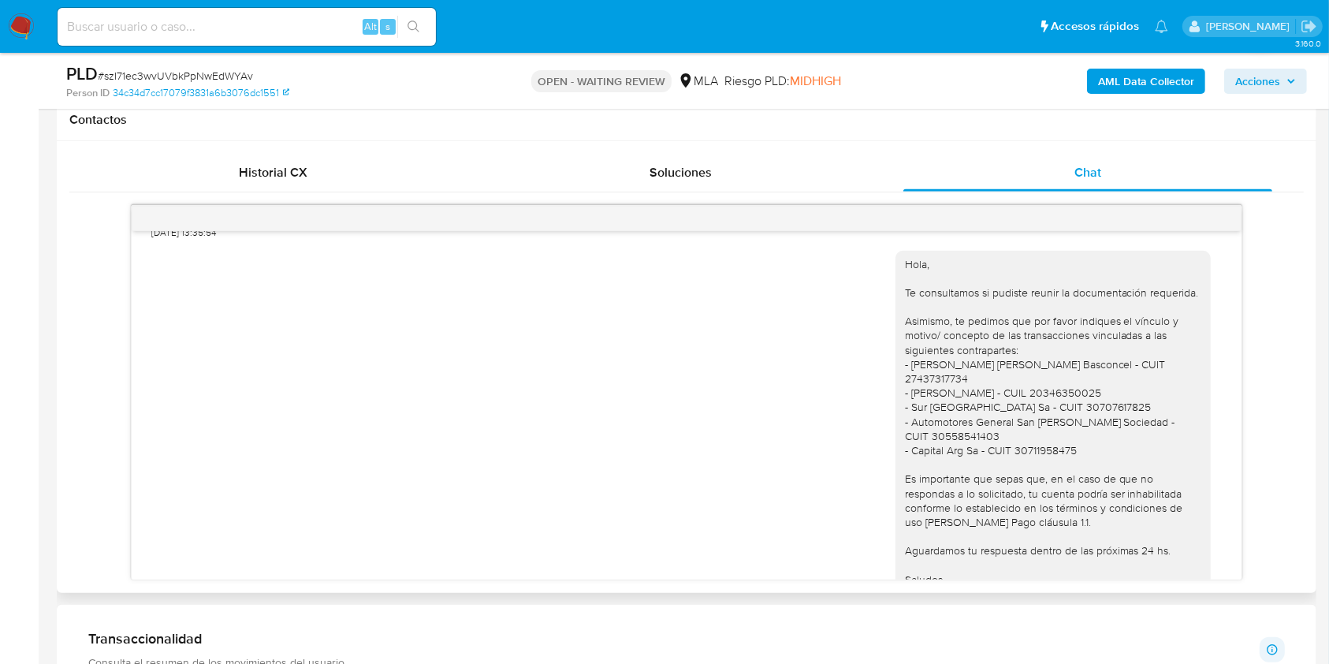
scroll to position [1022, 0]
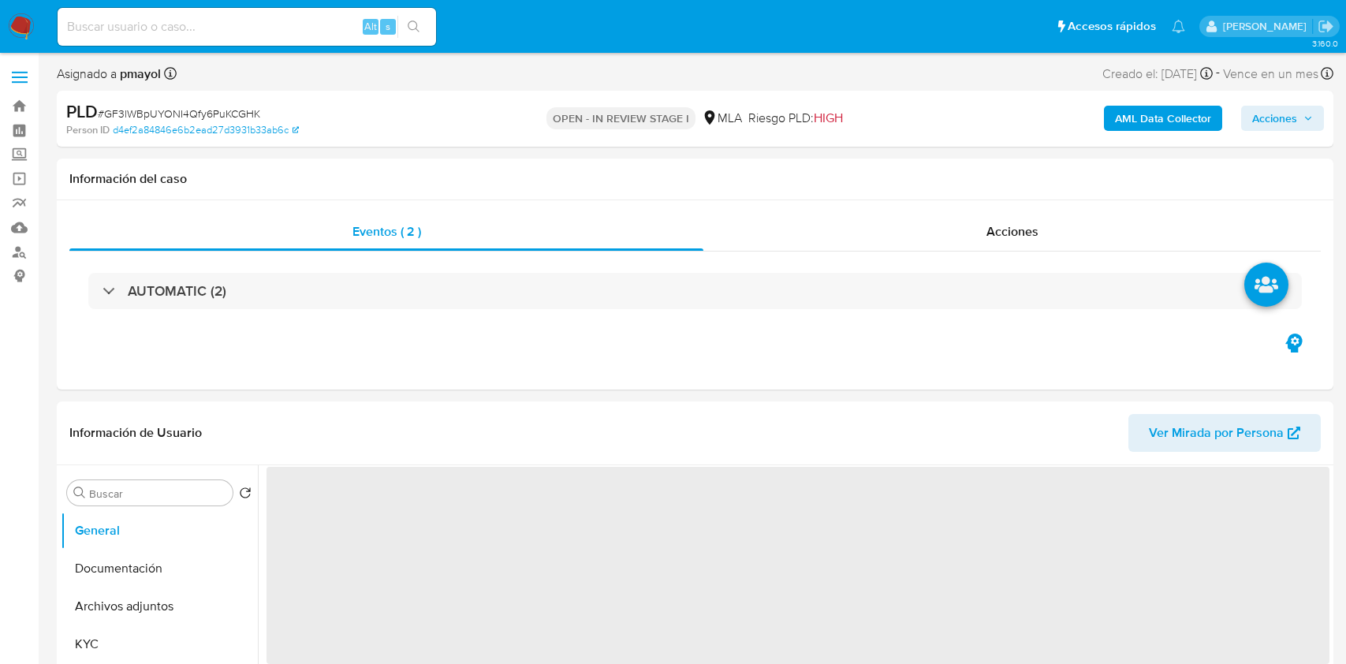
select select "10"
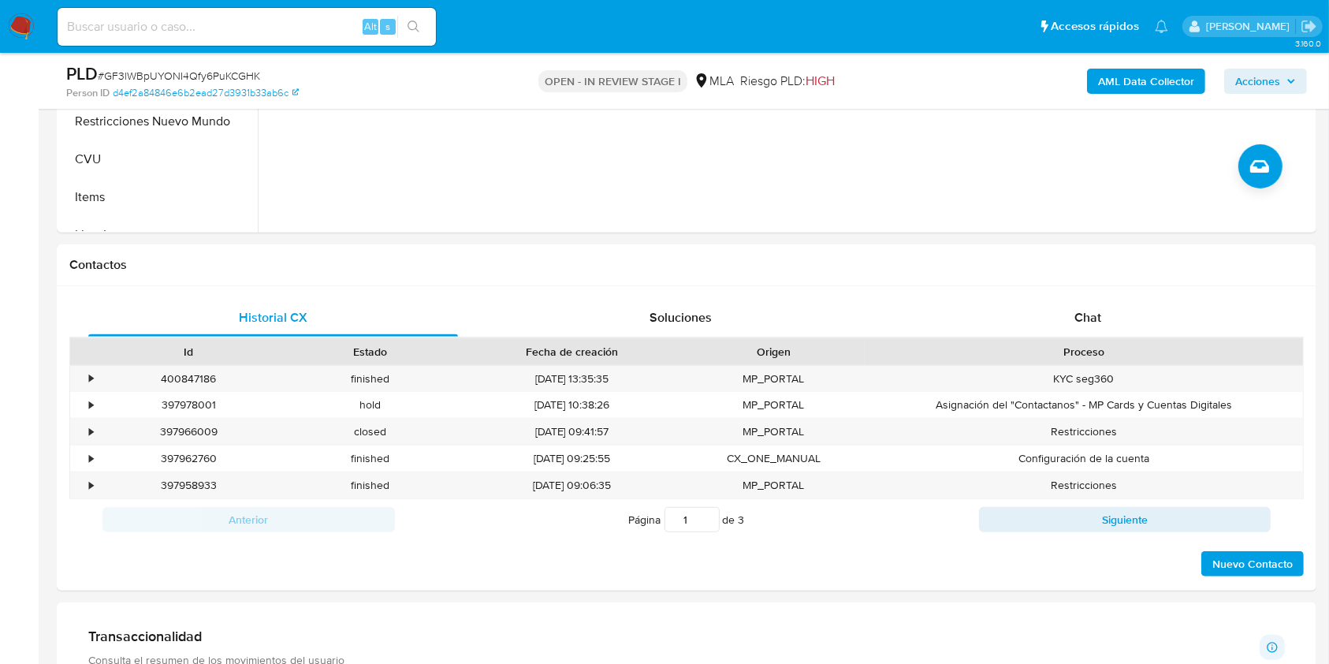
scroll to position [774, 0]
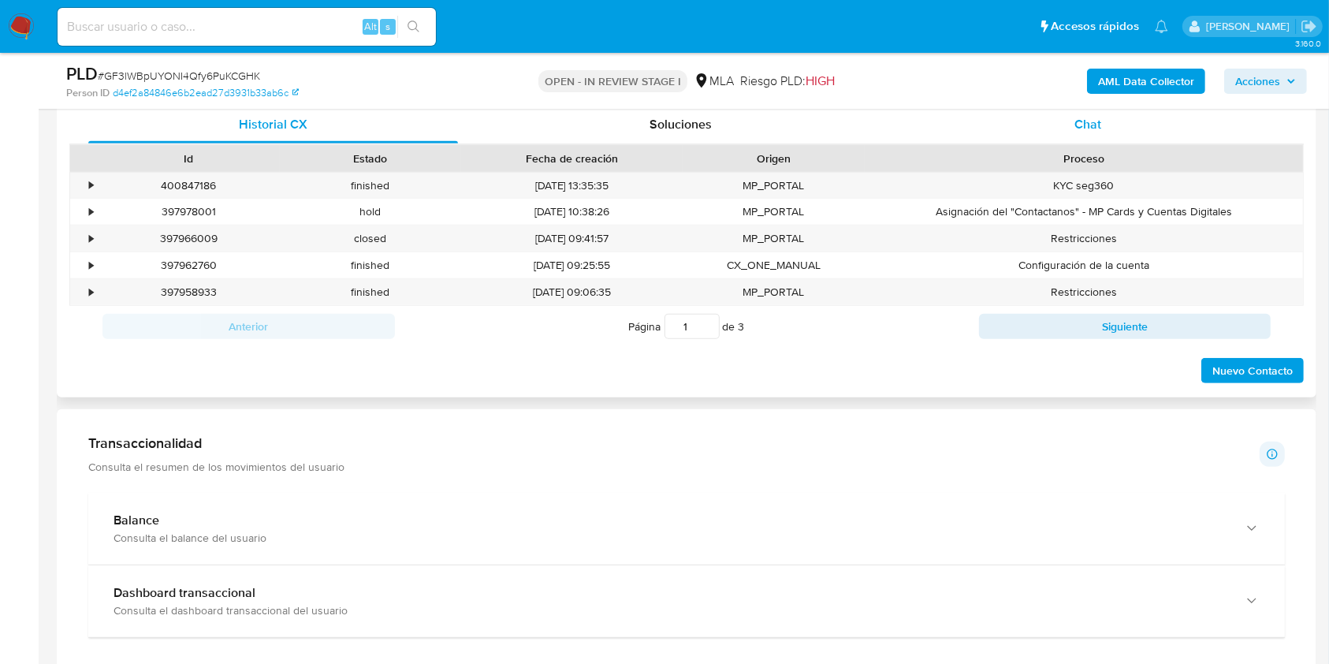
click at [1079, 142] on div "Chat" at bounding box center [1089, 125] width 370 height 38
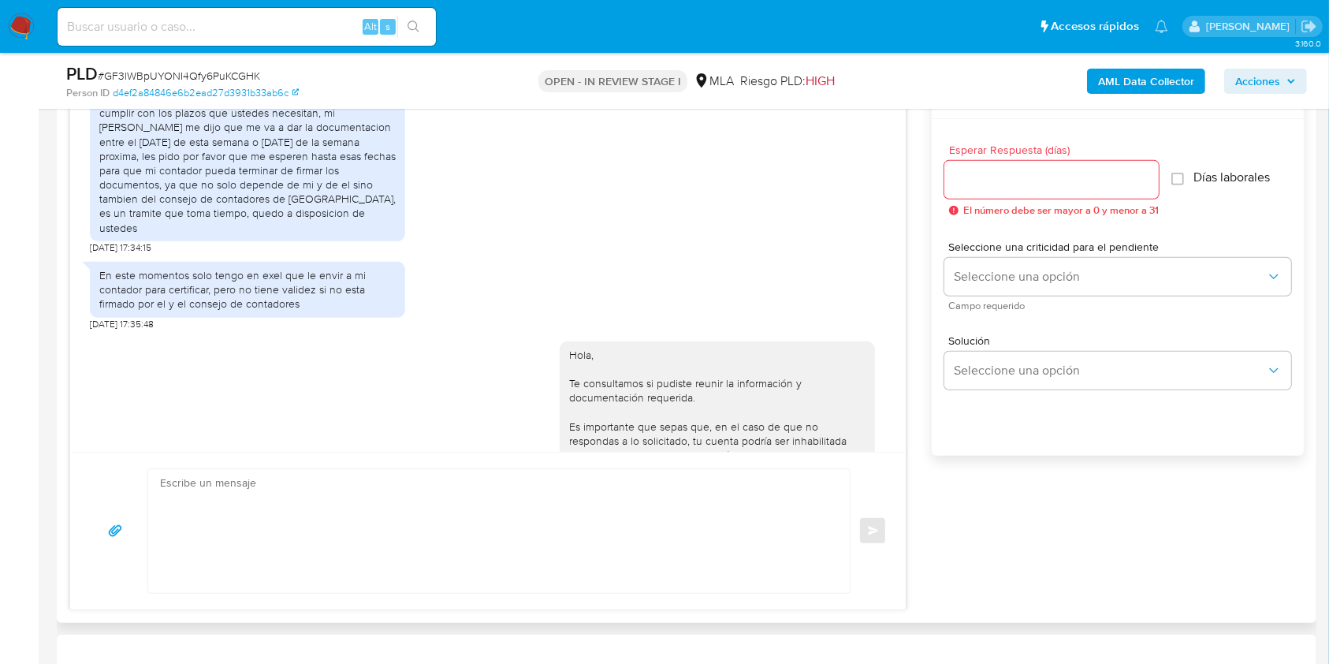
scroll to position [1009, 0]
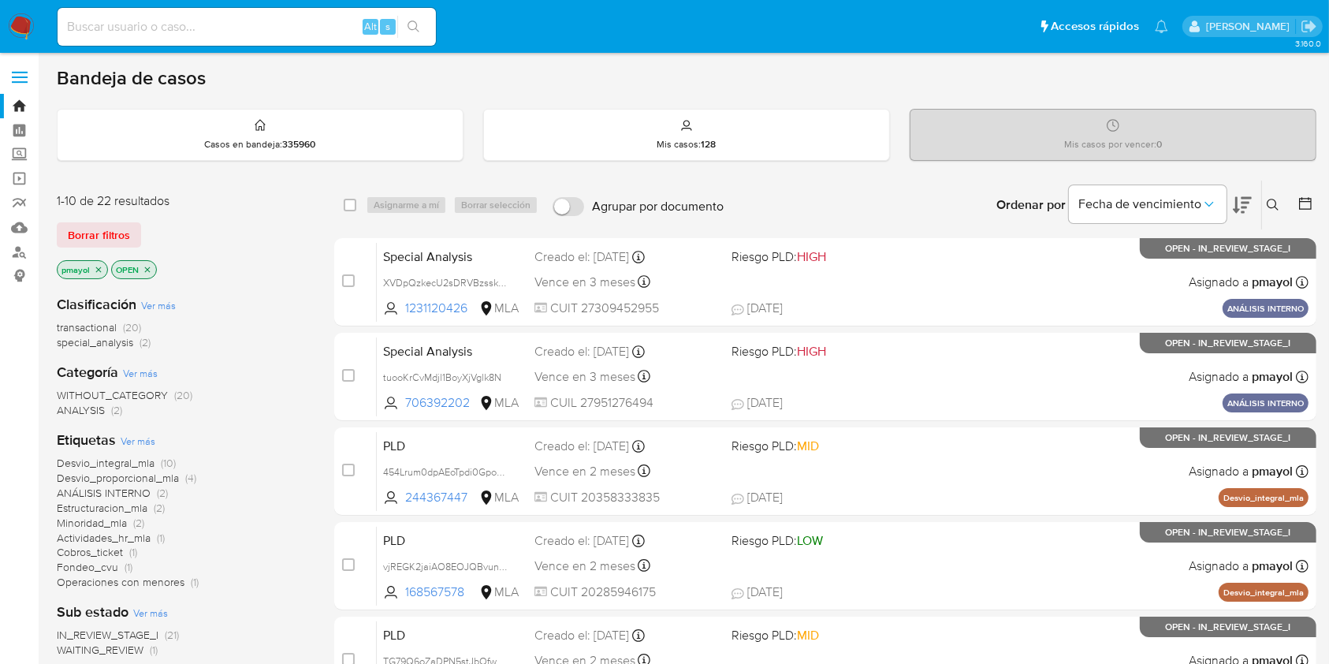
click at [295, 31] on input at bounding box center [247, 27] width 378 height 21
paste input "hyXsDCbk4KIpkfgVr0fcr9en"
type input "hyXsDCbk4KIpkfgVr0fcr9en"
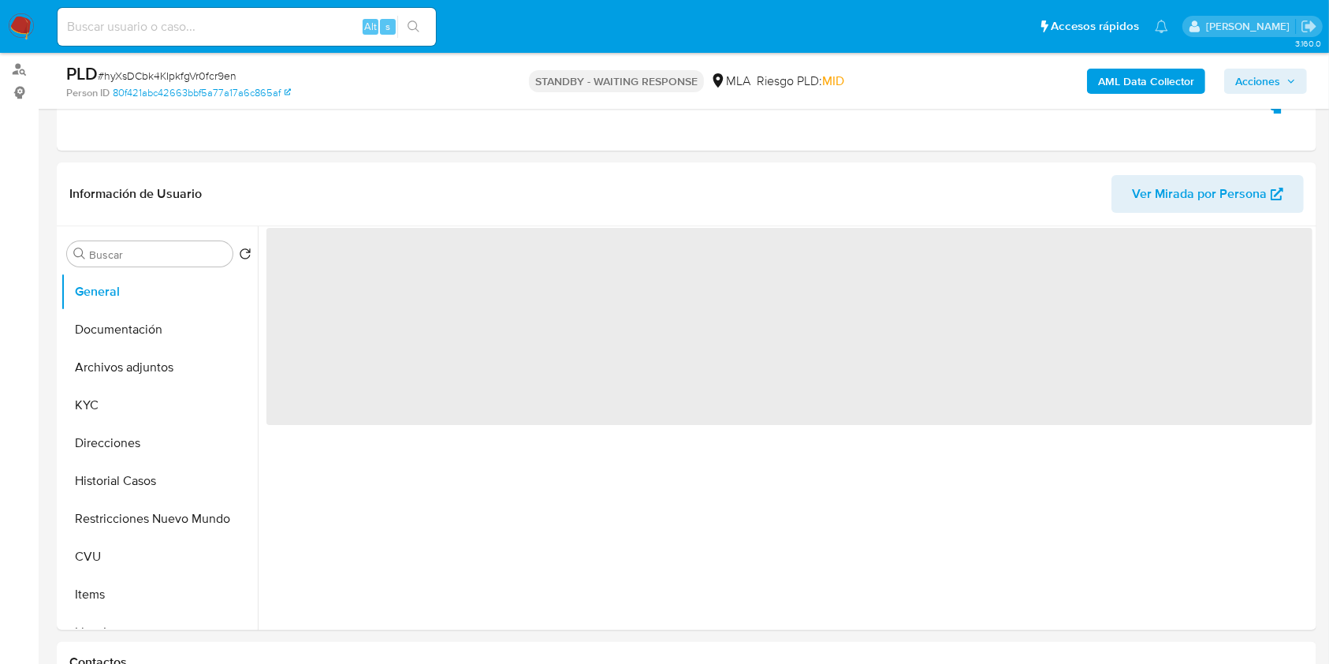
scroll to position [172, 0]
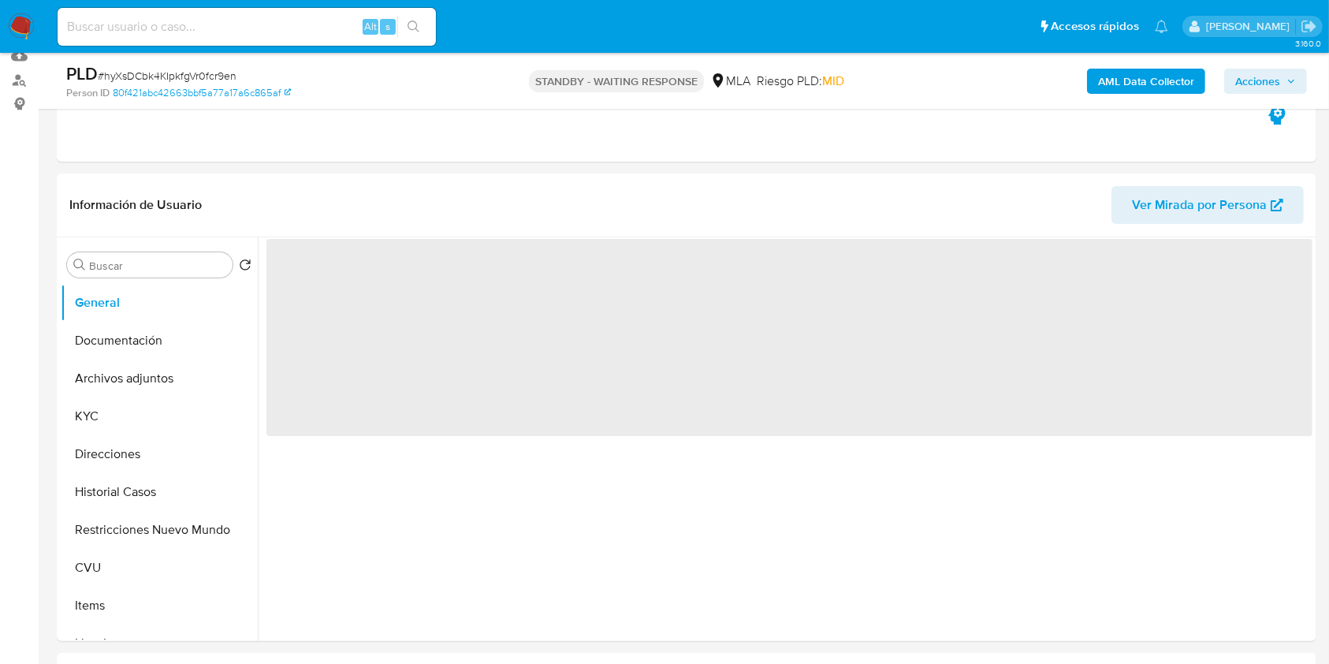
select select "10"
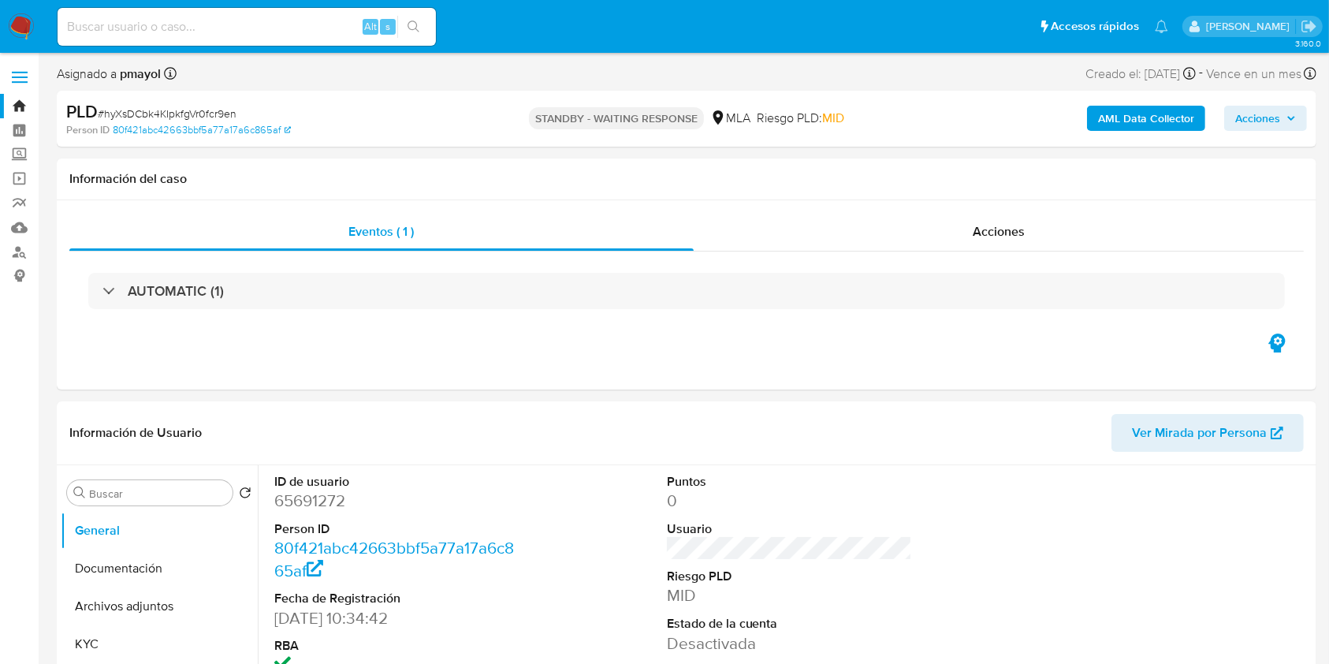
scroll to position [9, 0]
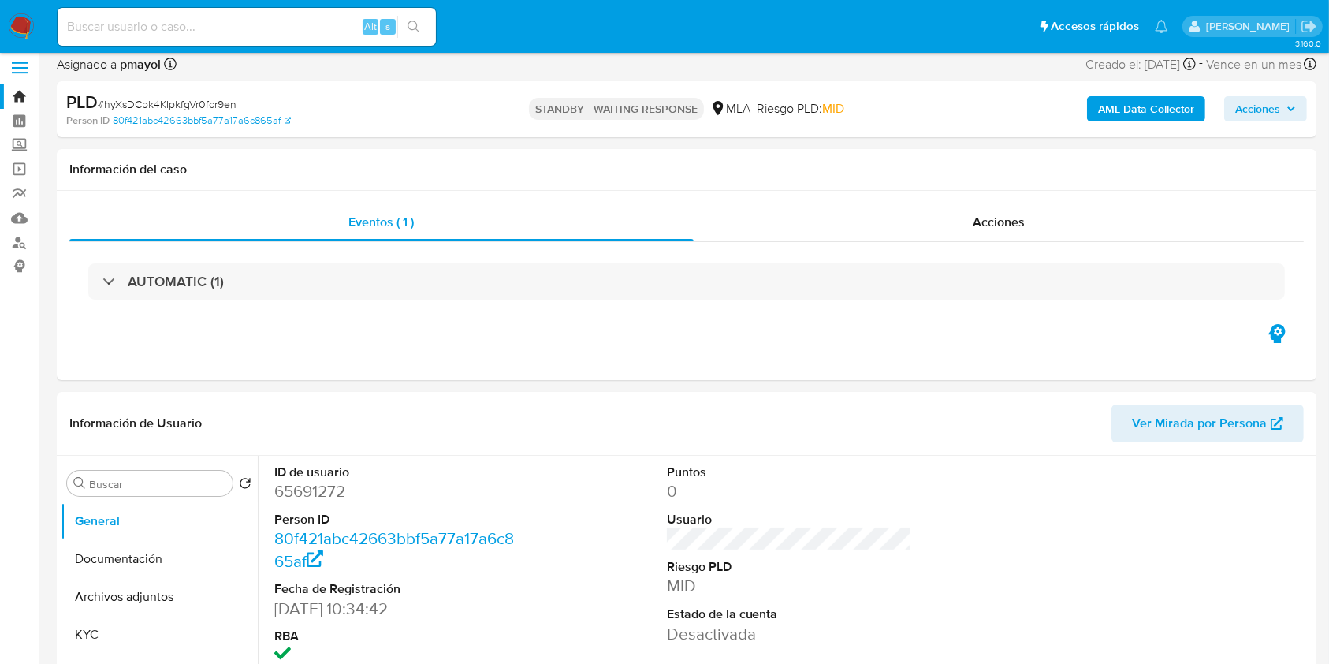
click at [22, 31] on img at bounding box center [21, 26] width 27 height 27
